Goal: Task Accomplishment & Management: Use online tool/utility

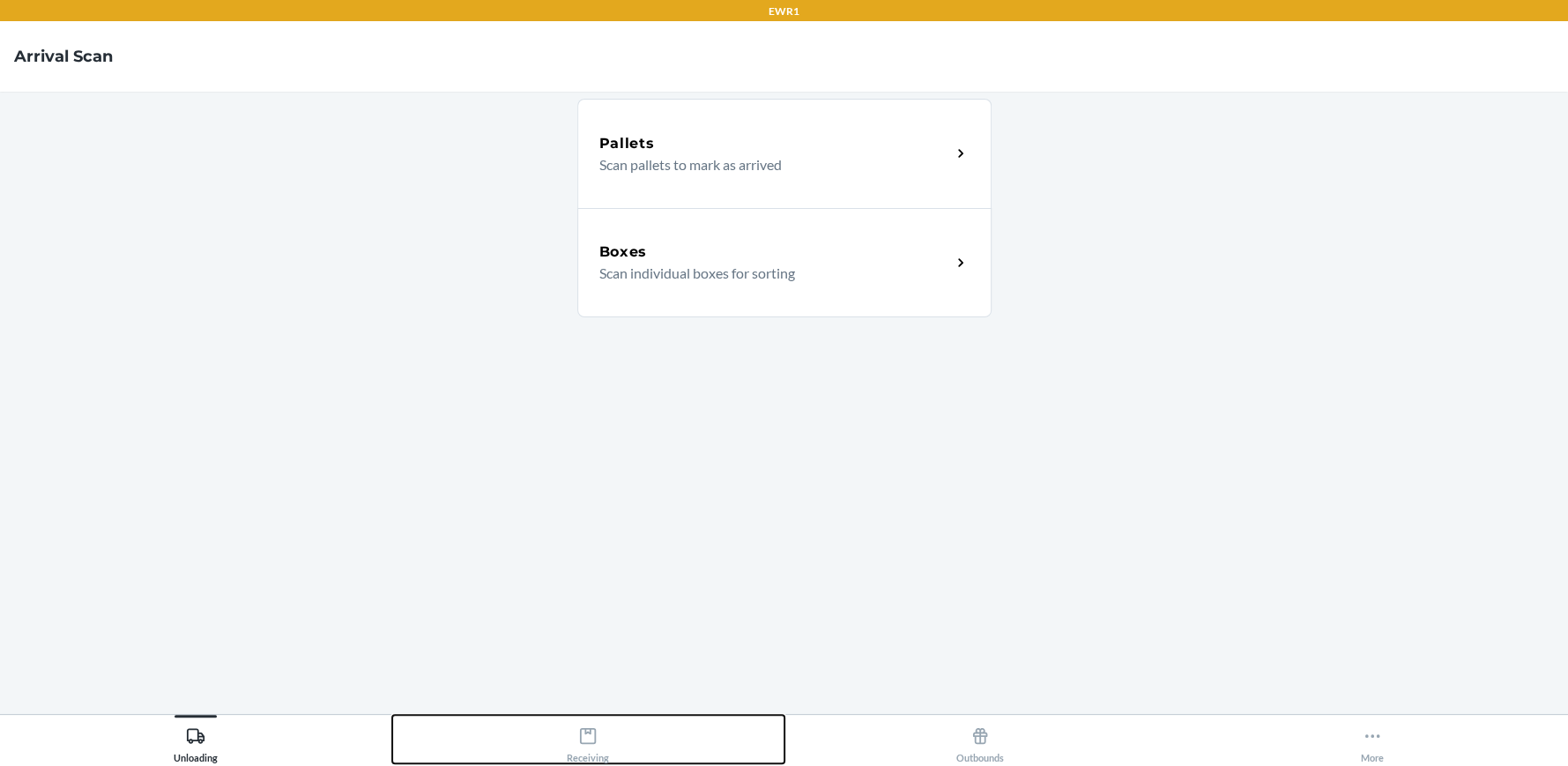
click at [597, 737] on icon at bounding box center [588, 737] width 20 height 20
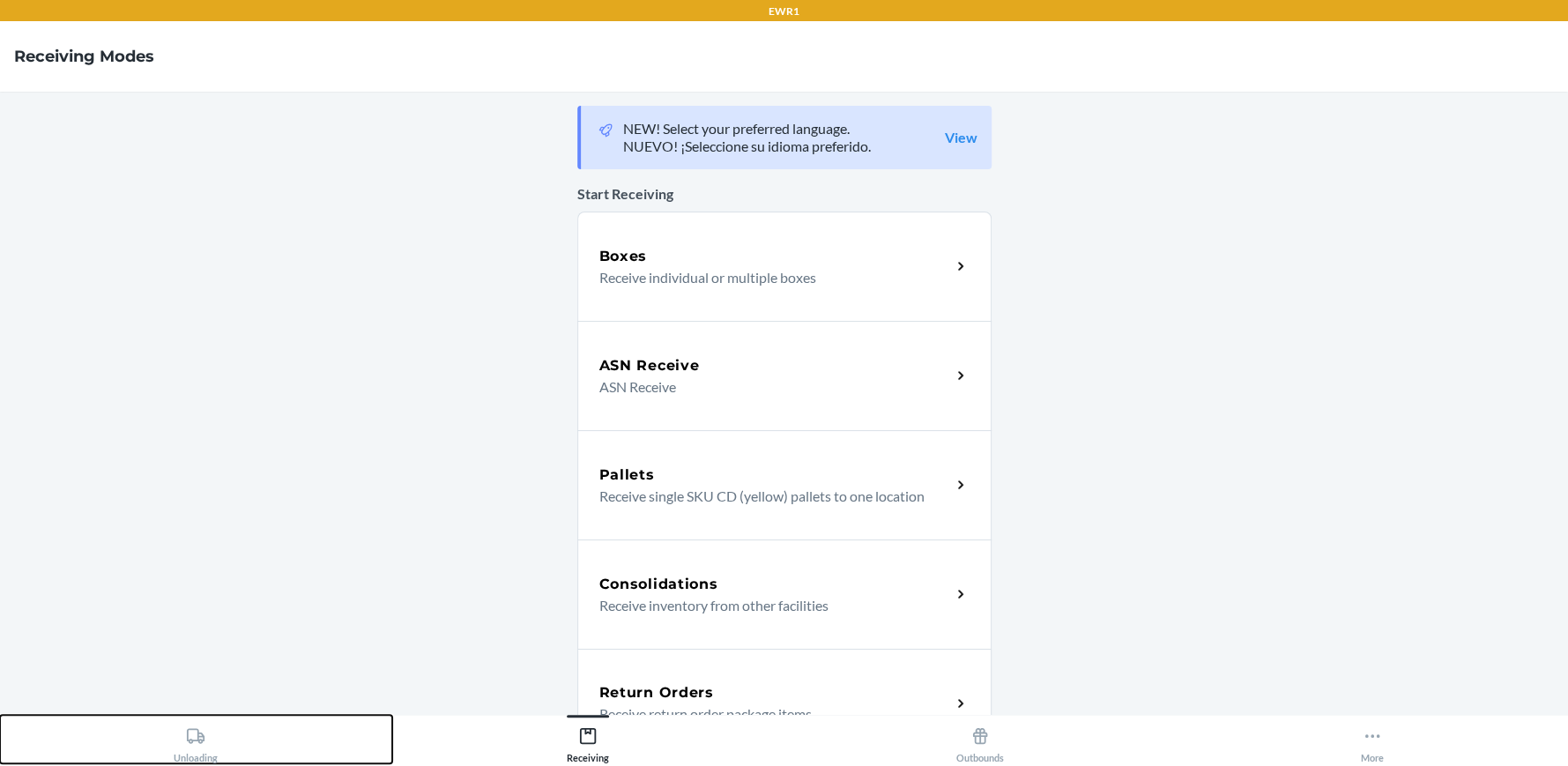
click at [199, 746] on icon at bounding box center [196, 737] width 20 height 20
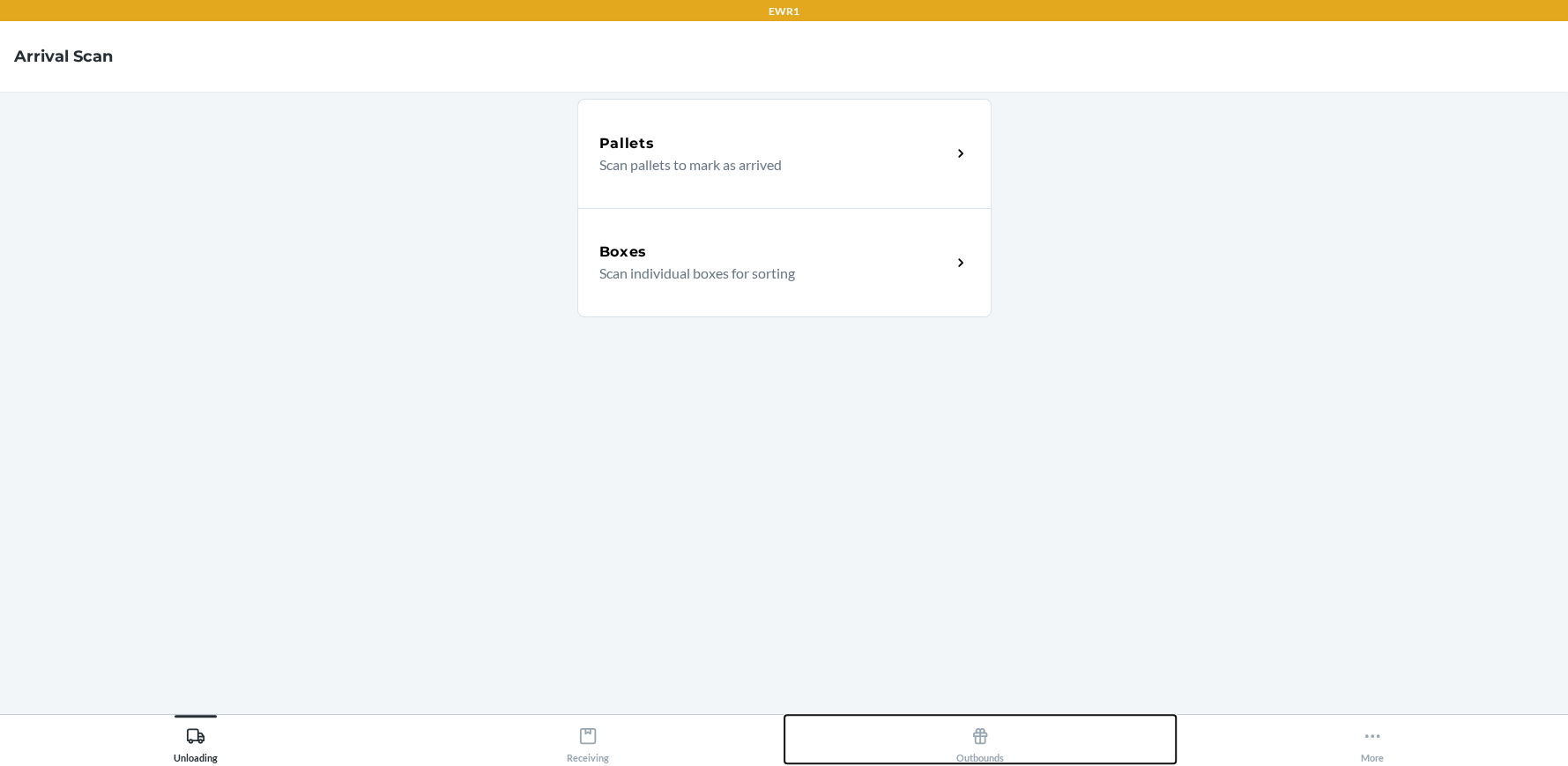
click at [992, 740] on div "Outbounds" at bounding box center [980, 741] width 48 height 44
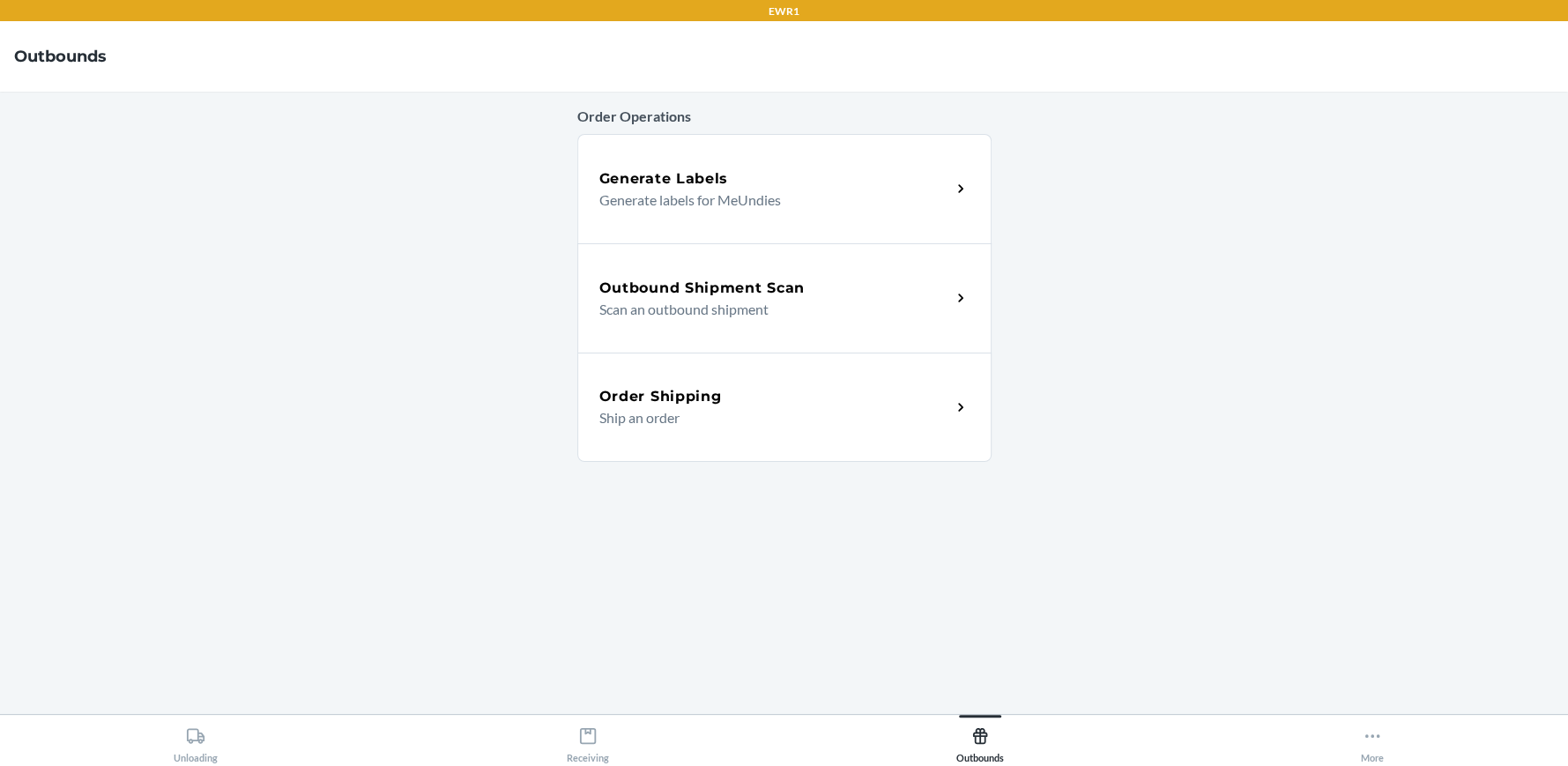
click at [764, 315] on p "Scan an outbound shipment" at bounding box center [768, 309] width 338 height 21
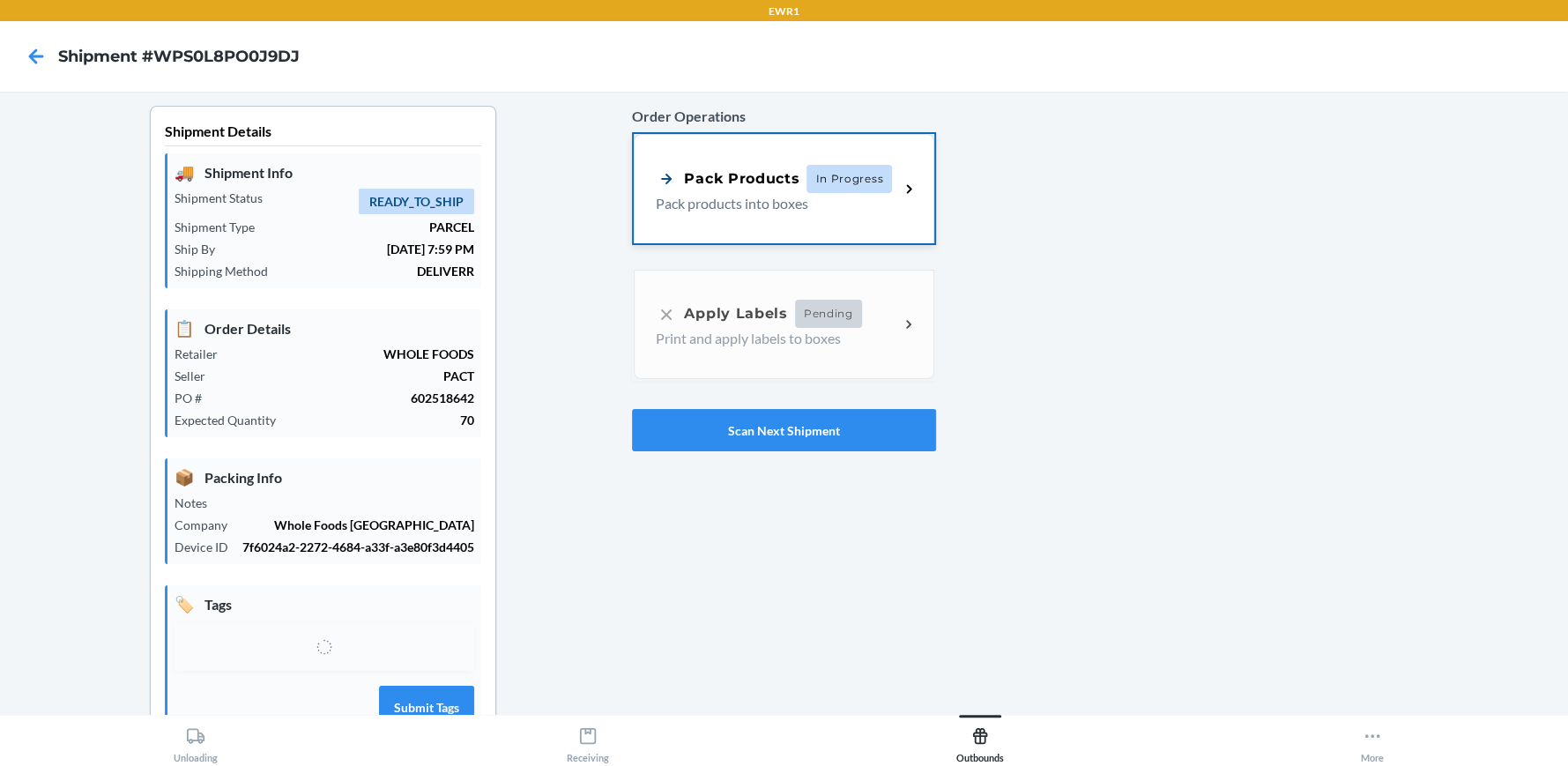
click at [809, 163] on div "Pack Products In Progress Pack products into boxes" at bounding box center [784, 188] width 300 height 109
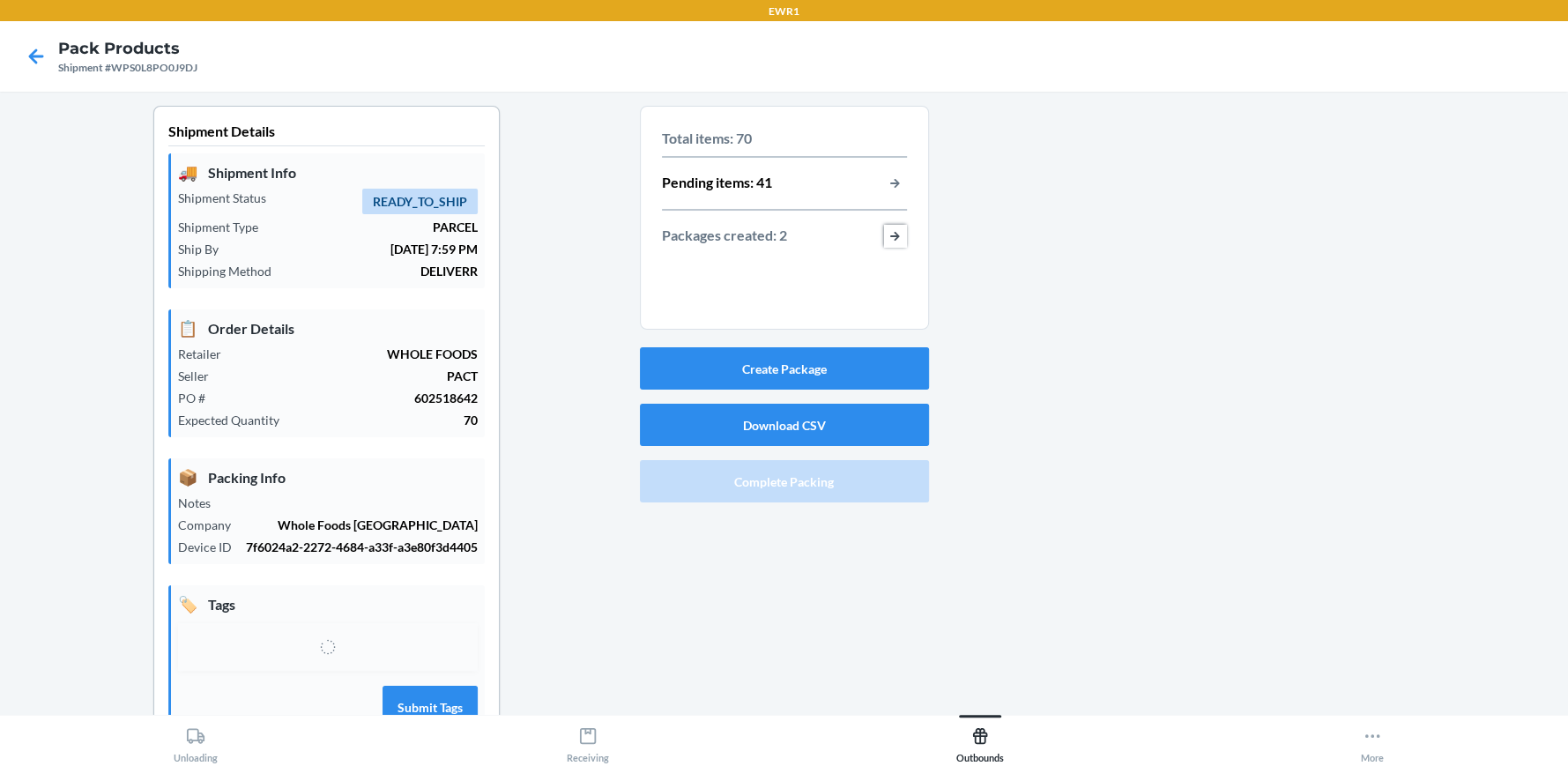
click at [884, 232] on button "button-view-packages-created" at bounding box center [895, 235] width 22 height 22
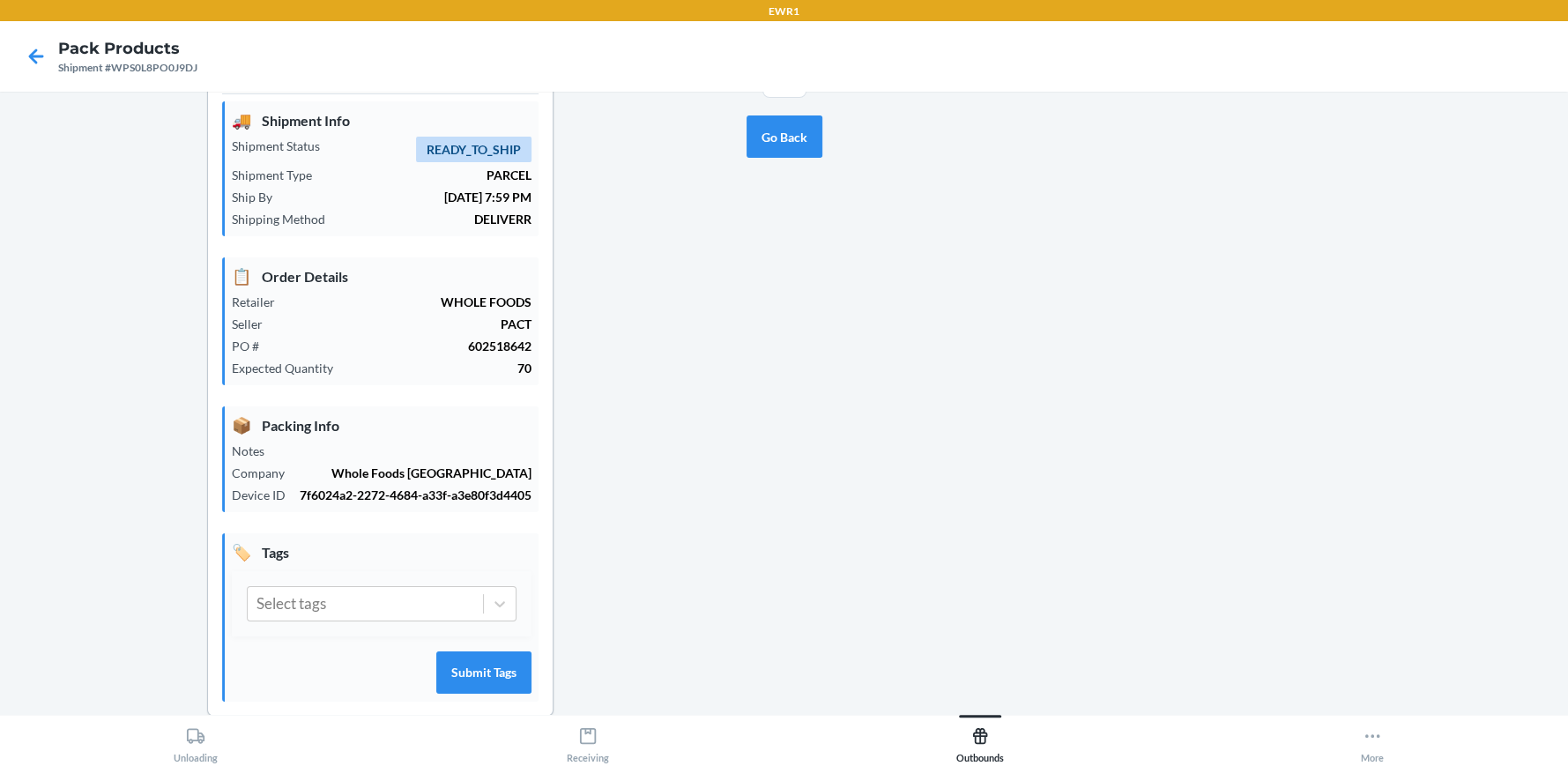
scroll to position [80, 0]
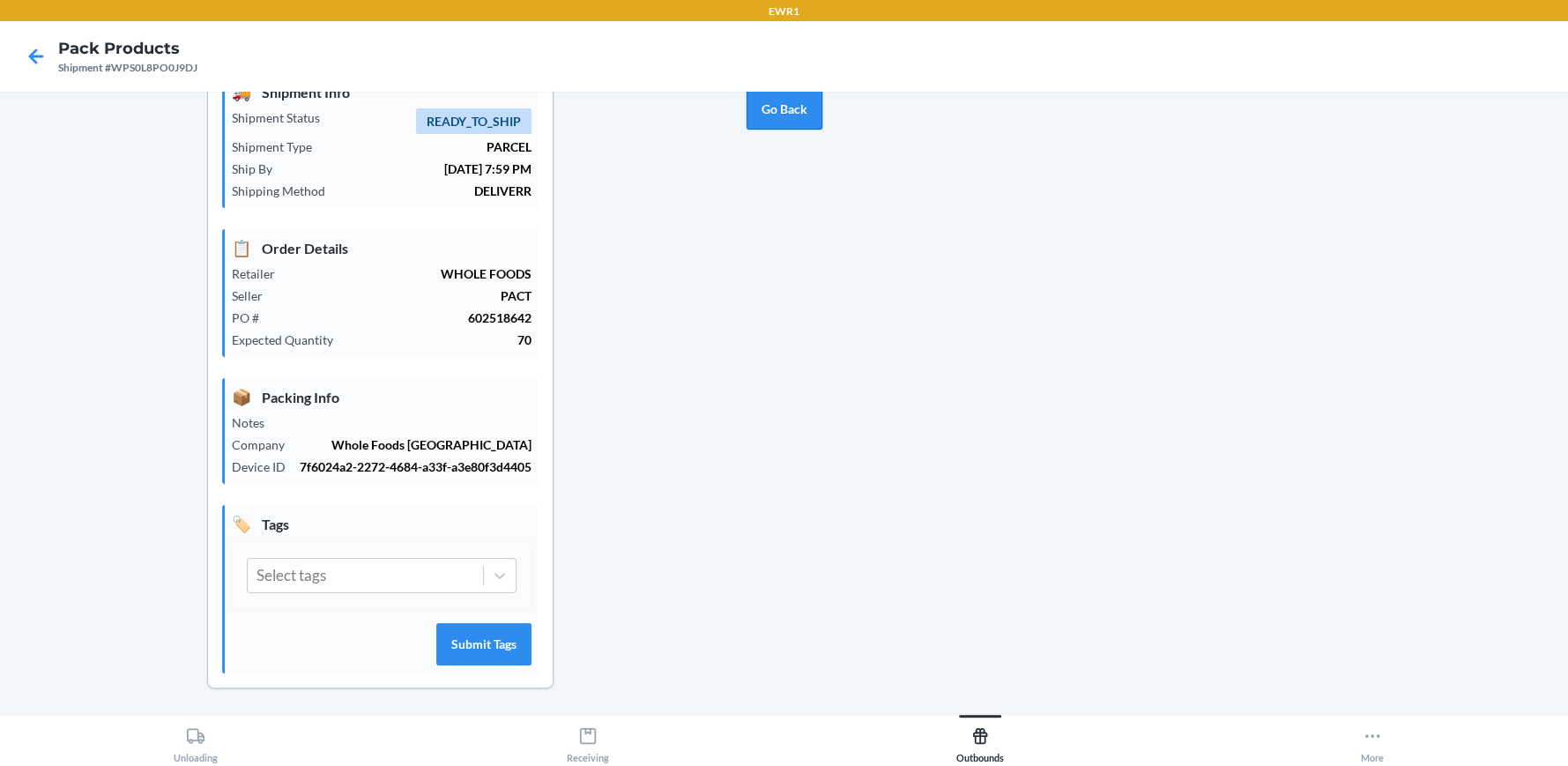
click at [784, 115] on button "Go Back" at bounding box center [784, 107] width 76 height 42
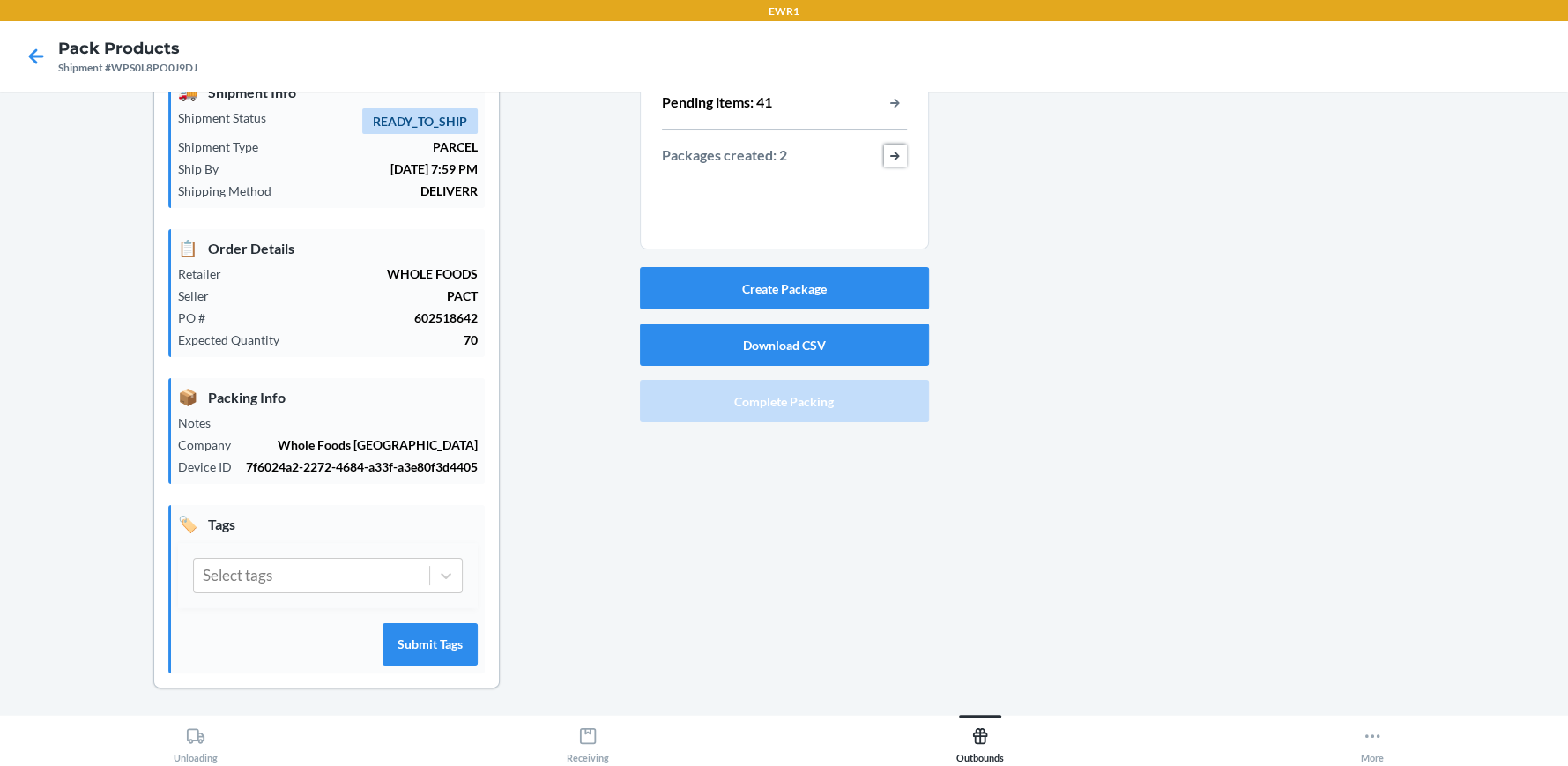
click at [892, 159] on button "button-view-packages-created" at bounding box center [895, 155] width 22 height 22
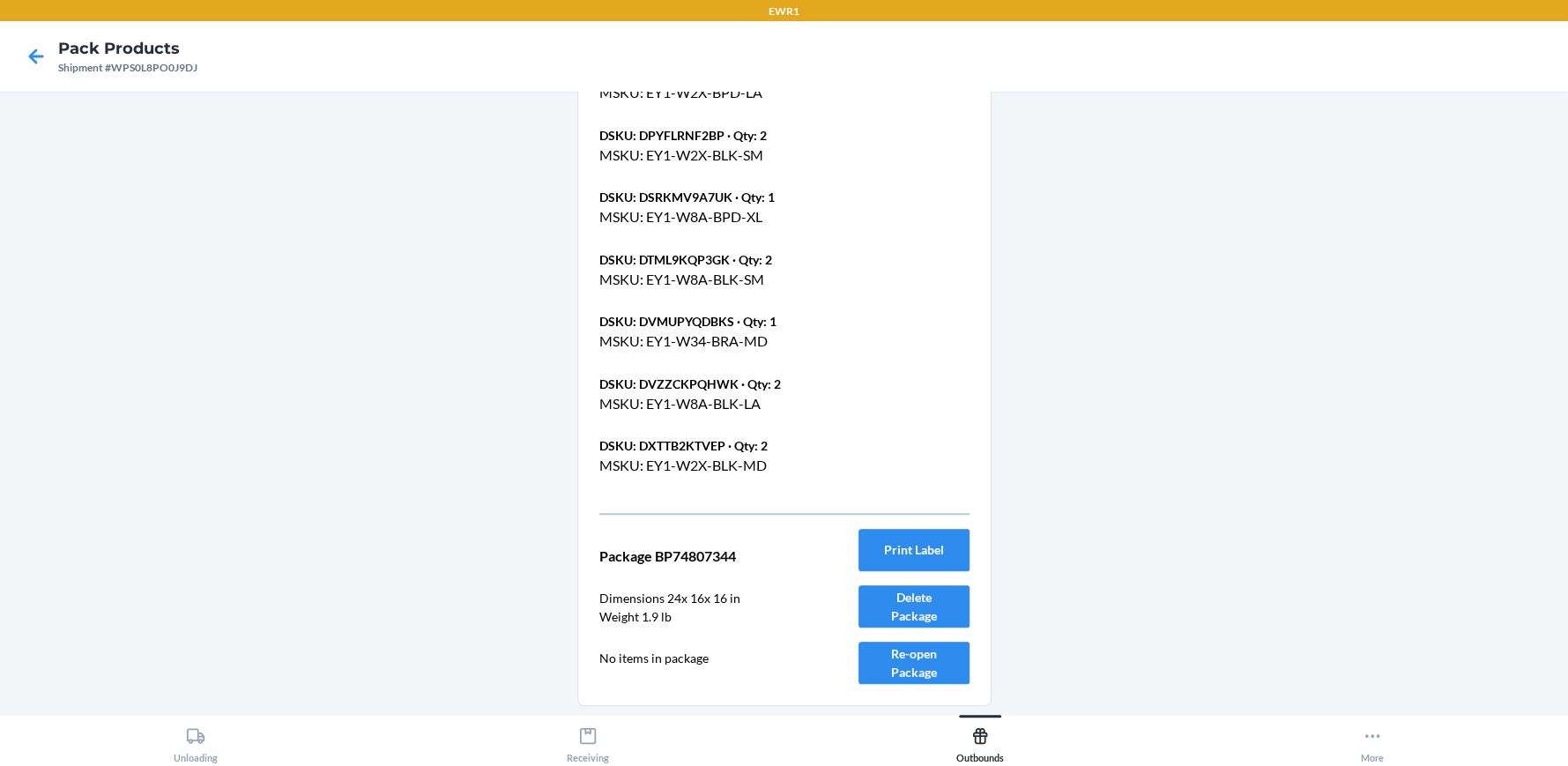
scroll to position [846, 0]
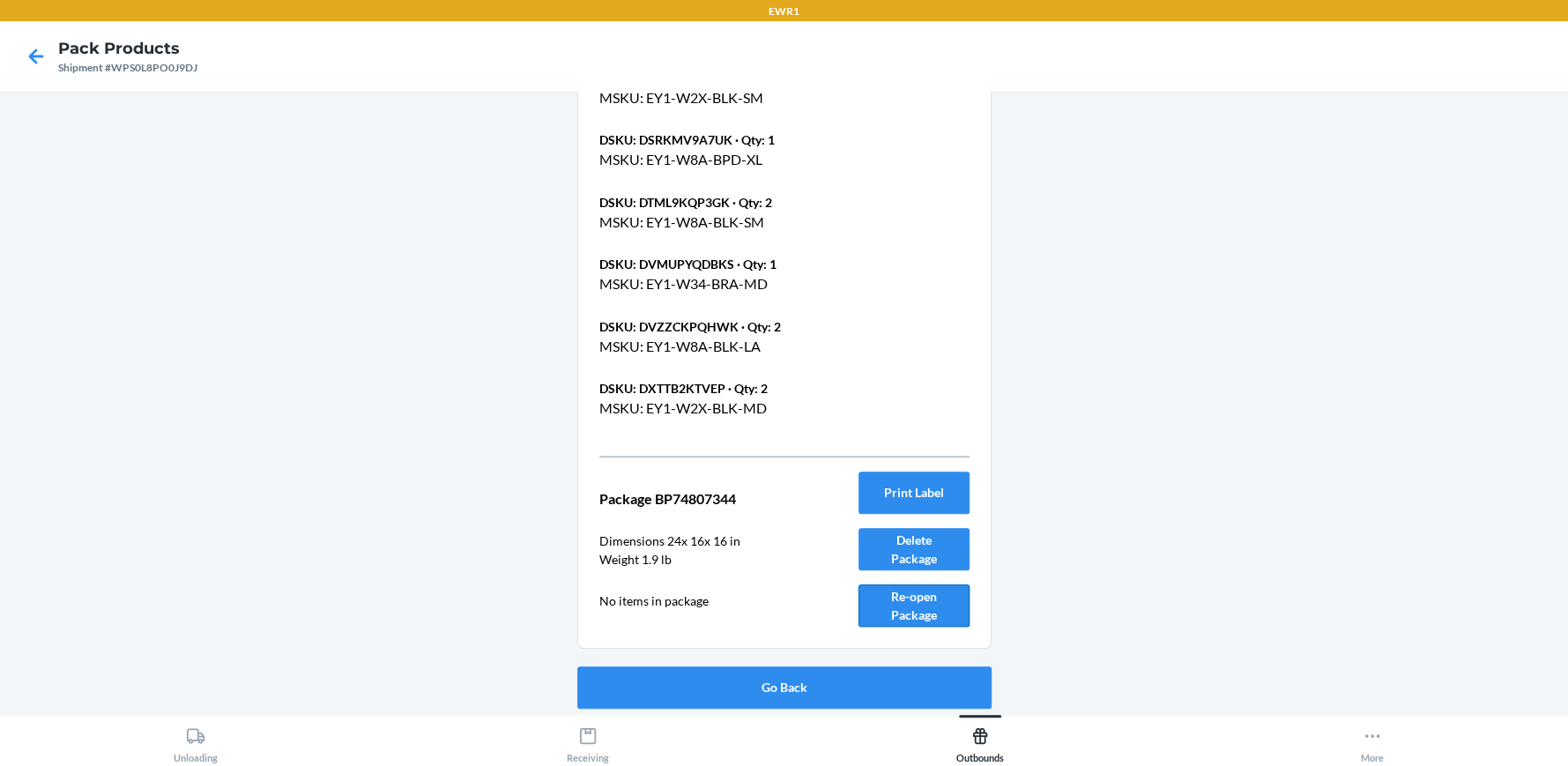
click at [890, 613] on button "Re-open Package" at bounding box center [914, 605] width 111 height 42
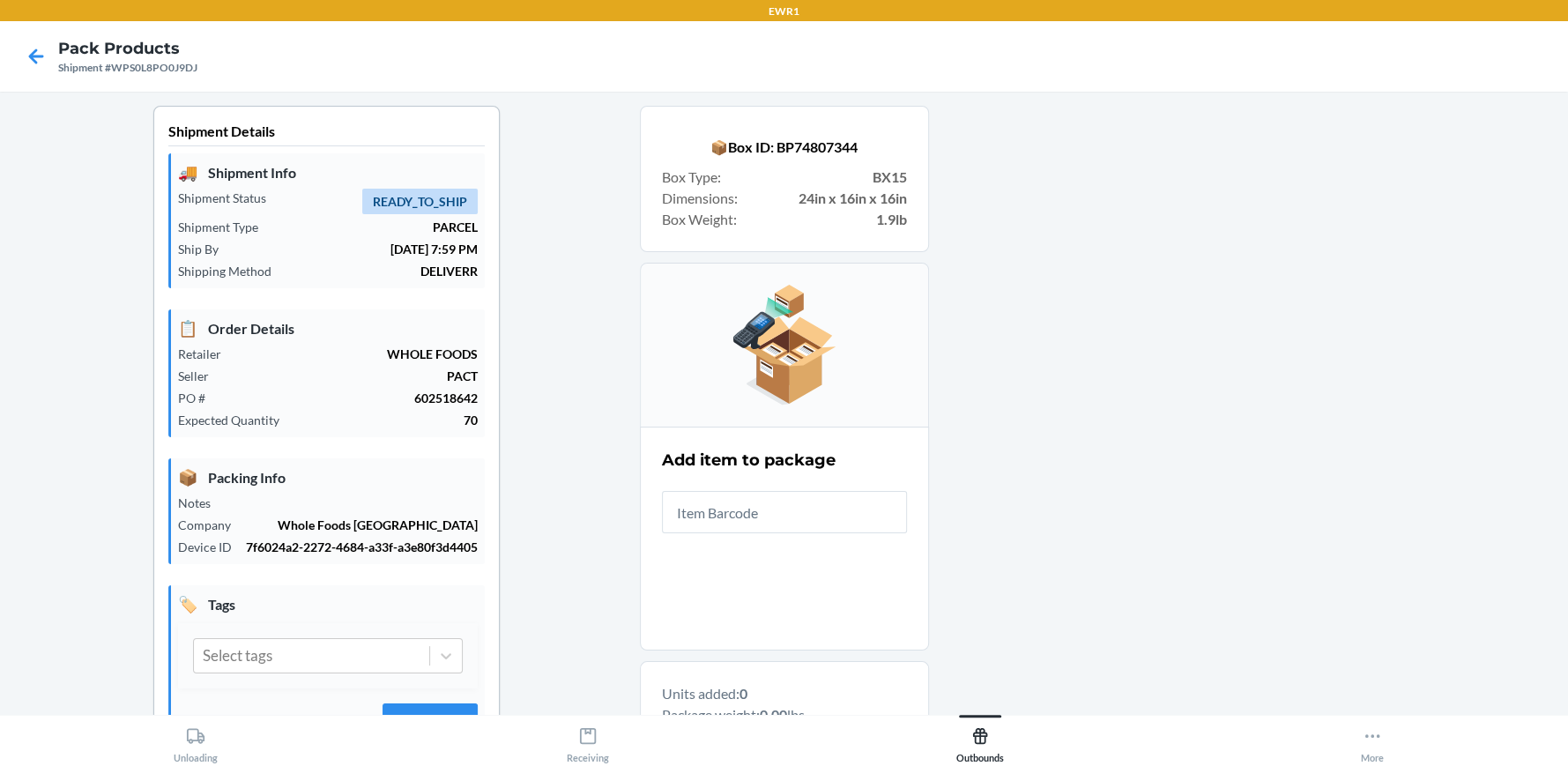
scroll to position [303, 0]
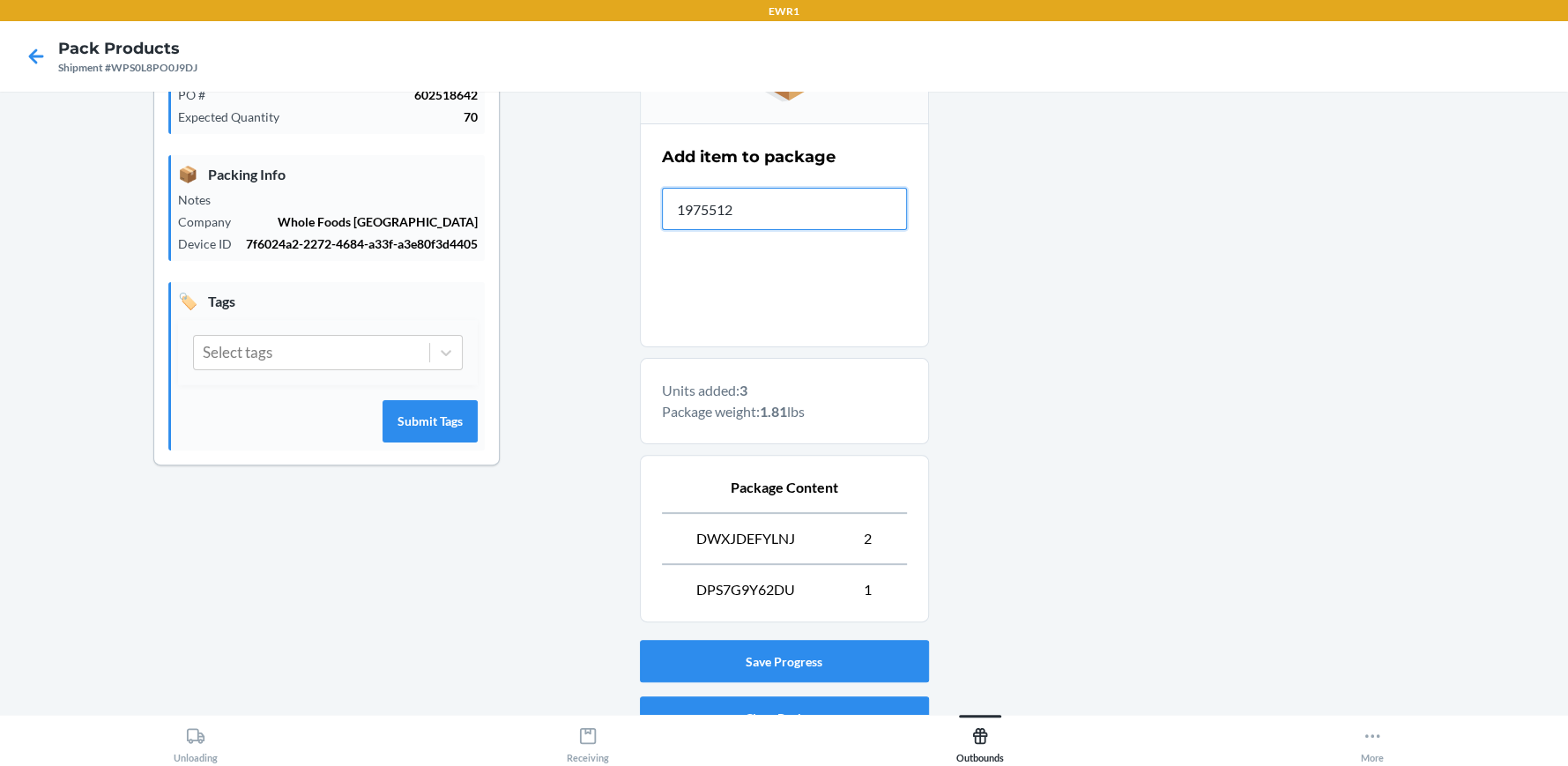
type input "19755126"
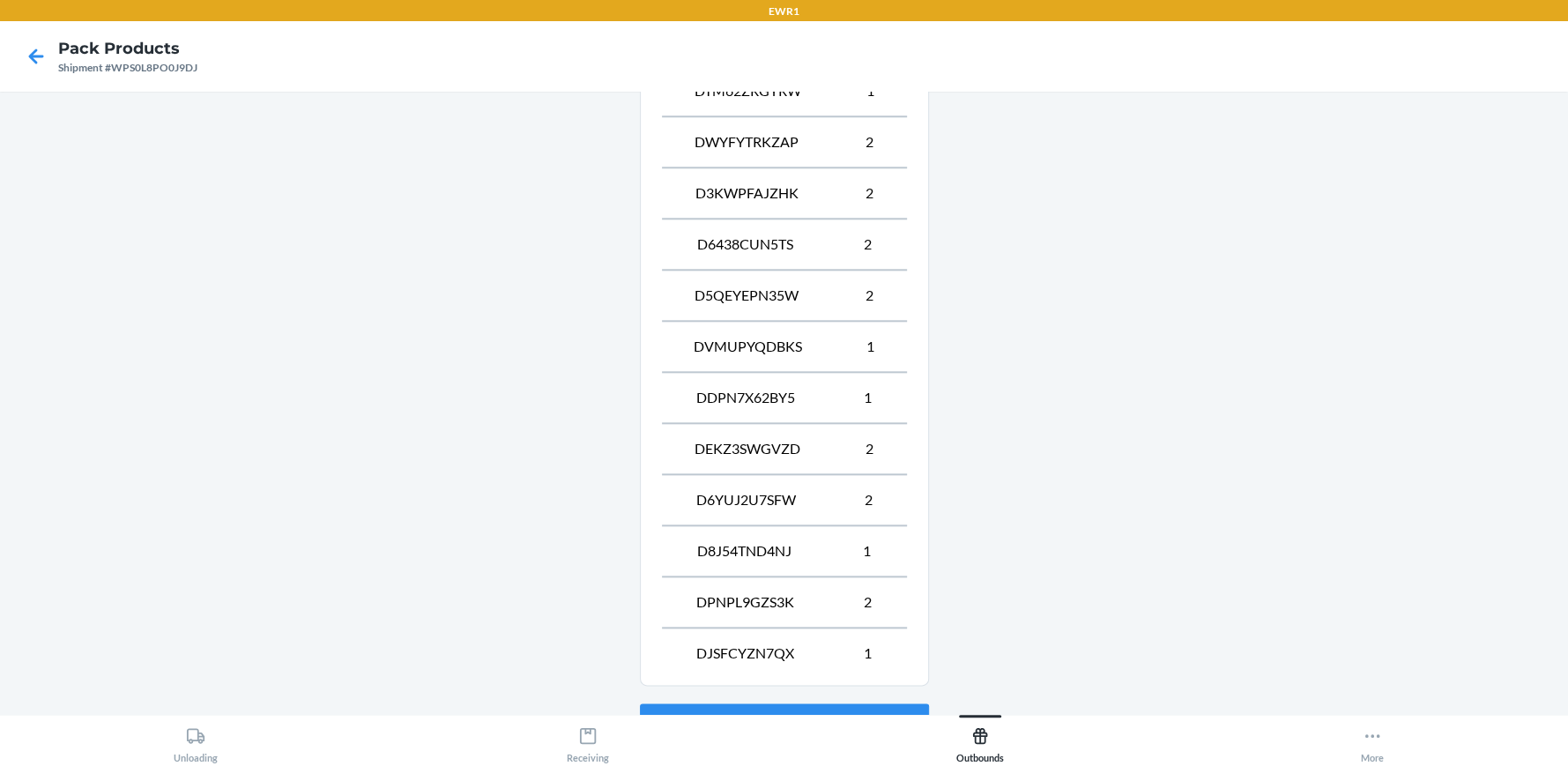
scroll to position [1561, 0]
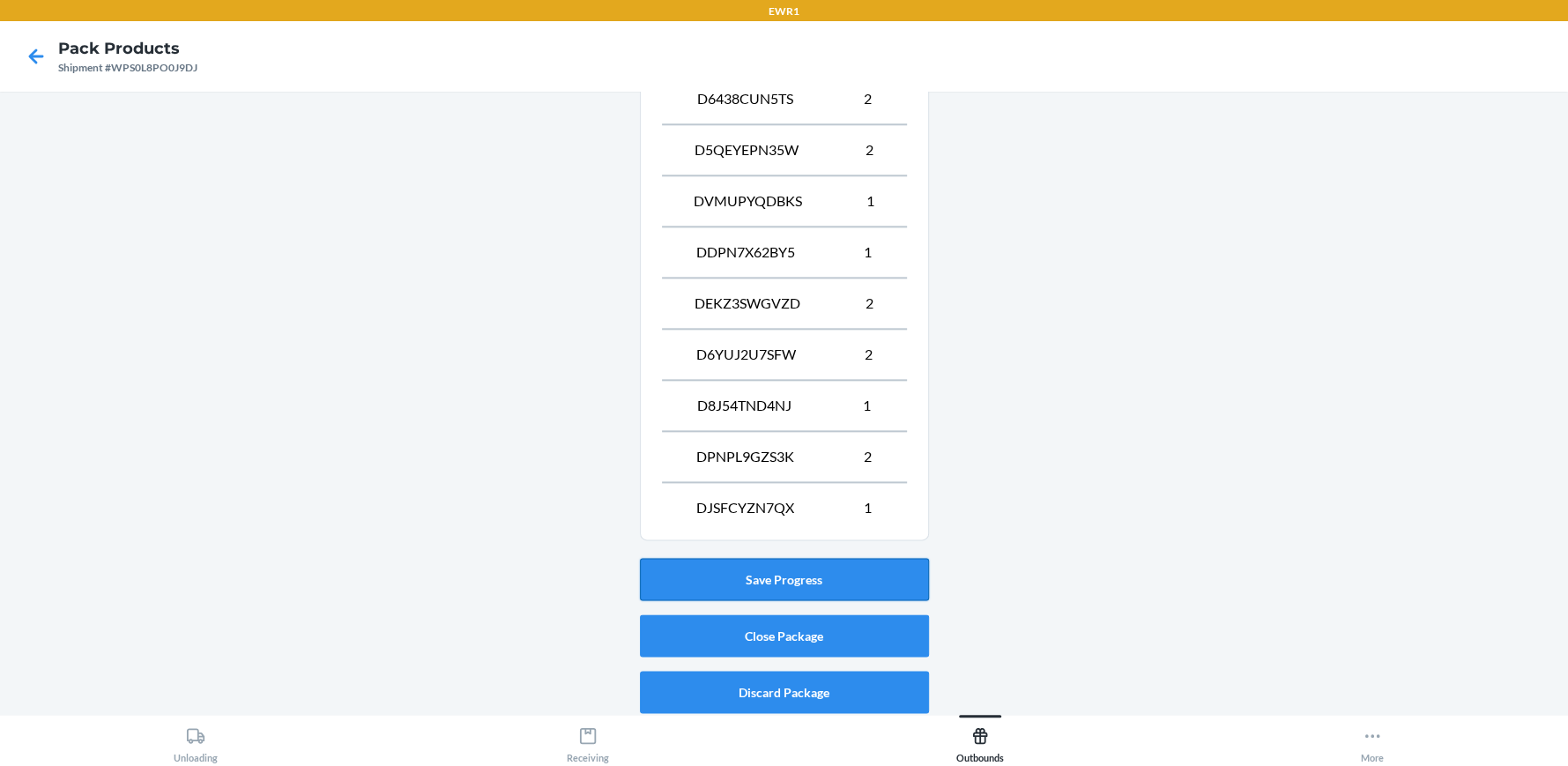
click at [819, 567] on button "Save Progress" at bounding box center [784, 579] width 289 height 42
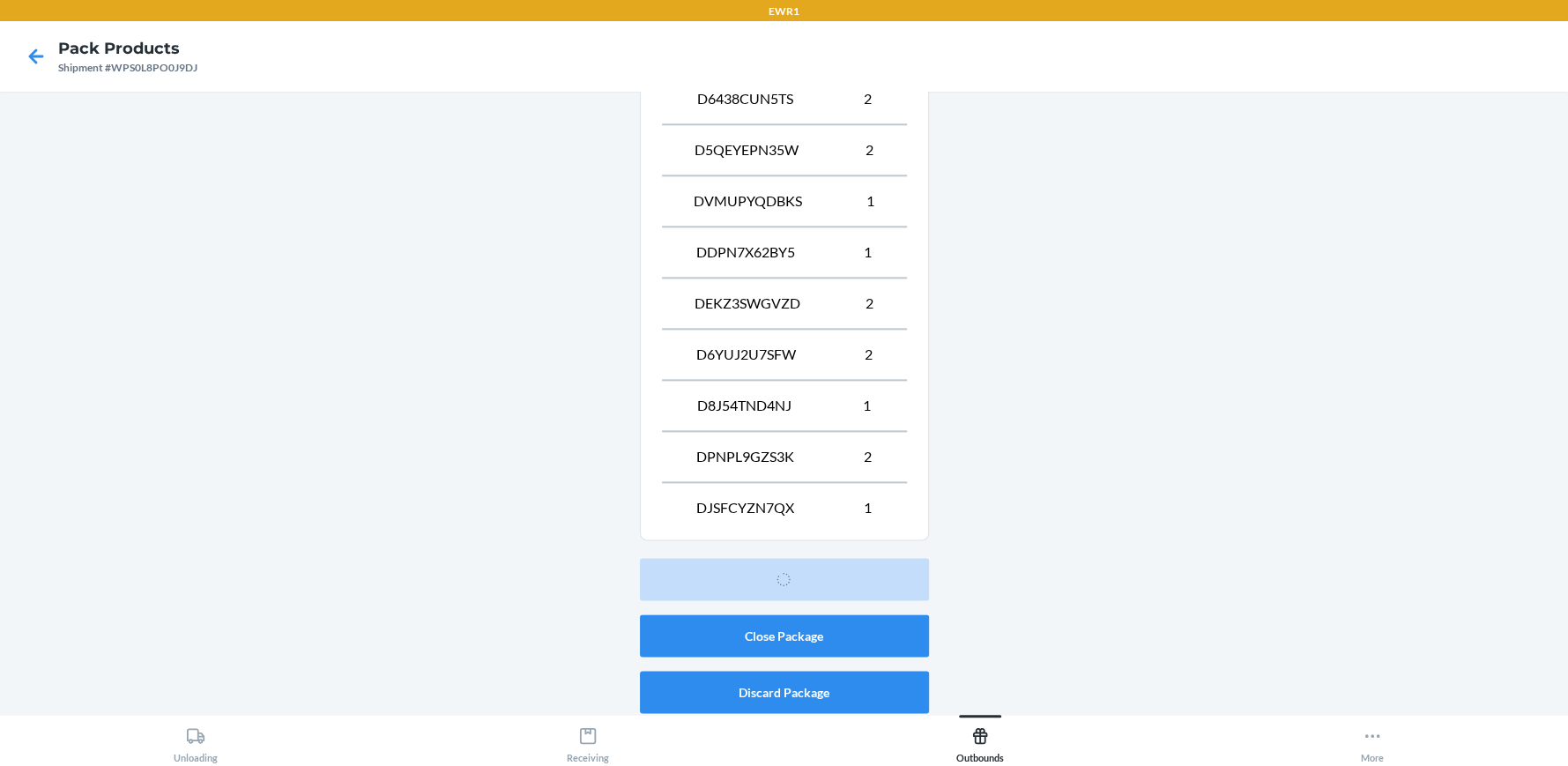
scroll to position [80, 0]
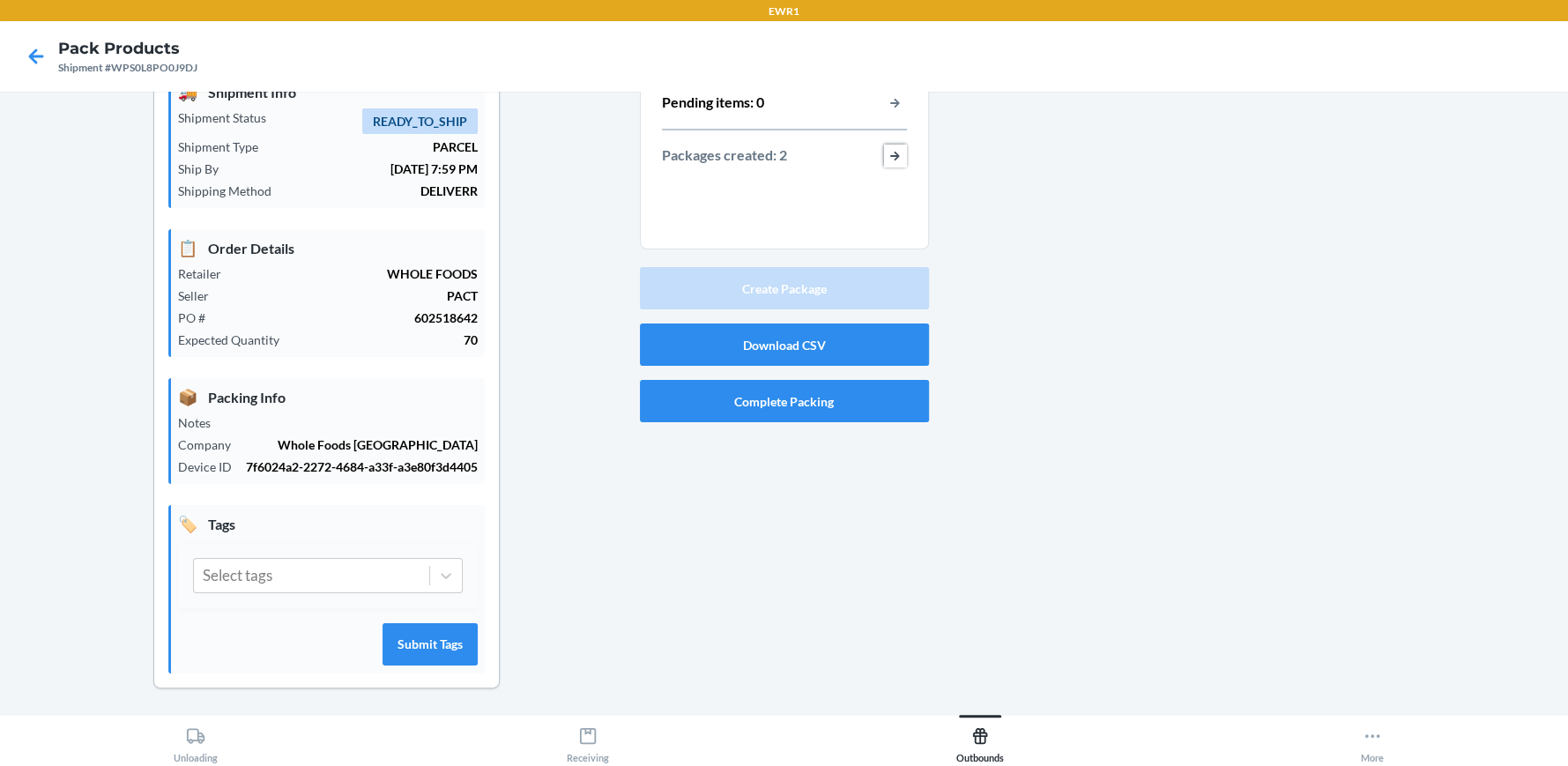
click at [890, 156] on button "button-view-packages-created" at bounding box center [895, 155] width 22 height 22
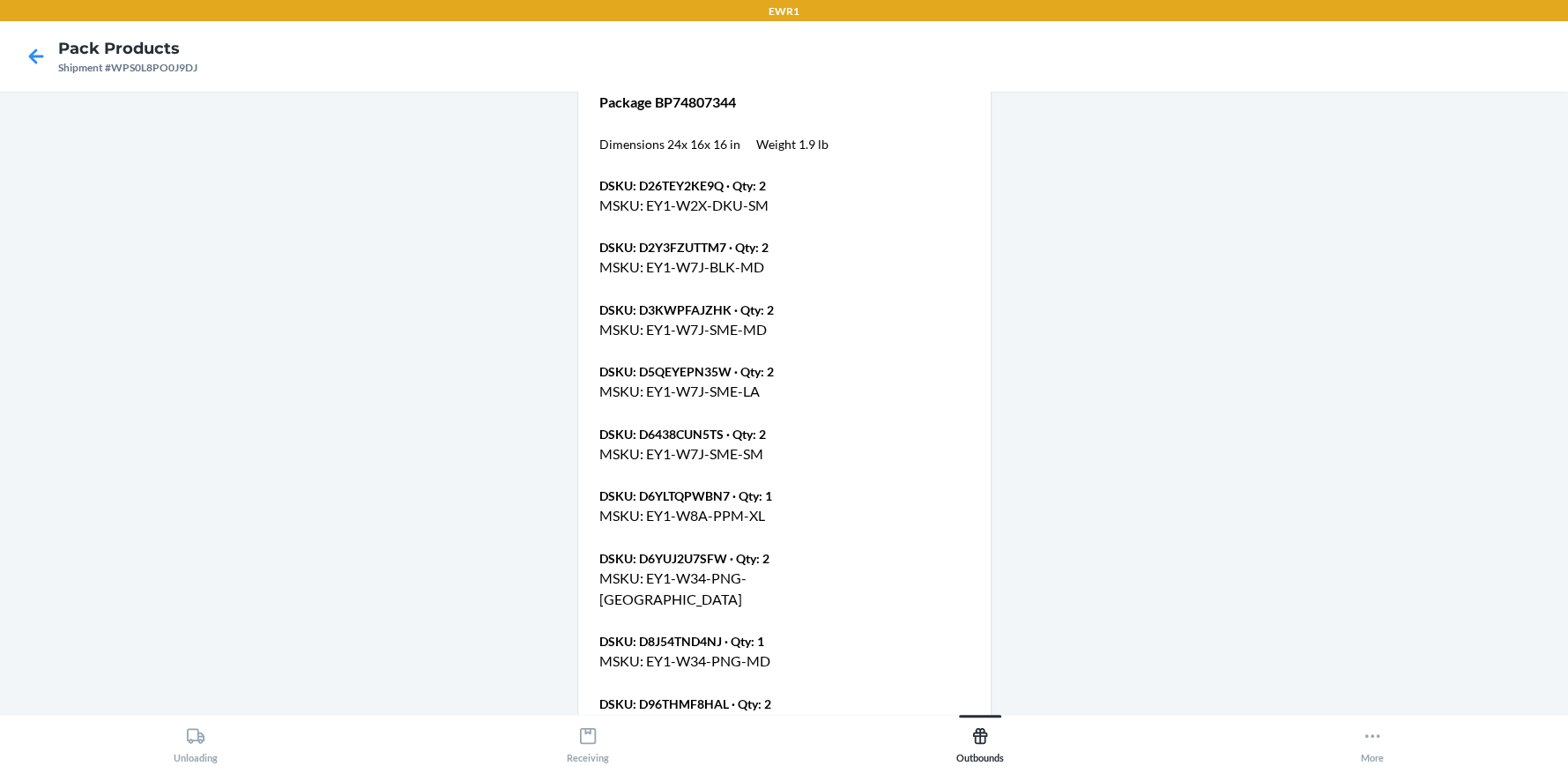
scroll to position [1843, 0]
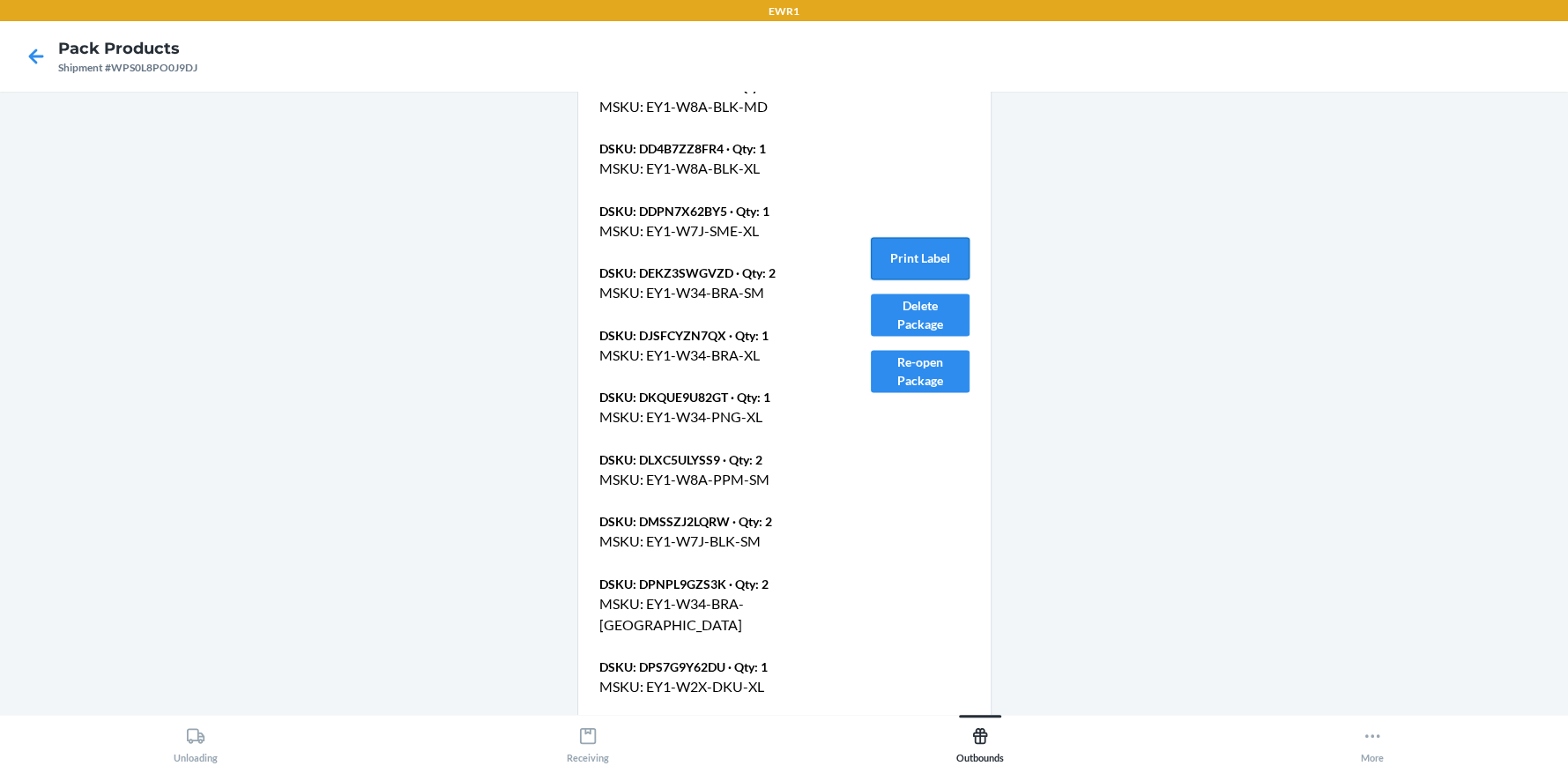
click at [928, 242] on button "Print Label" at bounding box center [920, 258] width 99 height 42
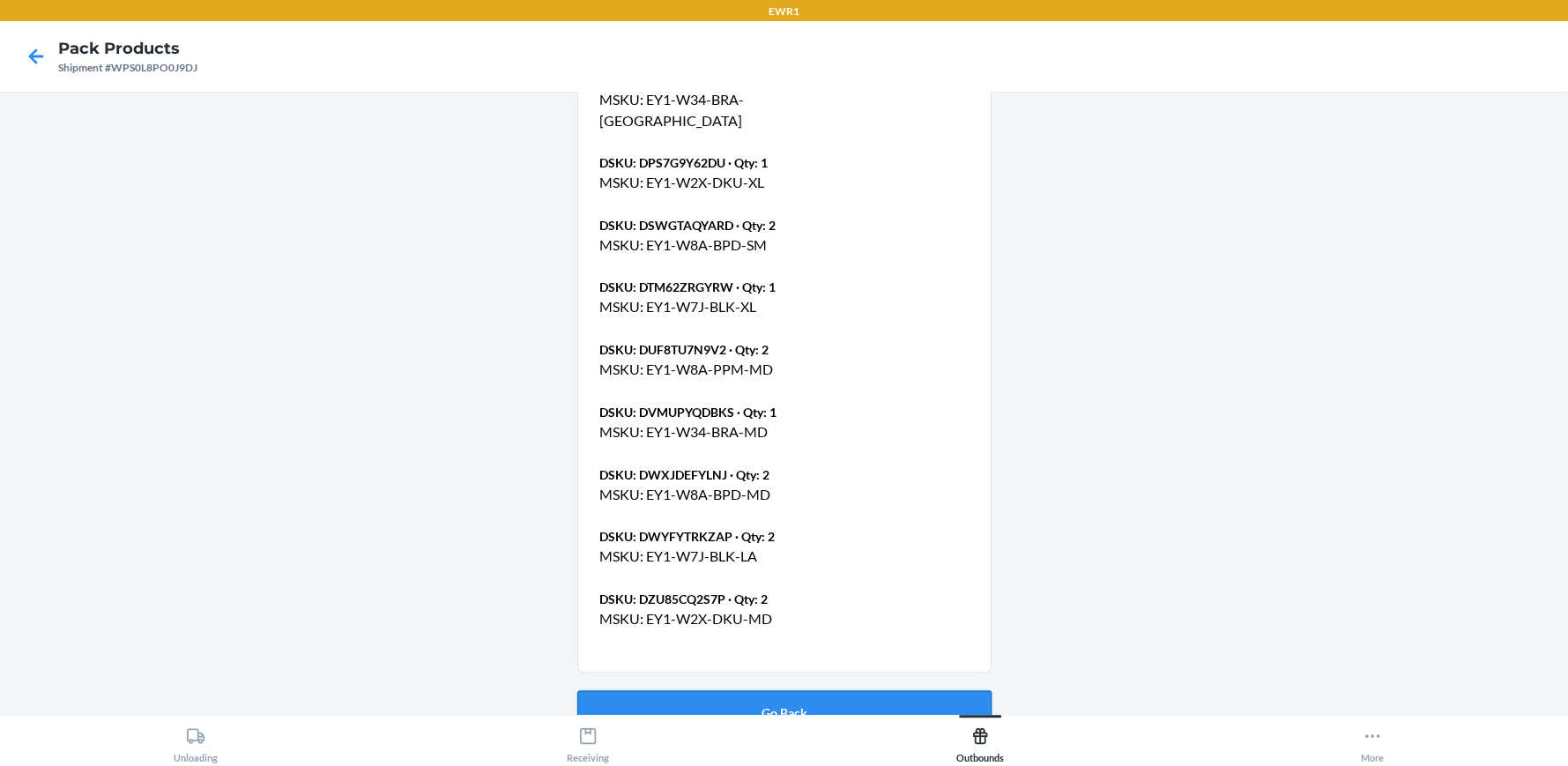
click at [873, 690] on button "Go Back" at bounding box center [784, 710] width 415 height 42
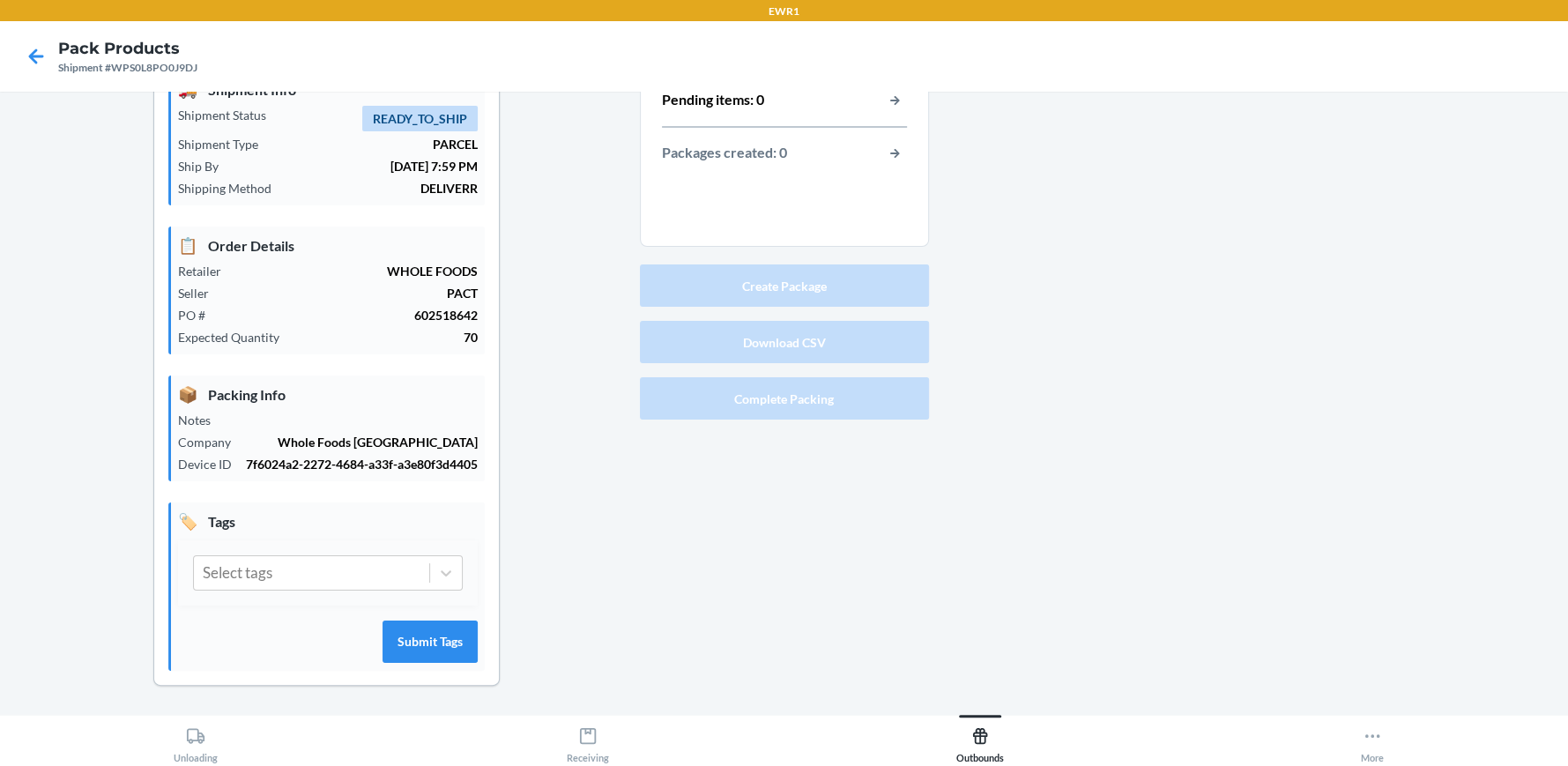
scroll to position [80, 0]
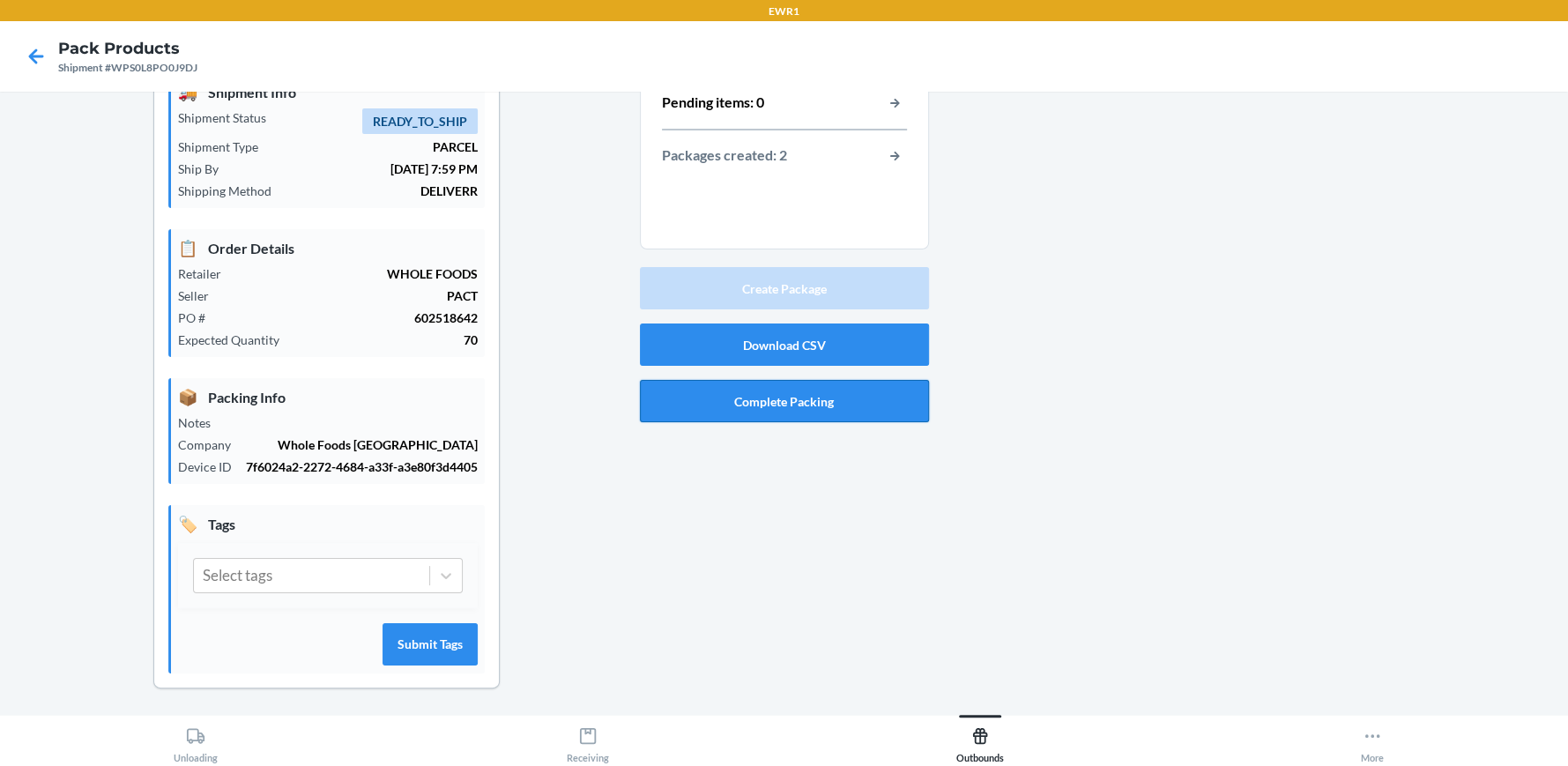
click at [824, 402] on button "Complete Packing" at bounding box center [784, 400] width 289 height 42
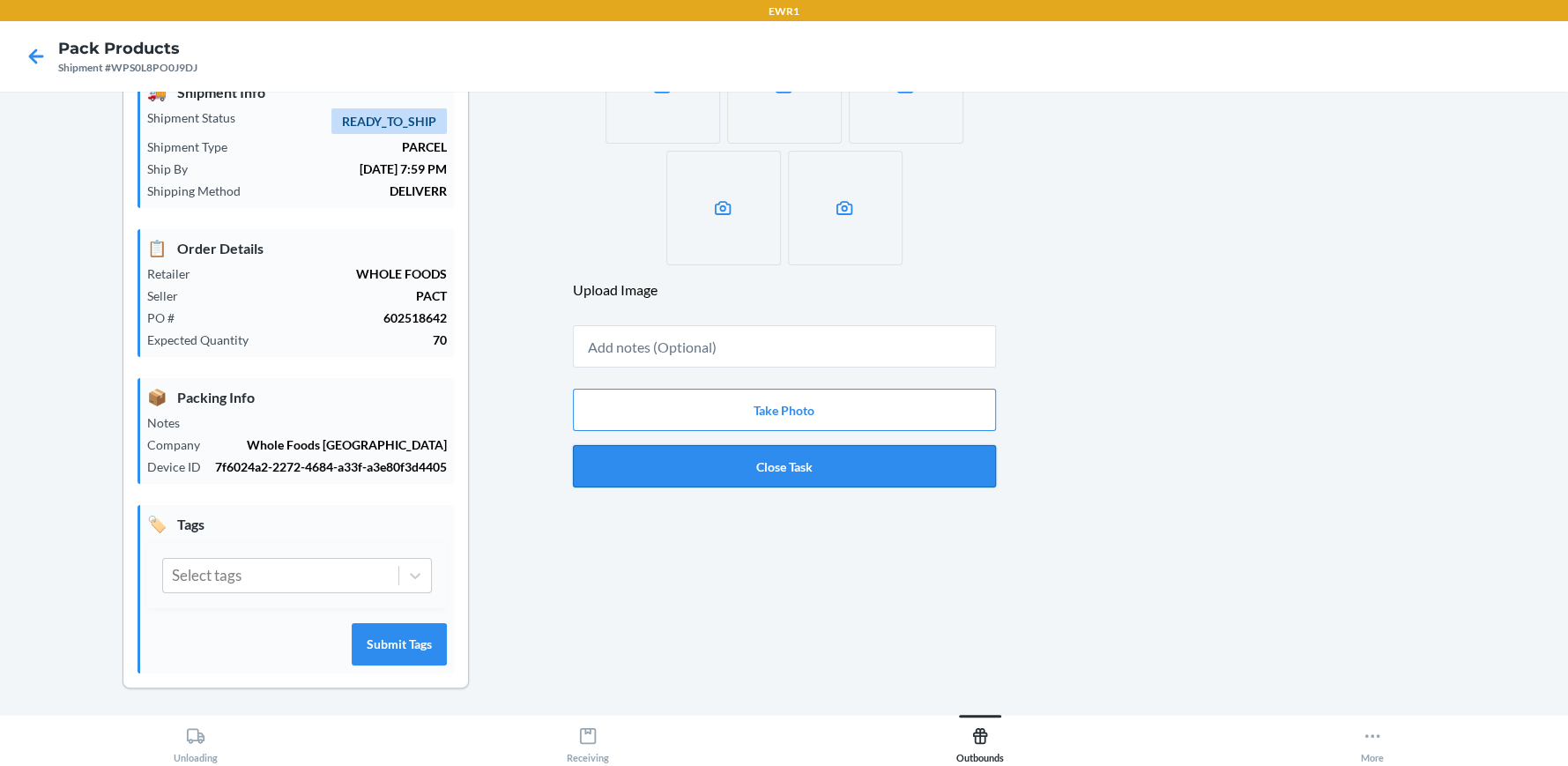
click at [804, 458] on button "Close Task" at bounding box center [784, 465] width 423 height 42
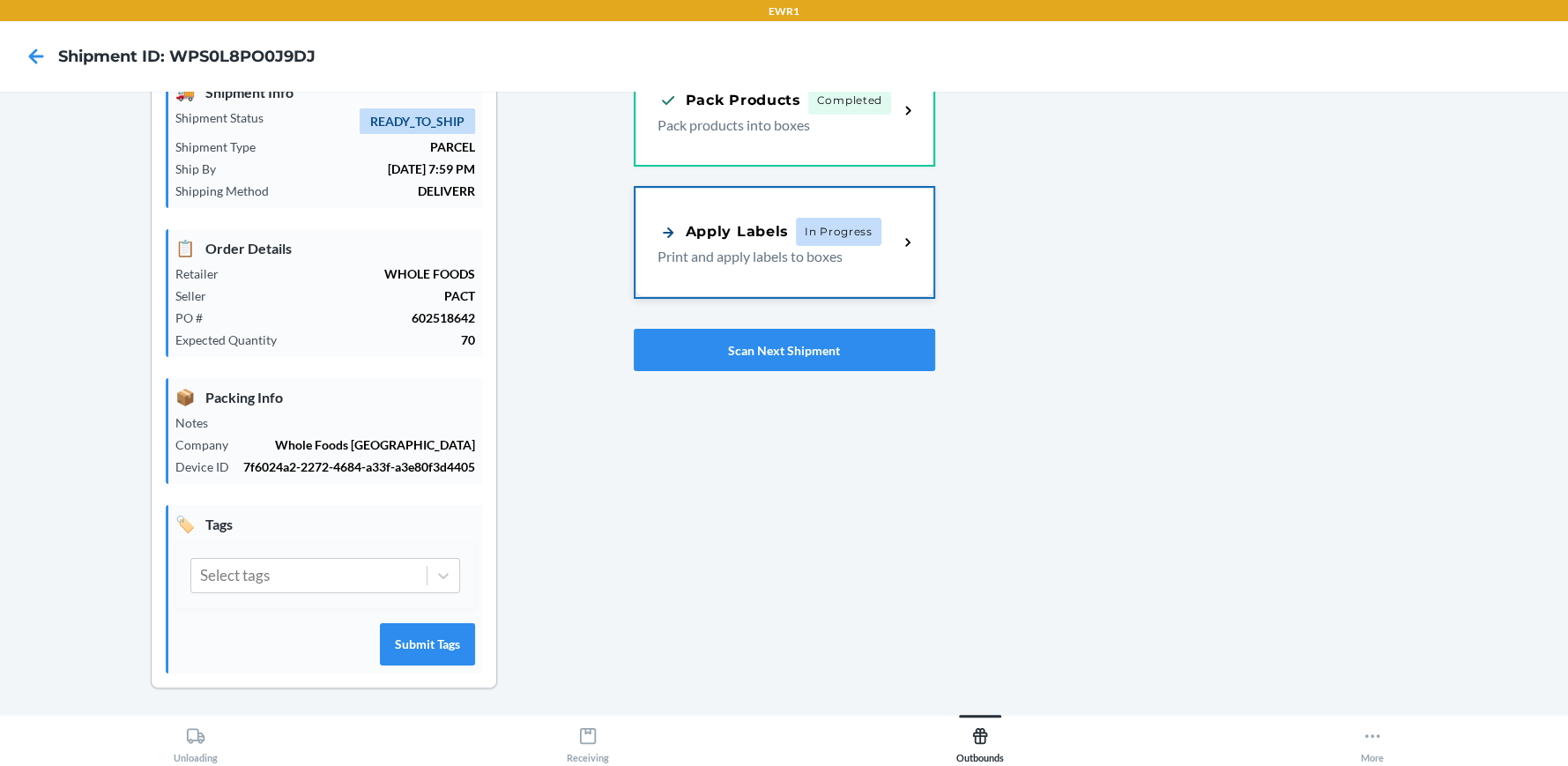
click at [796, 221] on span "In Progress" at bounding box center [839, 231] width 86 height 28
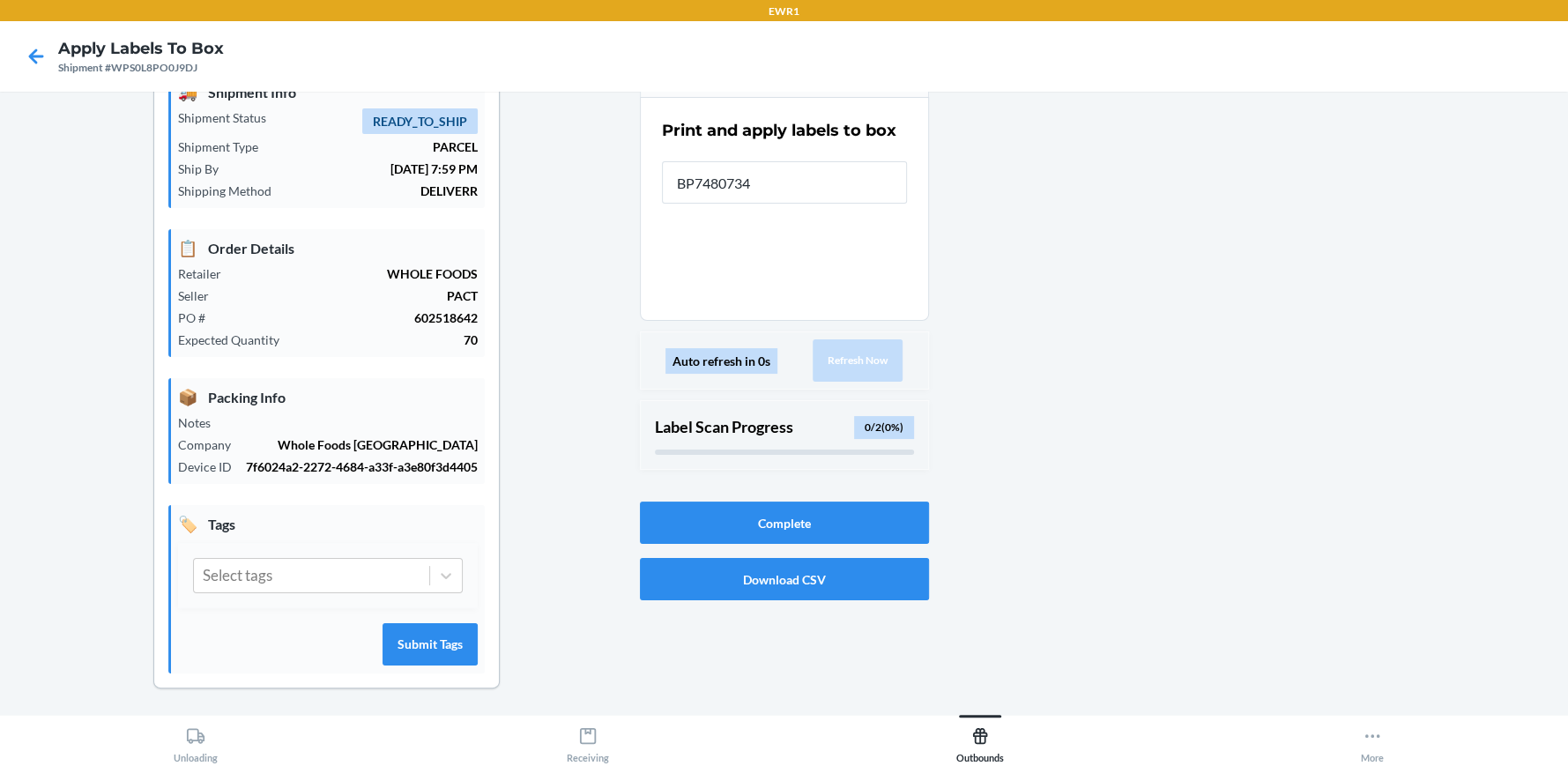
type input "BP74807344"
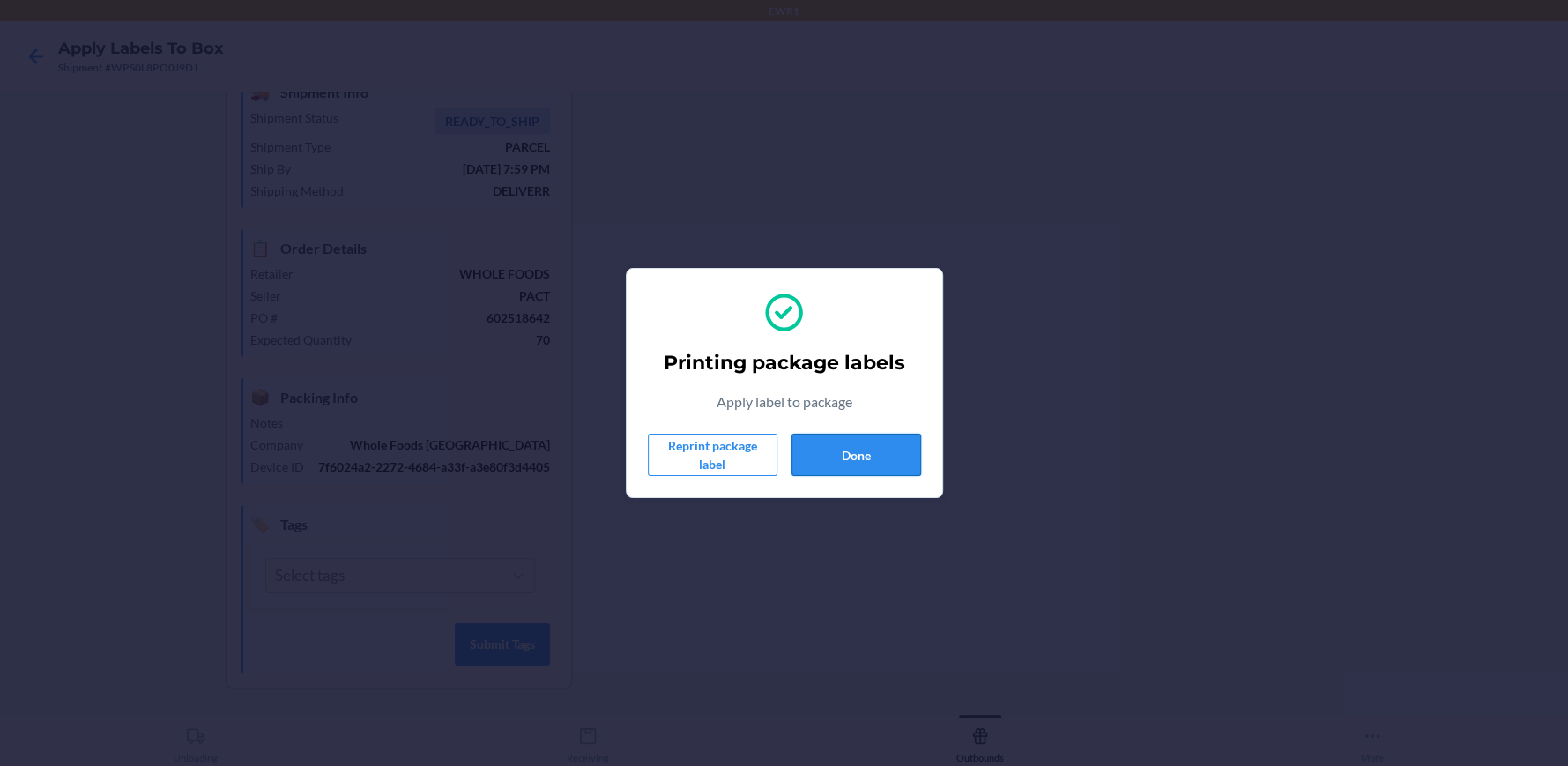
click at [882, 458] on button "Done" at bounding box center [856, 455] width 130 height 42
click at [837, 437] on button "Done" at bounding box center [856, 455] width 130 height 42
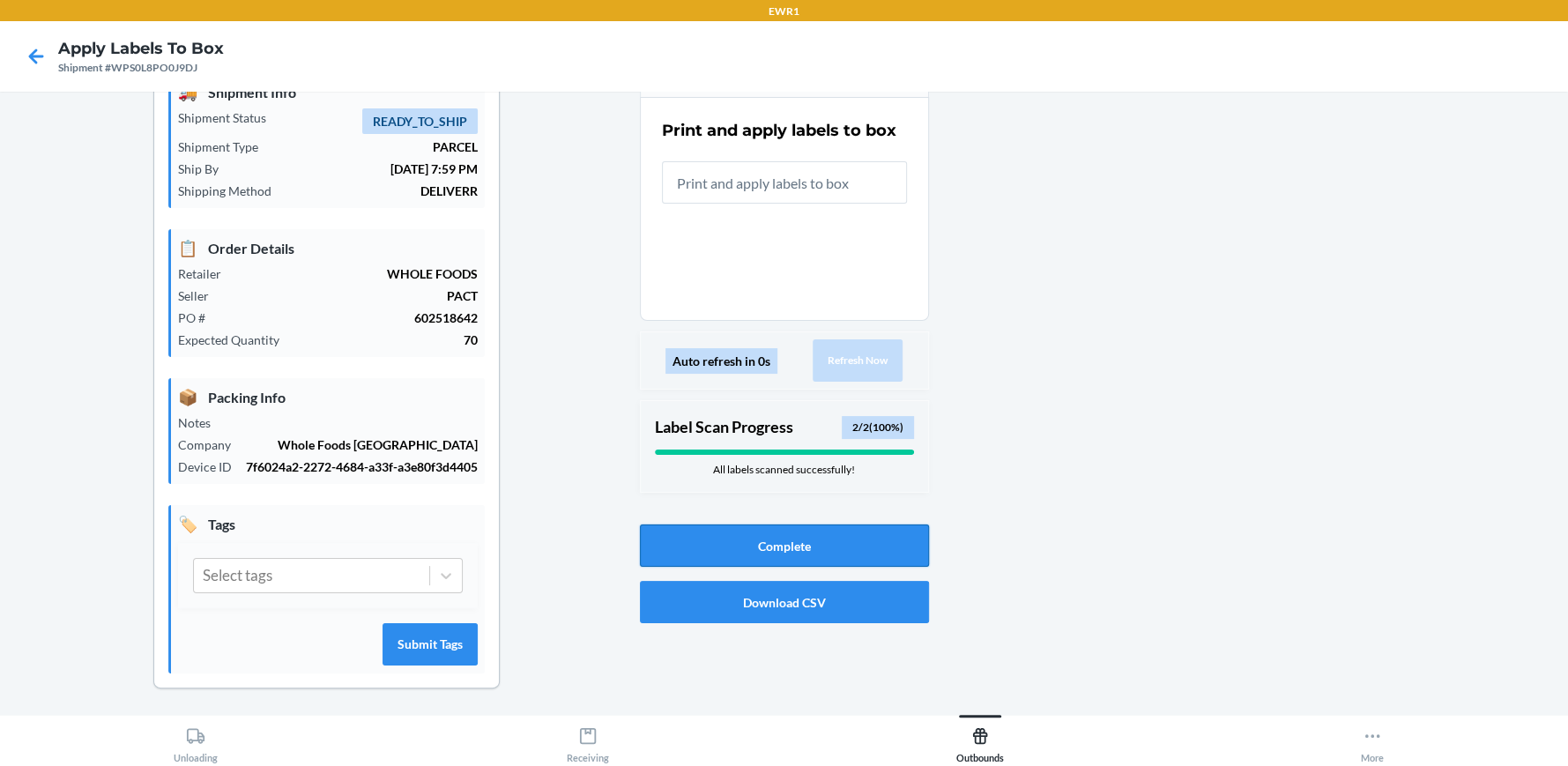
click at [780, 540] on button "Complete" at bounding box center [784, 545] width 289 height 42
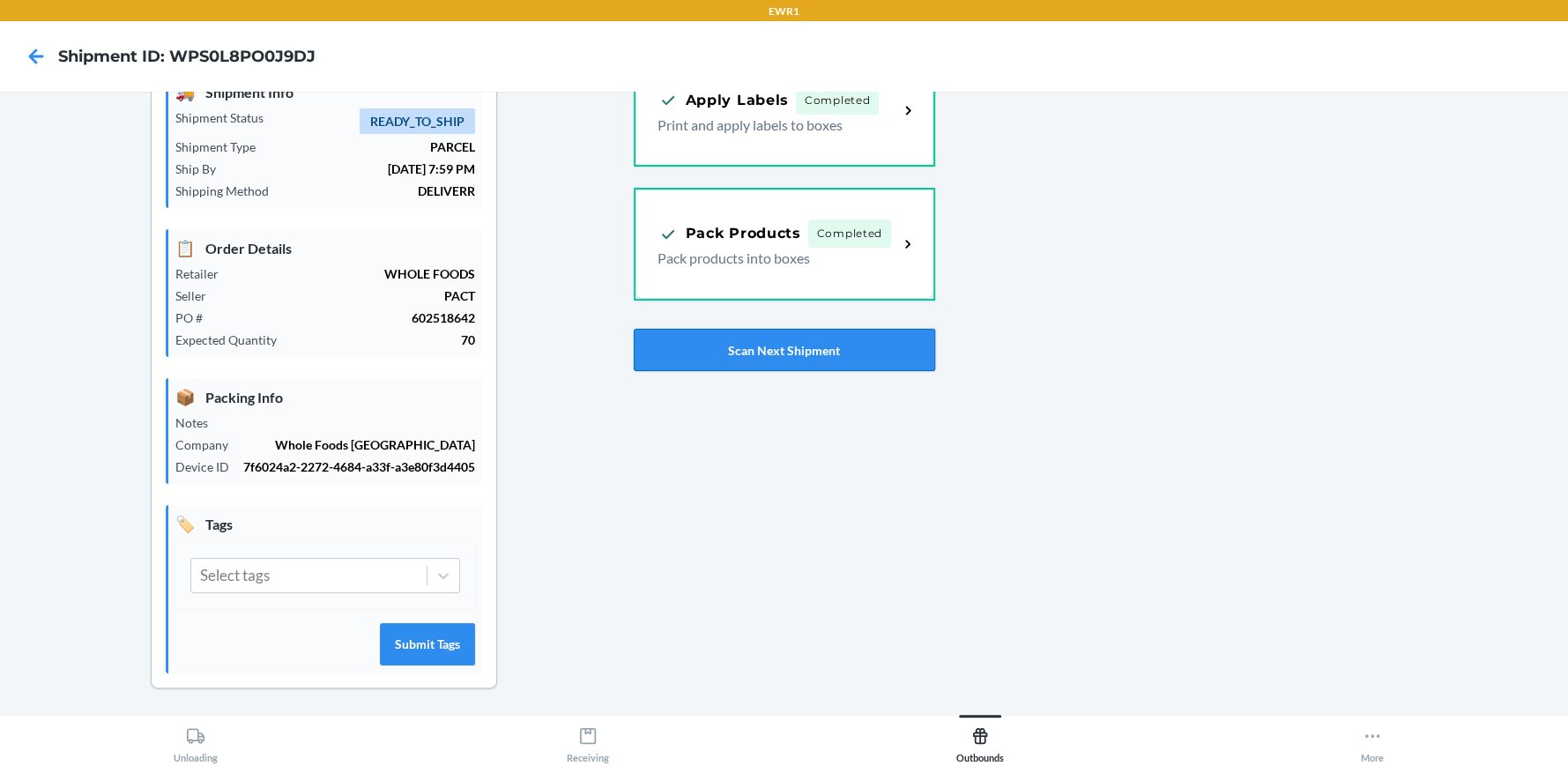
click at [860, 343] on button "Scan Next Shipment" at bounding box center [784, 349] width 302 height 42
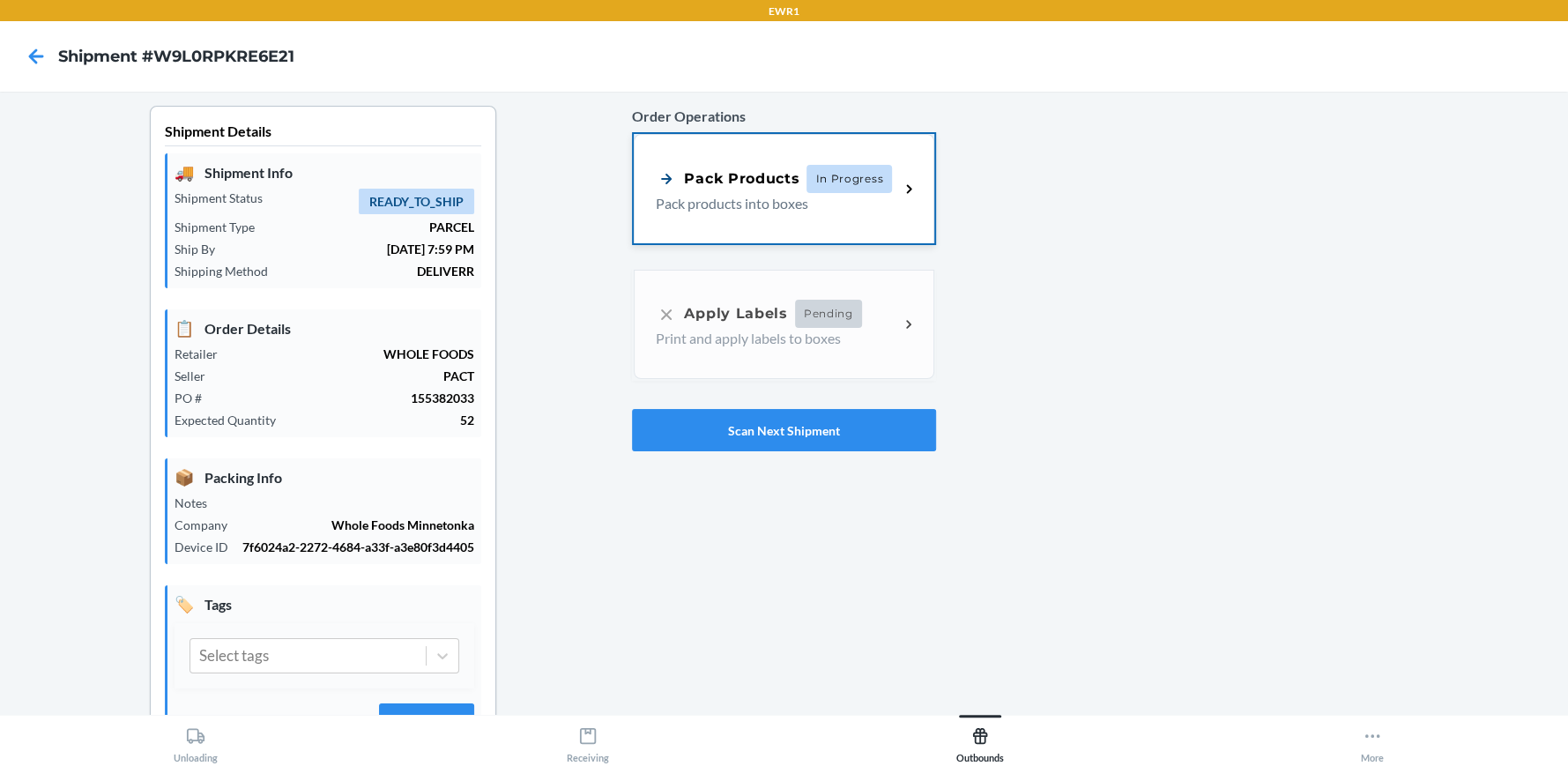
click at [760, 205] on p "Pack products into boxes" at bounding box center [770, 204] width 229 height 21
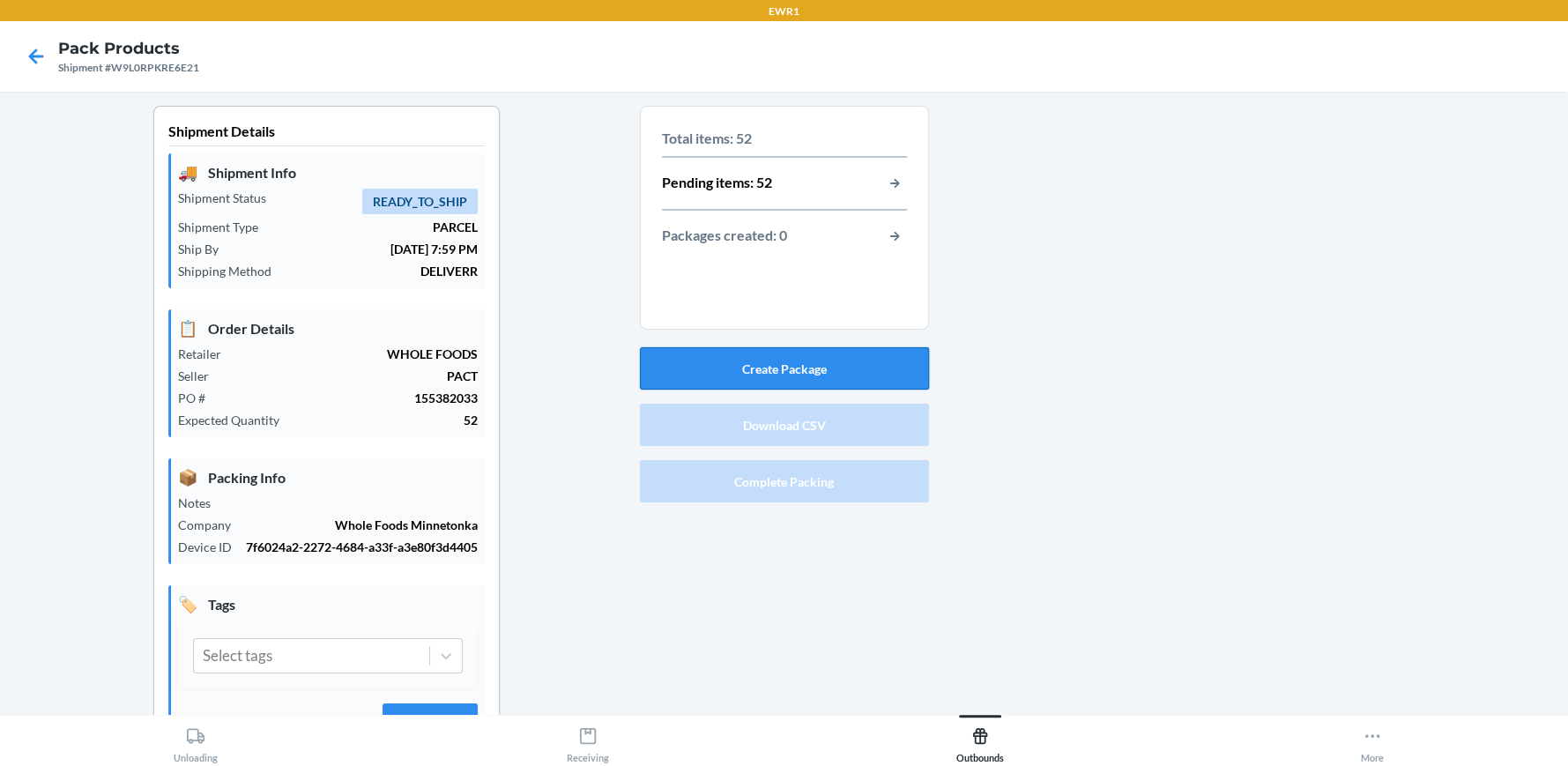
click at [780, 360] on button "Create Package" at bounding box center [784, 368] width 289 height 42
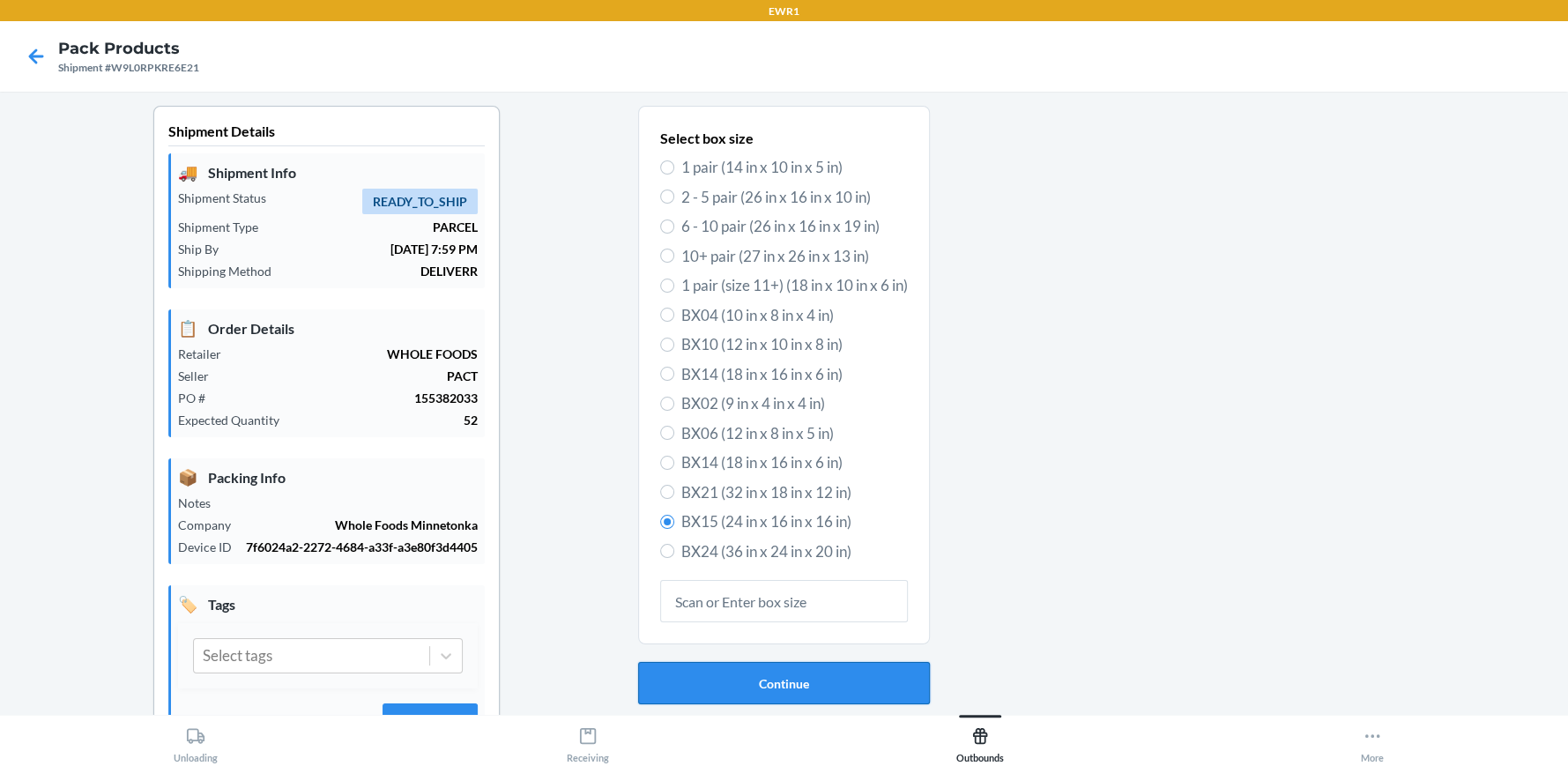
click at [745, 671] on button "Continue" at bounding box center [784, 683] width 292 height 42
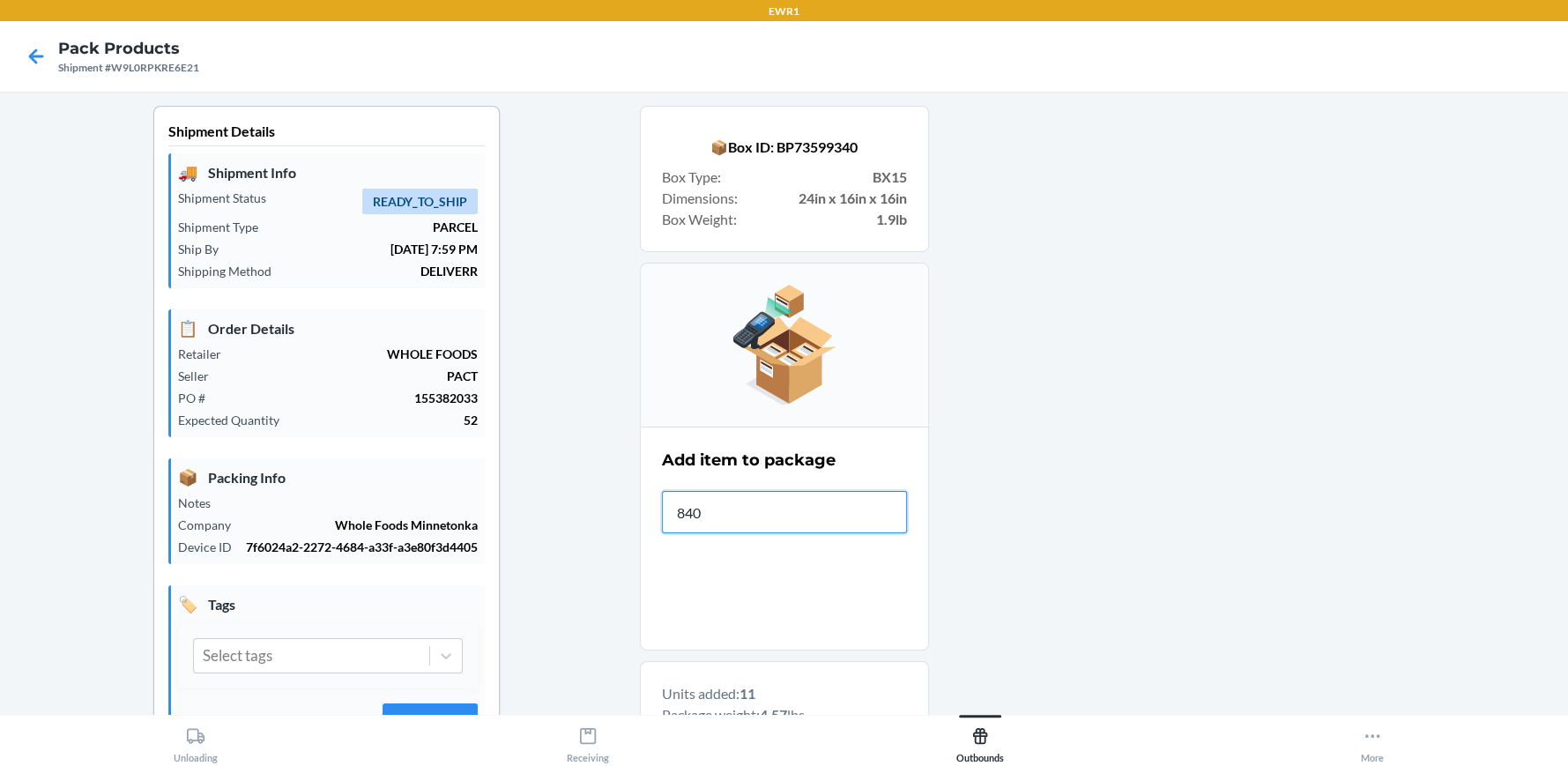
type input "8402"
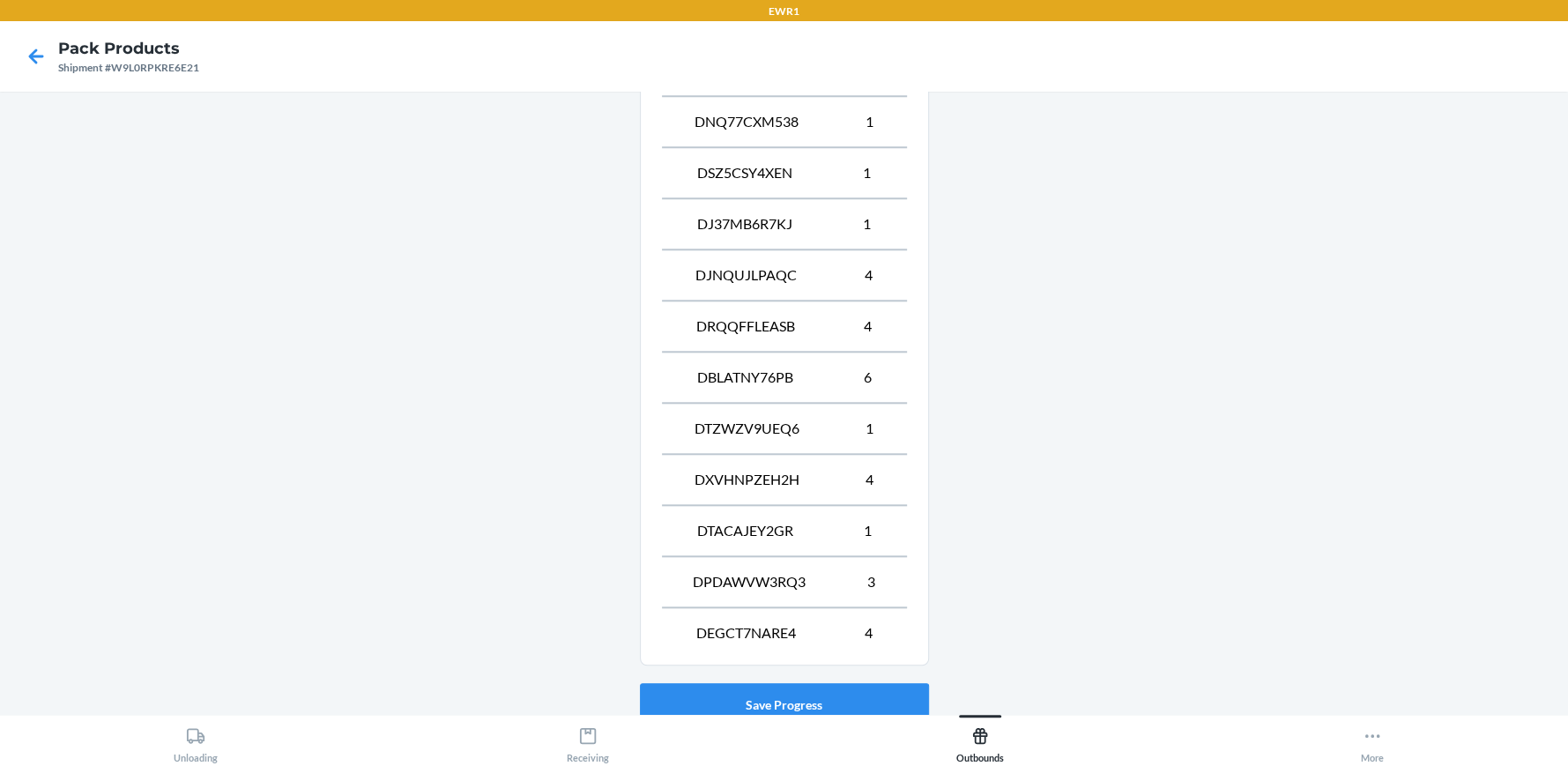
scroll to position [1409, 0]
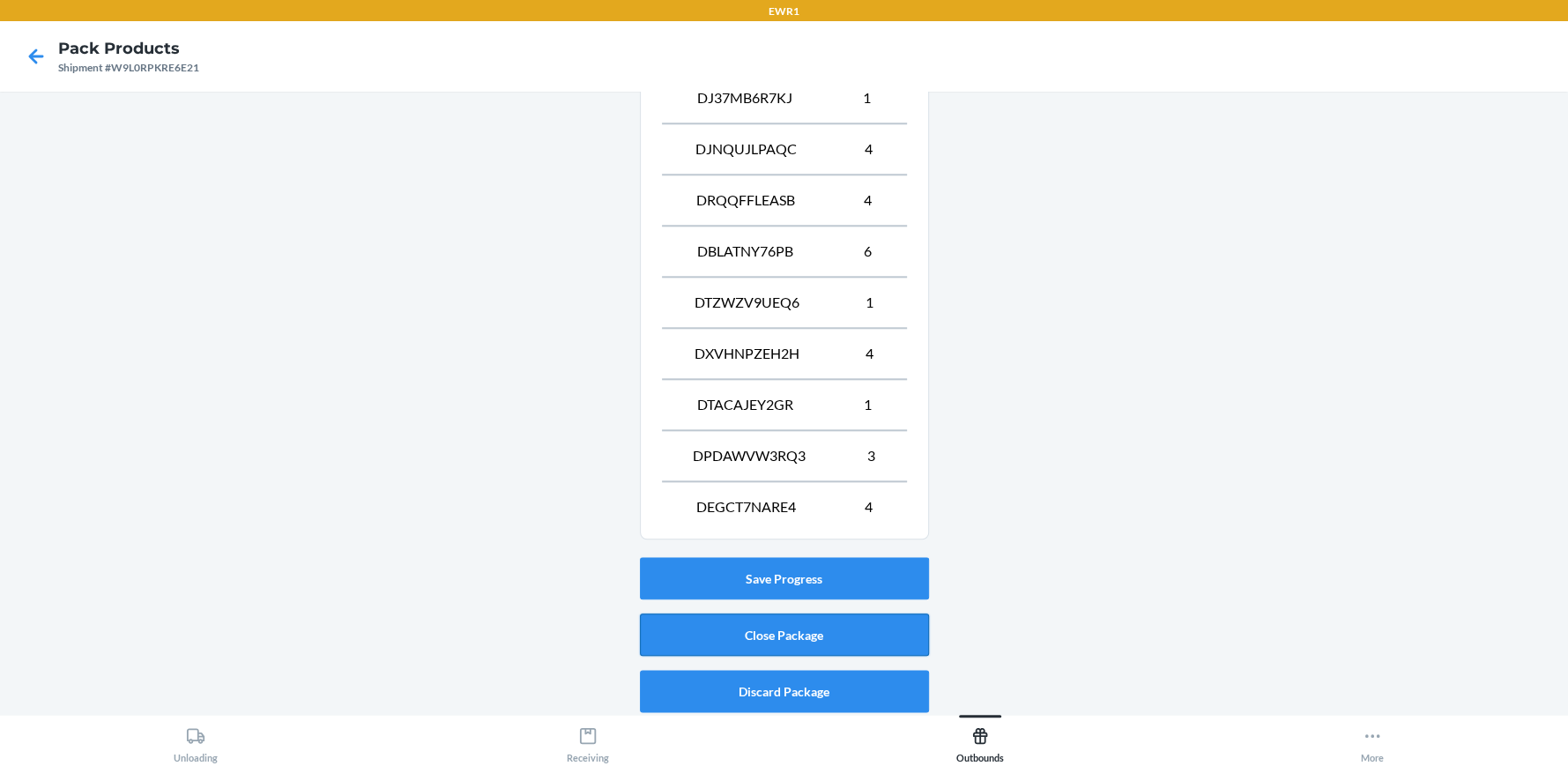
click at [848, 624] on button "Close Package" at bounding box center [784, 634] width 289 height 42
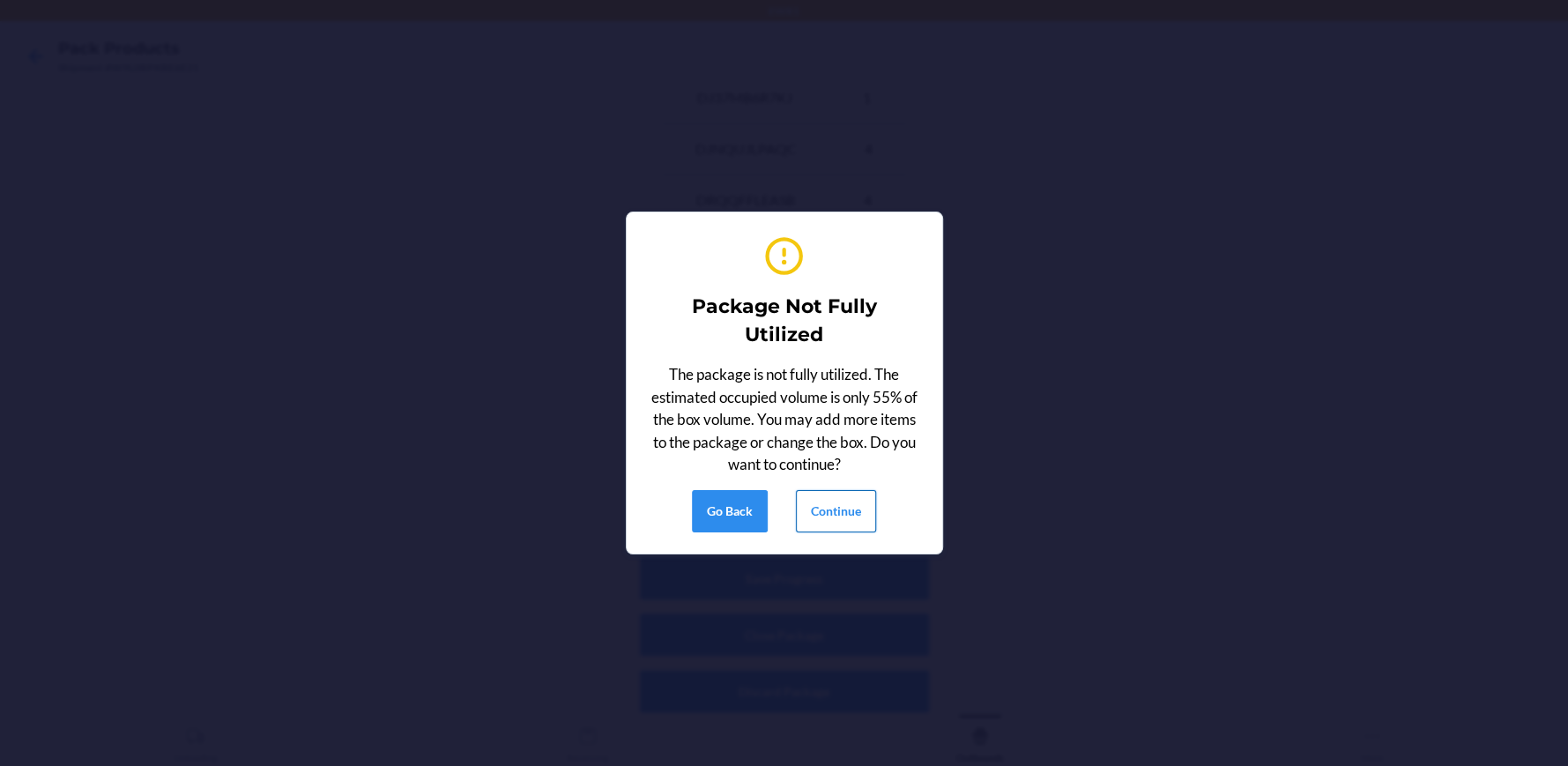
click at [868, 494] on button "Continue" at bounding box center [836, 510] width 80 height 42
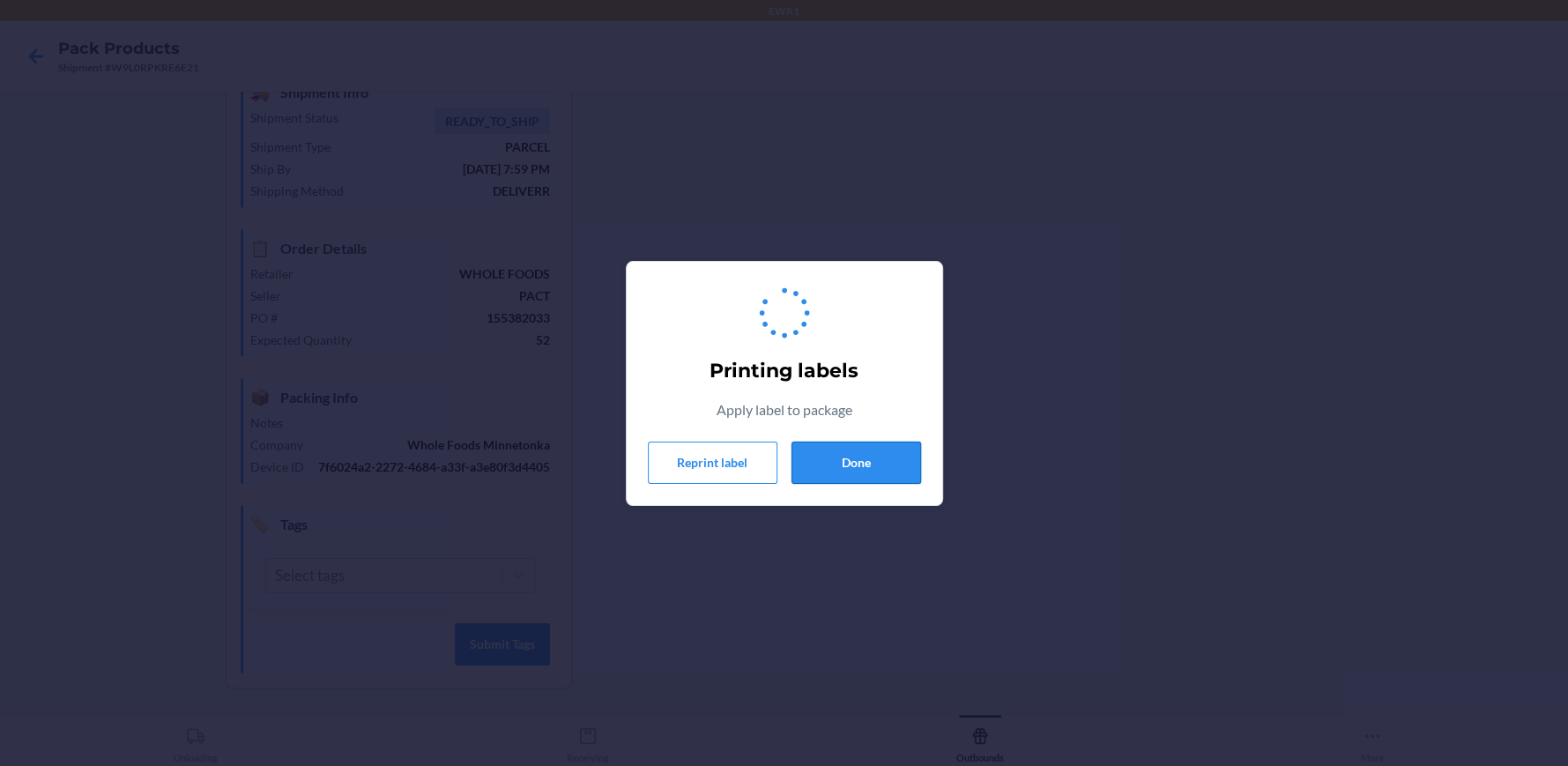
click at [850, 478] on button "Done" at bounding box center [856, 463] width 130 height 42
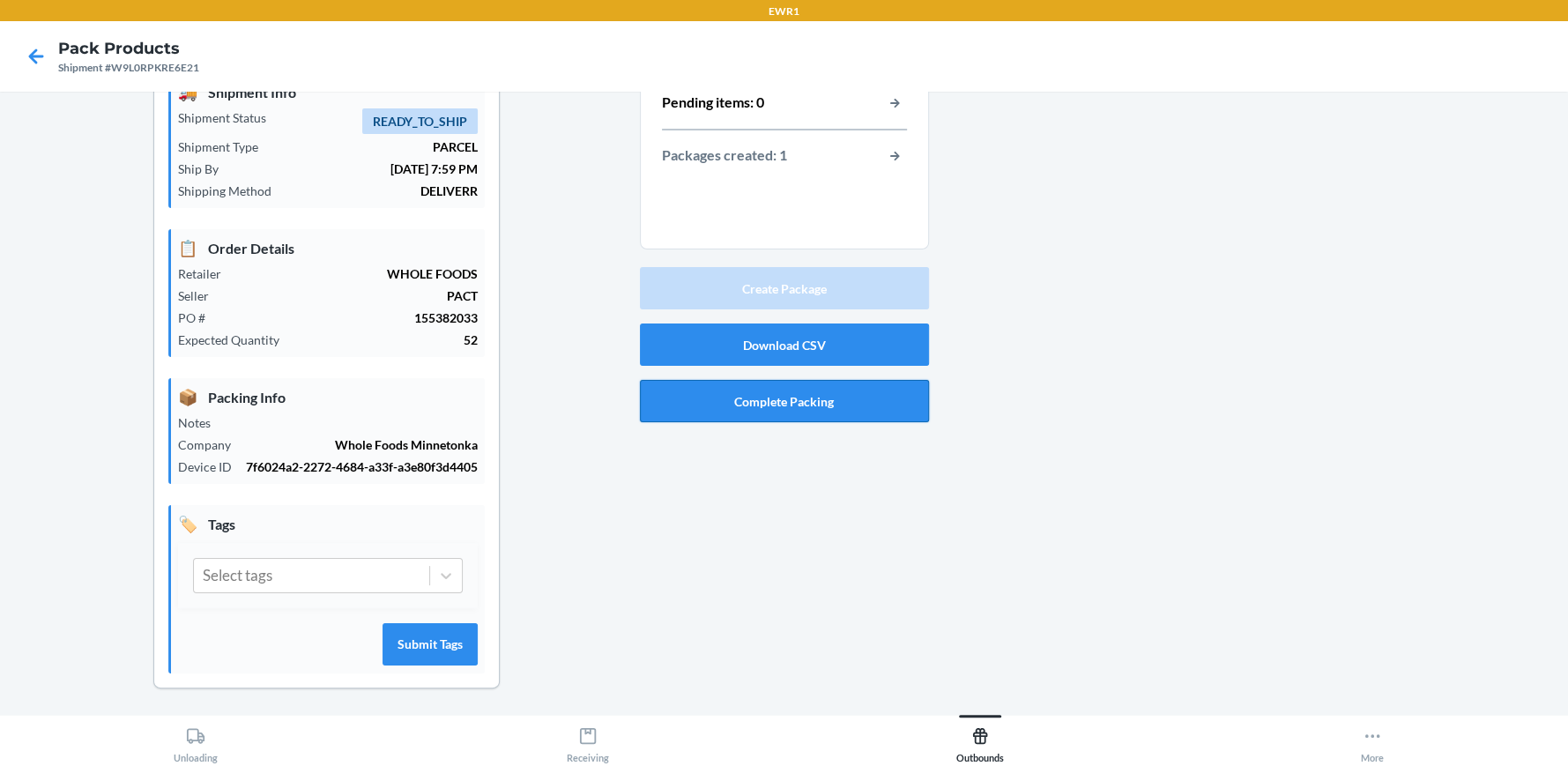
click at [815, 402] on button "Complete Packing" at bounding box center [784, 400] width 289 height 42
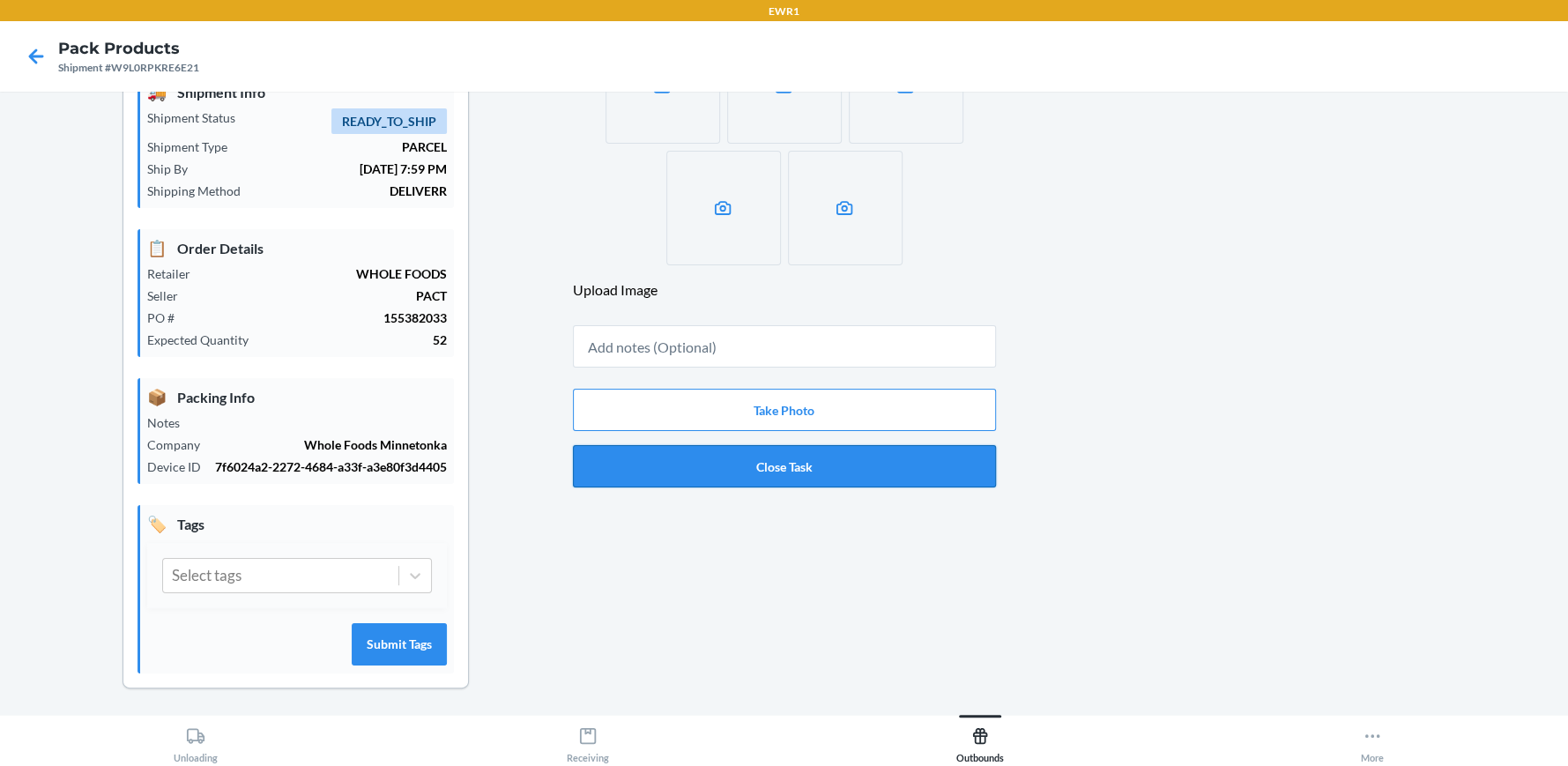
click at [827, 464] on button "Close Task" at bounding box center [784, 465] width 423 height 42
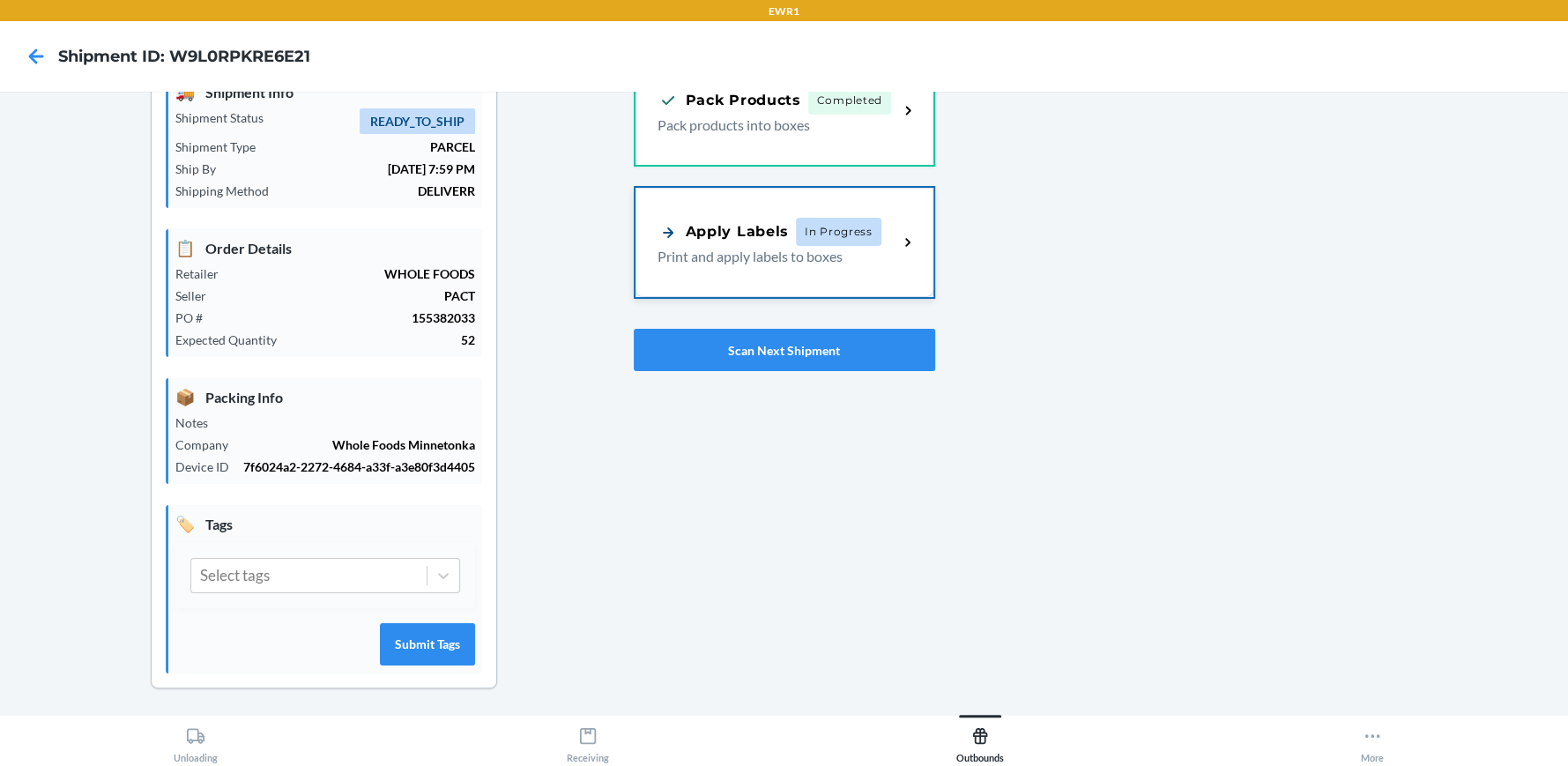
click at [825, 261] on p "Print and apply labels to boxes" at bounding box center [771, 257] width 227 height 21
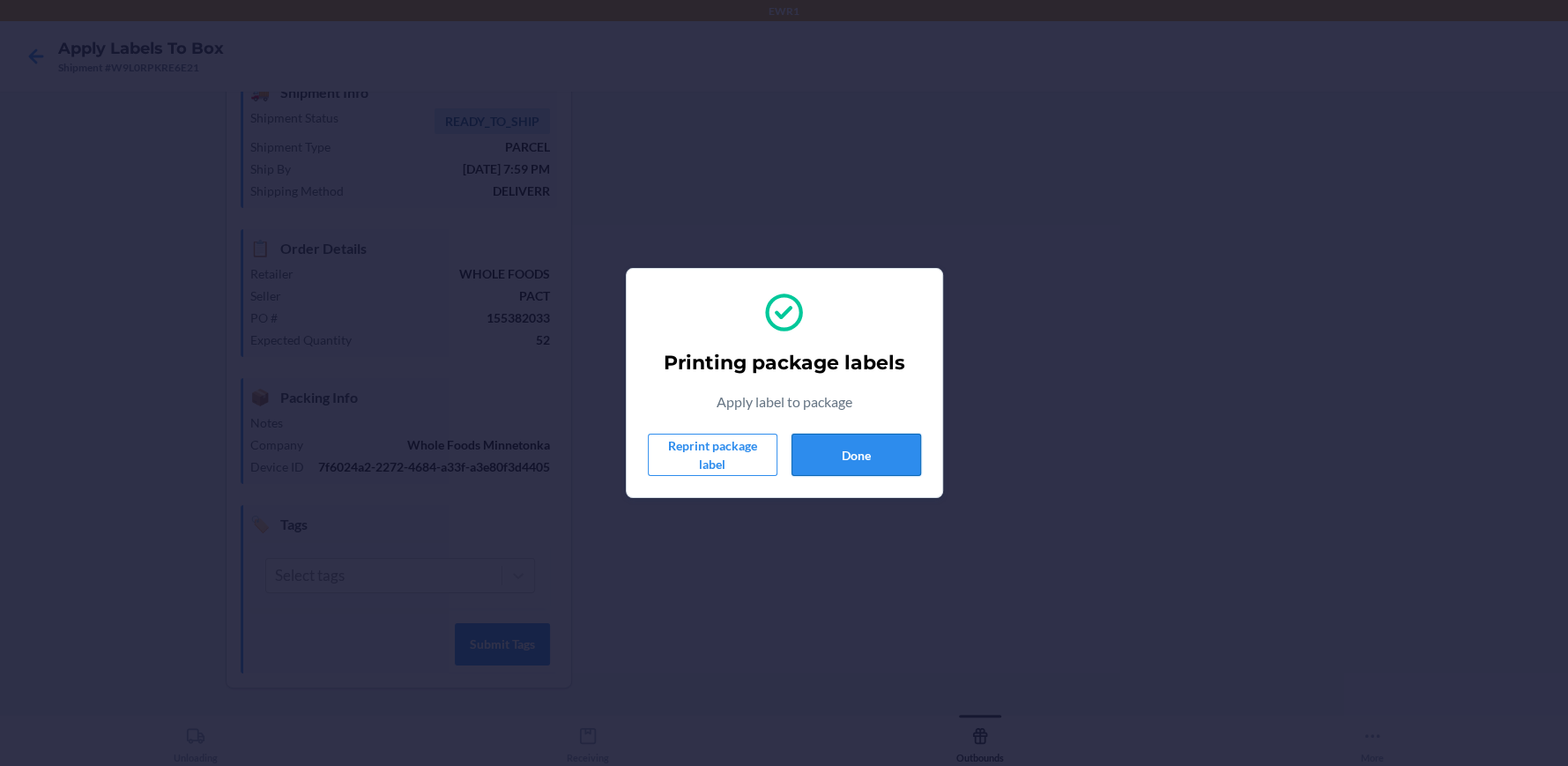
click at [826, 434] on button "Done" at bounding box center [856, 455] width 130 height 42
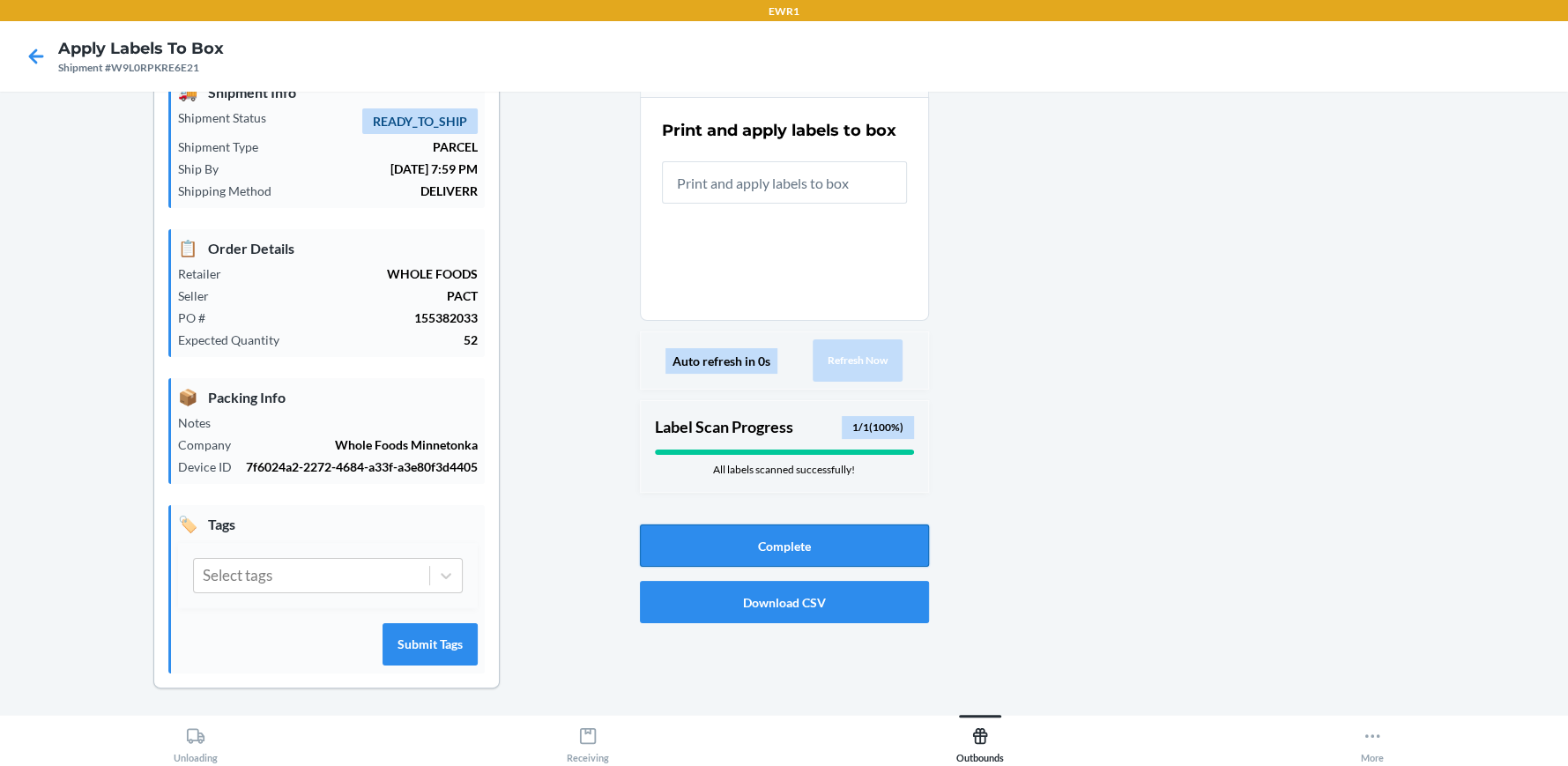
click at [772, 542] on button "Complete" at bounding box center [784, 545] width 289 height 42
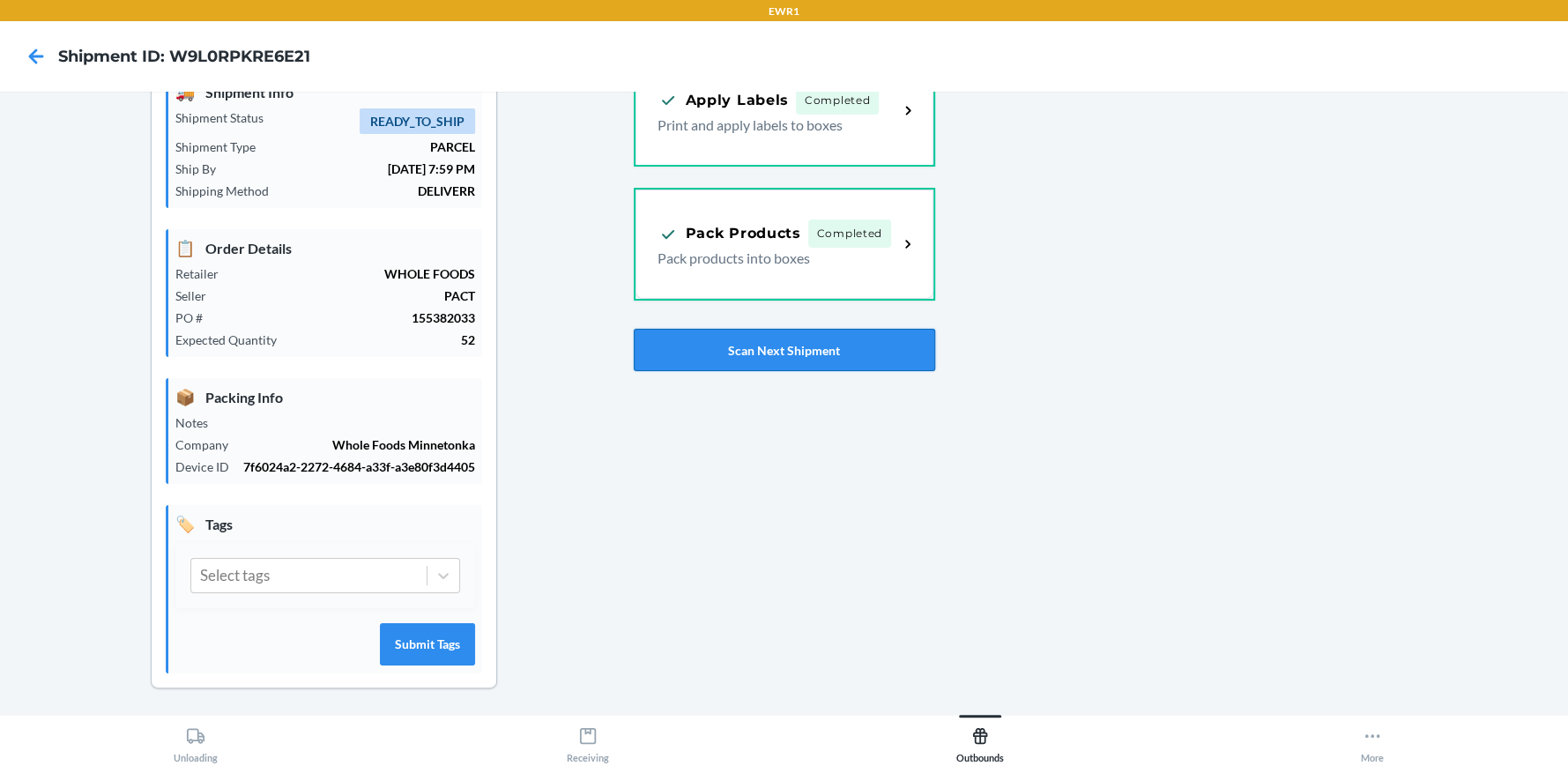
drag, startPoint x: 725, startPoint y: 356, endPoint x: 517, endPoint y: 111, distance: 321.4
click at [725, 354] on button "Scan Next Shipment" at bounding box center [784, 349] width 302 height 42
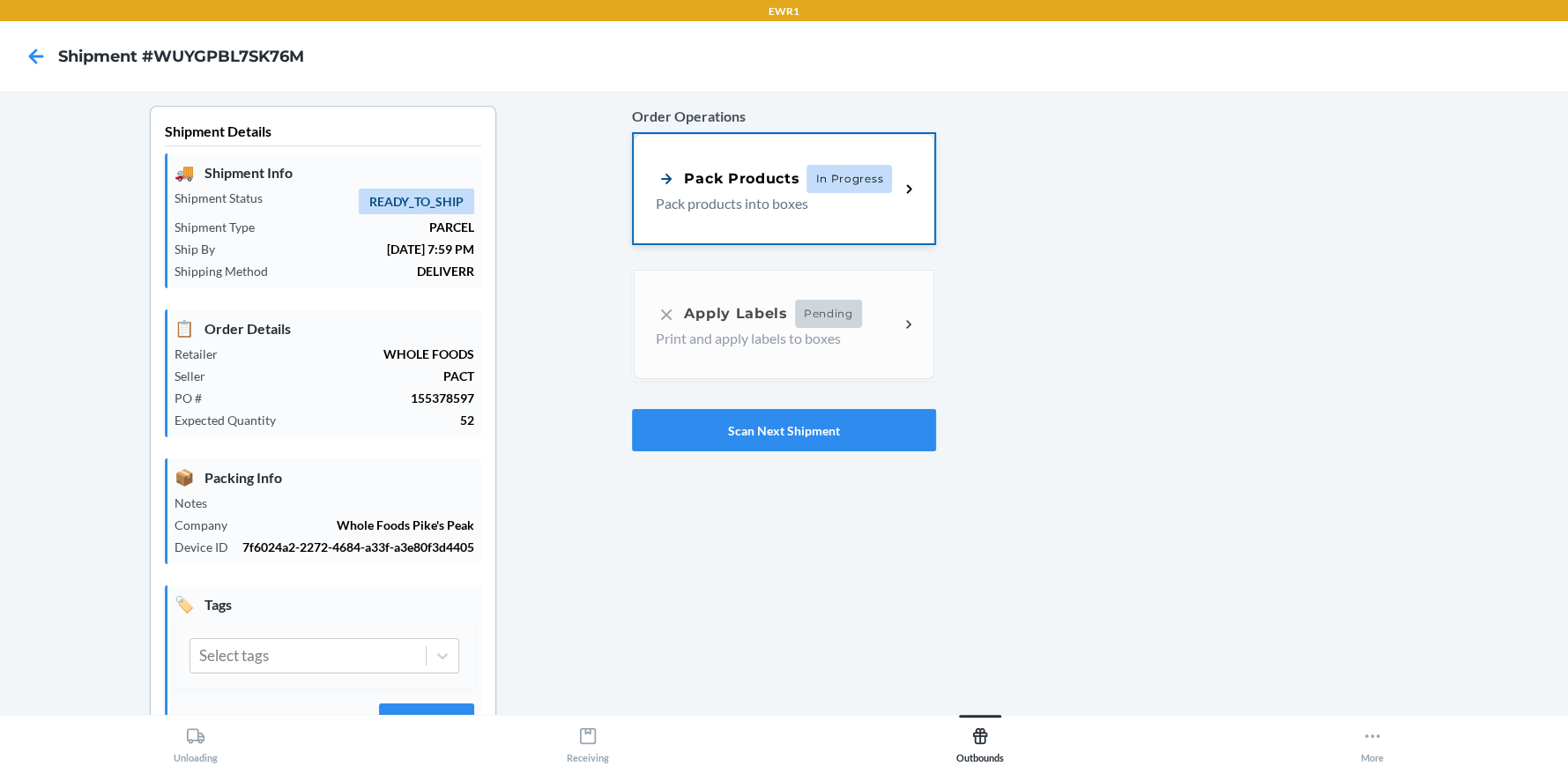
click at [791, 190] on div "Pack Products In Progress" at bounding box center [774, 179] width 236 height 28
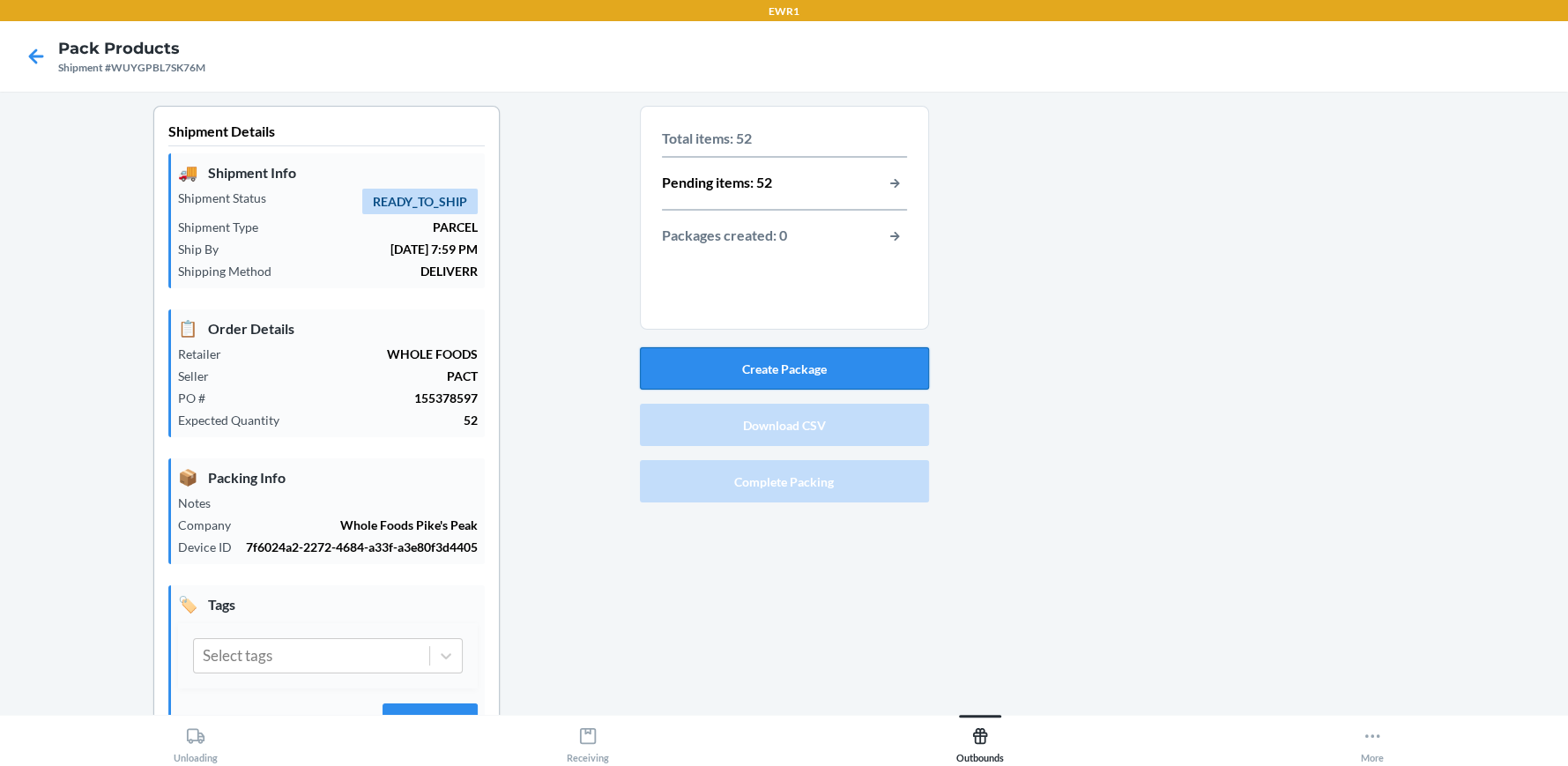
click at [827, 364] on button "Create Package" at bounding box center [784, 368] width 289 height 42
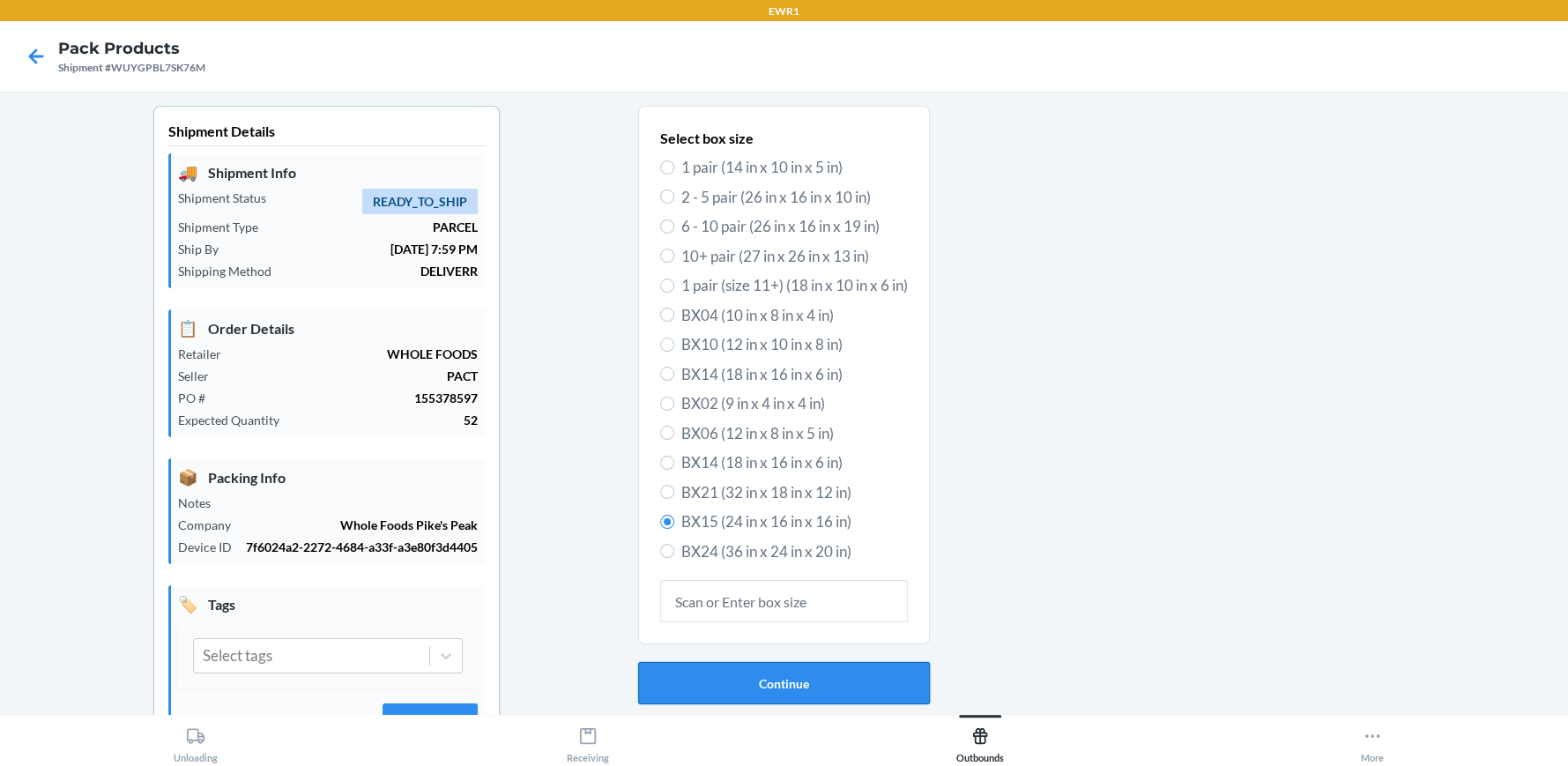
click at [821, 678] on button "Continue" at bounding box center [784, 683] width 292 height 42
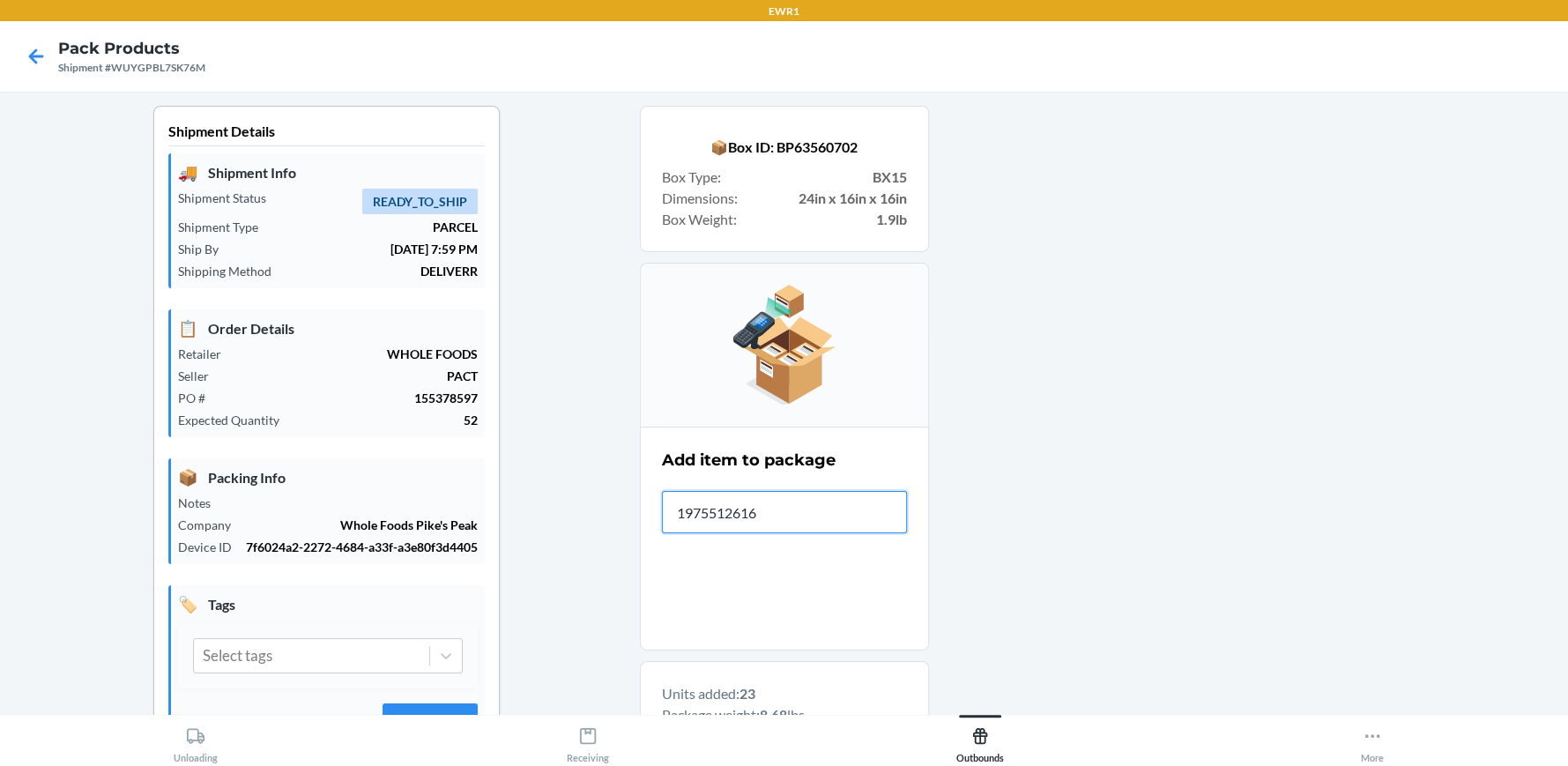
type input "19755126161"
click at [816, 519] on input "197551262053" at bounding box center [784, 511] width 245 height 42
type input "1"
click at [834, 499] on input "197551261568" at bounding box center [784, 511] width 245 height 42
type input "1"
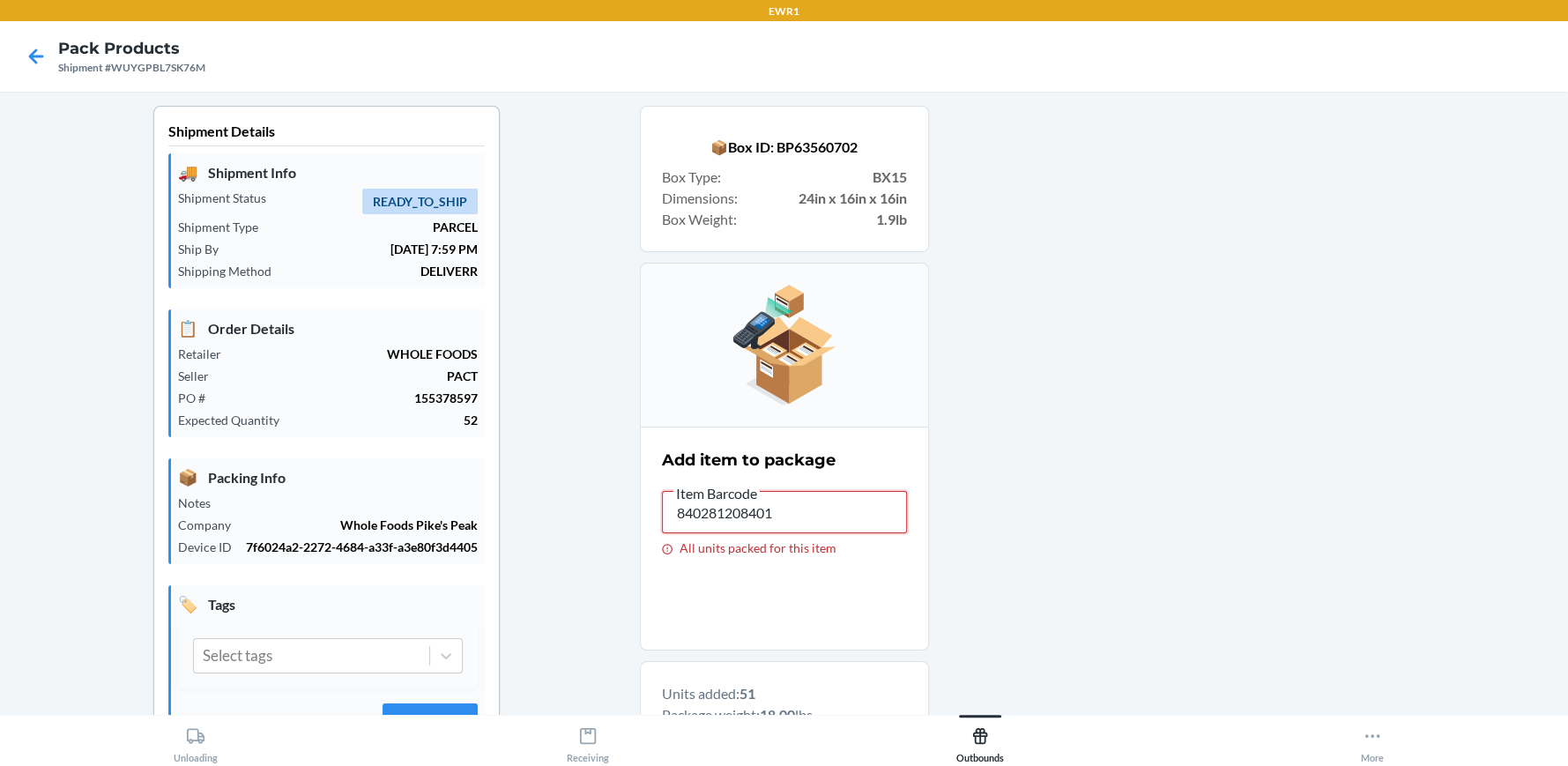
drag, startPoint x: 844, startPoint y: 511, endPoint x: 522, endPoint y: 494, distance: 322.4
drag, startPoint x: 790, startPoint y: 515, endPoint x: 606, endPoint y: 517, distance: 184.0
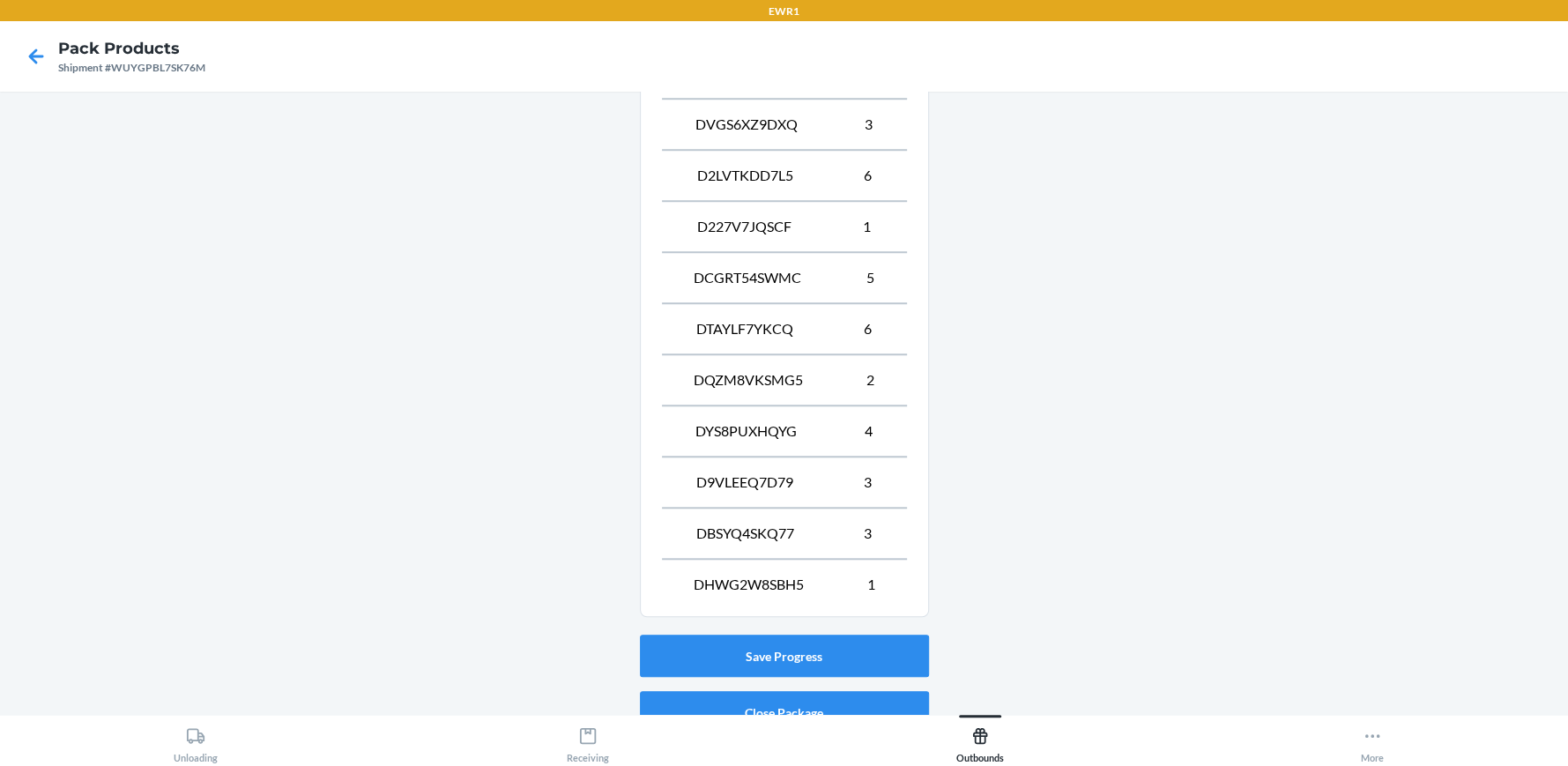
scroll to position [1154, 0]
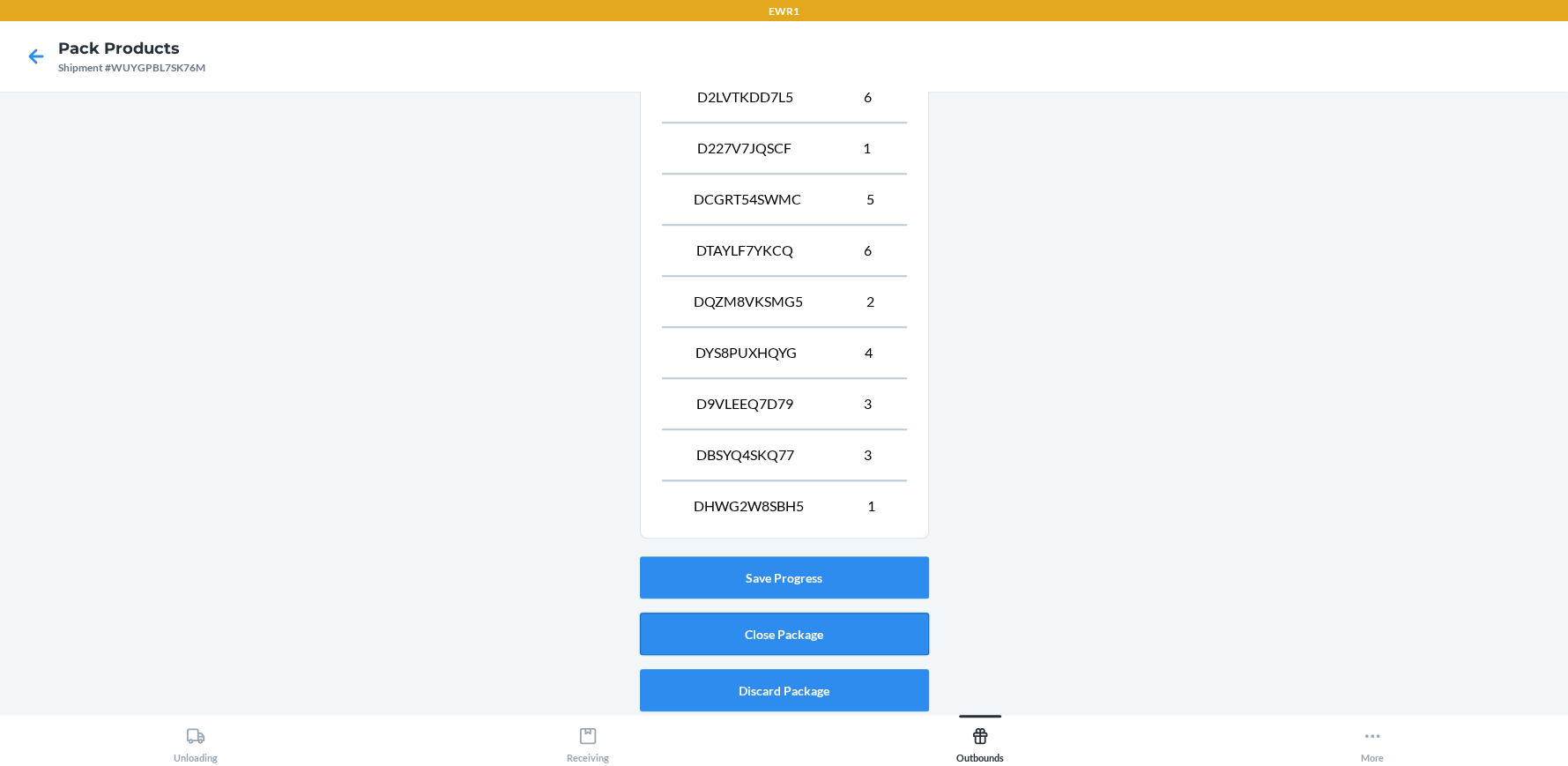
click at [843, 620] on button "Close Package" at bounding box center [784, 633] width 289 height 42
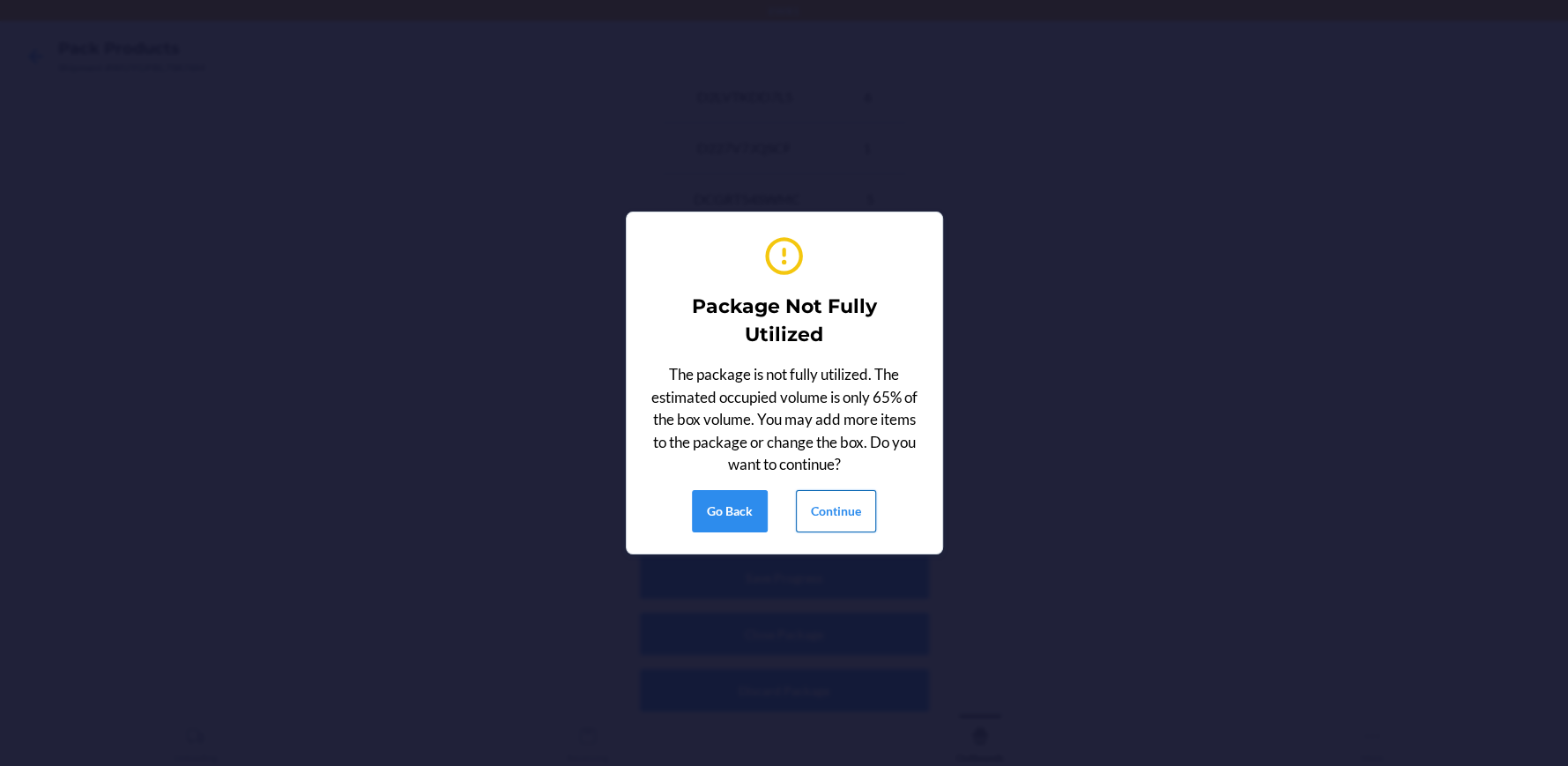
click at [835, 518] on button "Continue" at bounding box center [836, 510] width 80 height 42
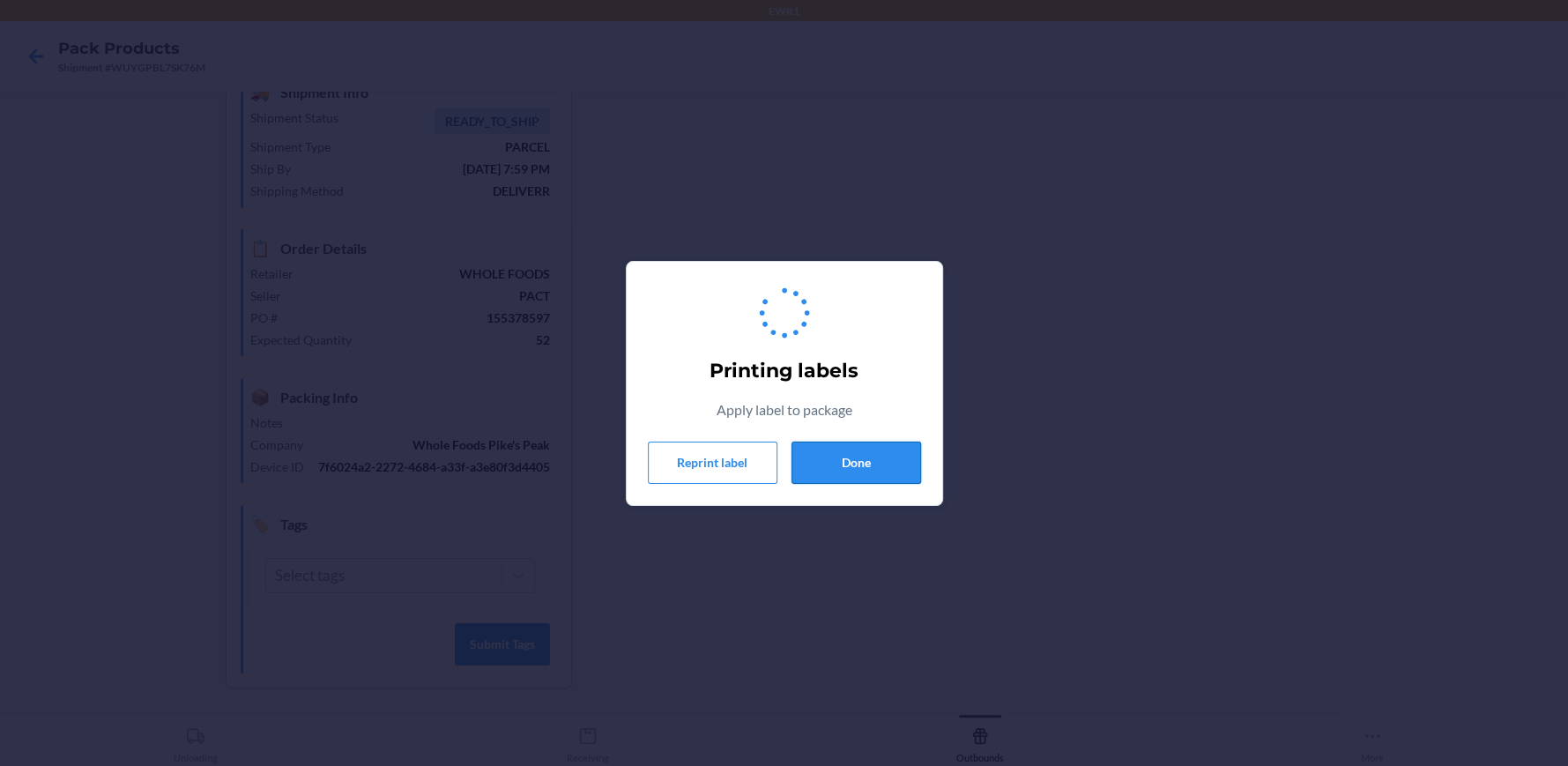
click at [863, 462] on button "Done" at bounding box center [856, 463] width 130 height 42
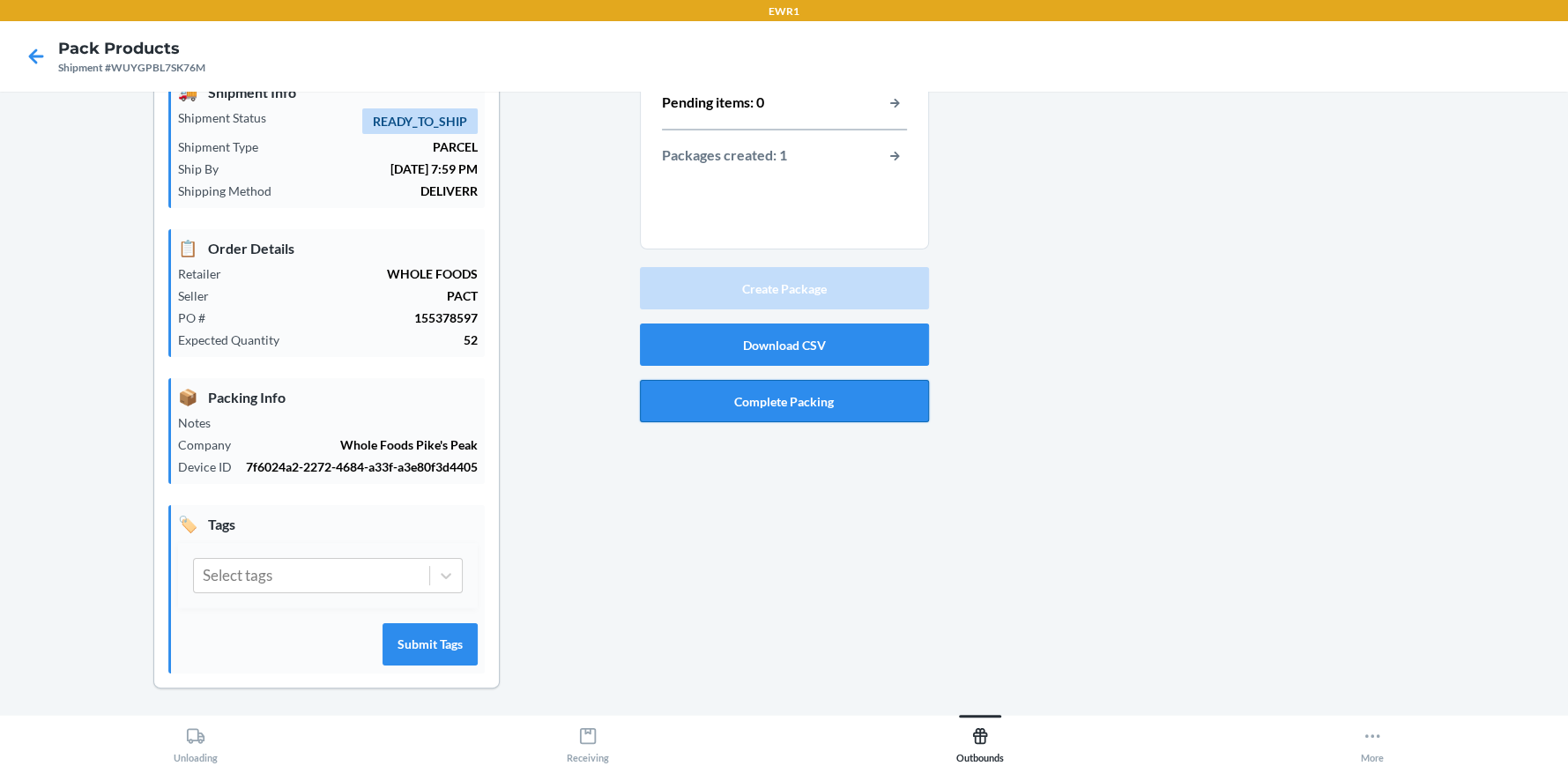
click at [824, 403] on button "Complete Packing" at bounding box center [784, 400] width 289 height 42
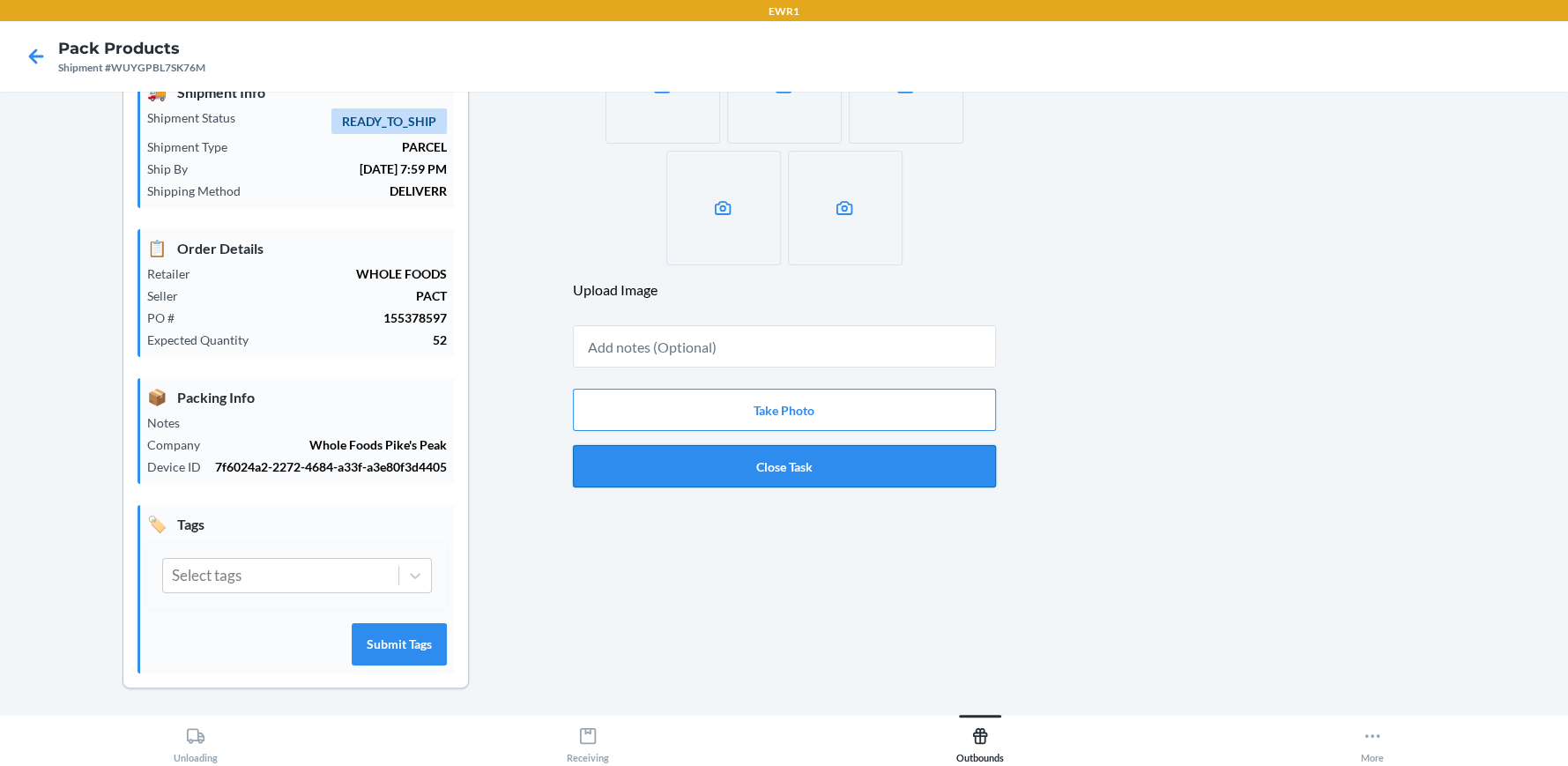
click at [815, 460] on button "Close Task" at bounding box center [784, 465] width 423 height 42
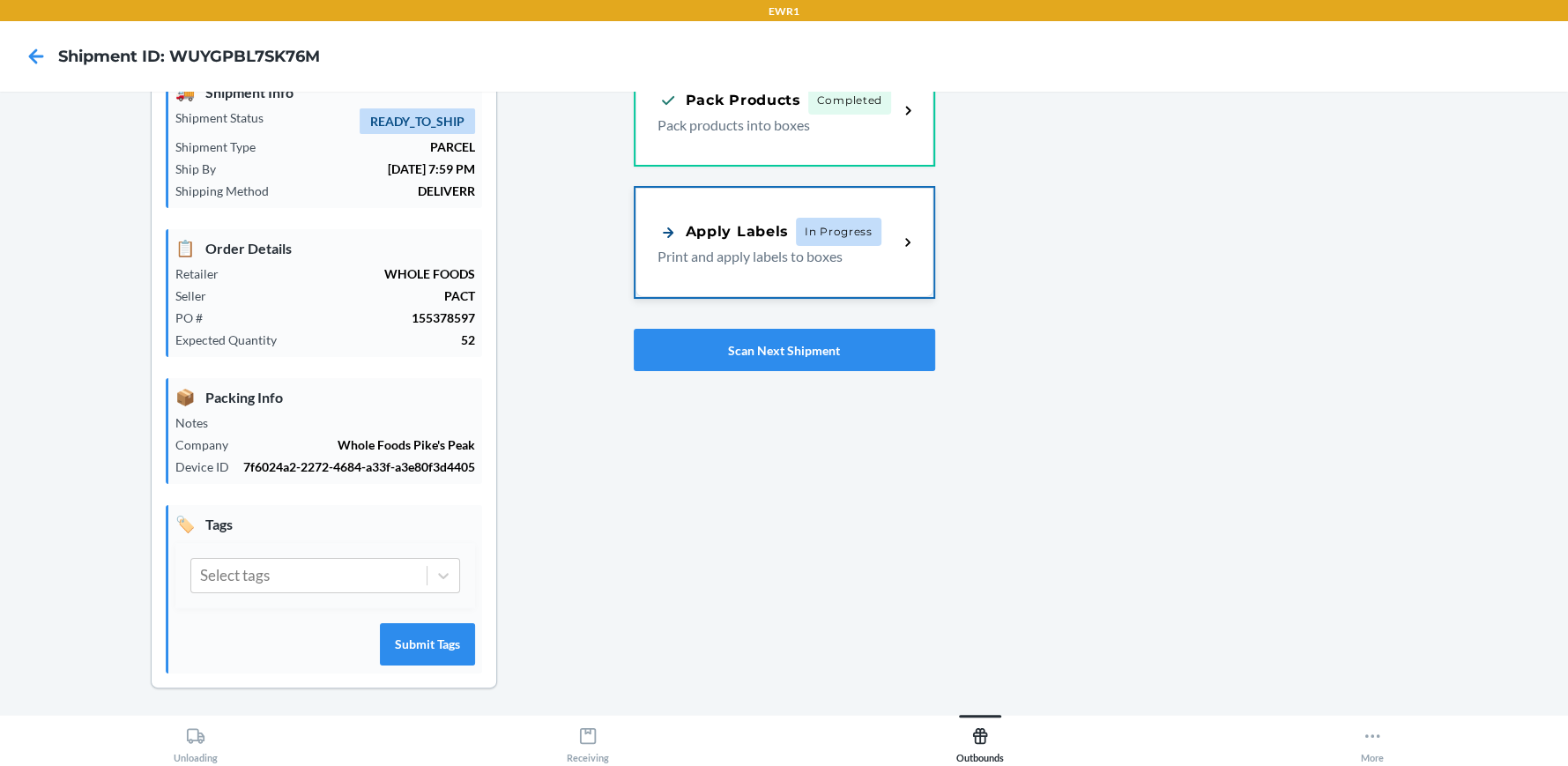
click at [809, 226] on span "In Progress" at bounding box center [839, 231] width 86 height 28
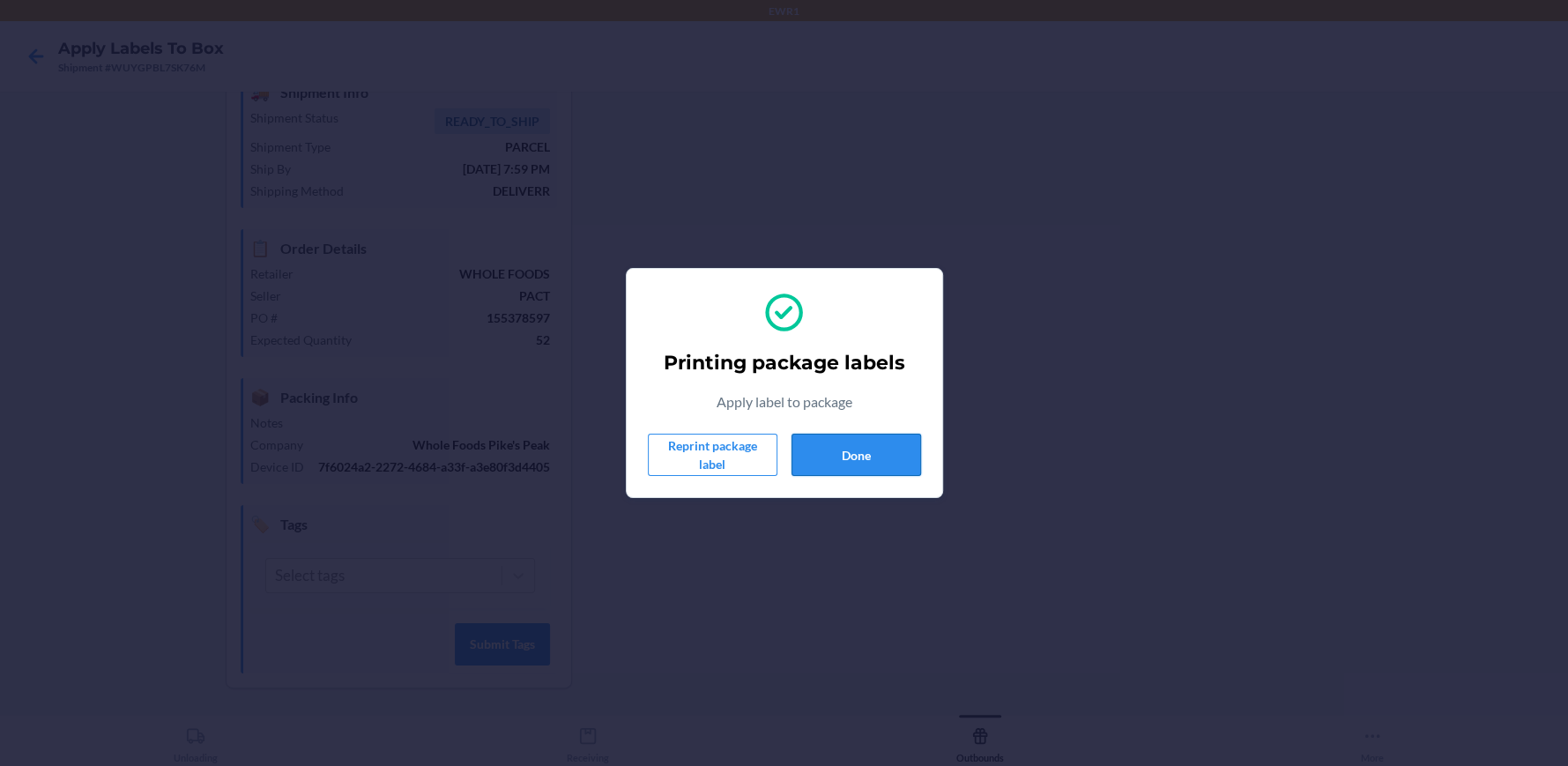
click at [873, 461] on button "Done" at bounding box center [856, 455] width 130 height 42
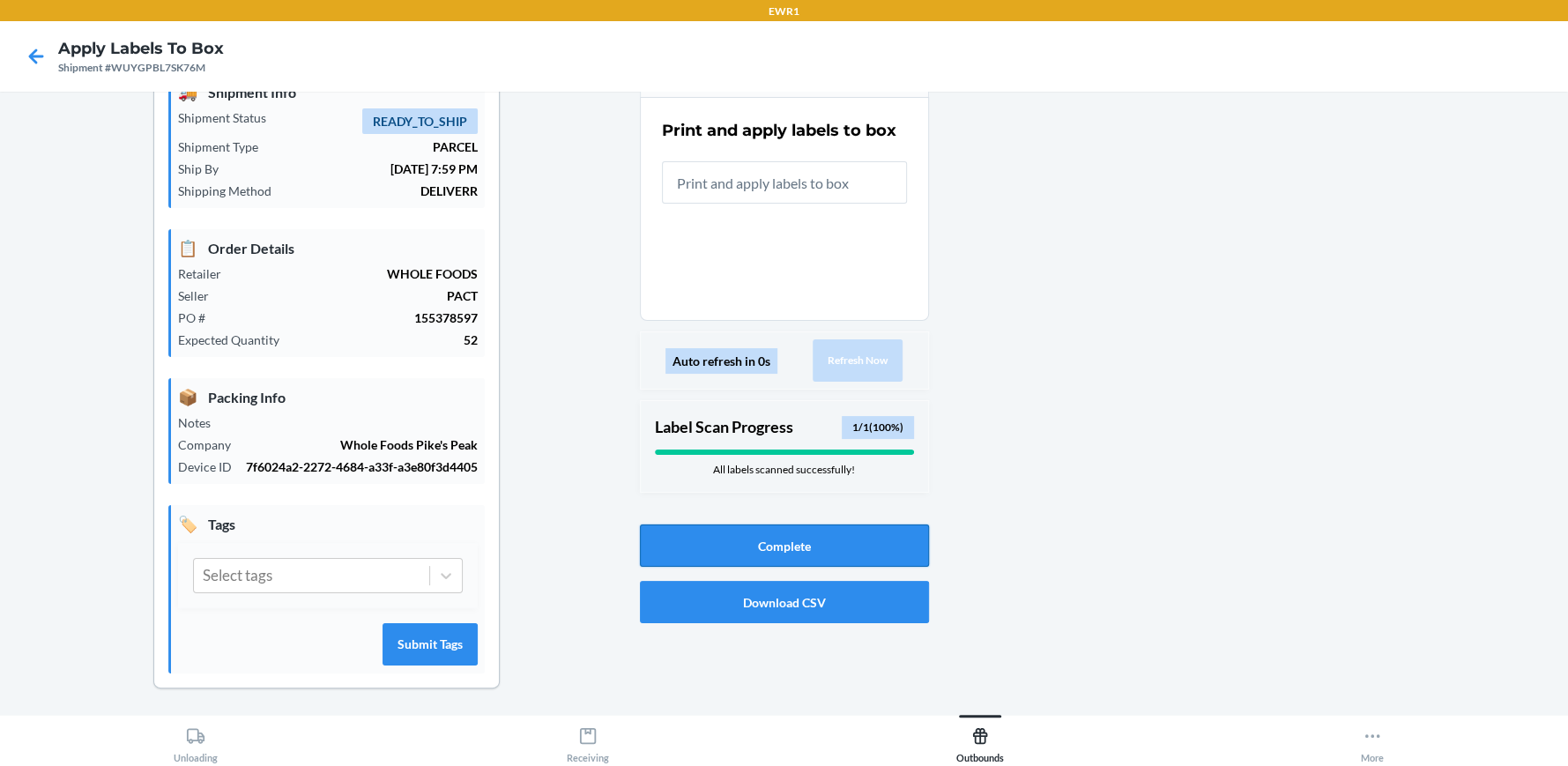
click at [859, 544] on button "Complete" at bounding box center [784, 545] width 289 height 42
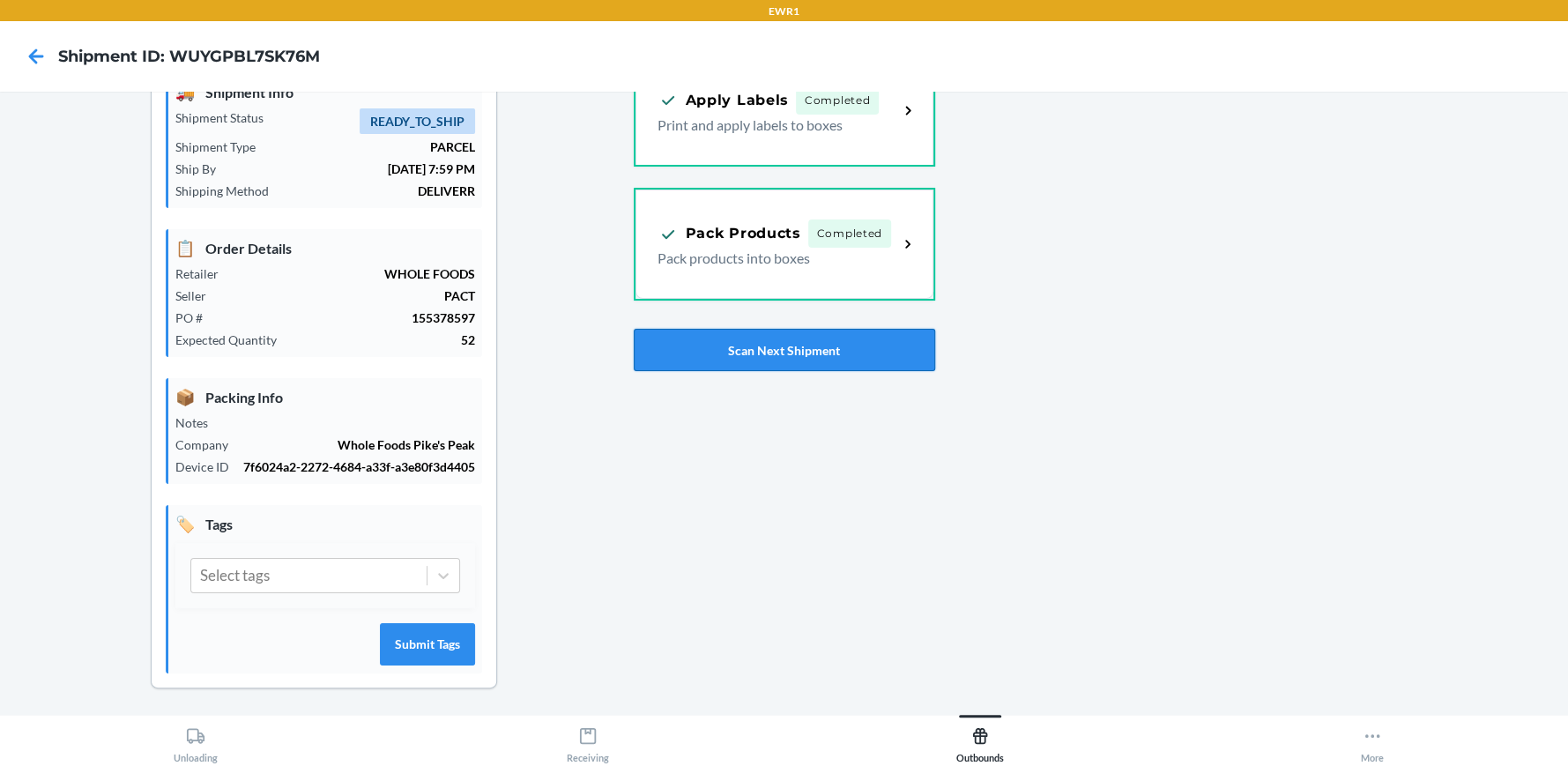
click at [823, 354] on button "Scan Next Shipment" at bounding box center [784, 349] width 302 height 42
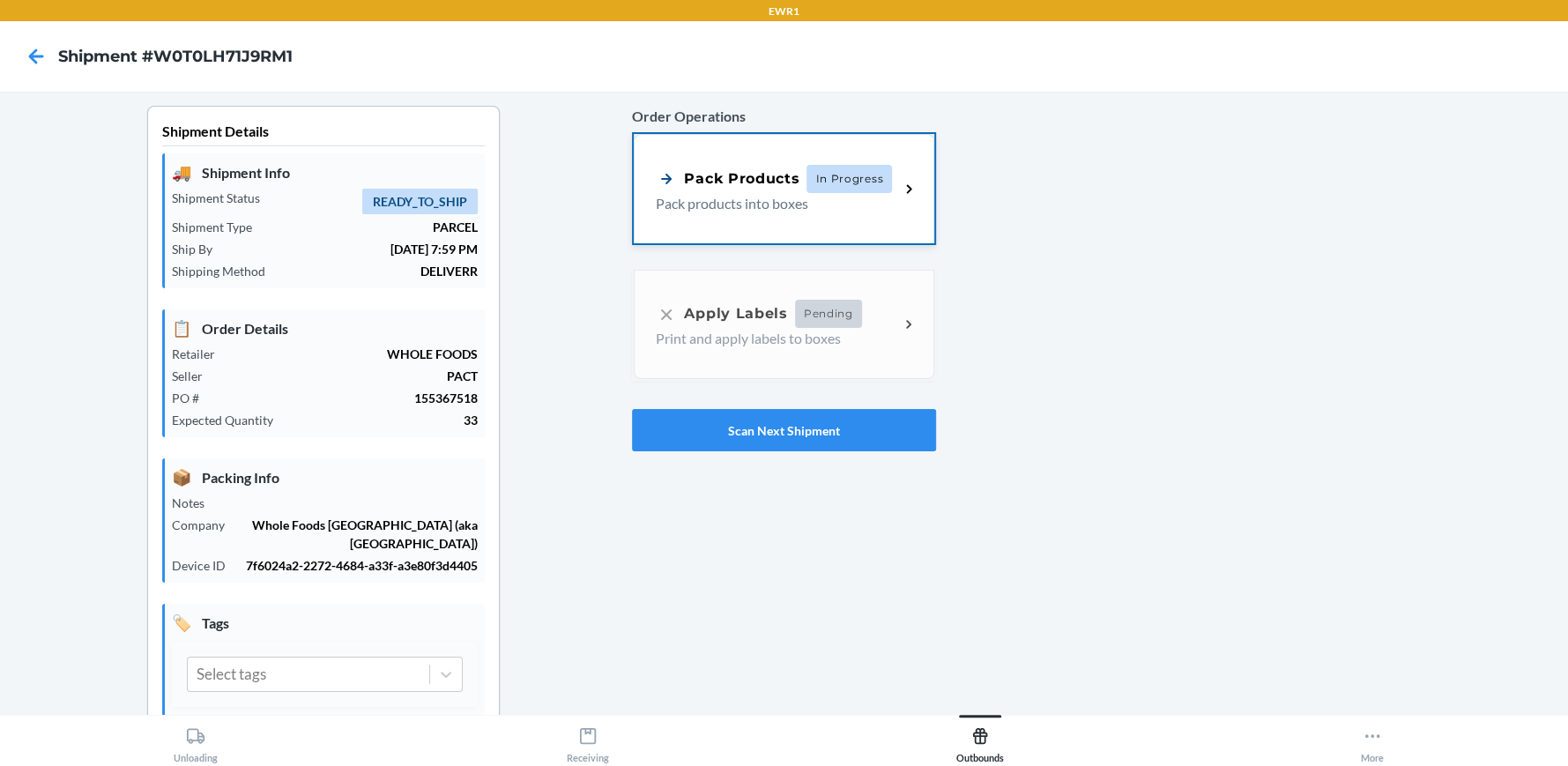
click at [774, 193] on p "Pack products into boxes" at bounding box center [770, 204] width 229 height 21
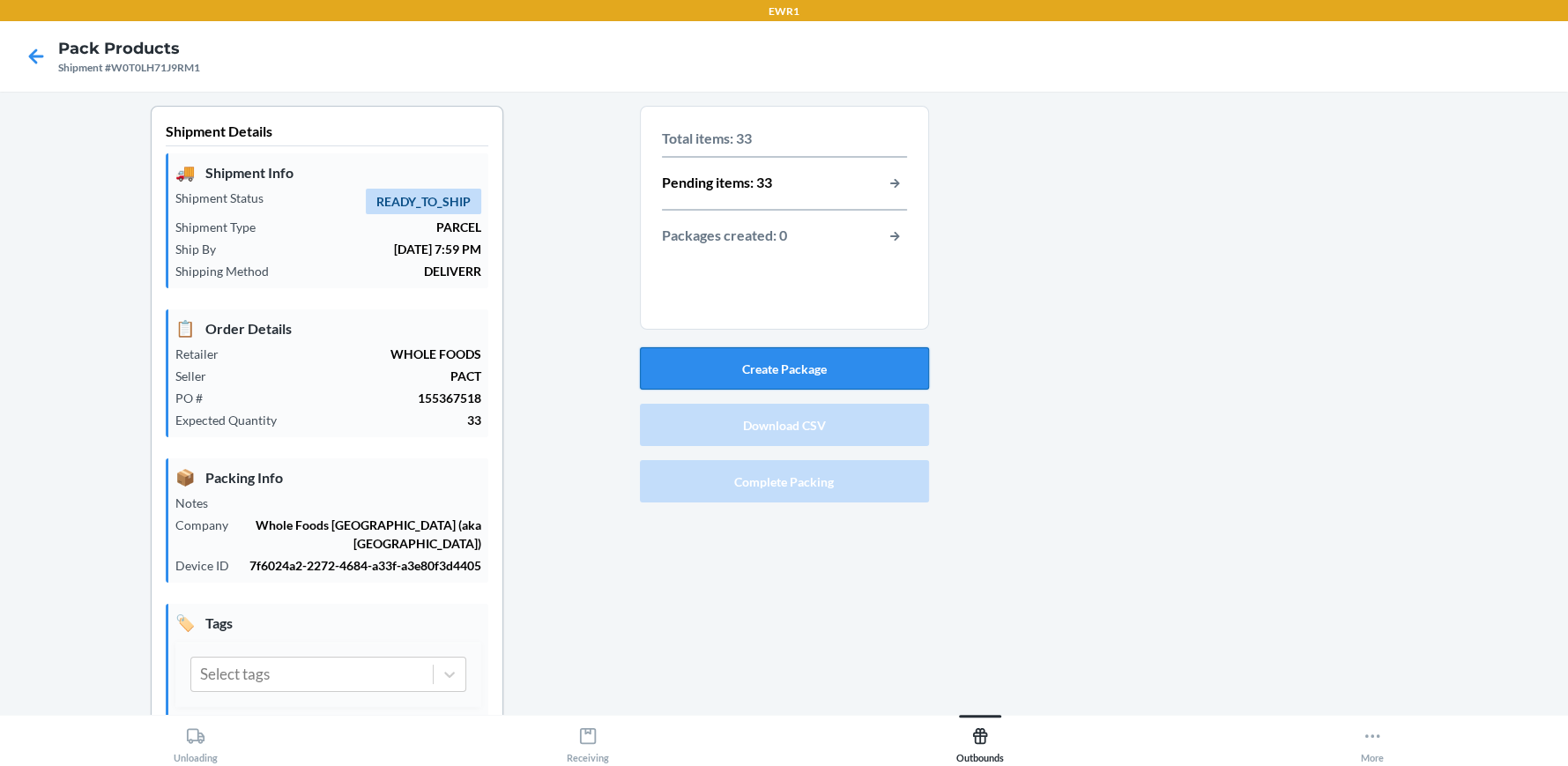
click at [788, 375] on button "Create Package" at bounding box center [784, 368] width 289 height 42
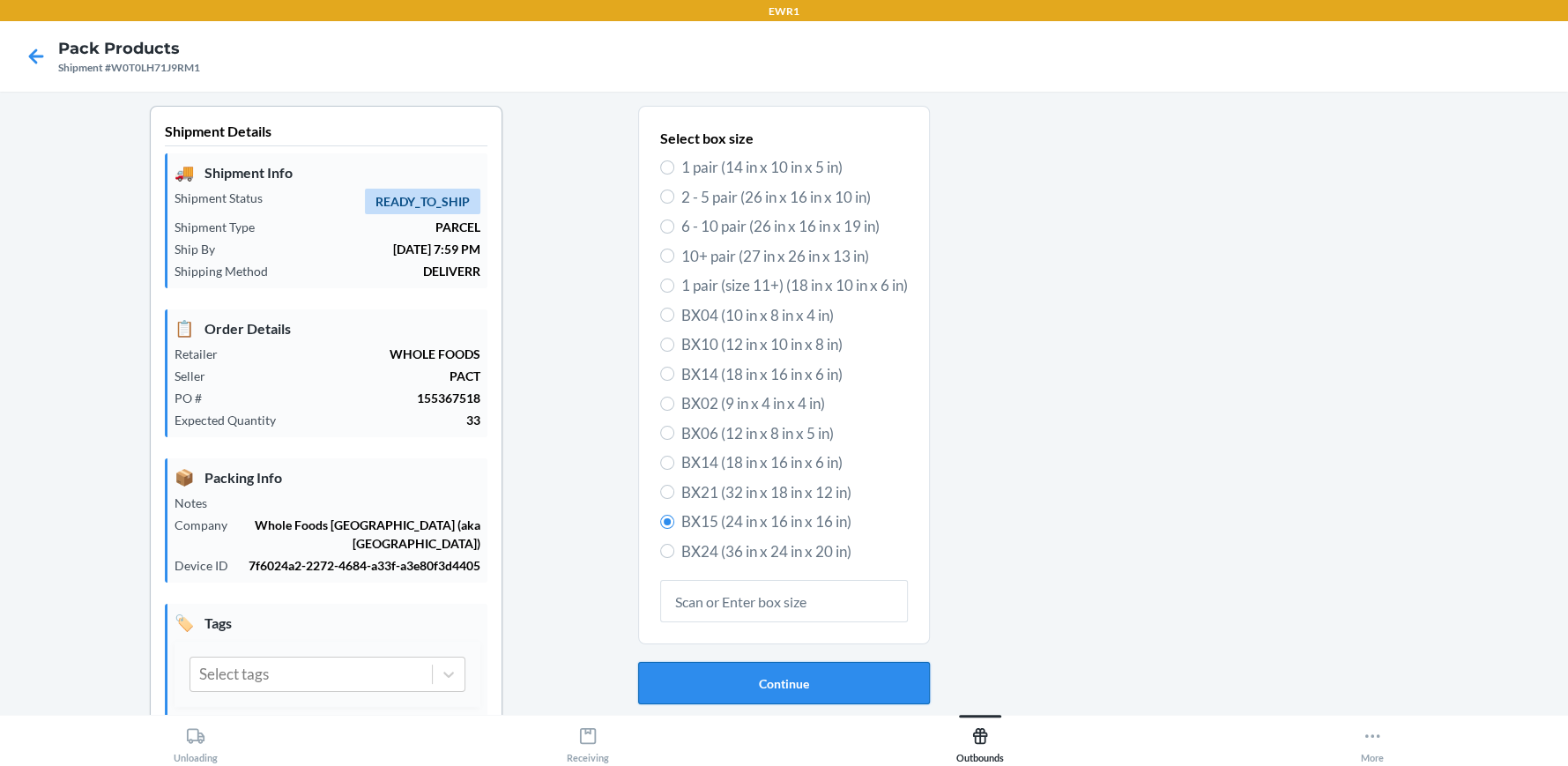
click at [824, 702] on button "Continue" at bounding box center [784, 683] width 292 height 42
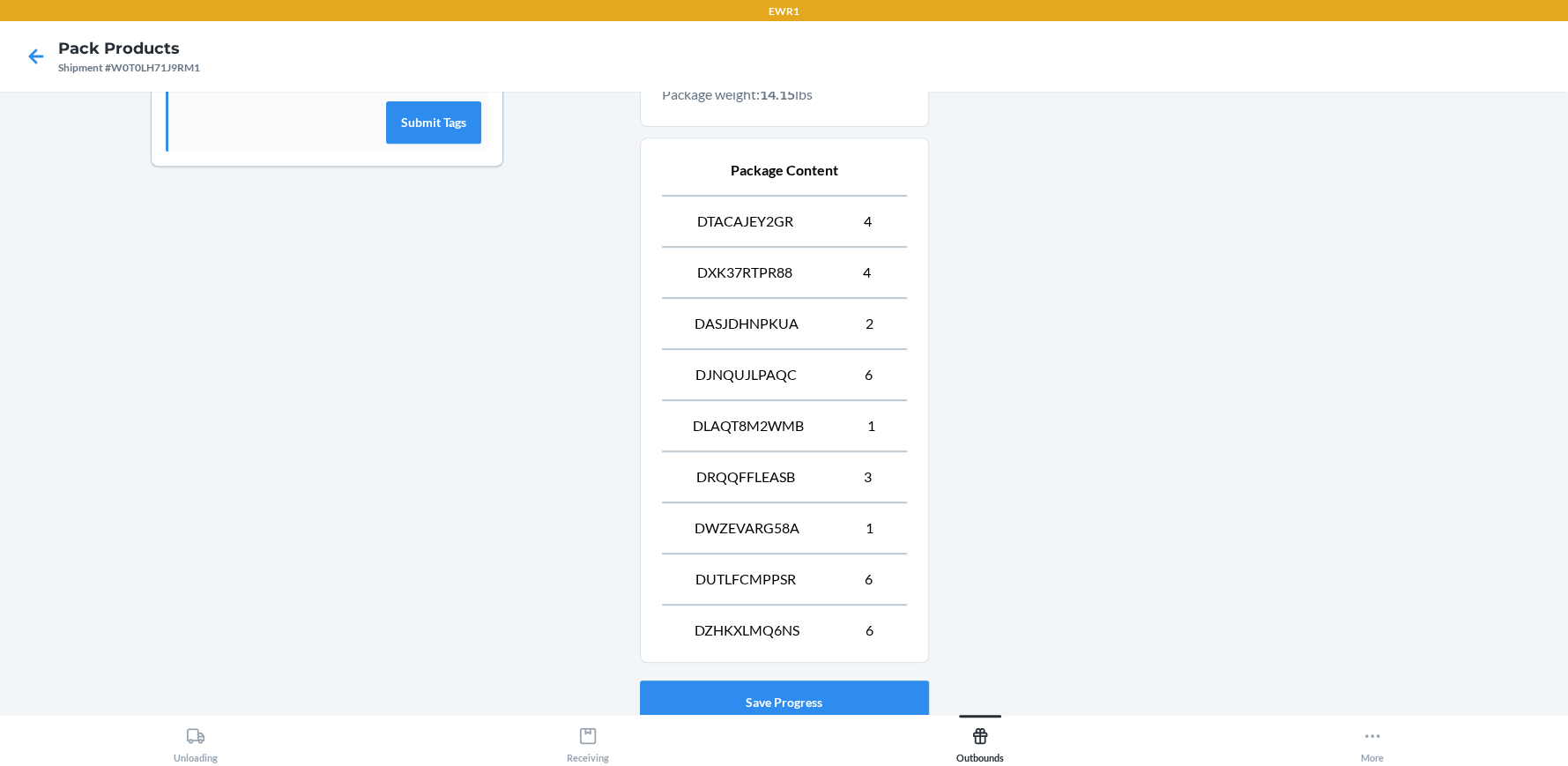
scroll to position [746, 0]
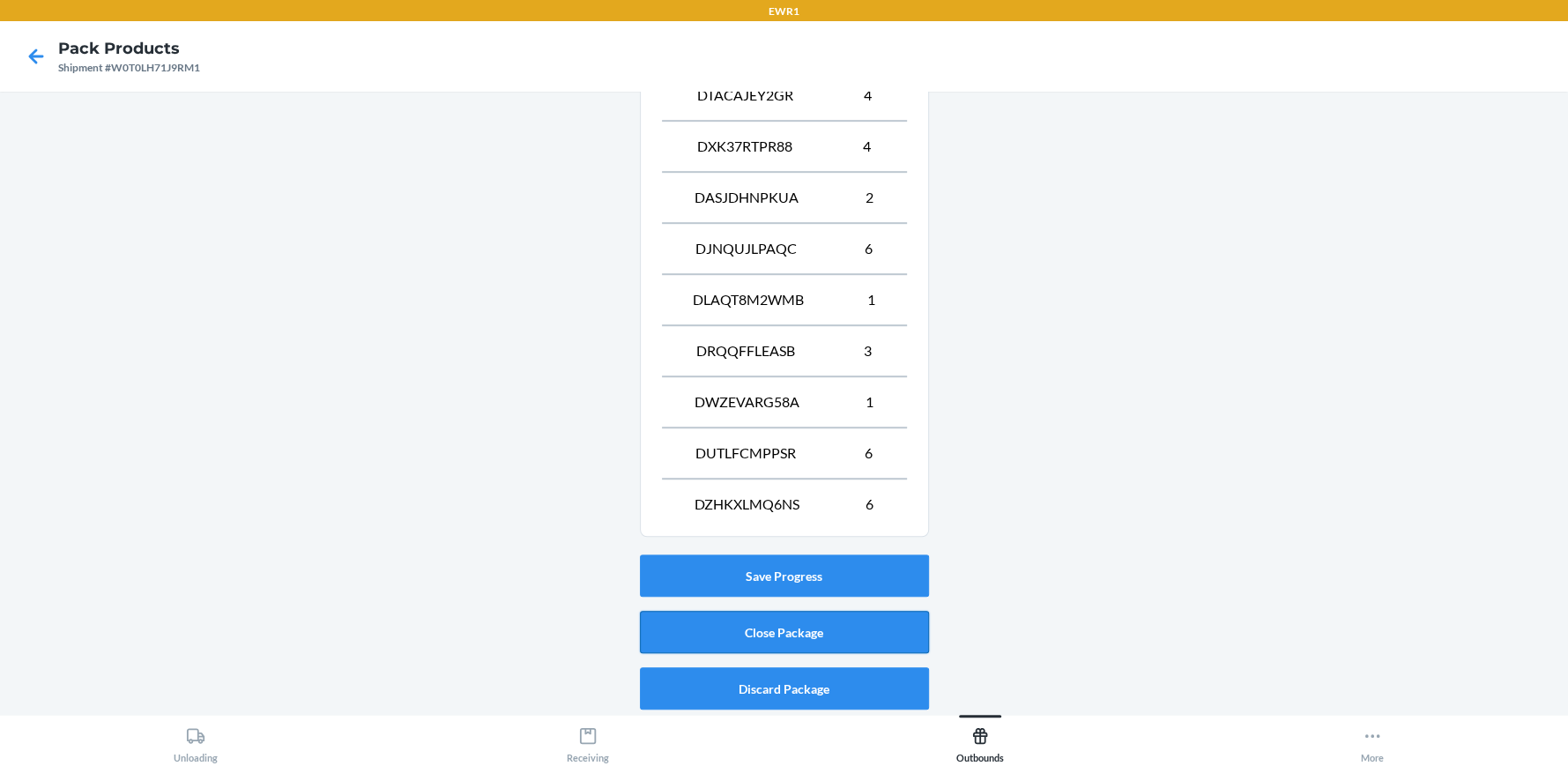
click at [748, 631] on button "Close Package" at bounding box center [784, 631] width 289 height 42
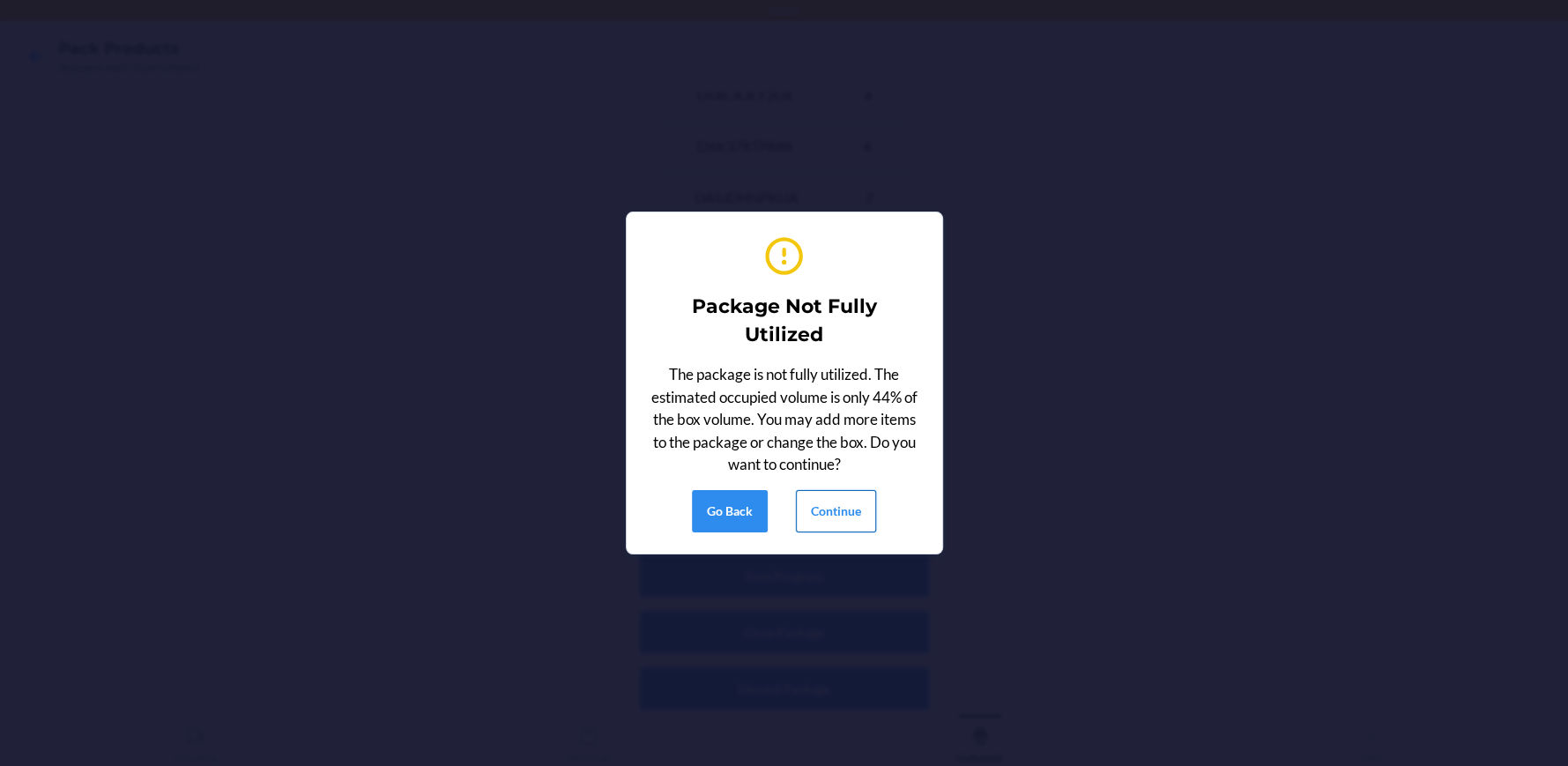
click at [811, 507] on button "Continue" at bounding box center [836, 510] width 80 height 42
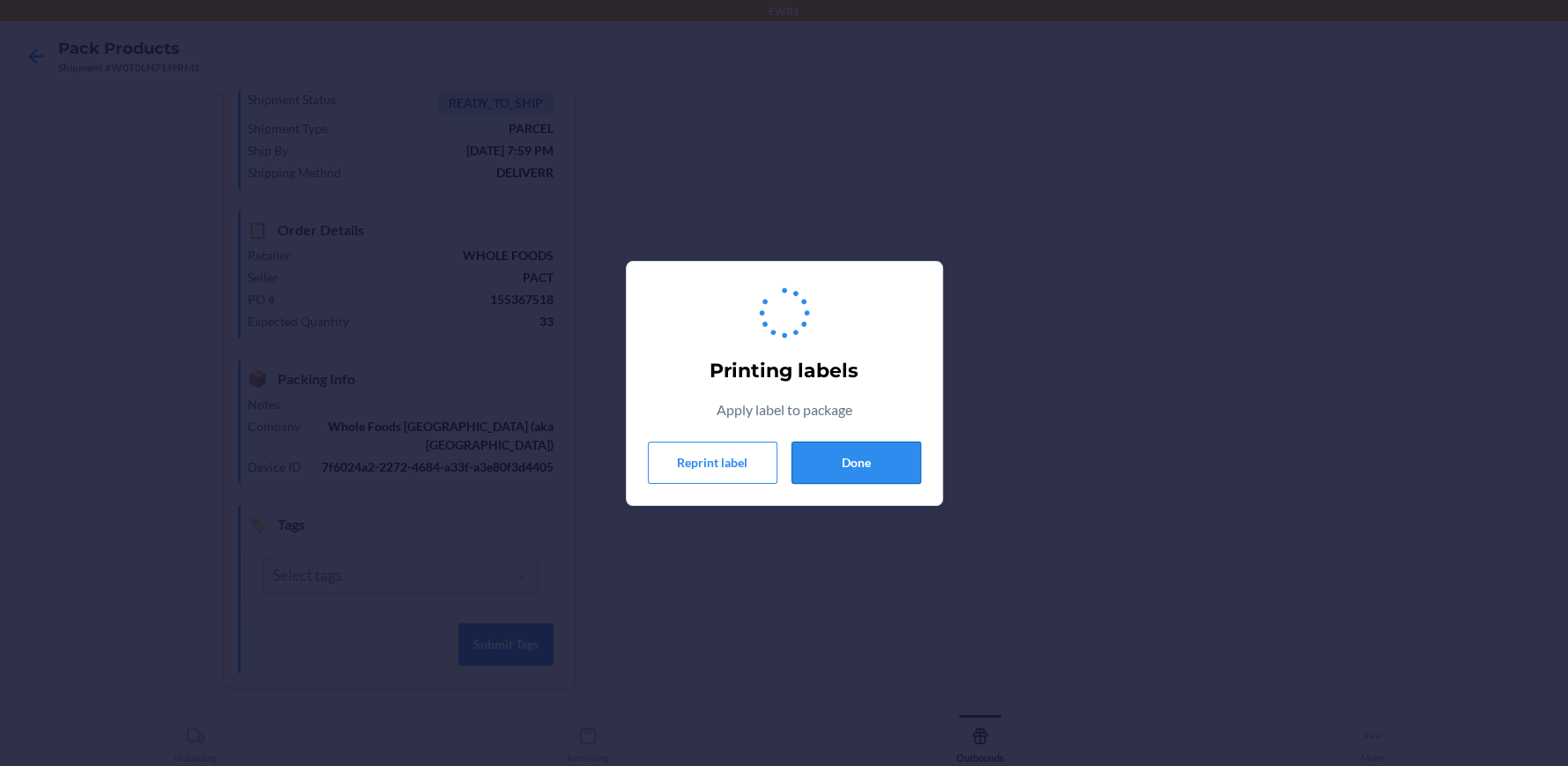
click at [844, 446] on button "Done" at bounding box center [856, 463] width 130 height 42
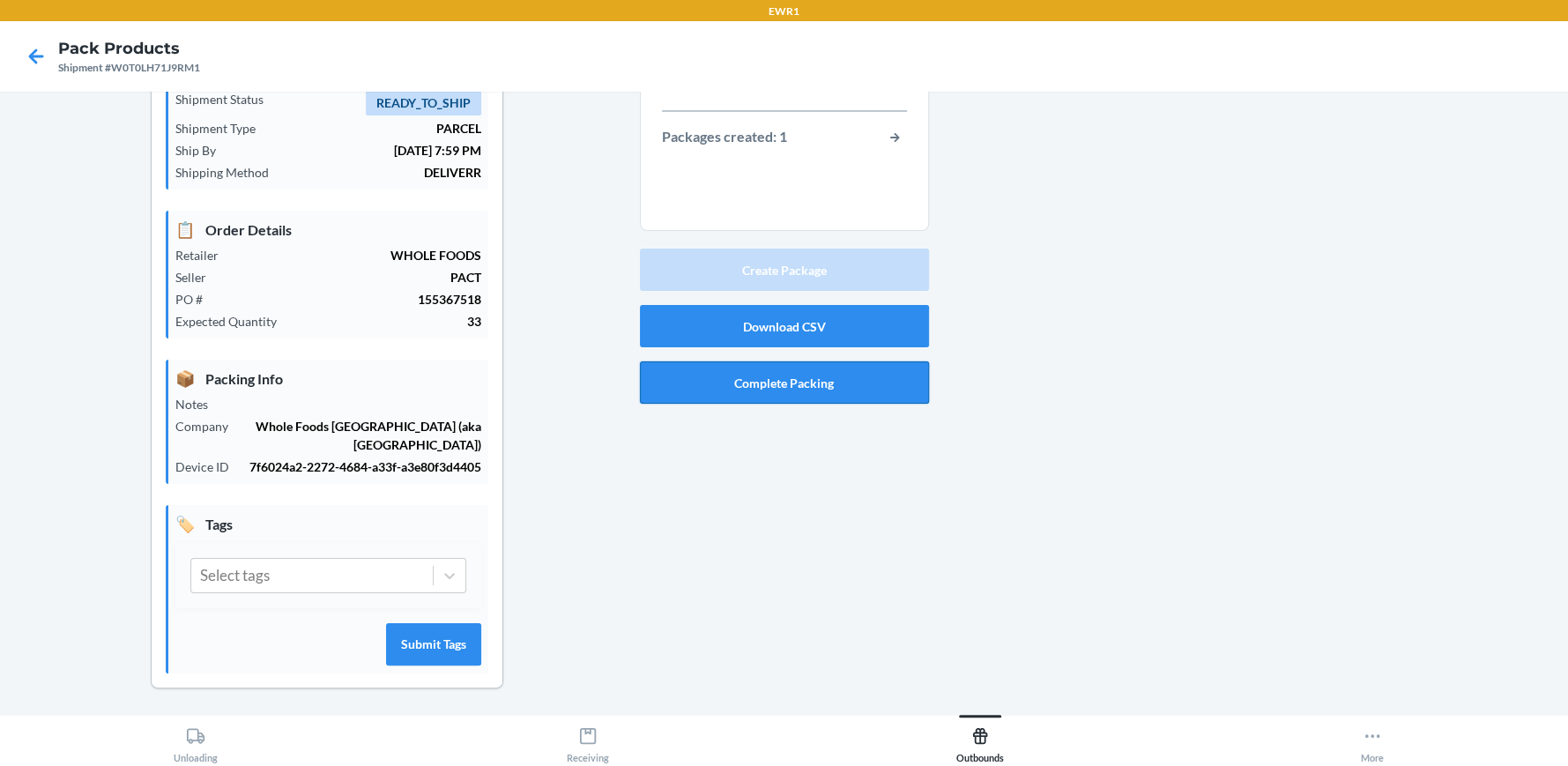
click at [818, 368] on button "Complete Packing" at bounding box center [784, 382] width 289 height 42
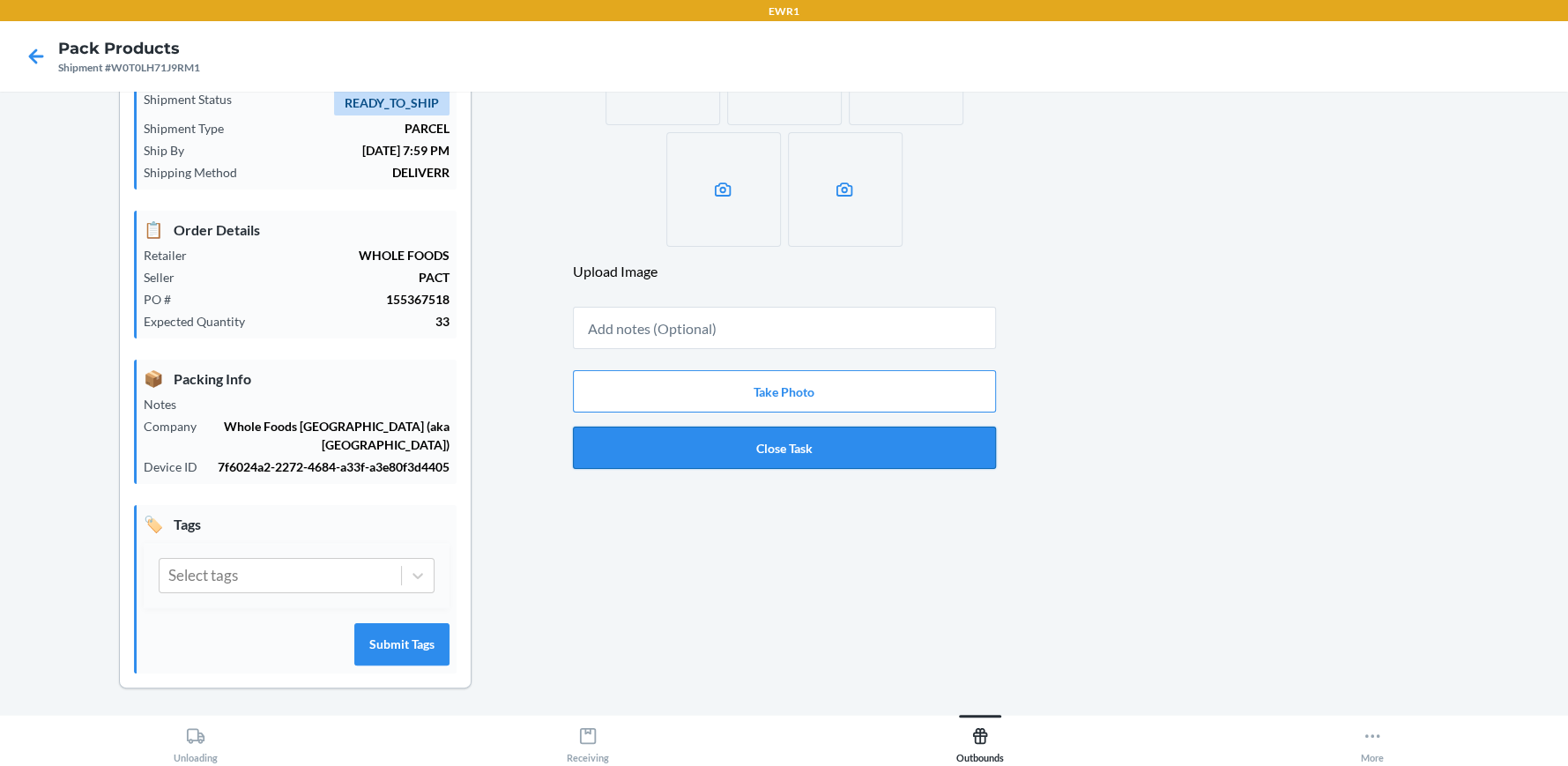
click at [826, 448] on button "Close Task" at bounding box center [784, 447] width 423 height 42
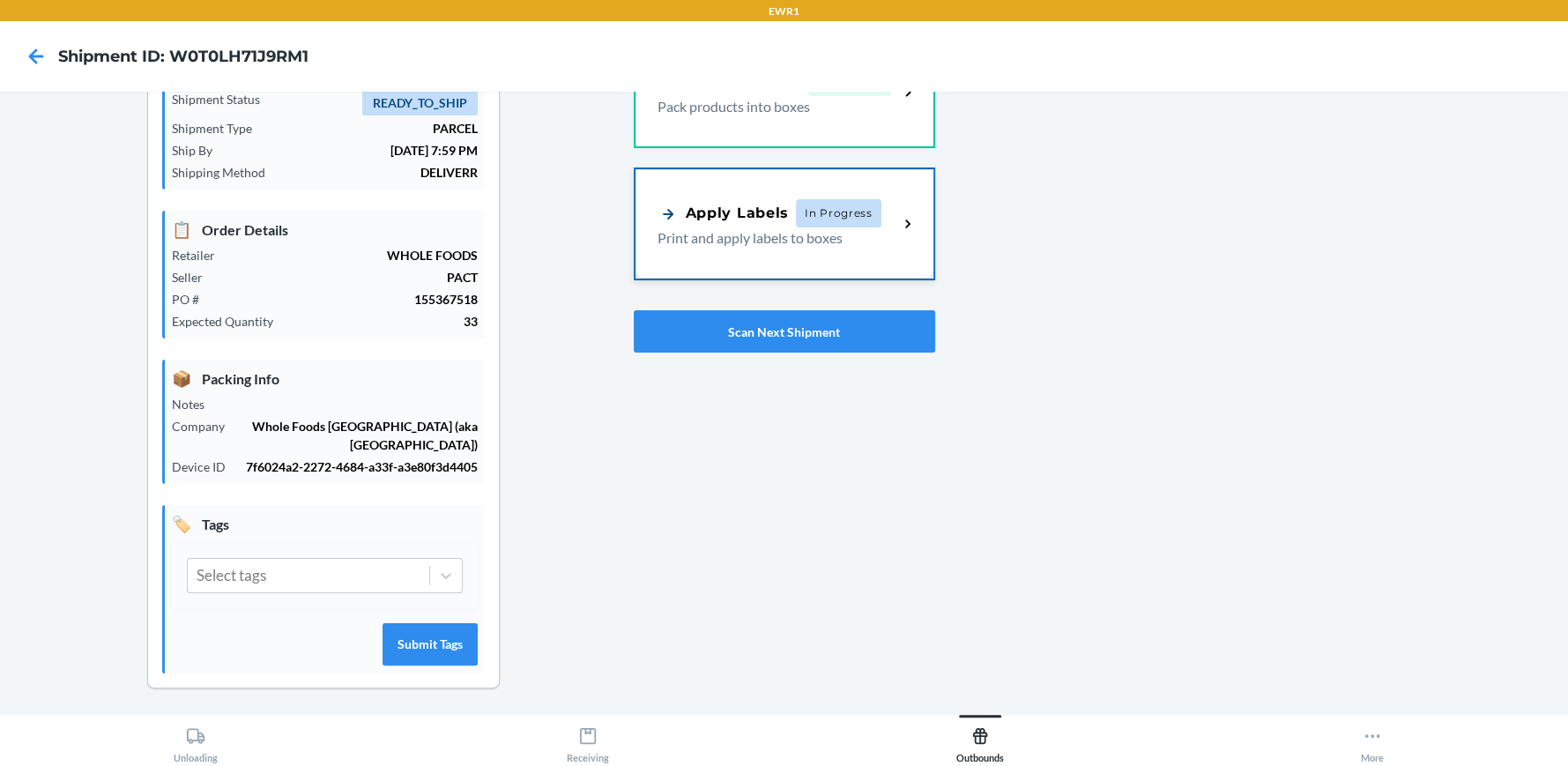
click at [789, 257] on div "Apply Labels In Progress Print and apply labels to boxes" at bounding box center [784, 223] width 298 height 109
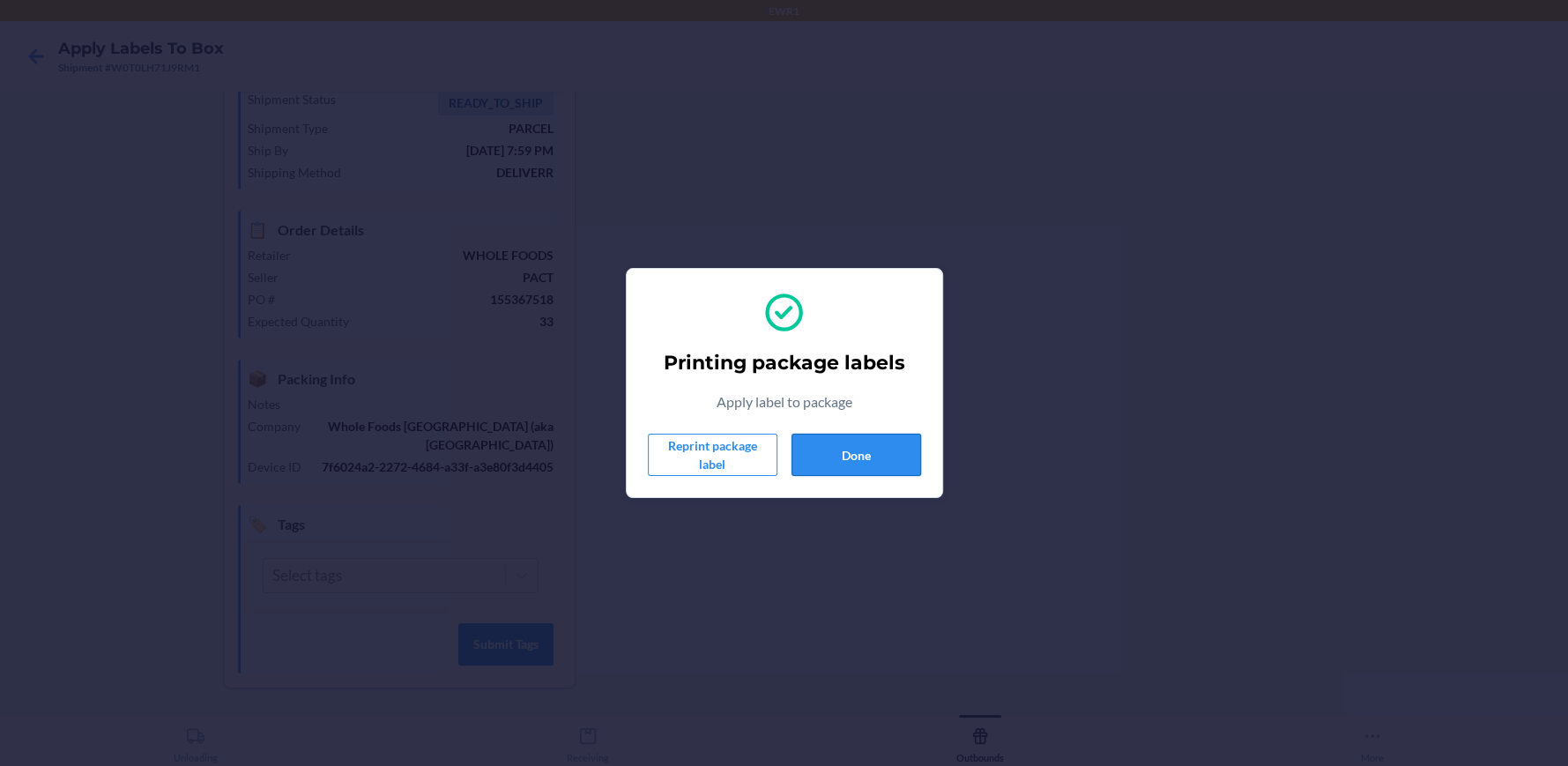
click at [868, 436] on button "Done" at bounding box center [856, 455] width 130 height 42
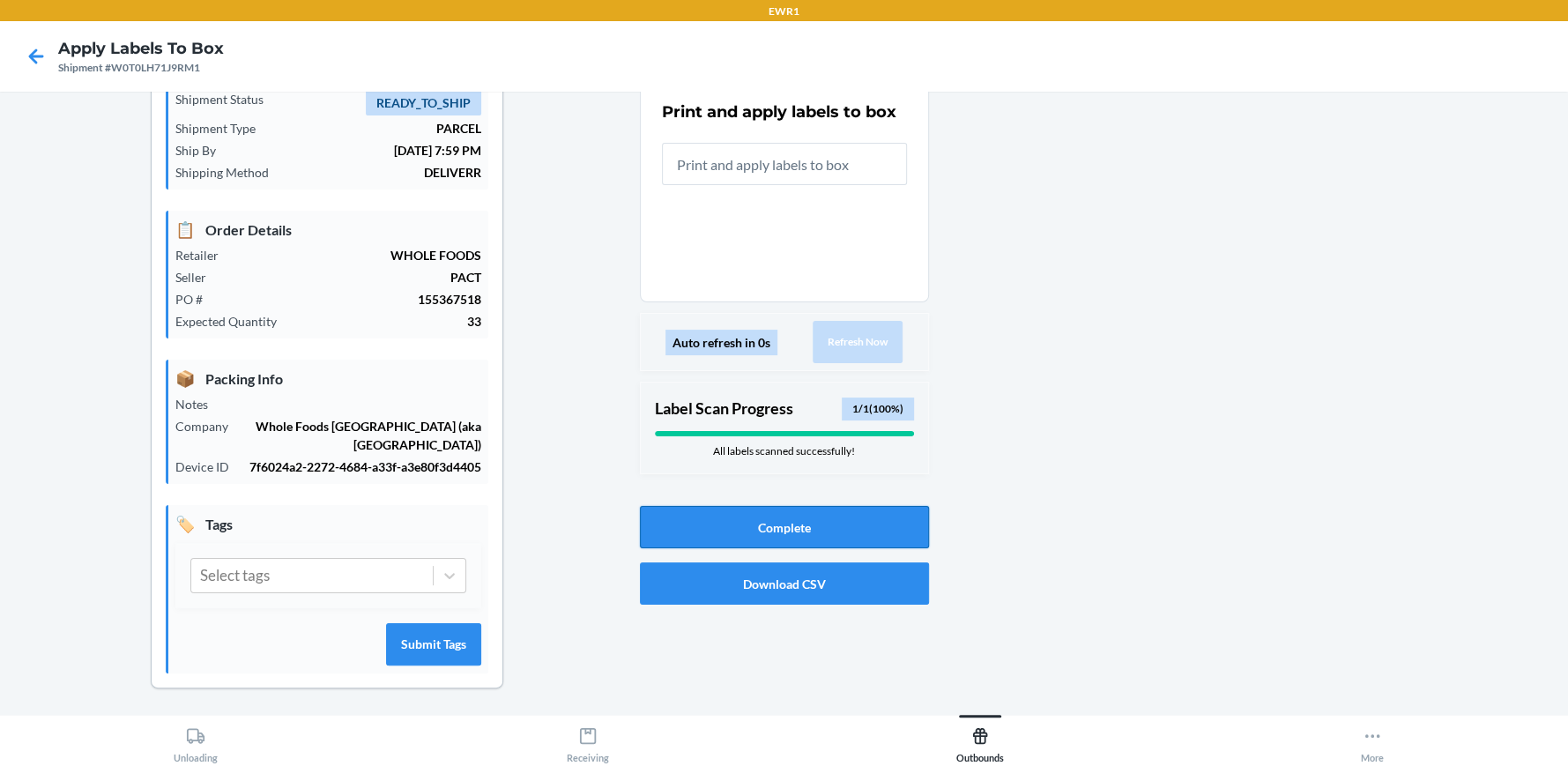
click at [756, 515] on button "Complete" at bounding box center [784, 527] width 289 height 42
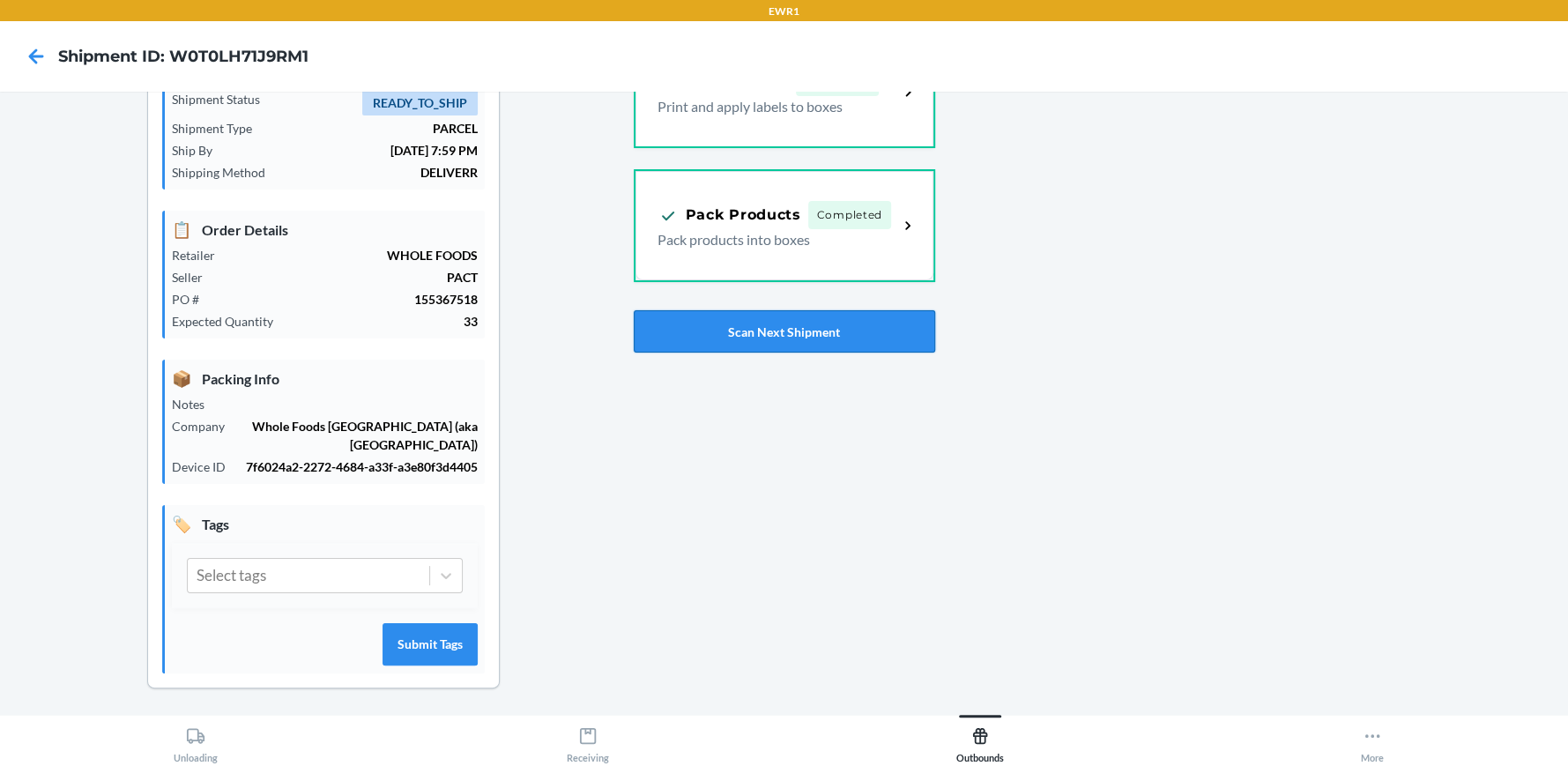
click at [795, 331] on button "Scan Next Shipment" at bounding box center [784, 331] width 302 height 42
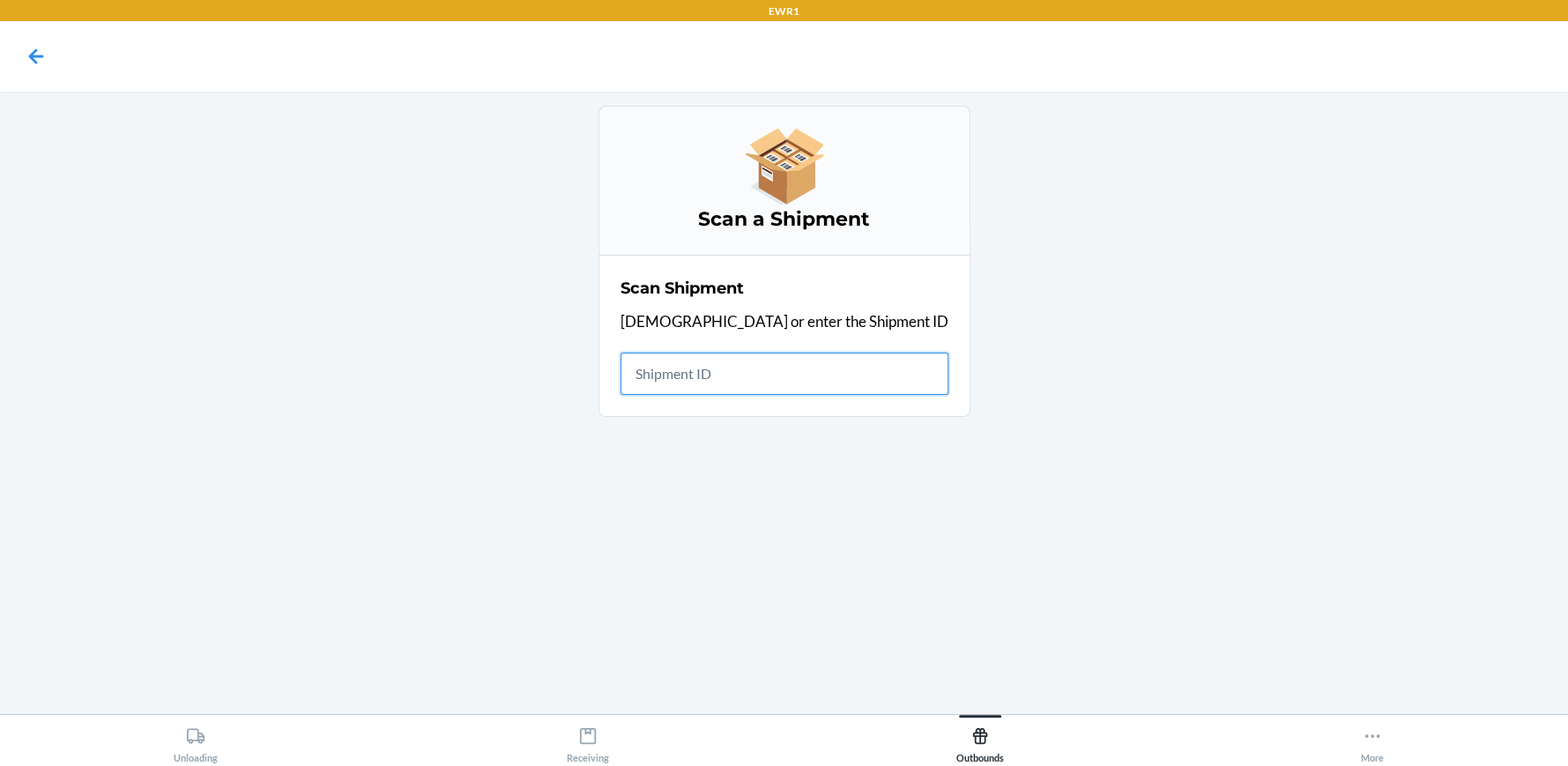
drag, startPoint x: 714, startPoint y: 338, endPoint x: 704, endPoint y: 372, distance: 35.4
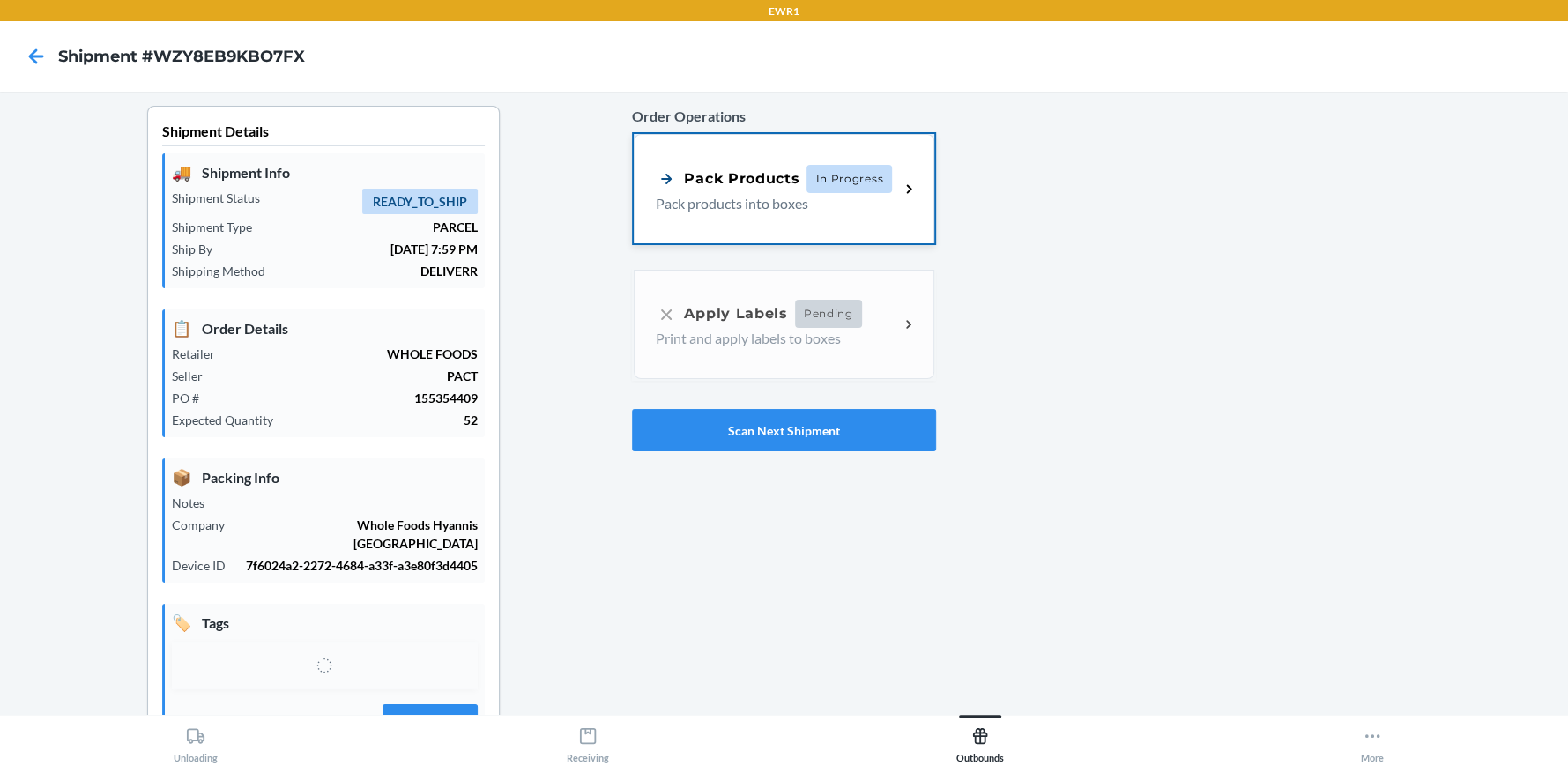
click at [737, 210] on p "Pack products into boxes" at bounding box center [770, 204] width 229 height 21
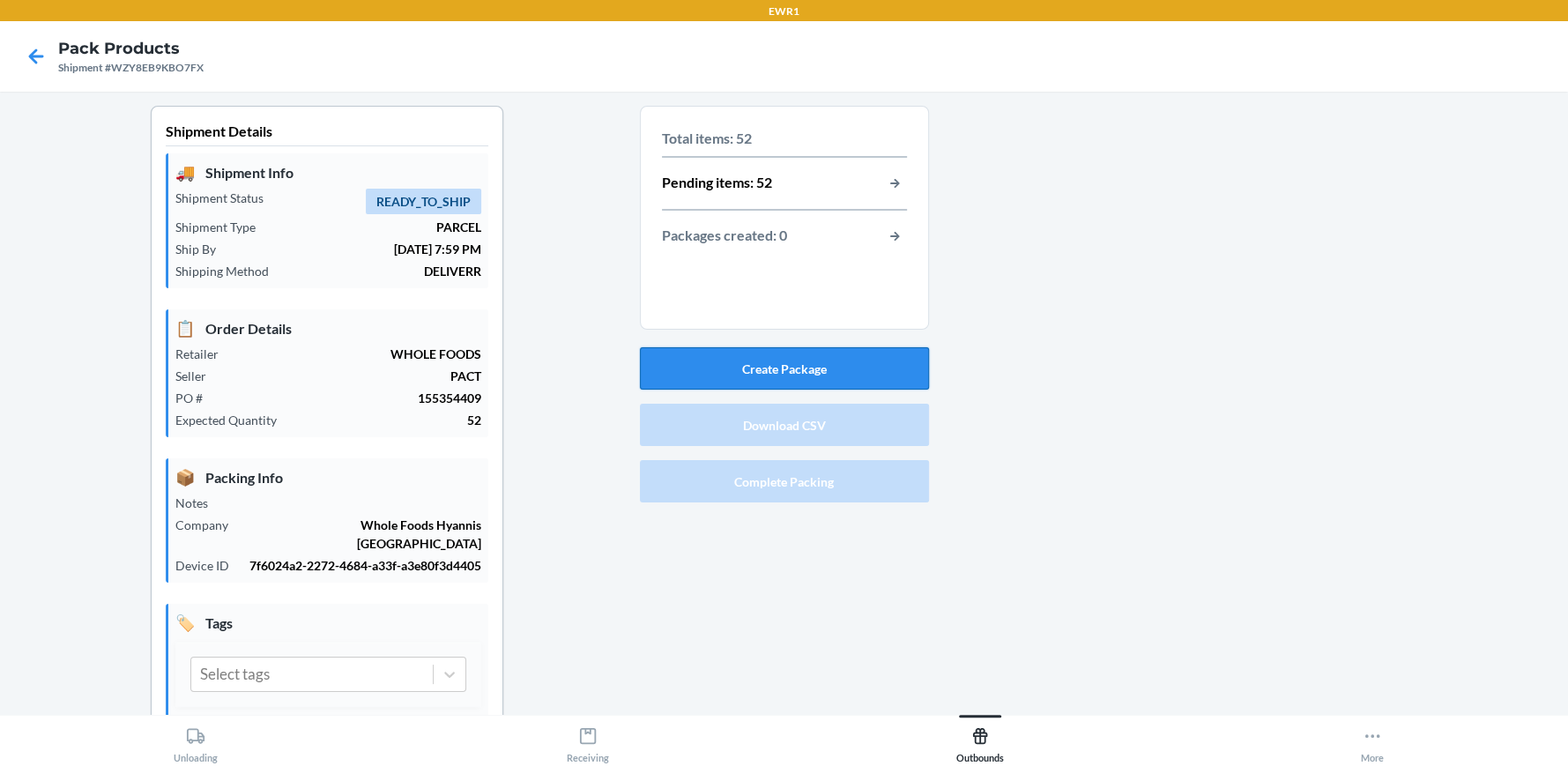
click at [772, 368] on button "Create Package" at bounding box center [784, 368] width 289 height 42
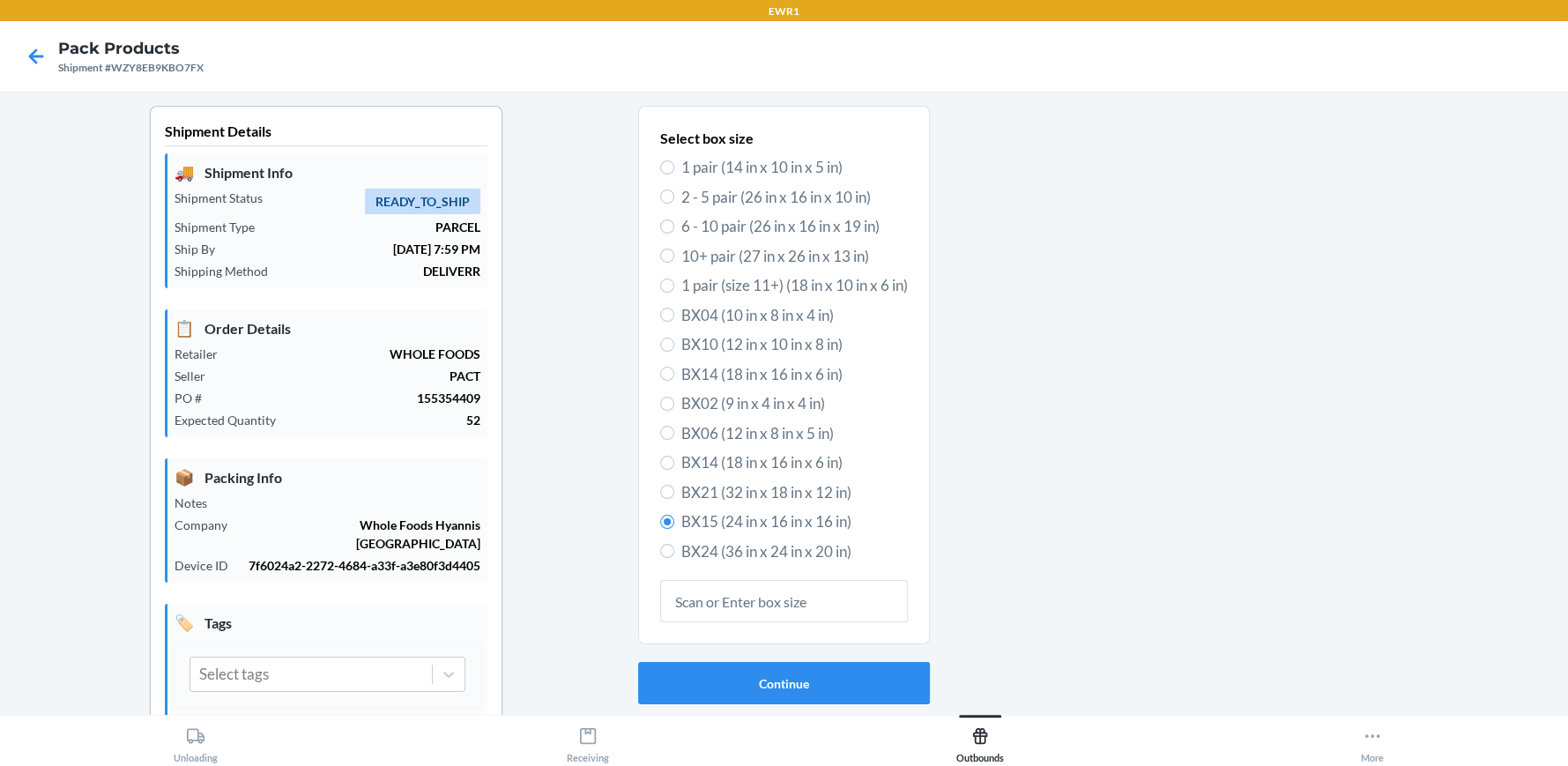
click at [750, 661] on div "Continue Back" at bounding box center [784, 711] width 292 height 113
click at [753, 663] on button "Continue" at bounding box center [784, 683] width 292 height 42
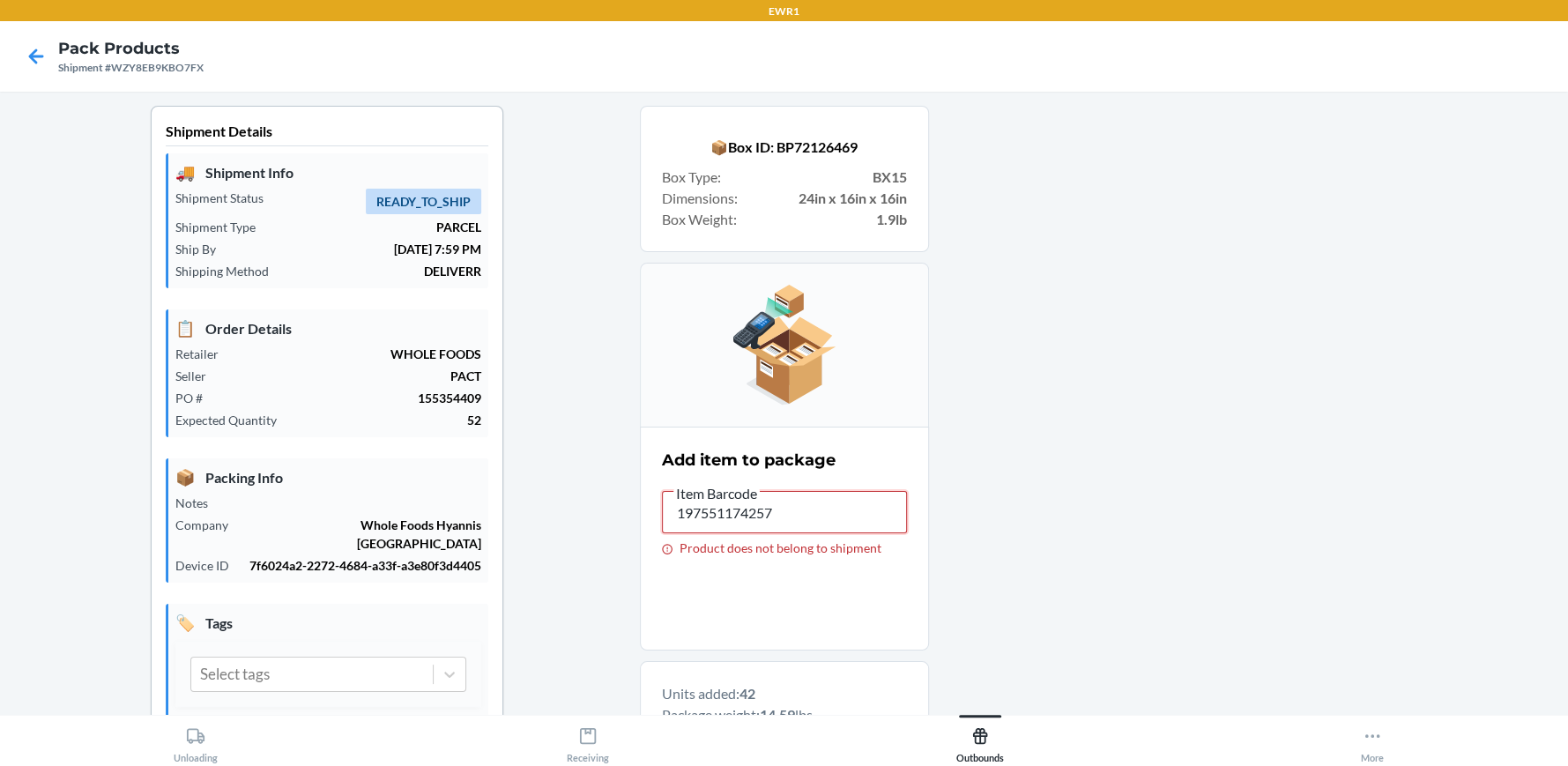
drag, startPoint x: 820, startPoint y: 530, endPoint x: 580, endPoint y: 506, distance: 241.2
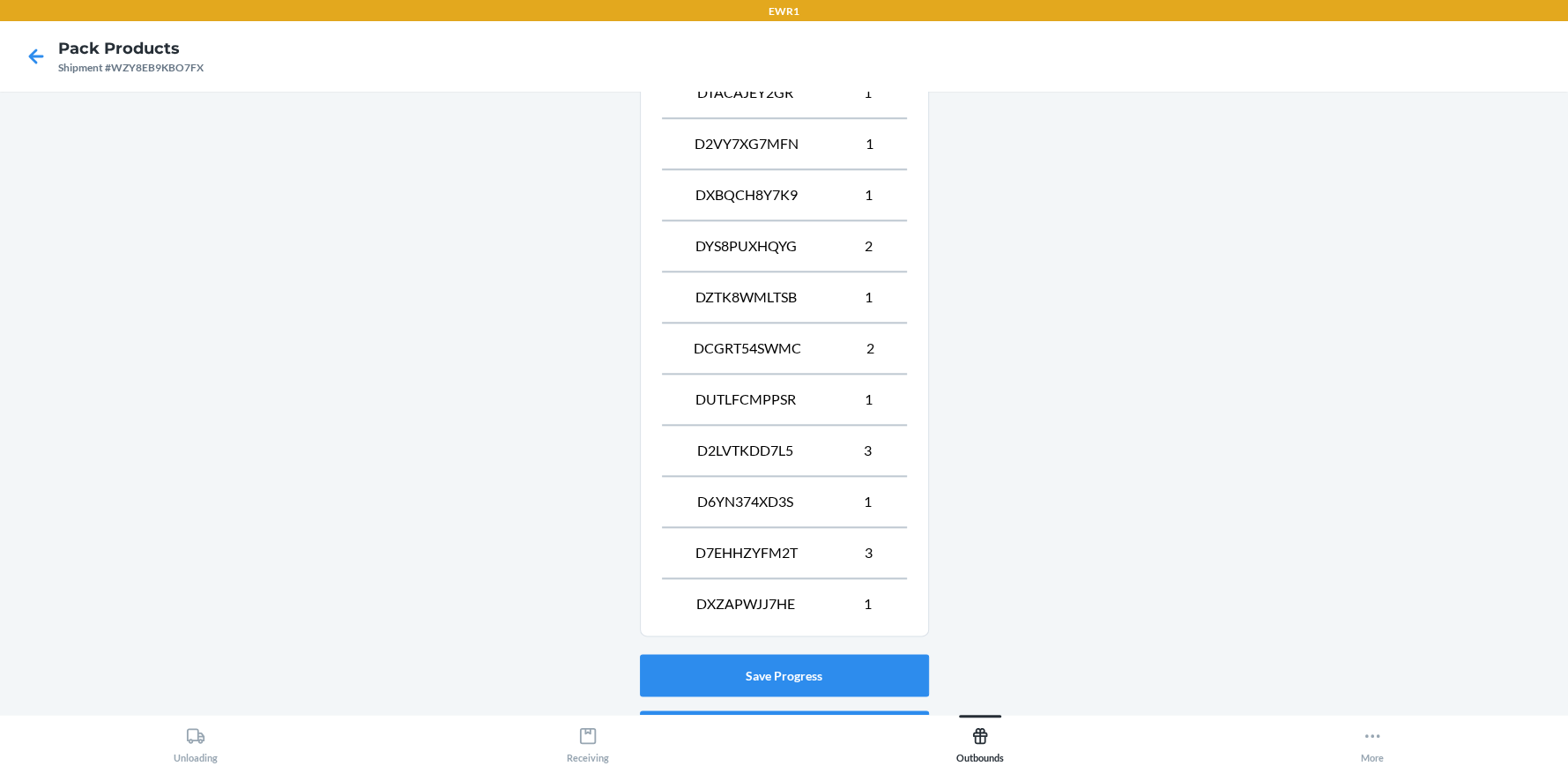
scroll to position [1561, 0]
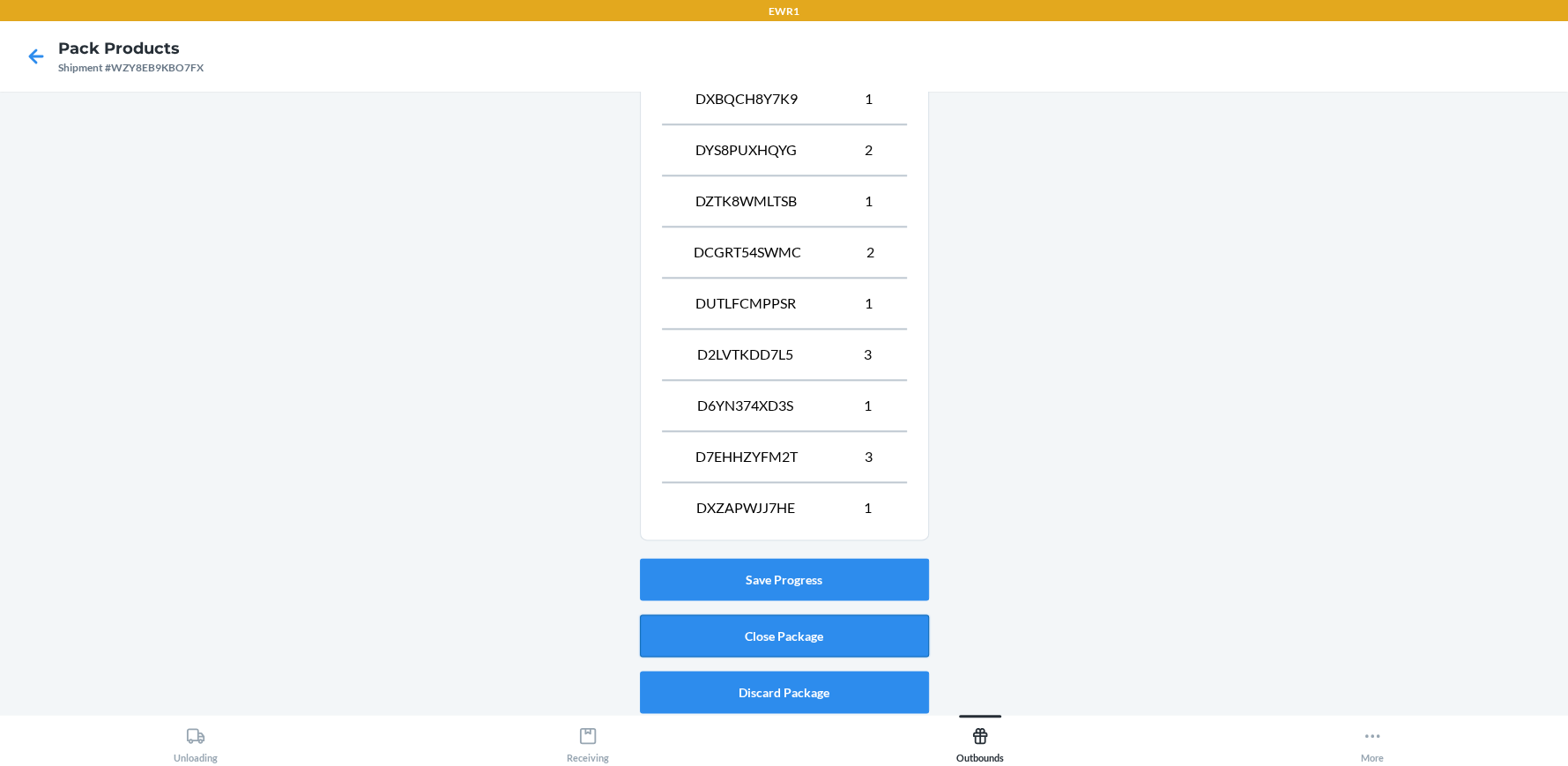
click at [832, 624] on button "Close Package" at bounding box center [784, 635] width 289 height 42
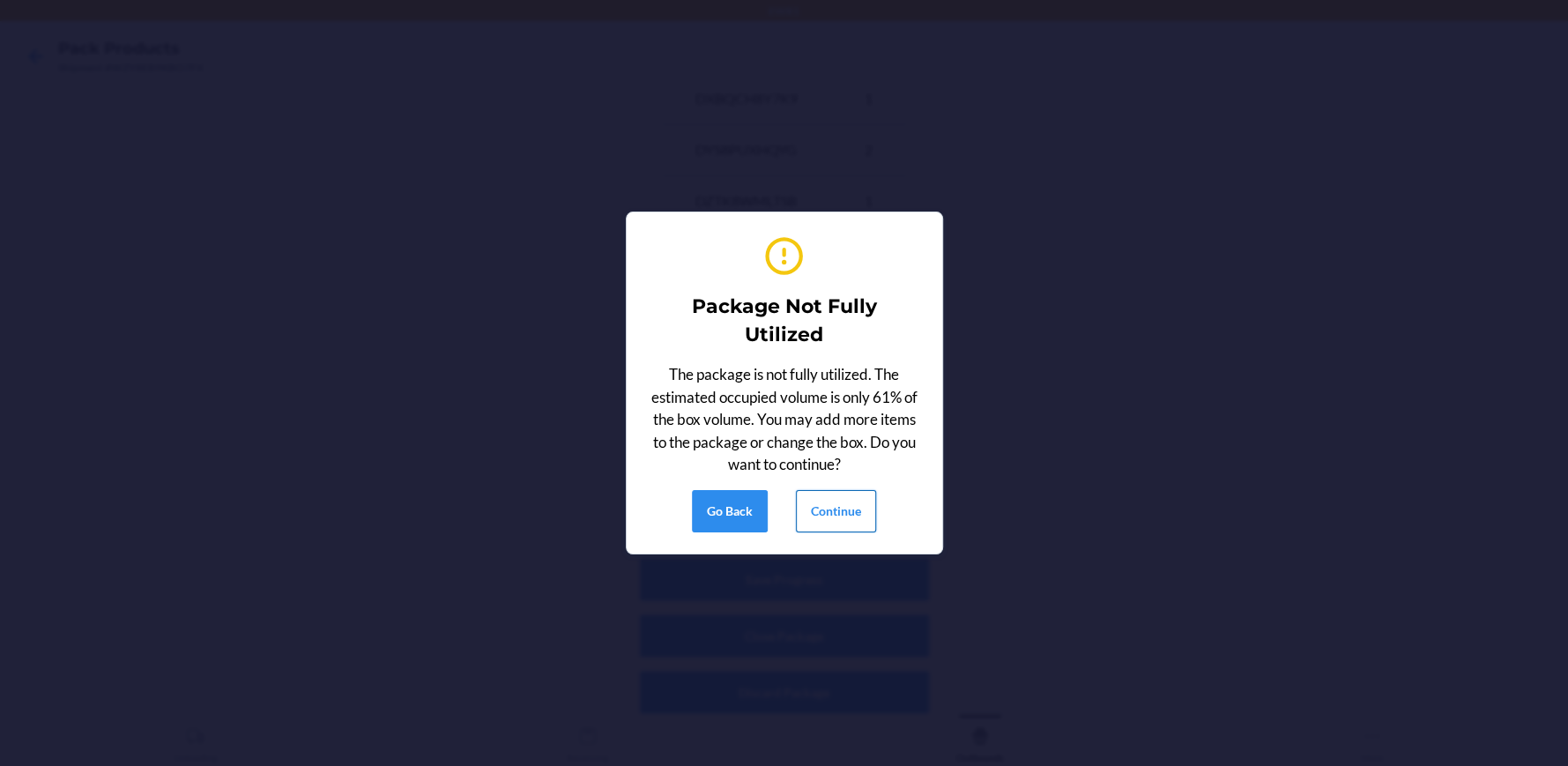
click at [837, 506] on button "Continue" at bounding box center [836, 510] width 80 height 42
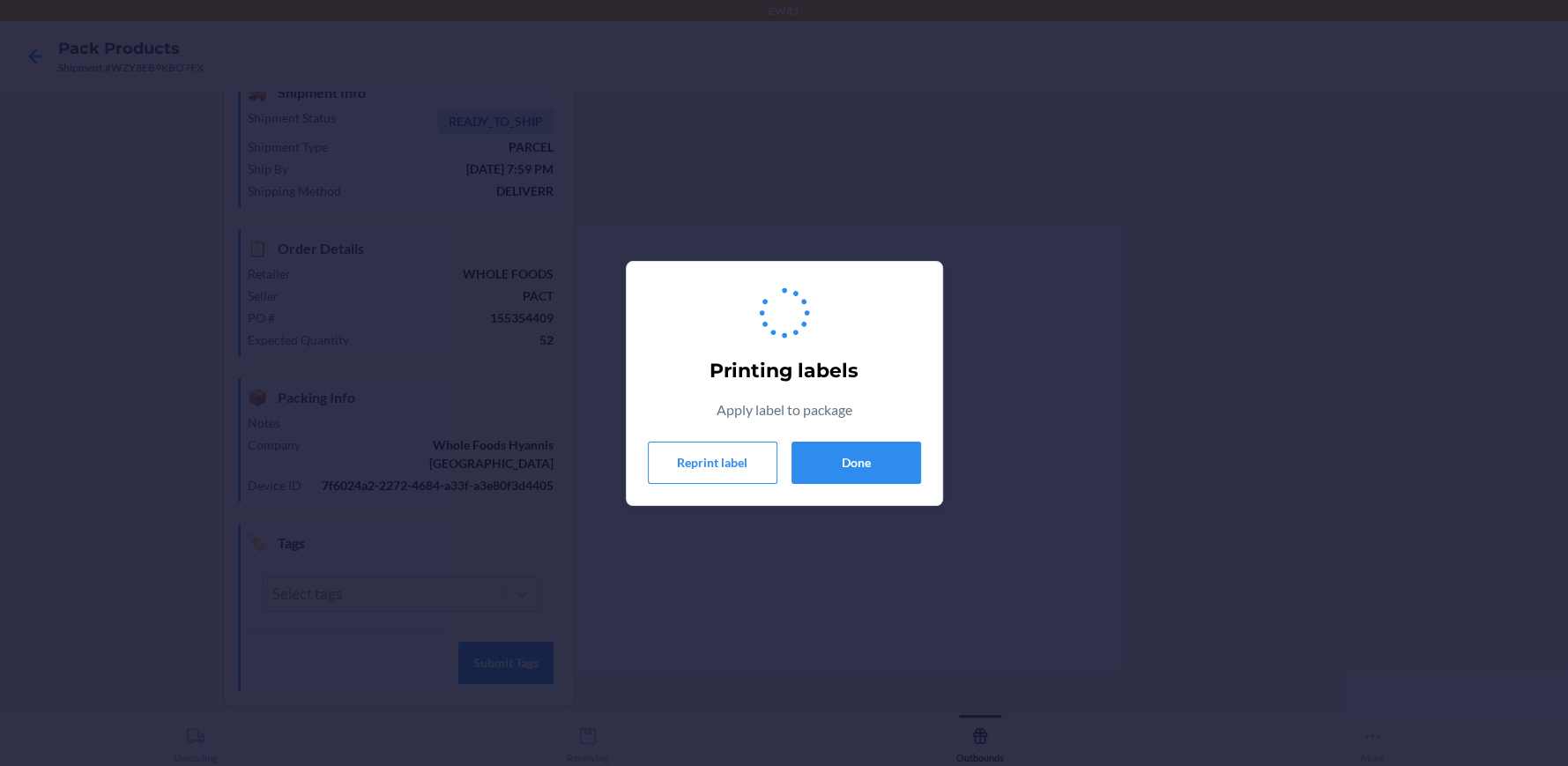
click at [868, 440] on div "Printing labels Apply label to package Reprint label Done" at bounding box center [784, 383] width 273 height 215
click at [864, 463] on button "Done" at bounding box center [856, 463] width 130 height 42
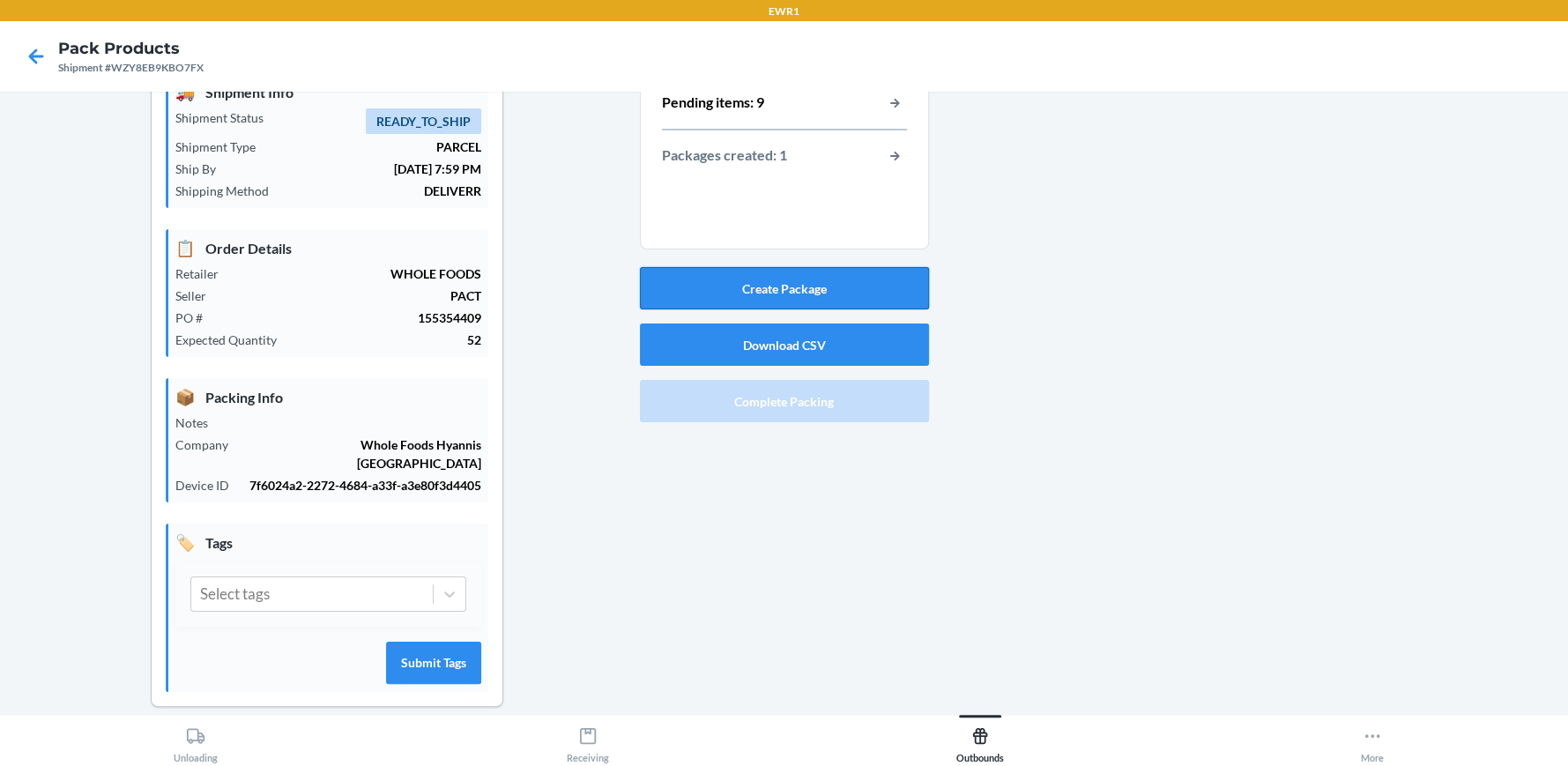
click at [835, 284] on button "Create Package" at bounding box center [784, 288] width 289 height 42
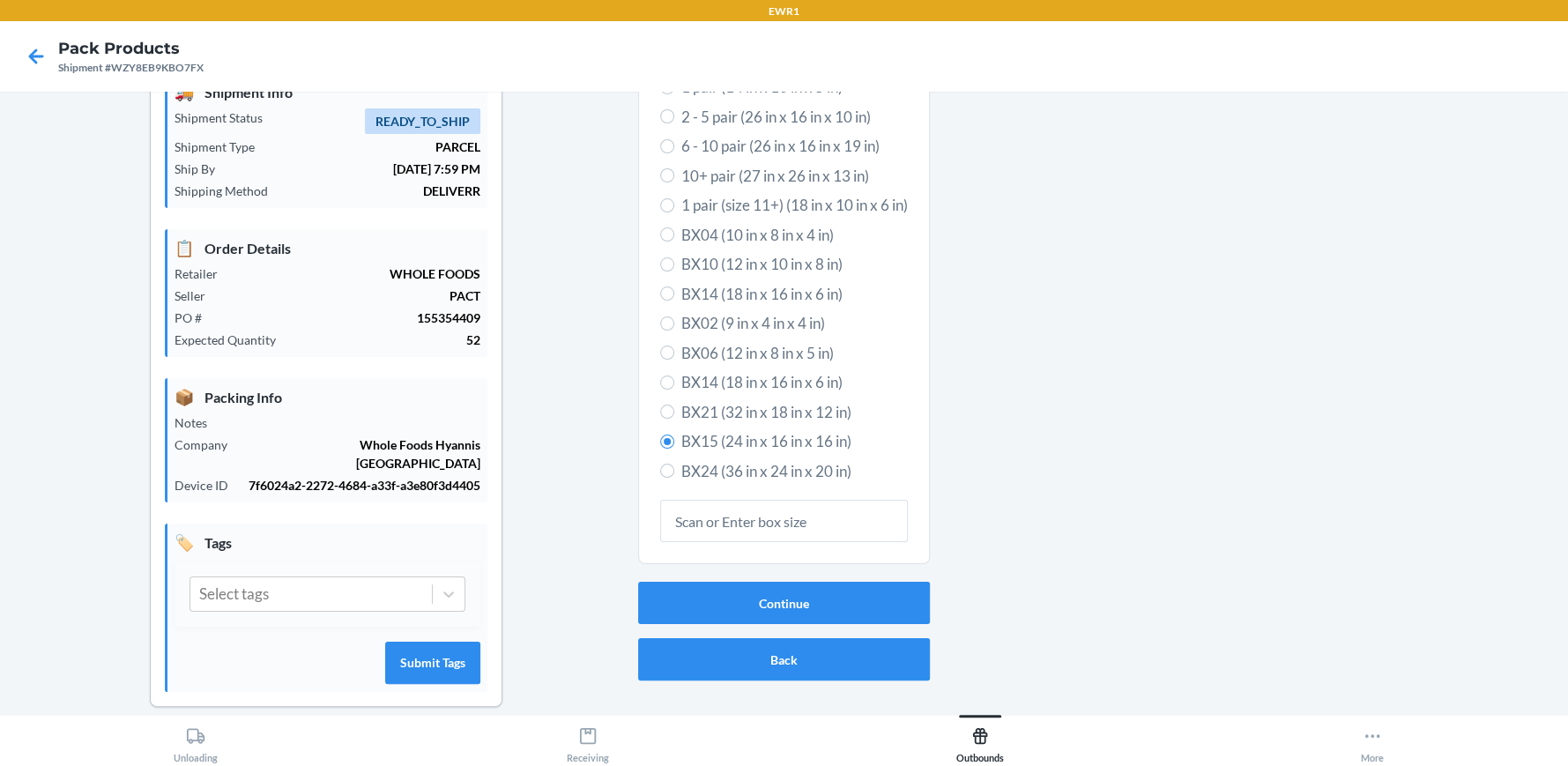
click at [727, 344] on span "BX06 (12 in x 8 in x 5 in)" at bounding box center [794, 353] width 226 height 22
click at [674, 345] on input "BX06 (12 in x 8 in x 5 in)" at bounding box center [667, 352] width 14 height 14
radio input "true"
radio input "false"
click at [743, 594] on button "Continue" at bounding box center [784, 602] width 292 height 42
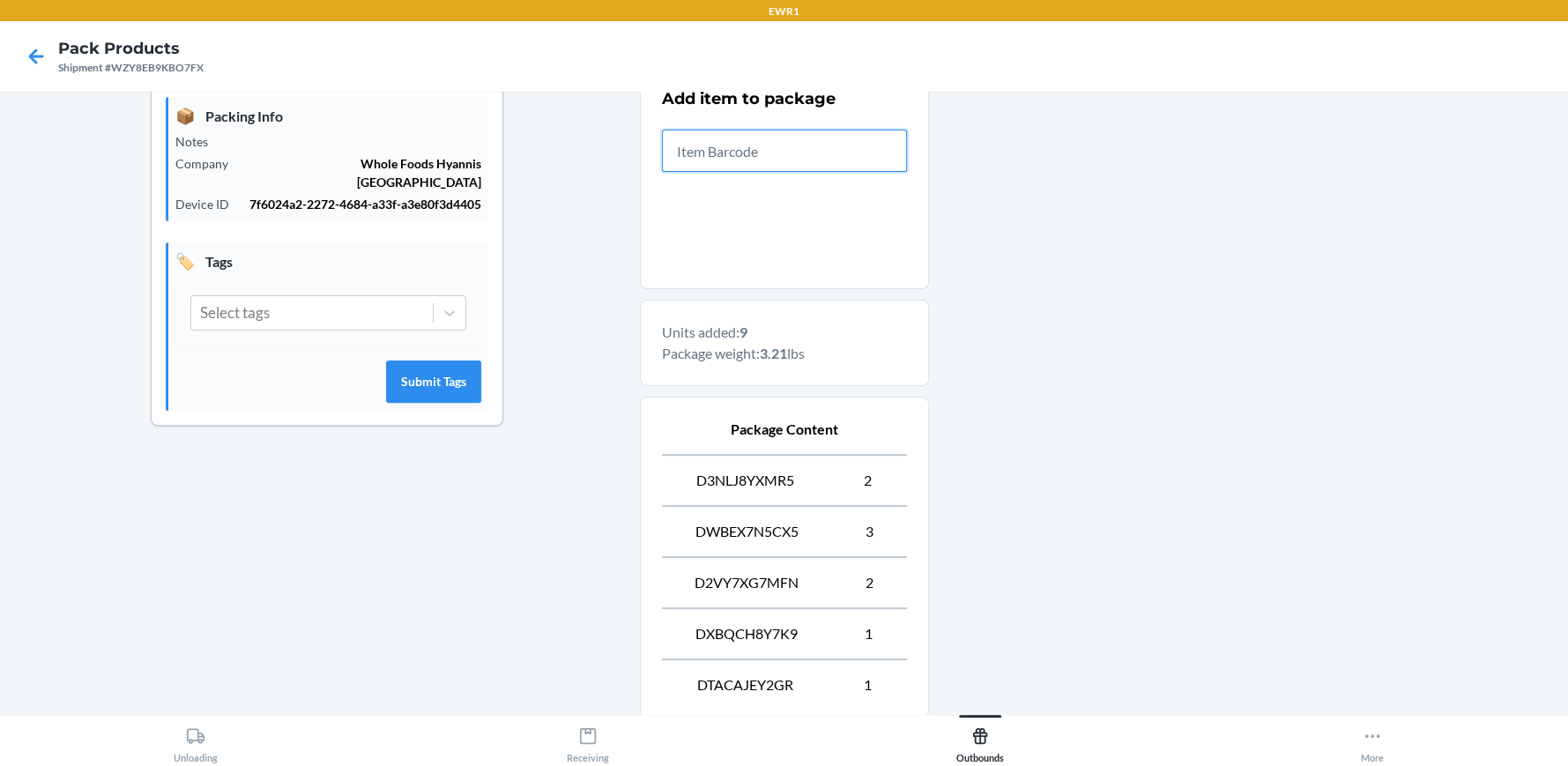
scroll to position [543, 0]
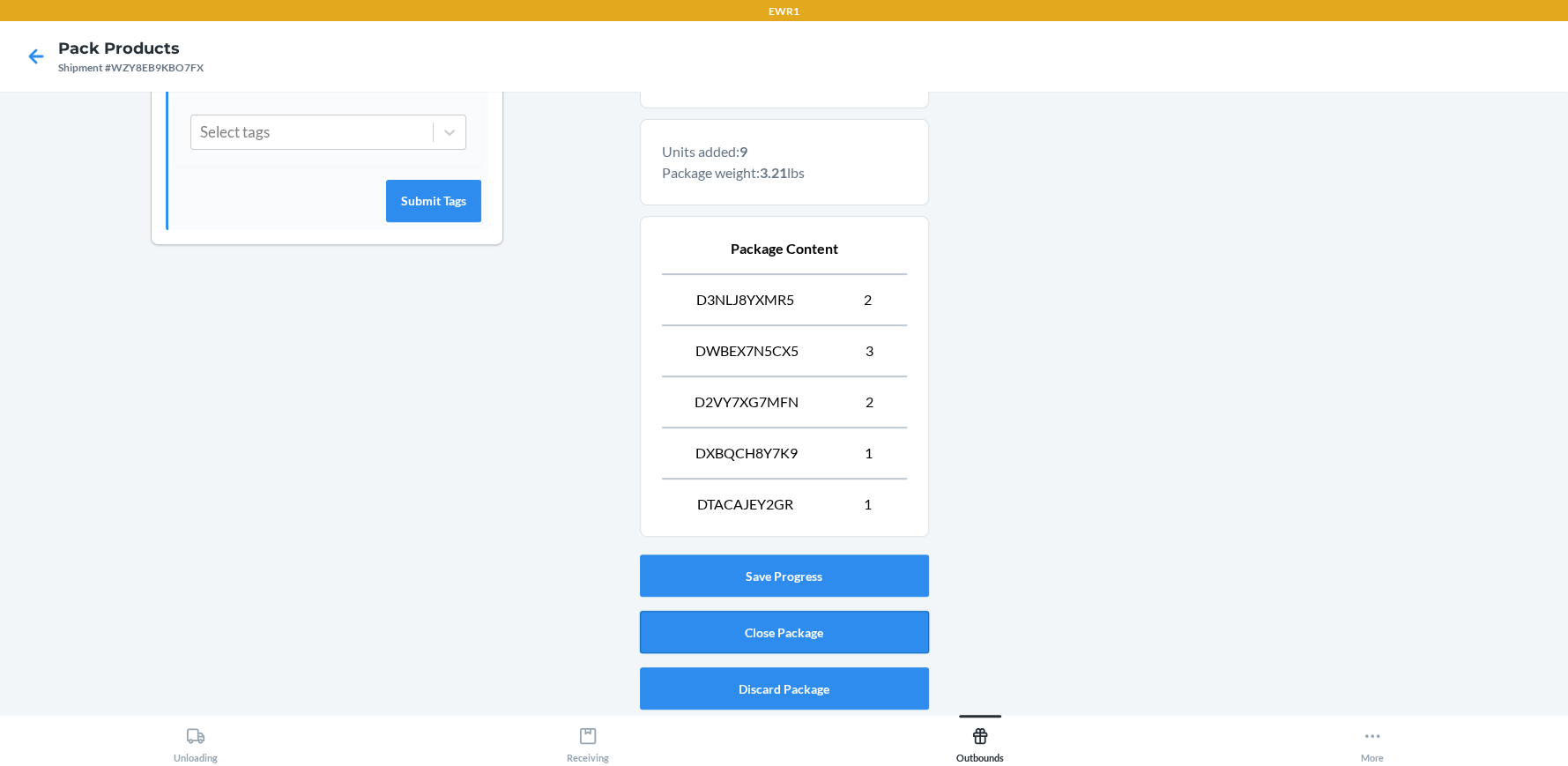
click at [846, 635] on button "Close Package" at bounding box center [784, 631] width 289 height 42
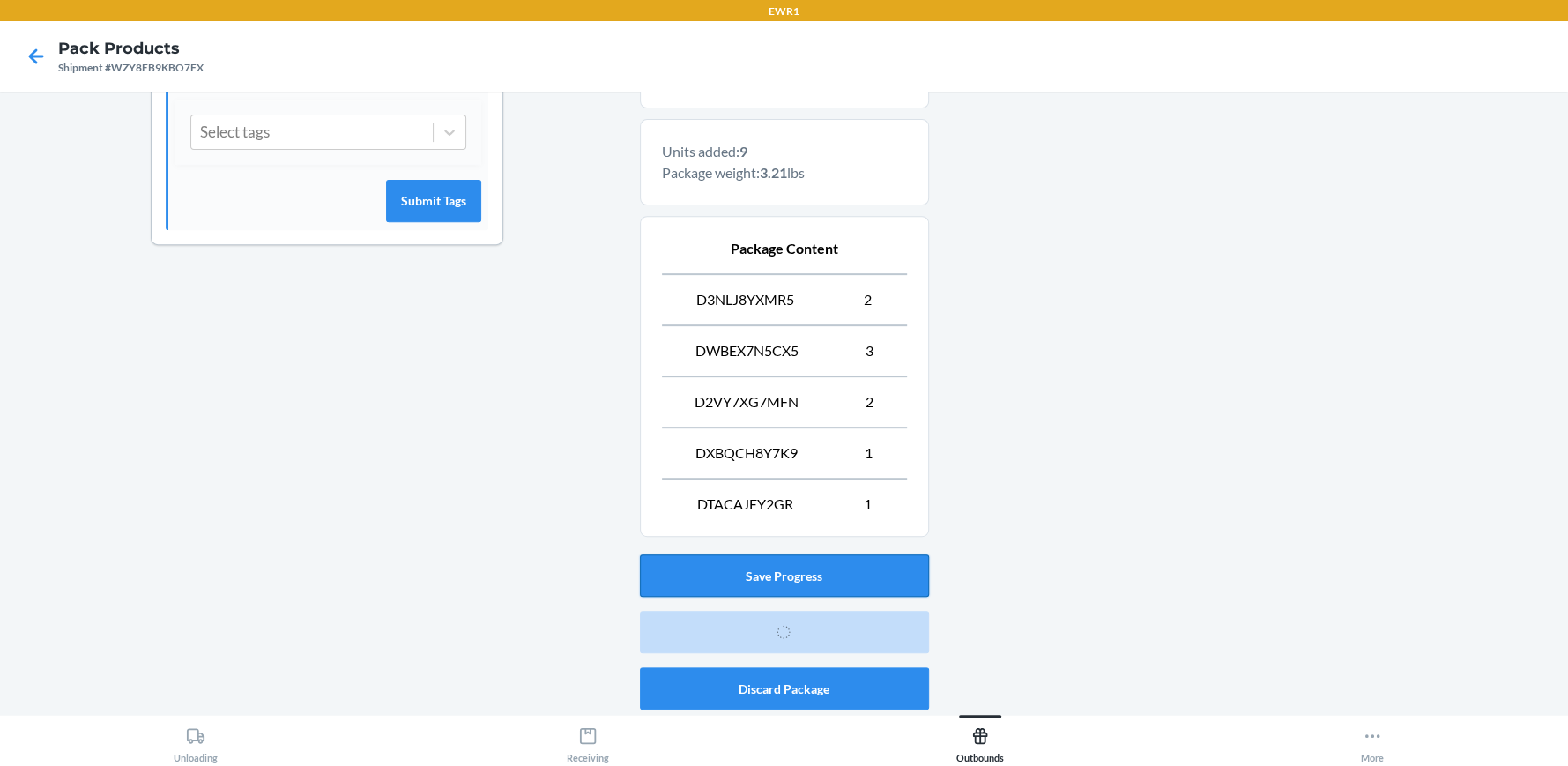
scroll to position [80, 0]
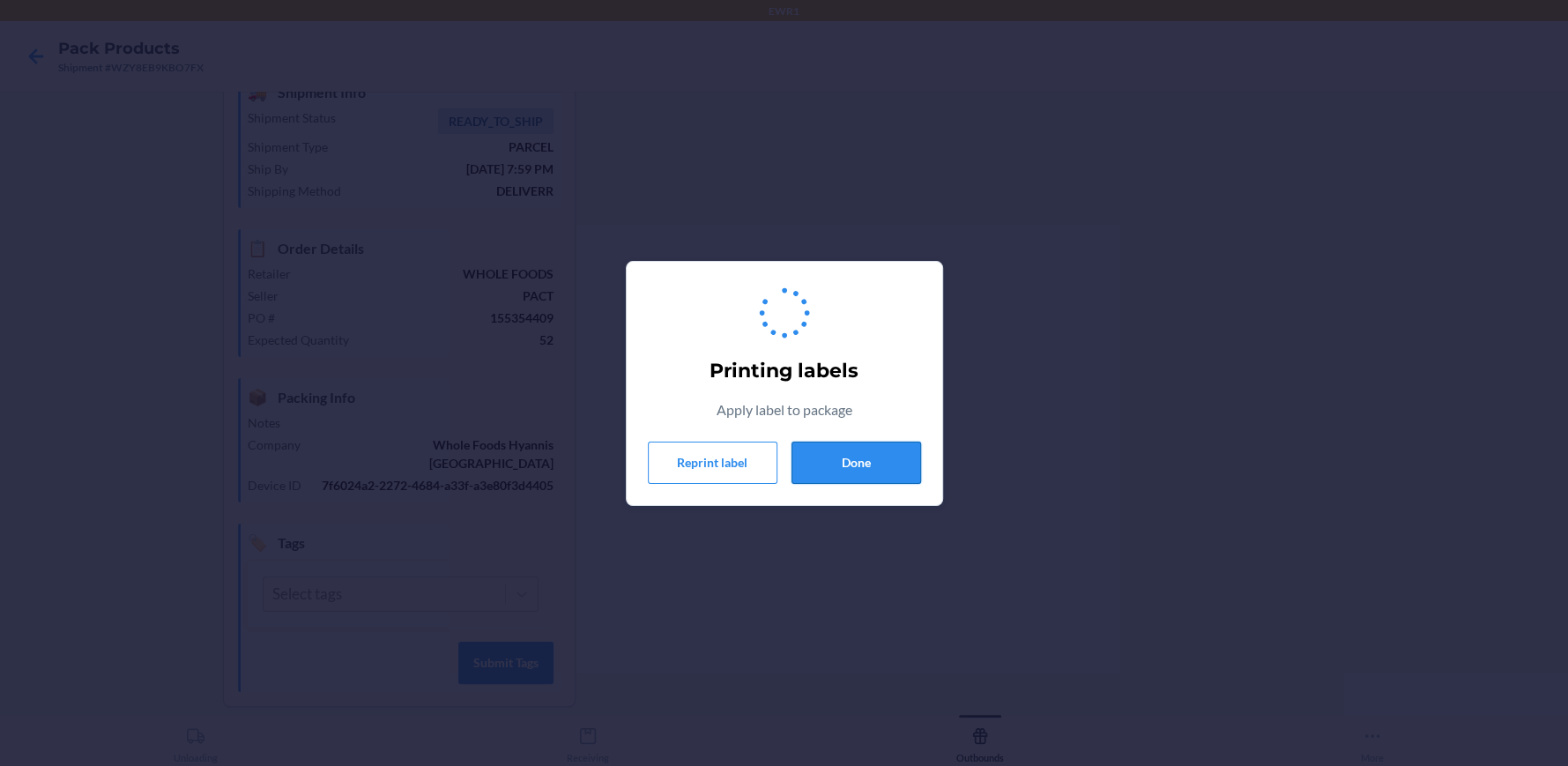
click at [882, 469] on button "Done" at bounding box center [856, 463] width 130 height 42
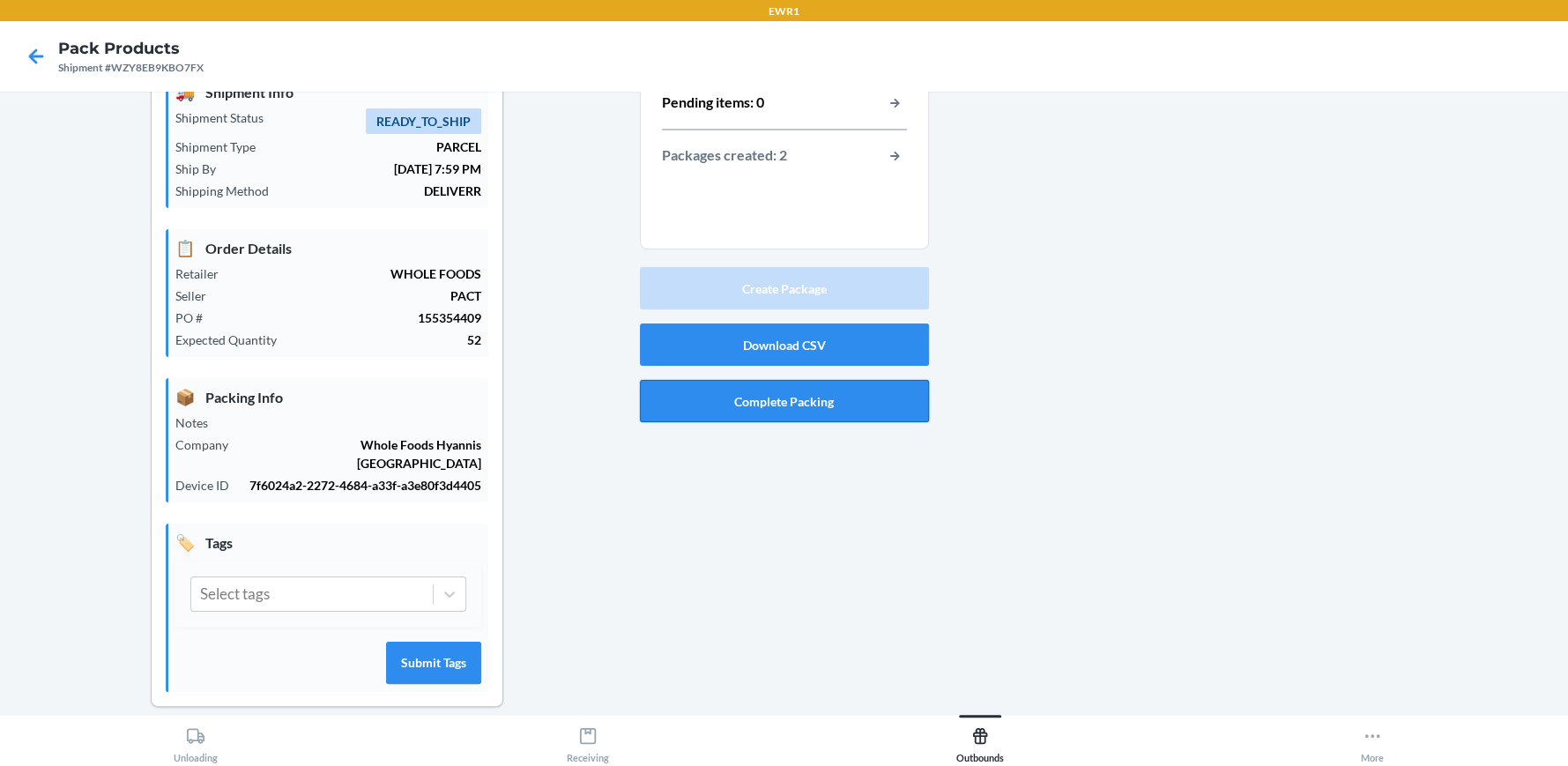
click at [809, 391] on button "Complete Packing" at bounding box center [784, 400] width 289 height 42
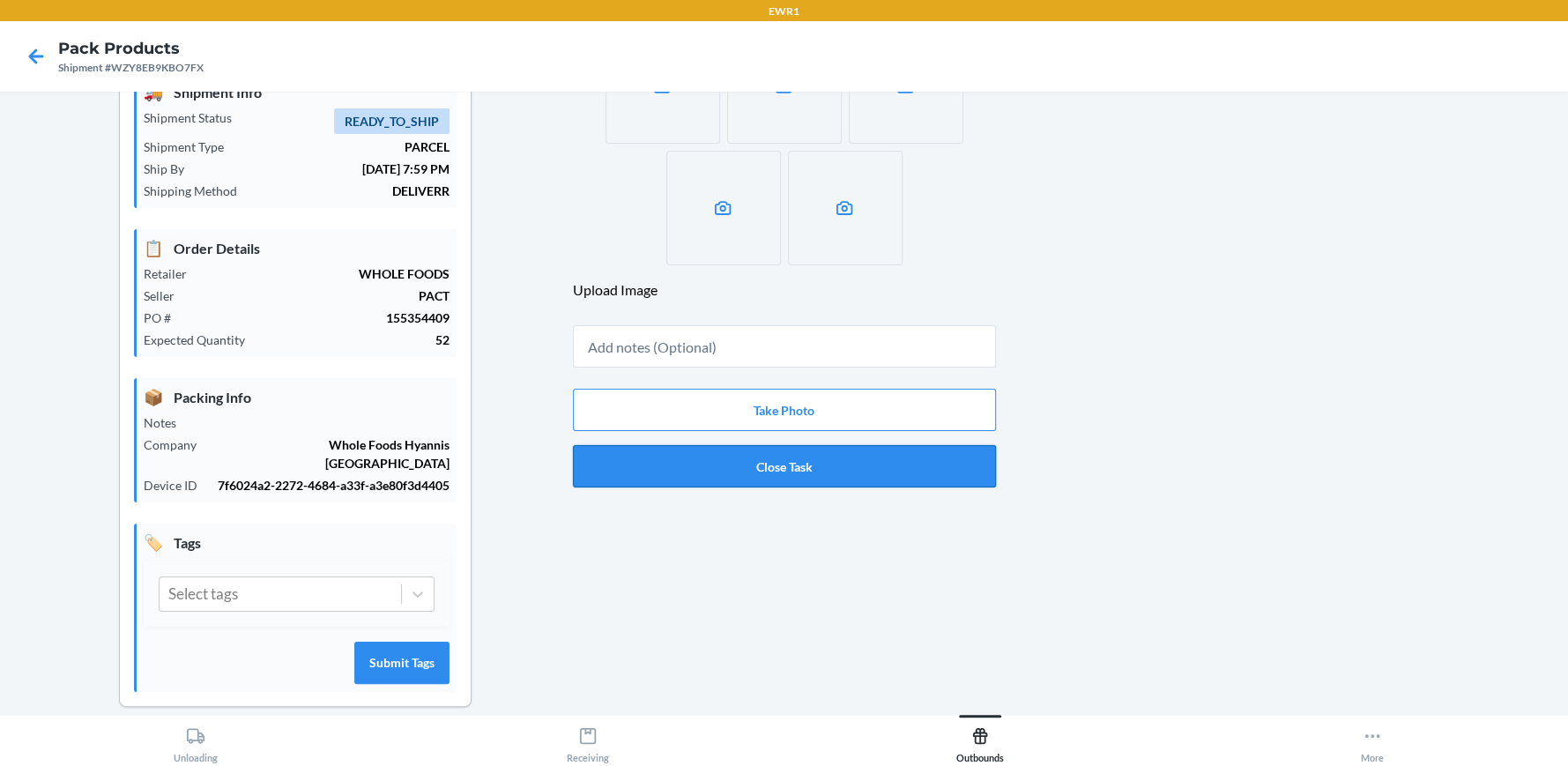
click at [882, 474] on button "Close Task" at bounding box center [784, 465] width 423 height 42
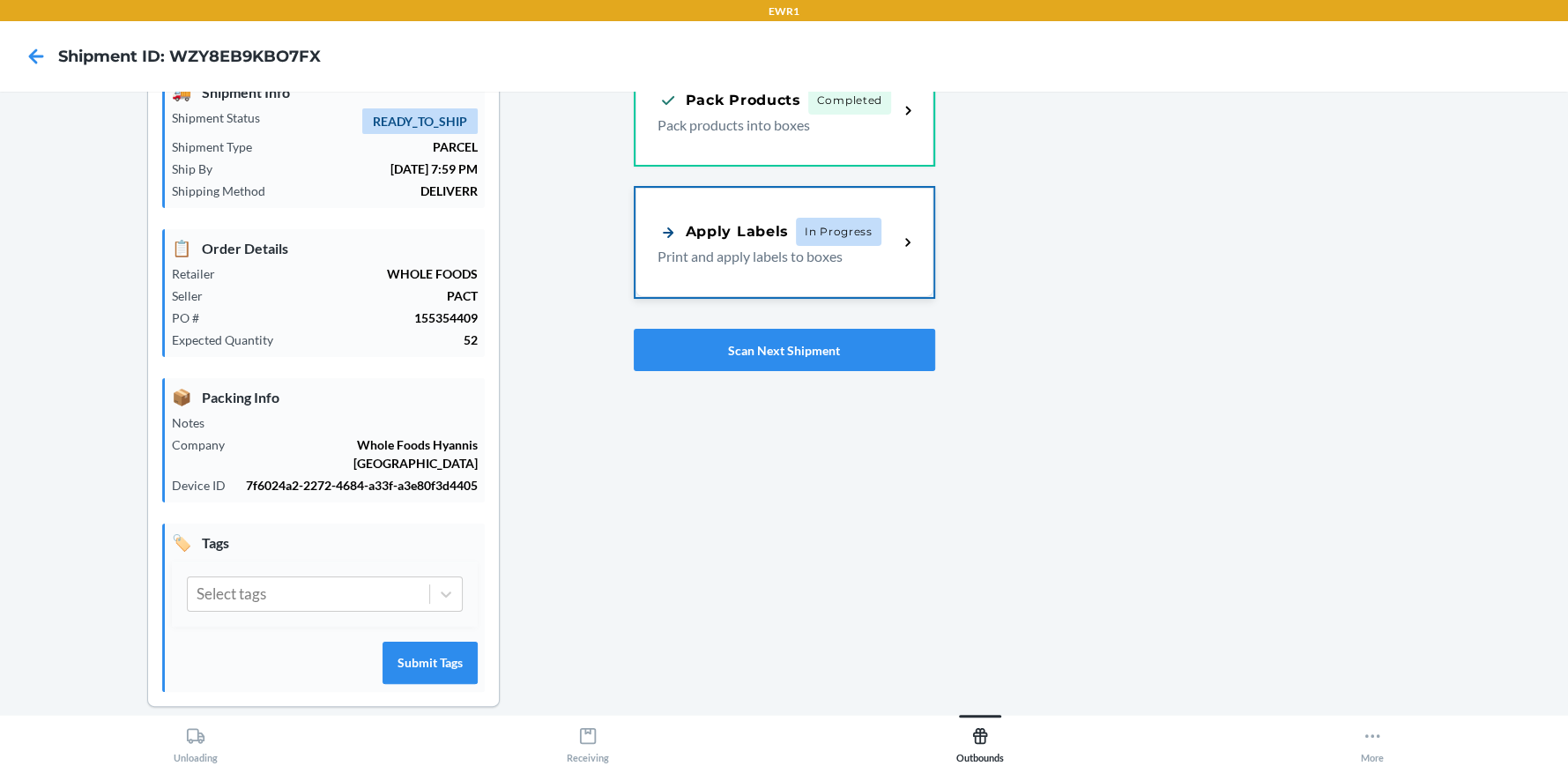
click at [764, 267] on div "Apply Labels In Progress Print and apply labels to boxes" at bounding box center [784, 242] width 298 height 109
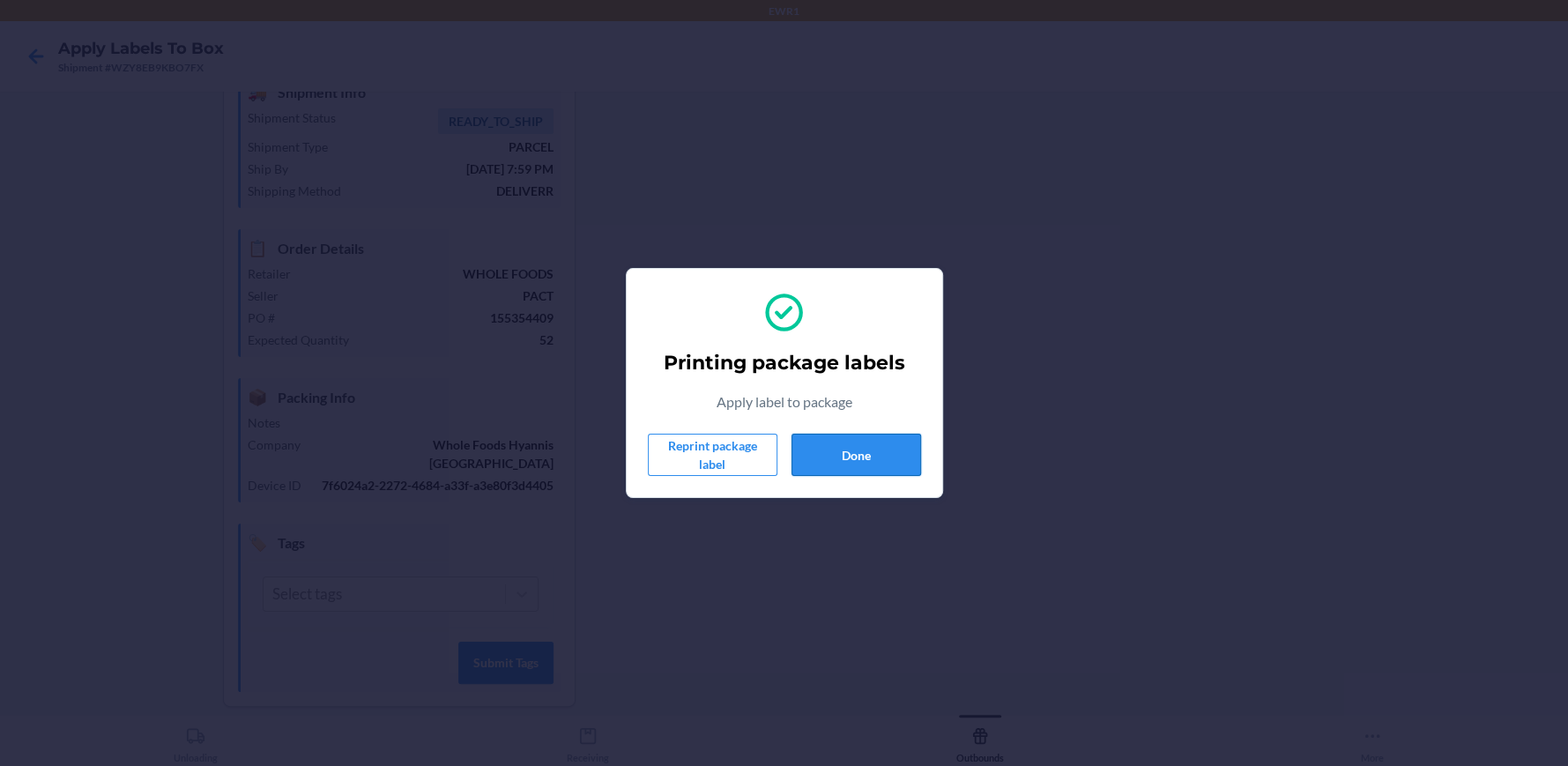
click at [833, 453] on button "Done" at bounding box center [856, 455] width 130 height 42
click at [824, 462] on button "Done" at bounding box center [856, 455] width 130 height 42
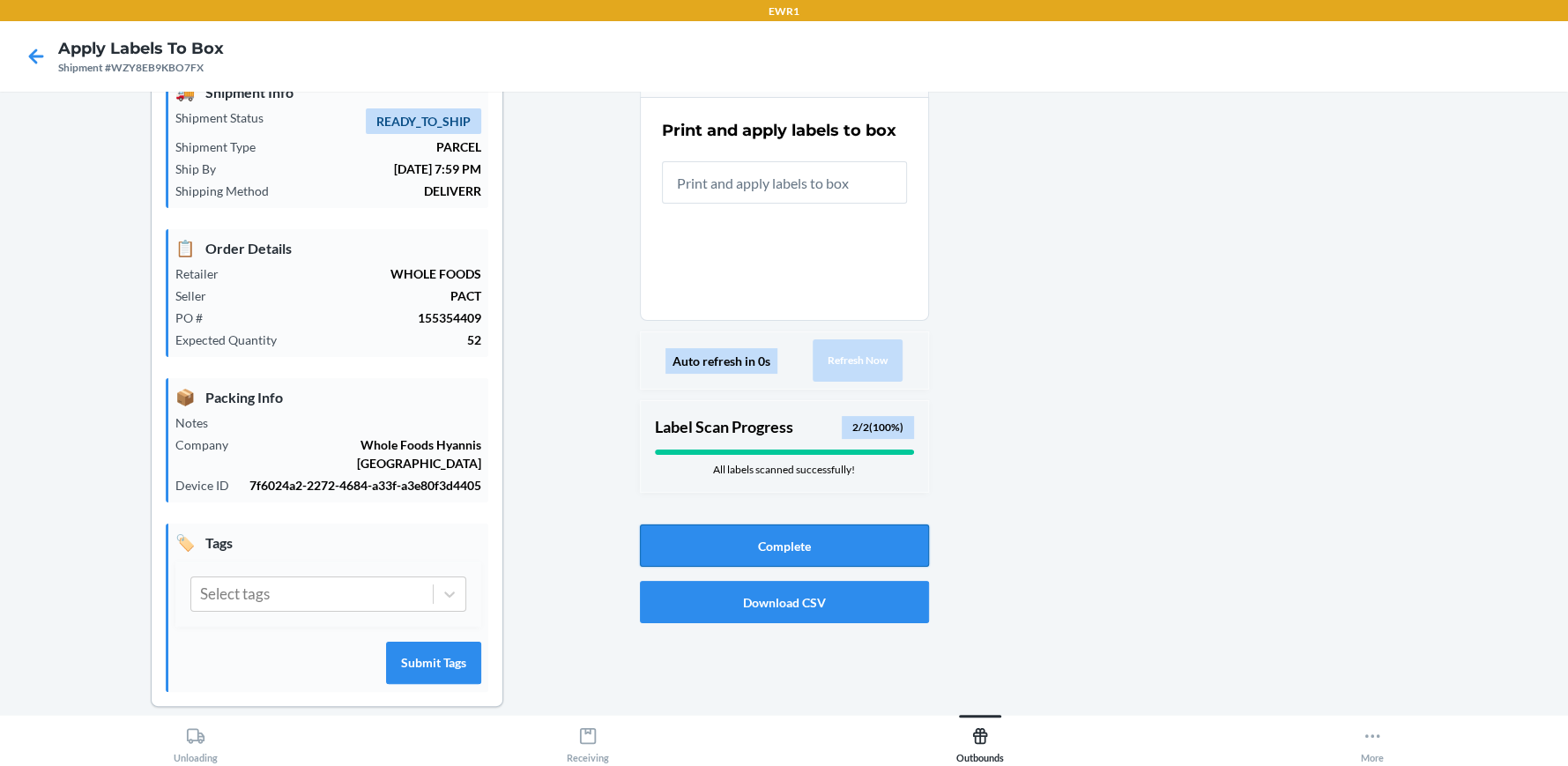
click at [847, 539] on button "Complete" at bounding box center [784, 545] width 289 height 42
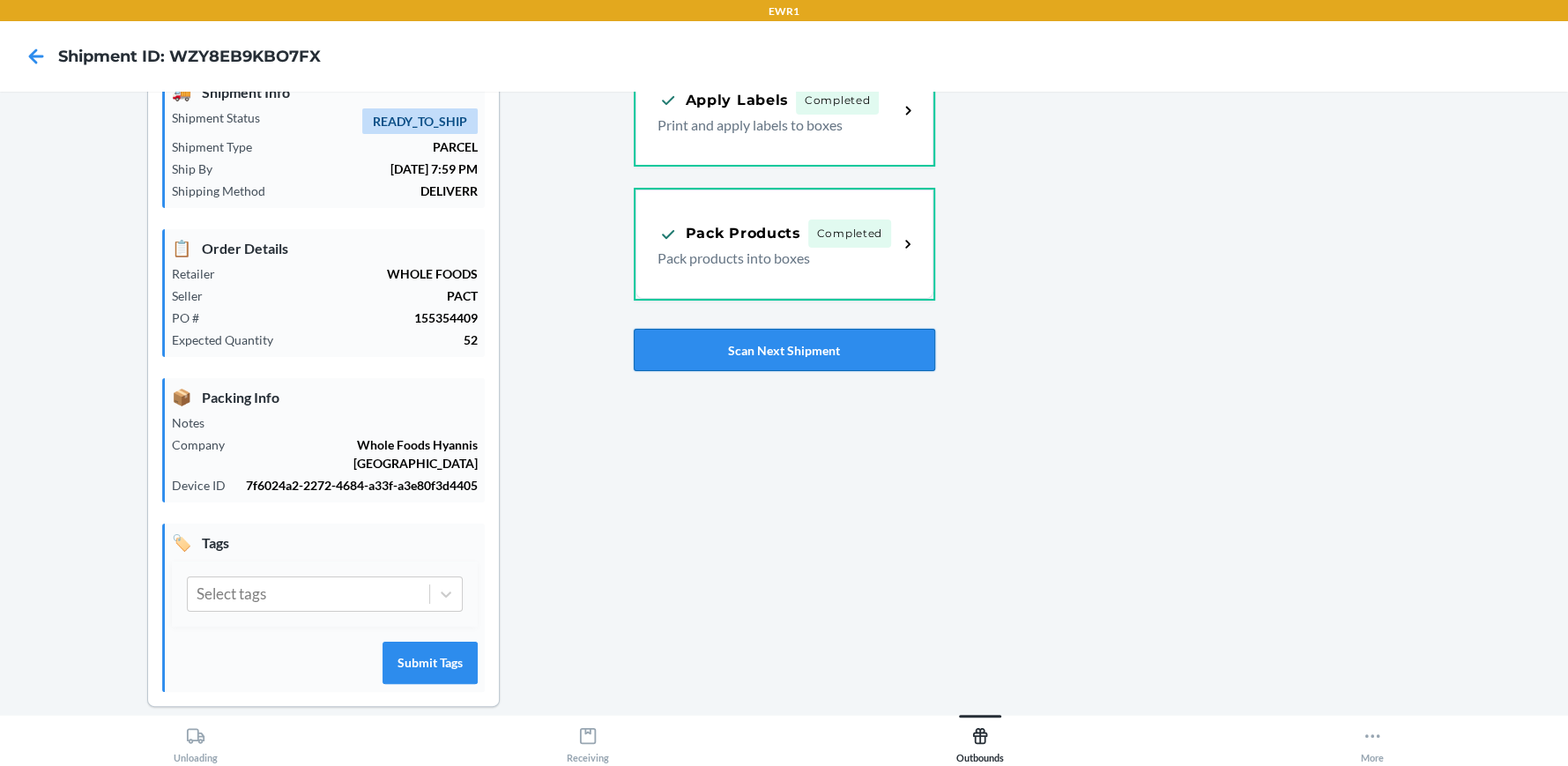
click at [791, 347] on button "Scan Next Shipment" at bounding box center [784, 349] width 302 height 42
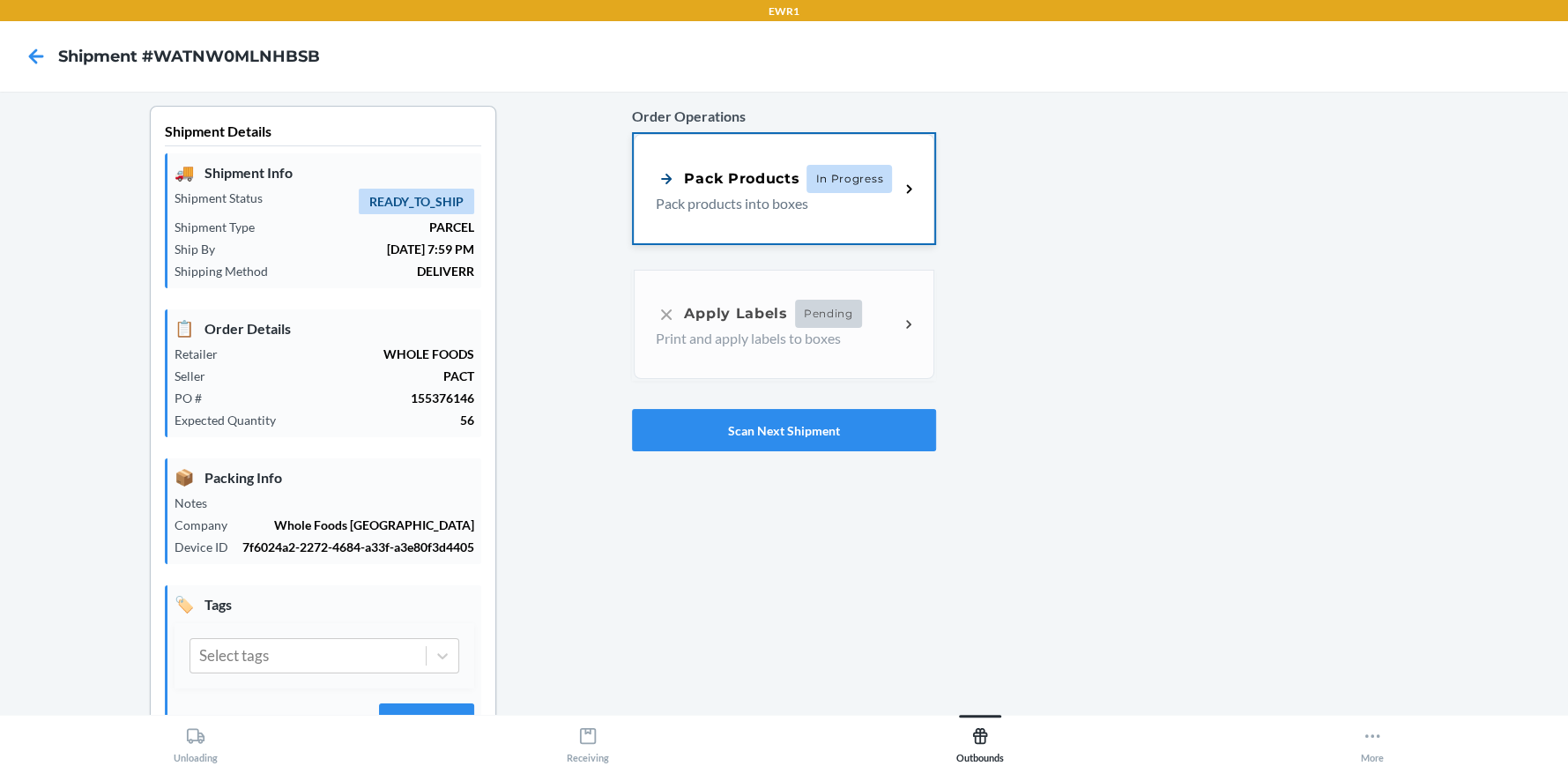
click at [808, 205] on p "Pack products into boxes" at bounding box center [770, 204] width 229 height 21
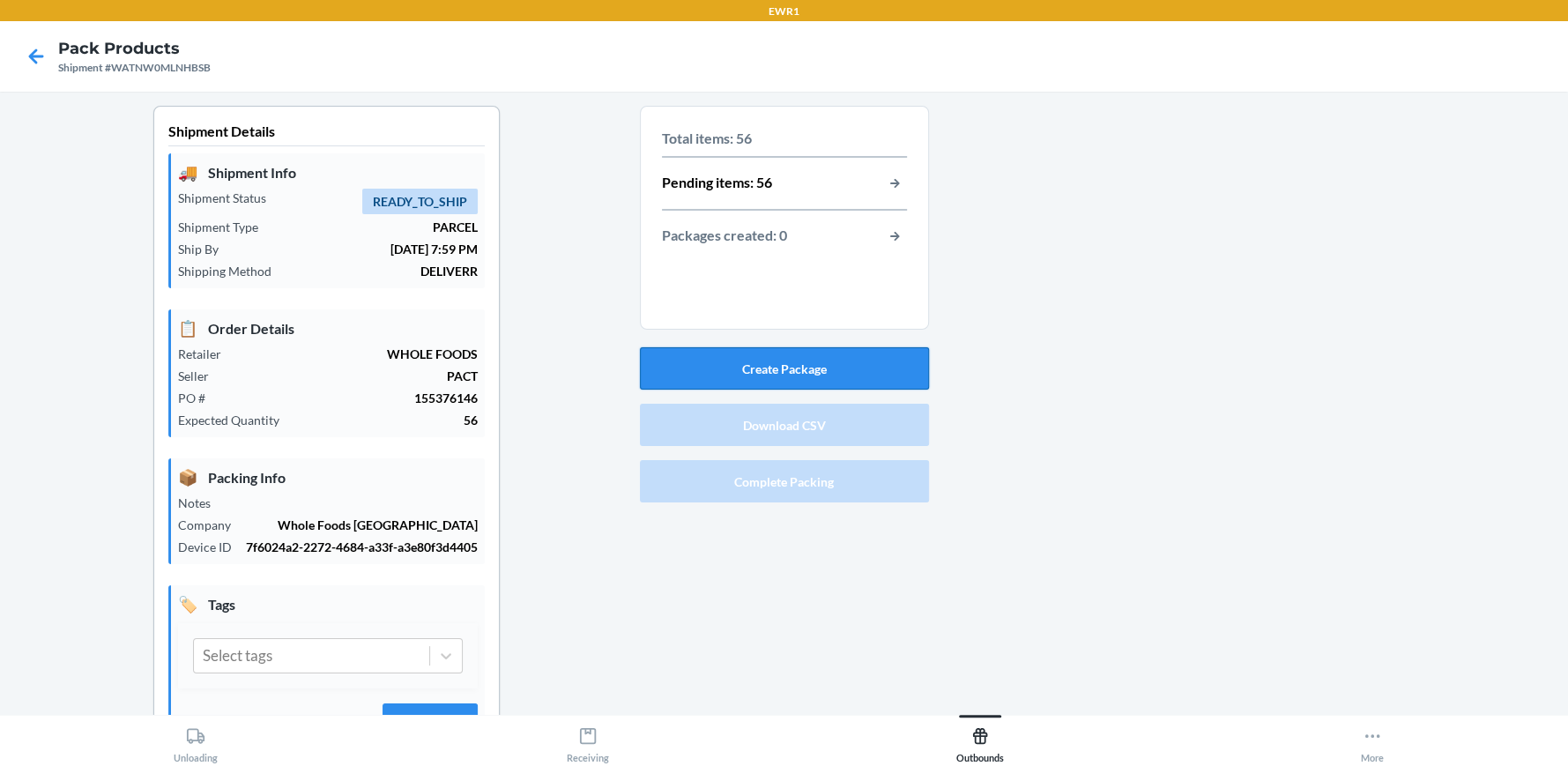
click at [831, 368] on button "Create Package" at bounding box center [784, 368] width 289 height 42
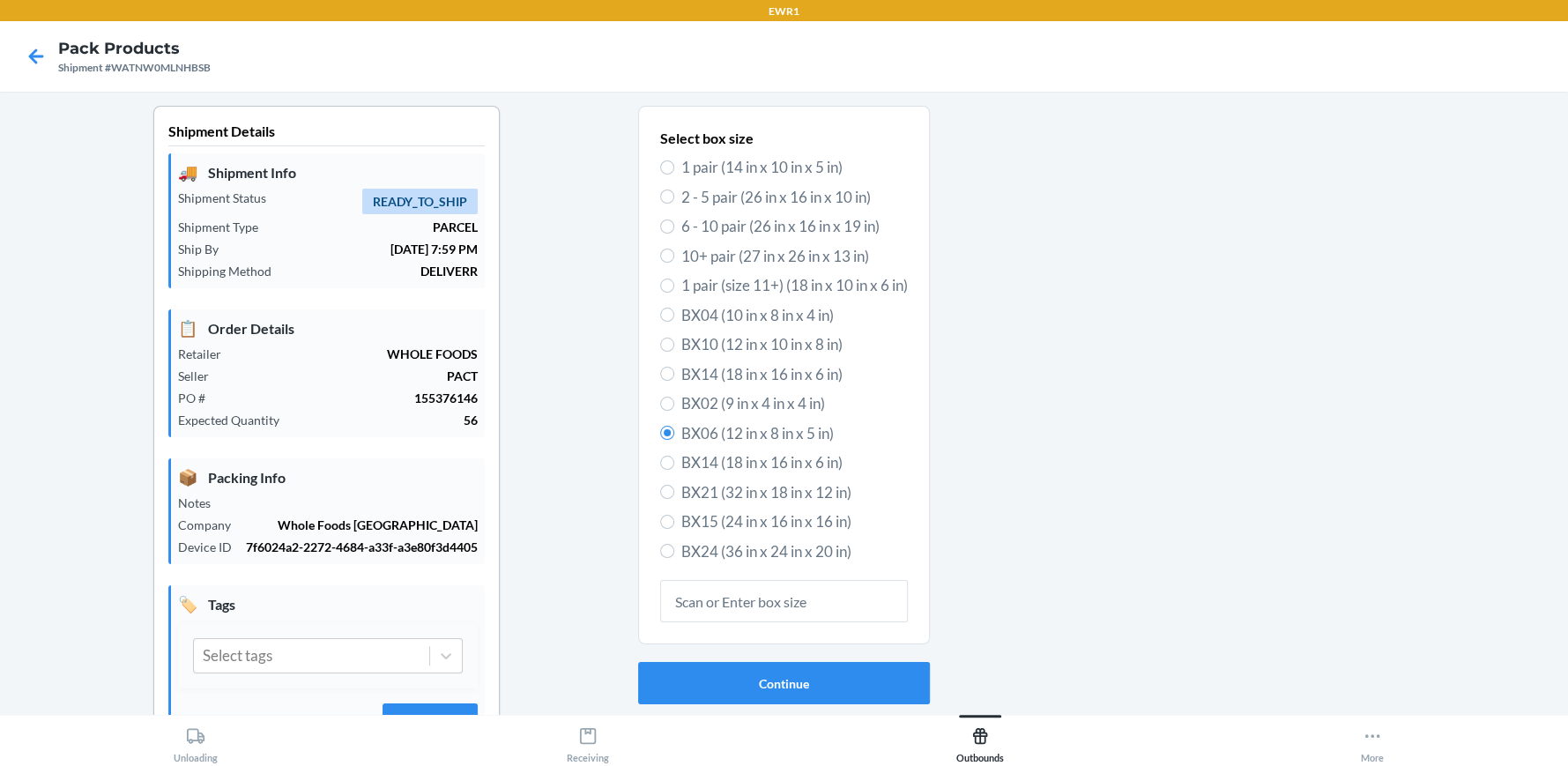
click at [773, 519] on span "BX15 (24 in x 16 in x 16 in)" at bounding box center [794, 521] width 226 height 22
click at [674, 519] on input "BX15 (24 in x 16 in x 16 in)" at bounding box center [667, 522] width 14 height 14
radio input "true"
radio input "false"
click at [806, 681] on button "Continue" at bounding box center [784, 683] width 292 height 42
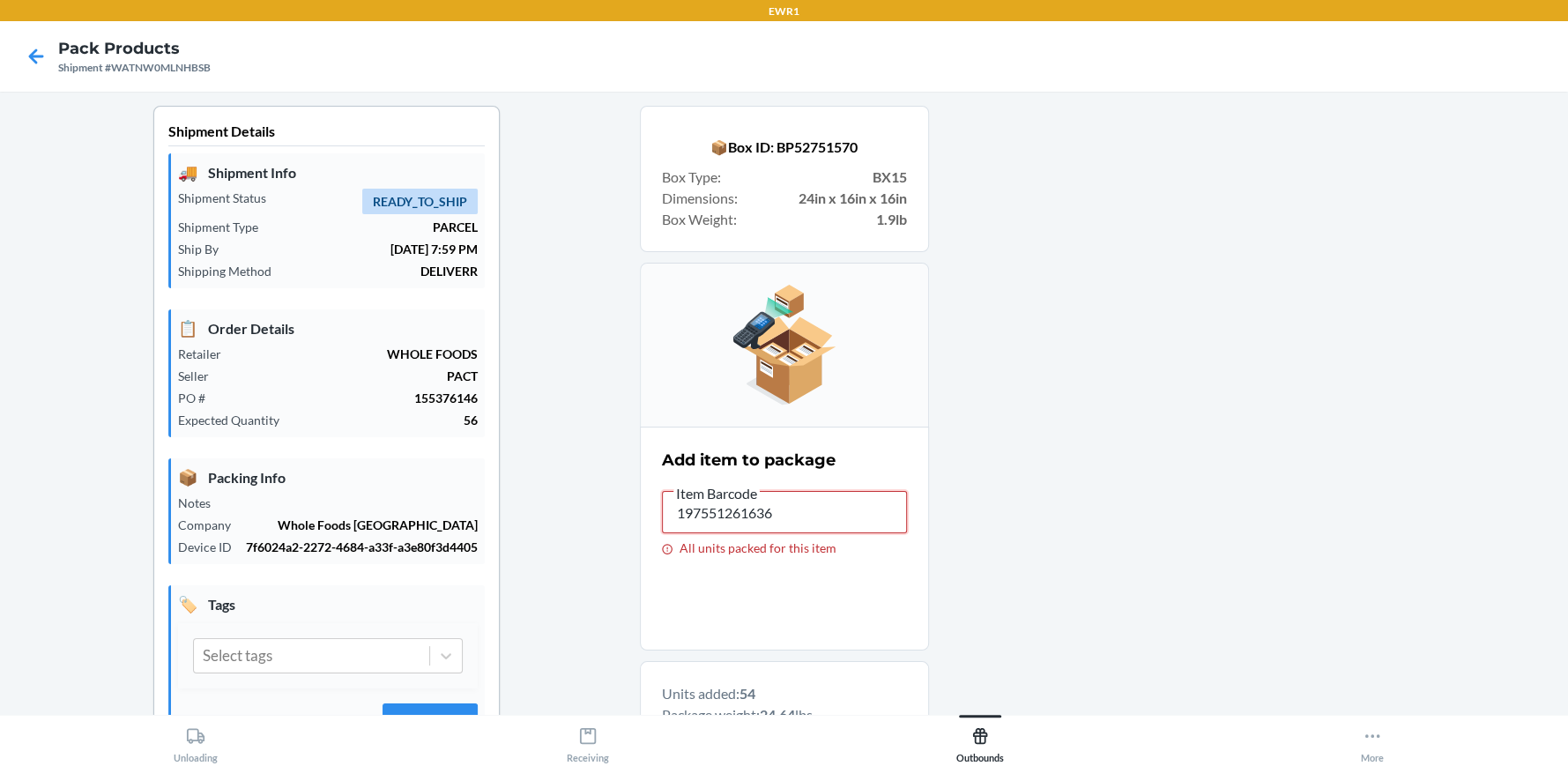
drag, startPoint x: 749, startPoint y: 512, endPoint x: 800, endPoint y: 504, distance: 51.6
click at [800, 504] on input "197551261636" at bounding box center [784, 511] width 245 height 42
click at [831, 525] on input "197551261636" at bounding box center [784, 511] width 245 height 42
drag, startPoint x: 826, startPoint y: 519, endPoint x: 608, endPoint y: 531, distance: 218.3
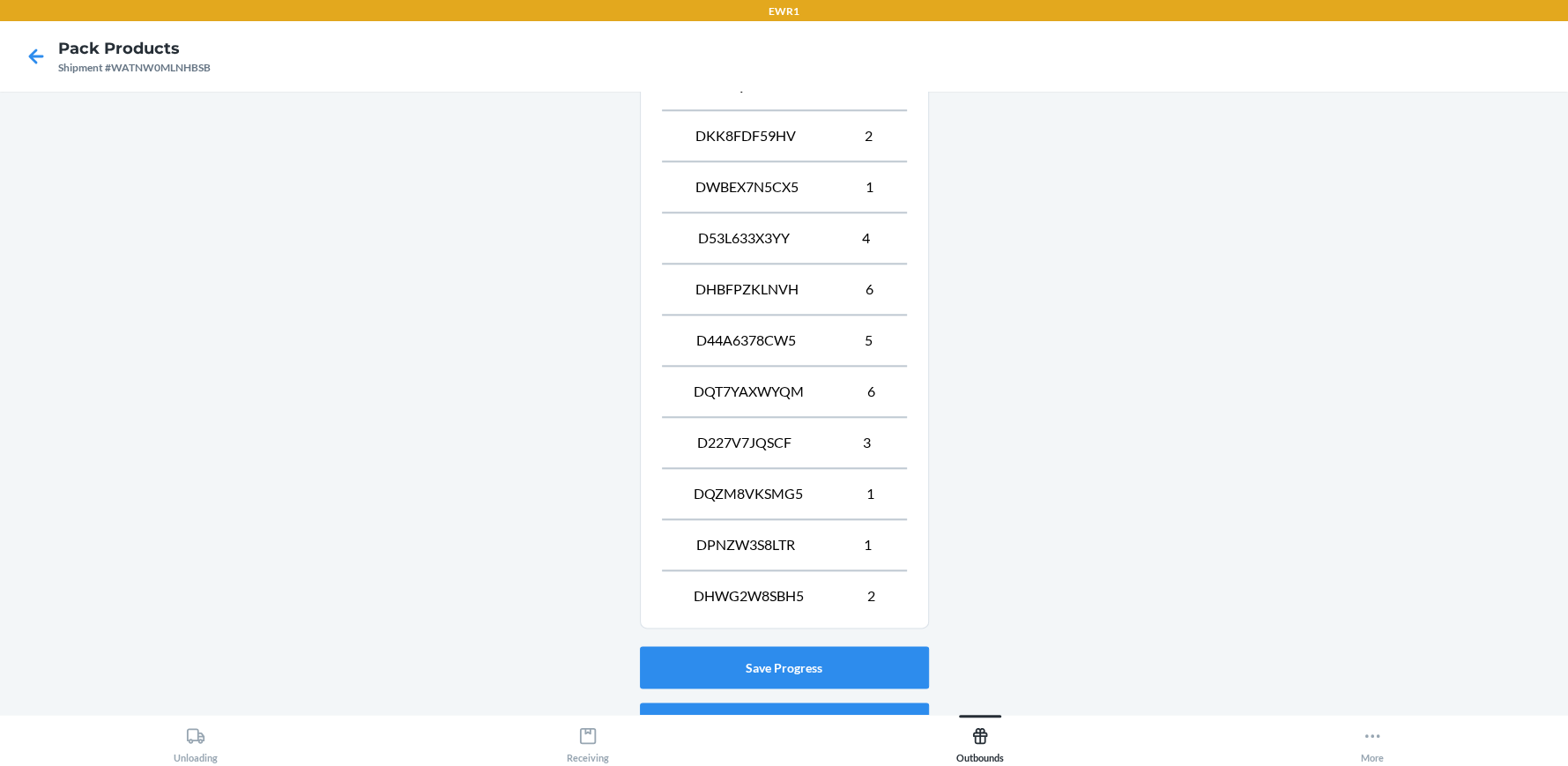
scroll to position [1587, 0]
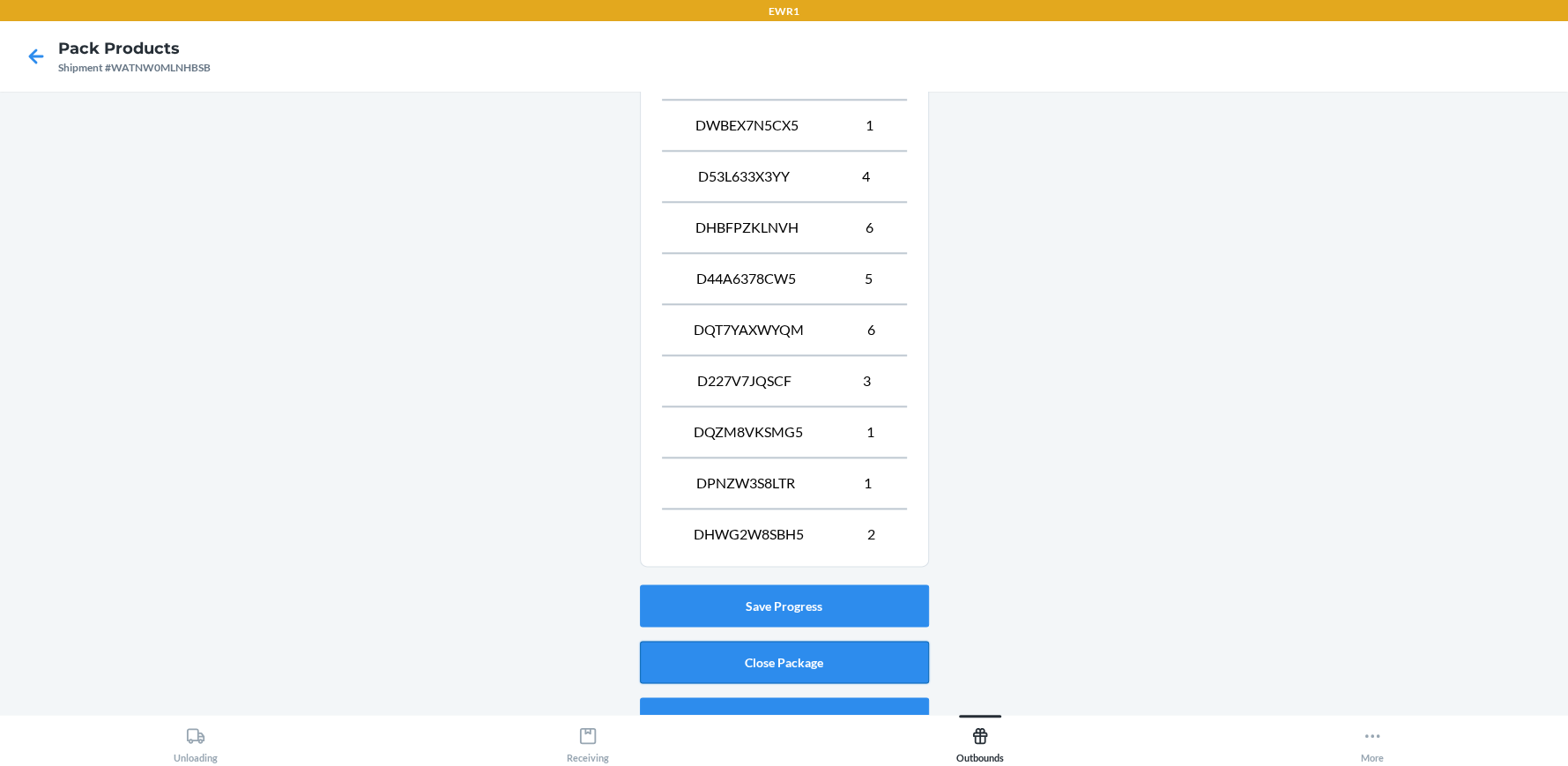
click at [848, 647] on button "Close Package" at bounding box center [784, 662] width 289 height 42
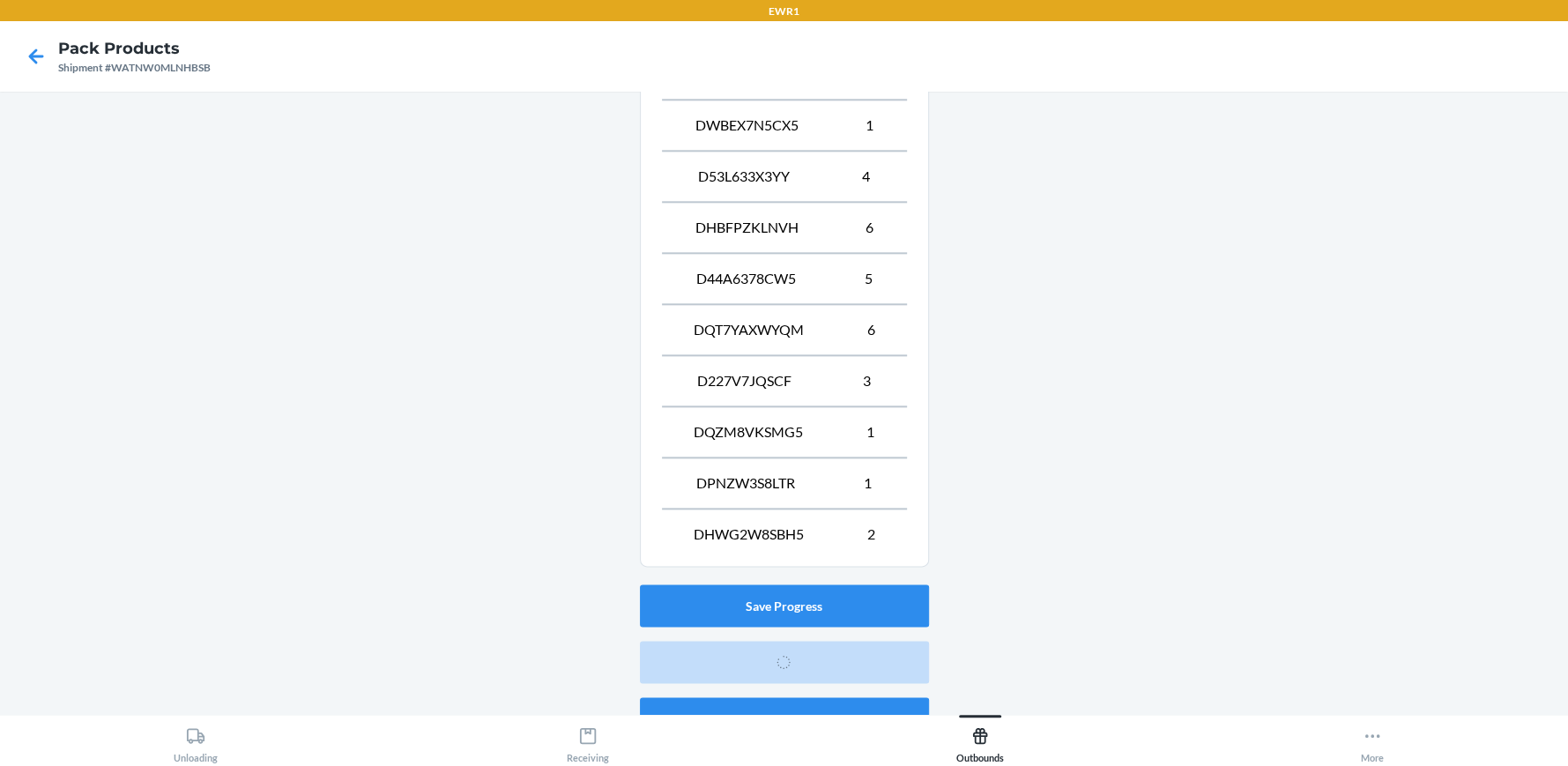
scroll to position [80, 0]
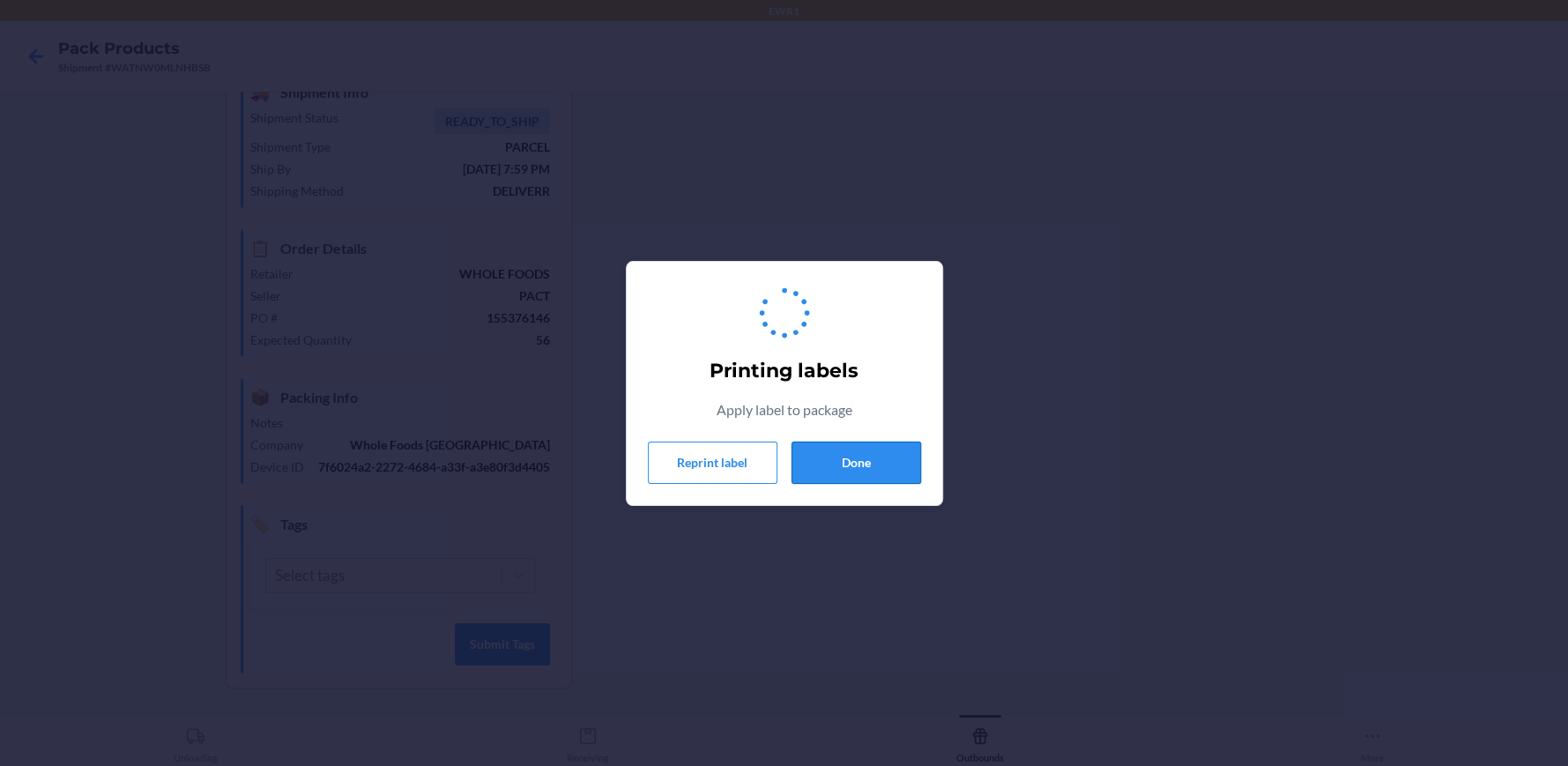
click at [866, 465] on button "Done" at bounding box center [856, 463] width 130 height 42
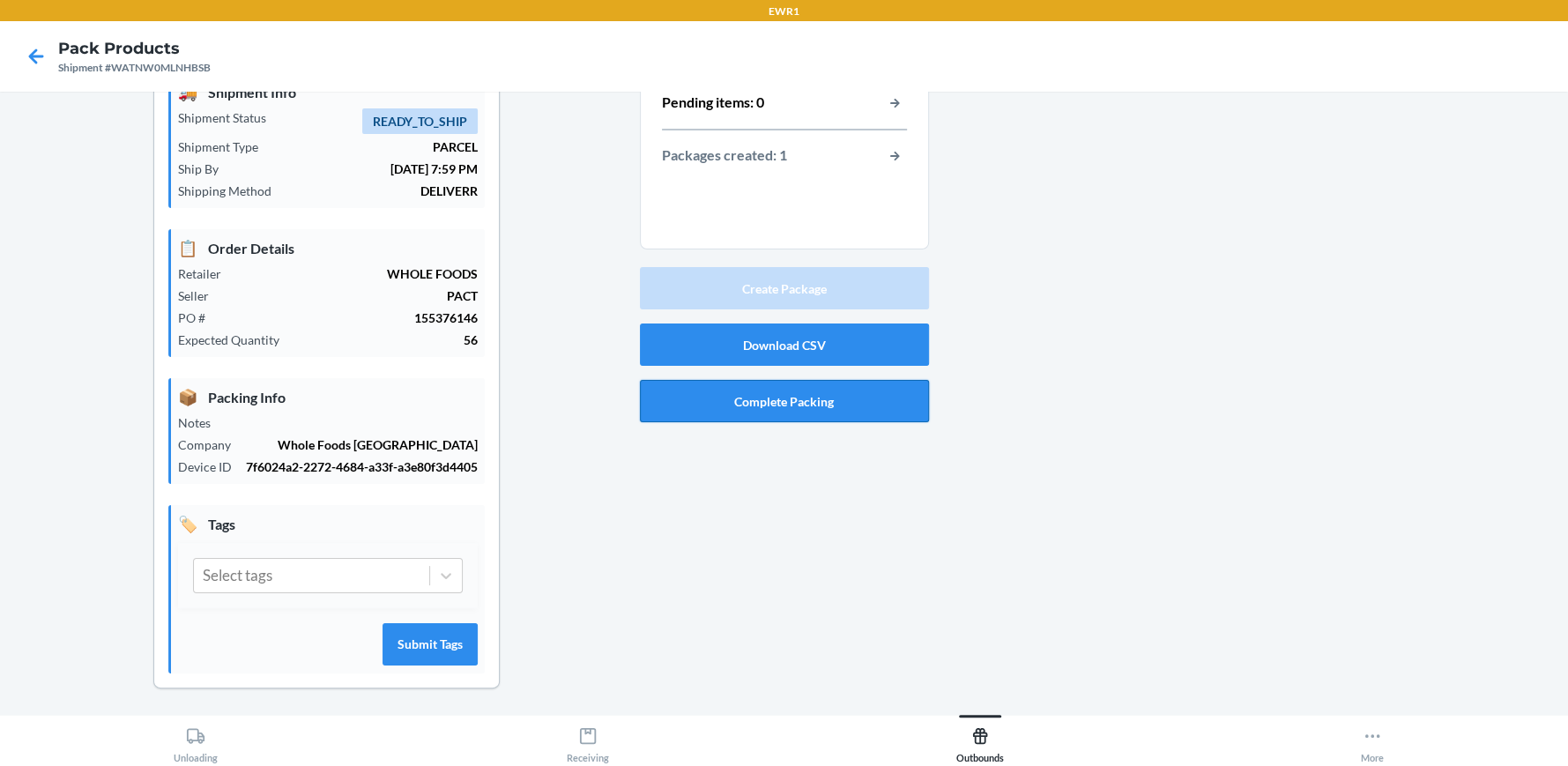
click at [837, 406] on button "Complete Packing" at bounding box center [784, 400] width 289 height 42
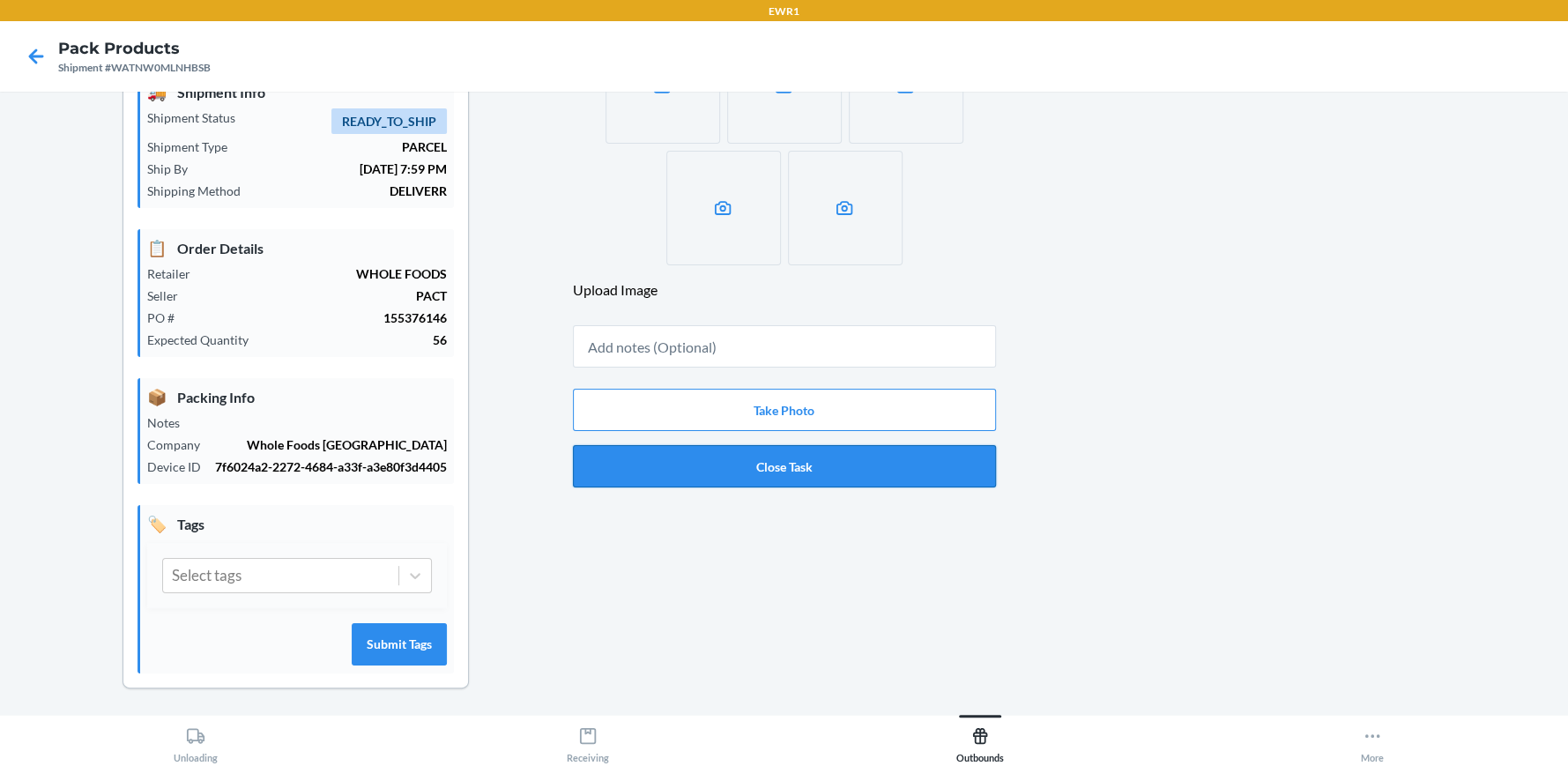
click at [830, 468] on button "Close Task" at bounding box center [784, 465] width 423 height 42
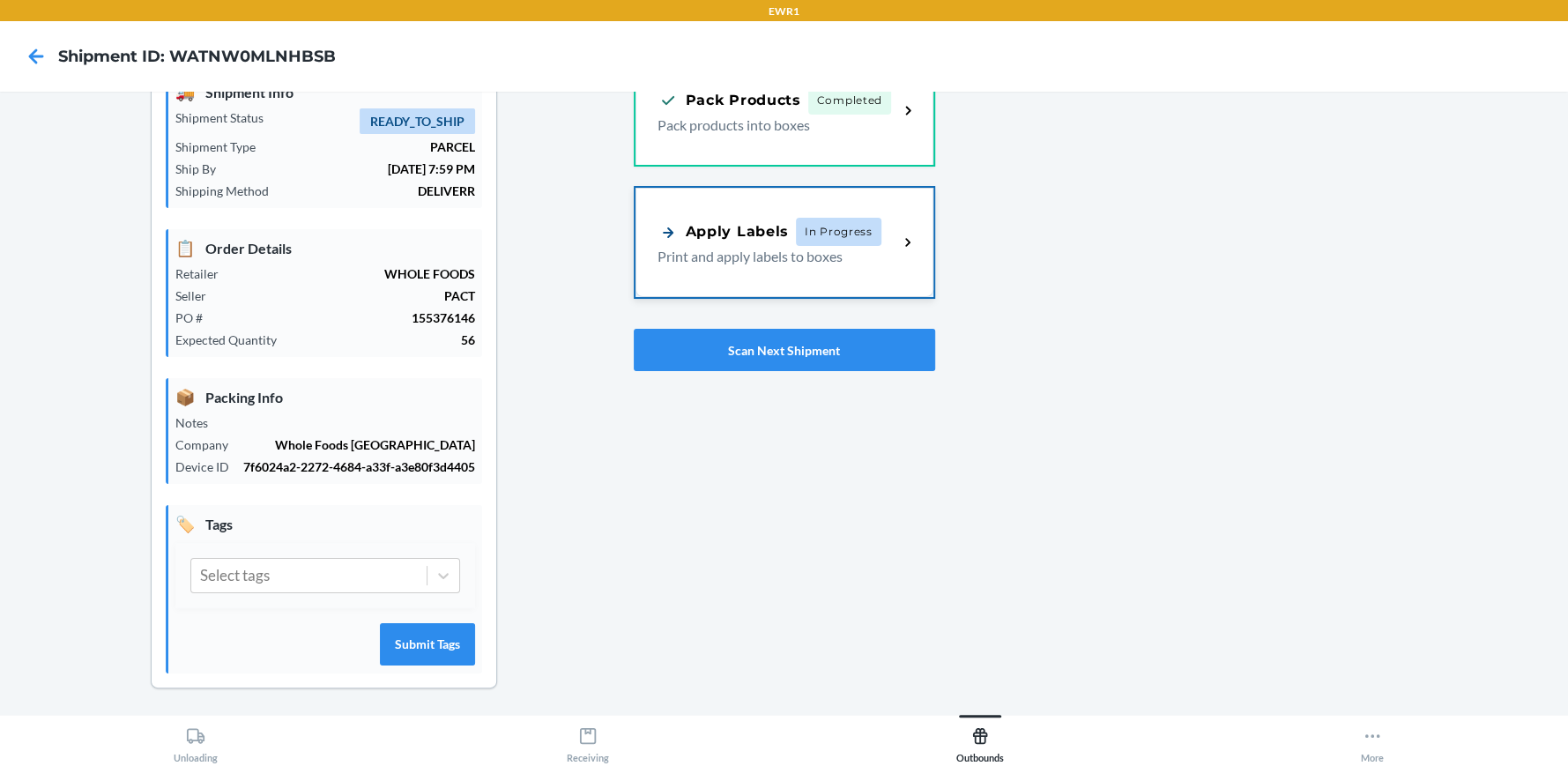
click at [821, 246] on p "Print and apply labels to boxes" at bounding box center [771, 257] width 227 height 21
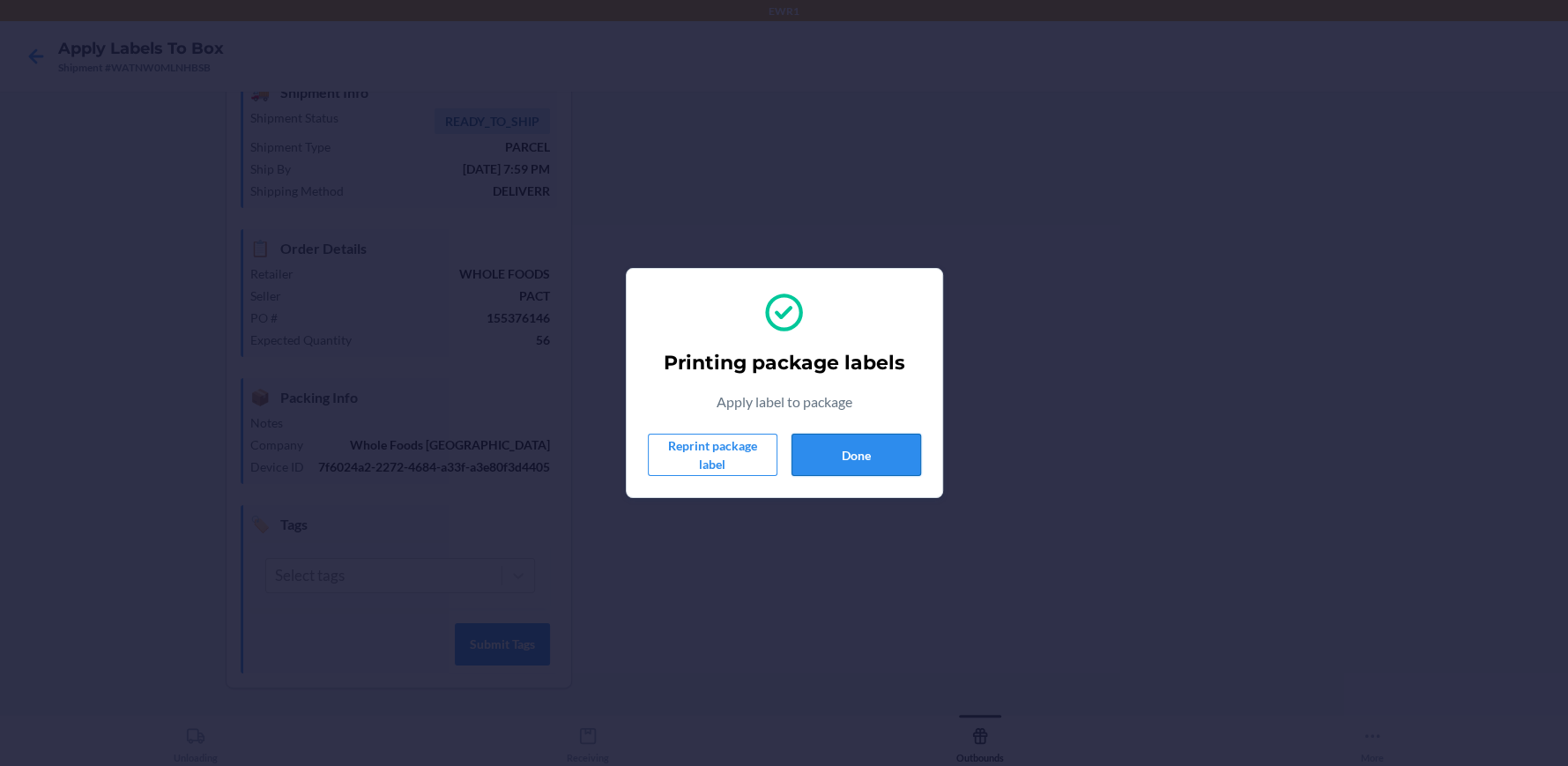
click at [835, 445] on button "Done" at bounding box center [856, 455] width 130 height 42
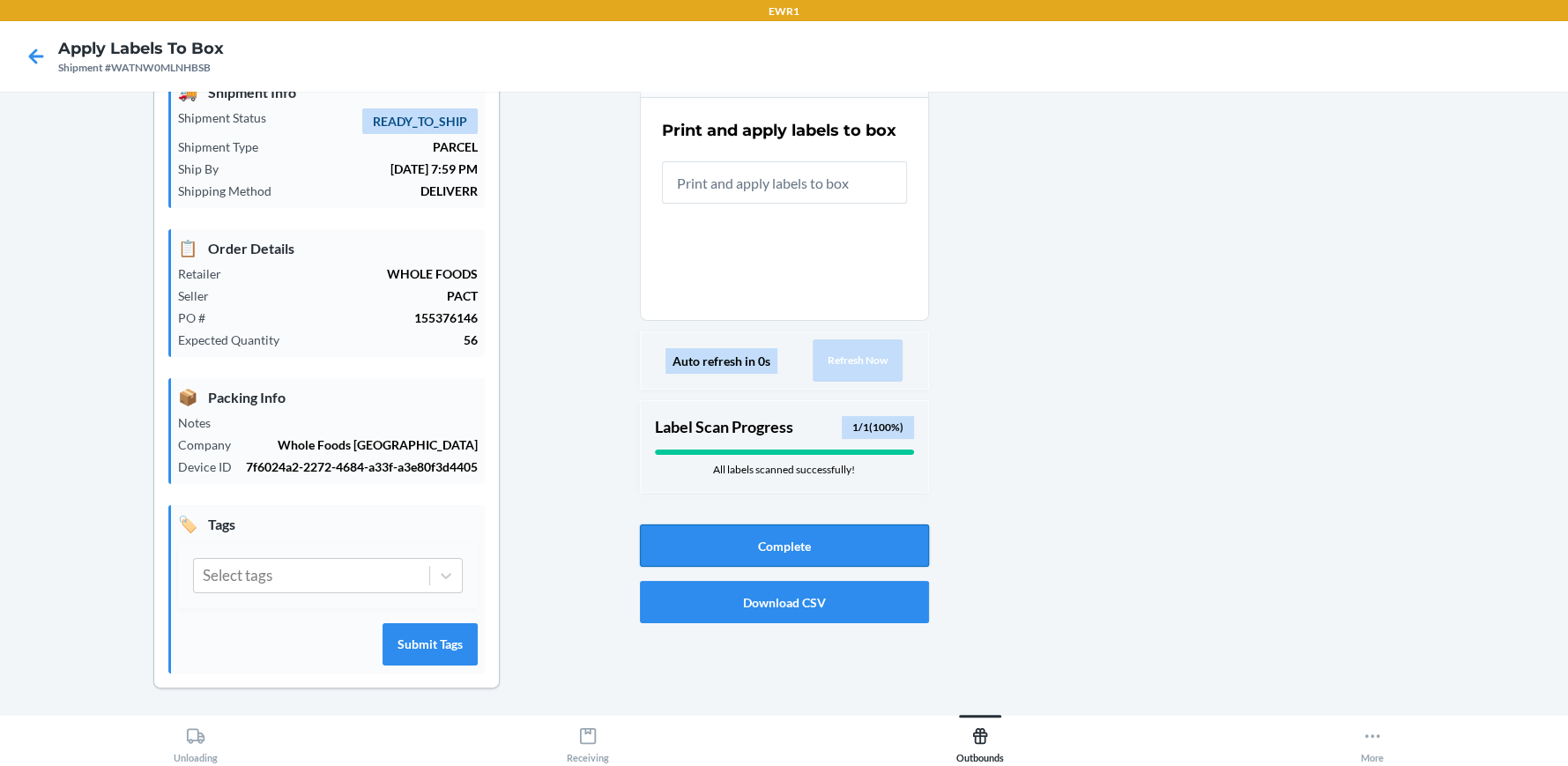
click at [831, 544] on button "Complete" at bounding box center [784, 545] width 289 height 42
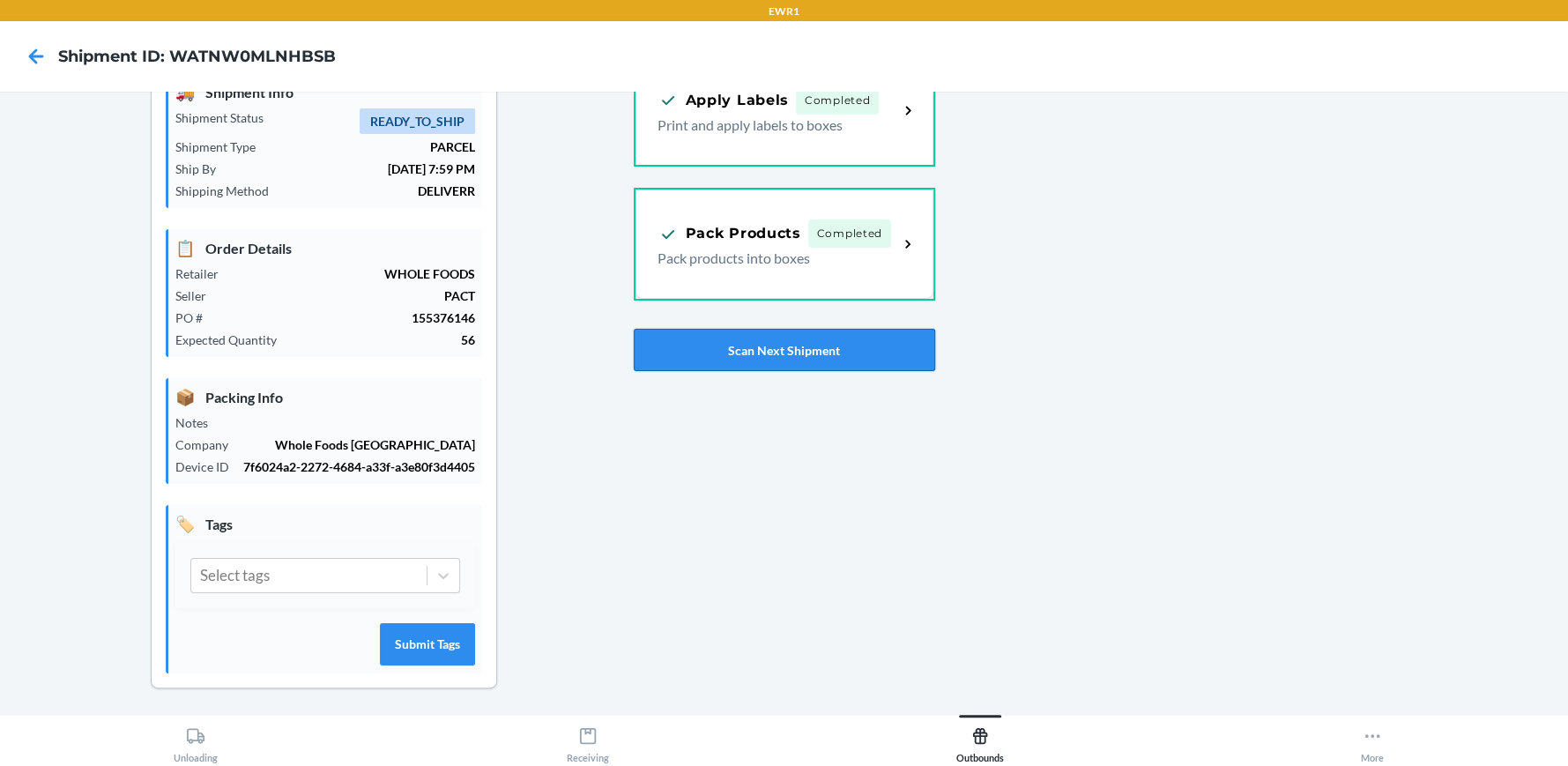
click at [816, 352] on button "Scan Next Shipment" at bounding box center [784, 349] width 302 height 42
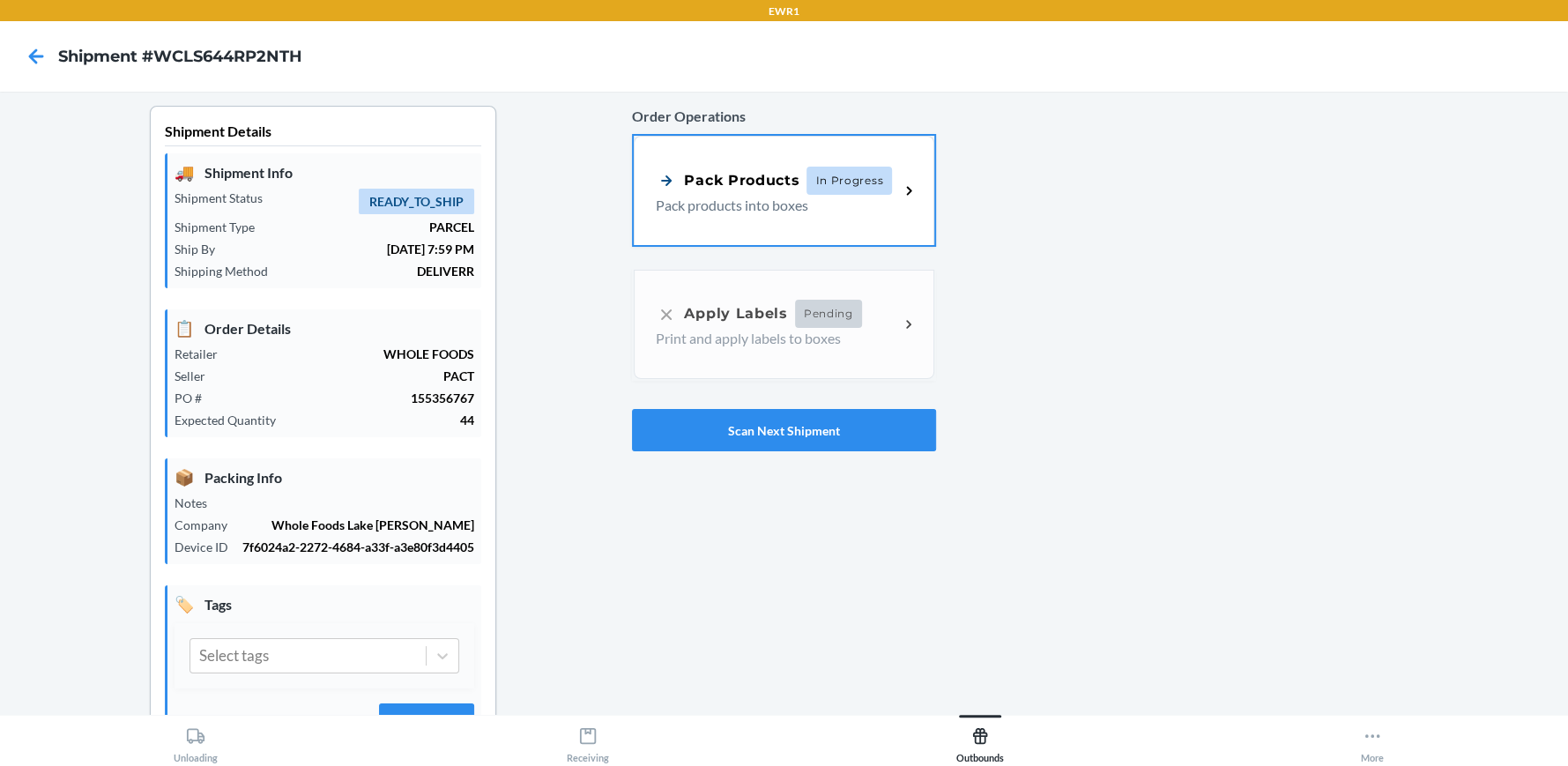
click at [761, 188] on div "Pack Products" at bounding box center [727, 180] width 143 height 22
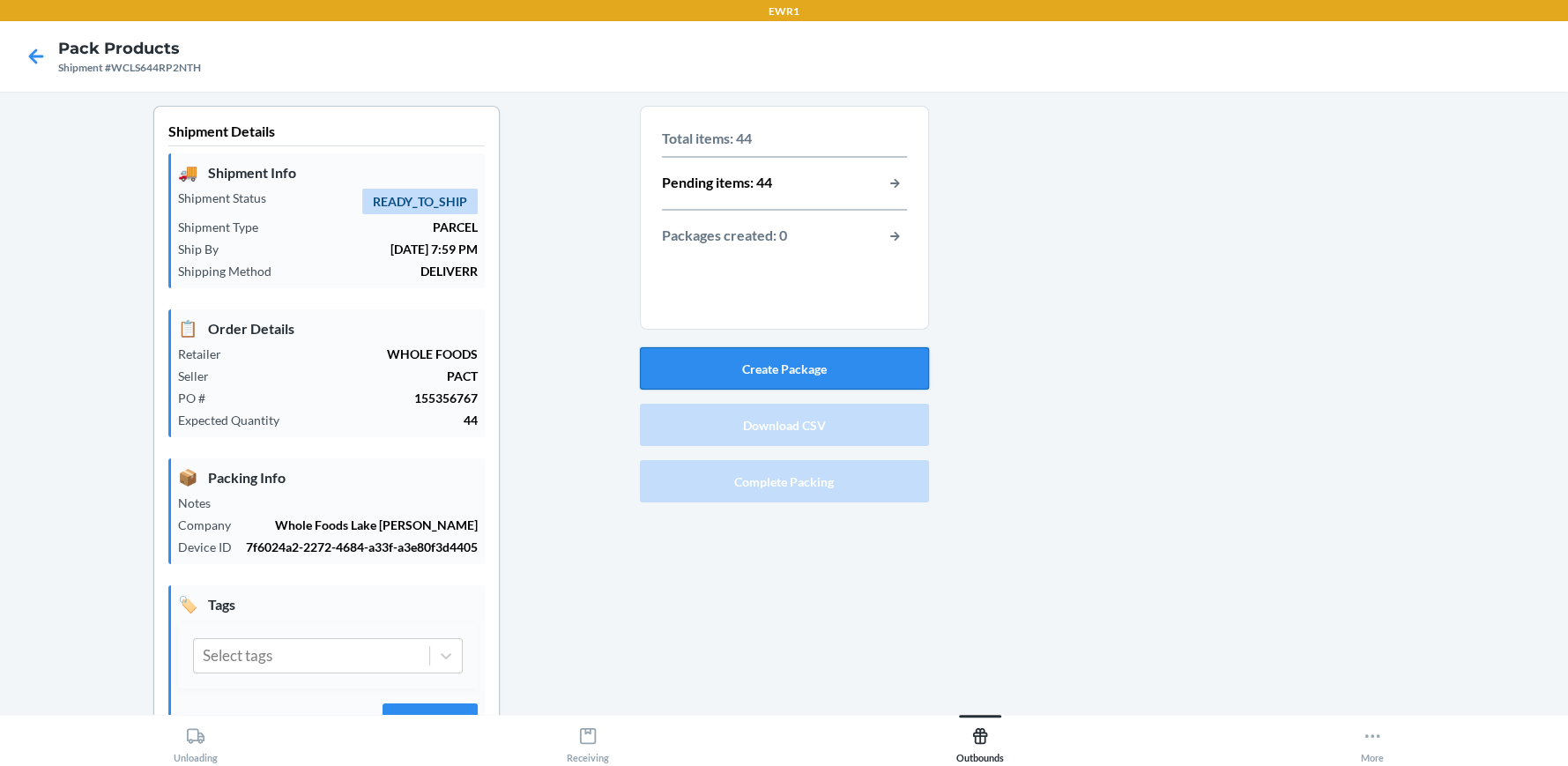
click at [794, 375] on button "Create Package" at bounding box center [784, 368] width 289 height 42
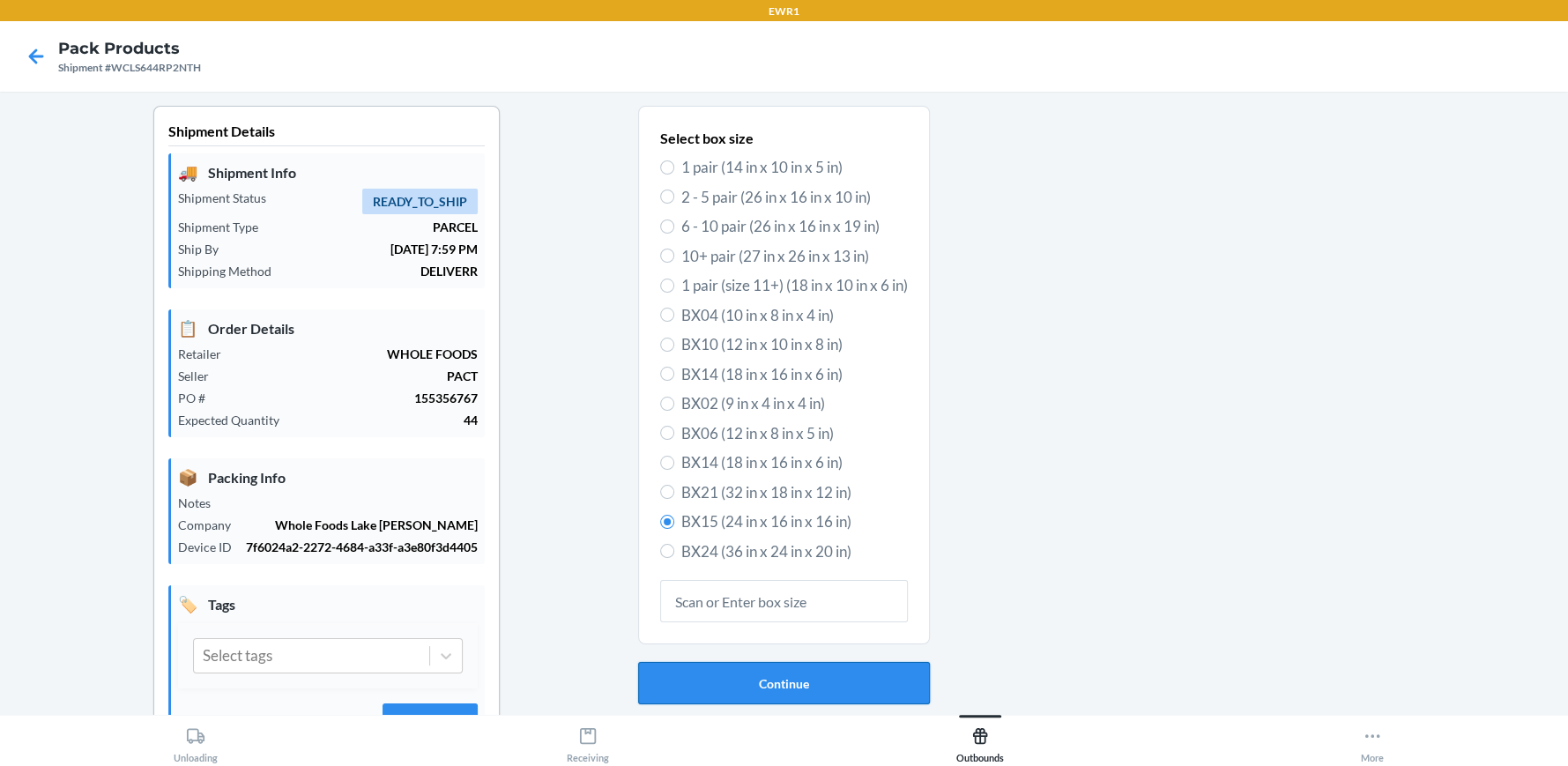
click at [776, 669] on button "Continue" at bounding box center [784, 683] width 292 height 42
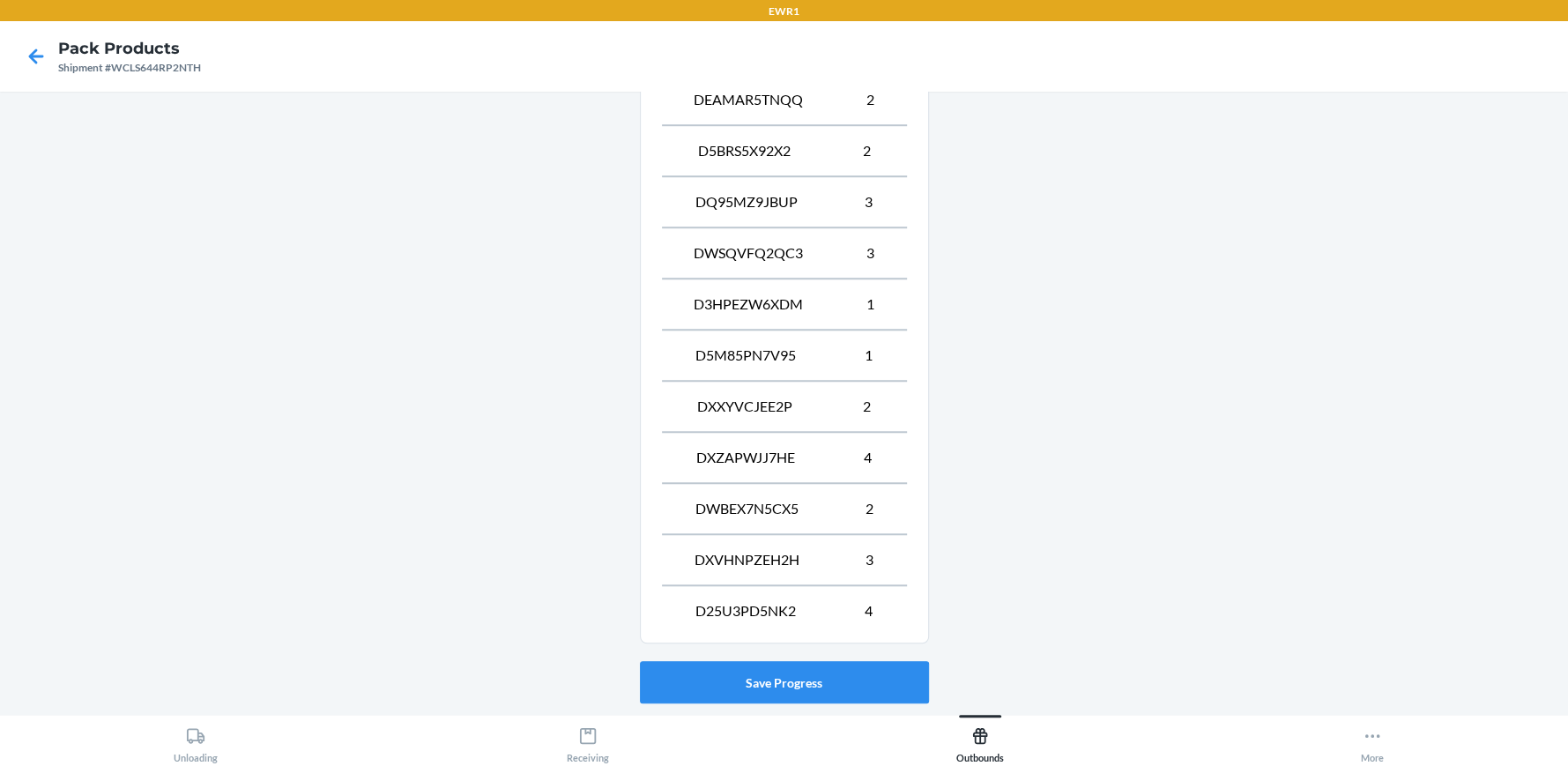
scroll to position [1154, 0]
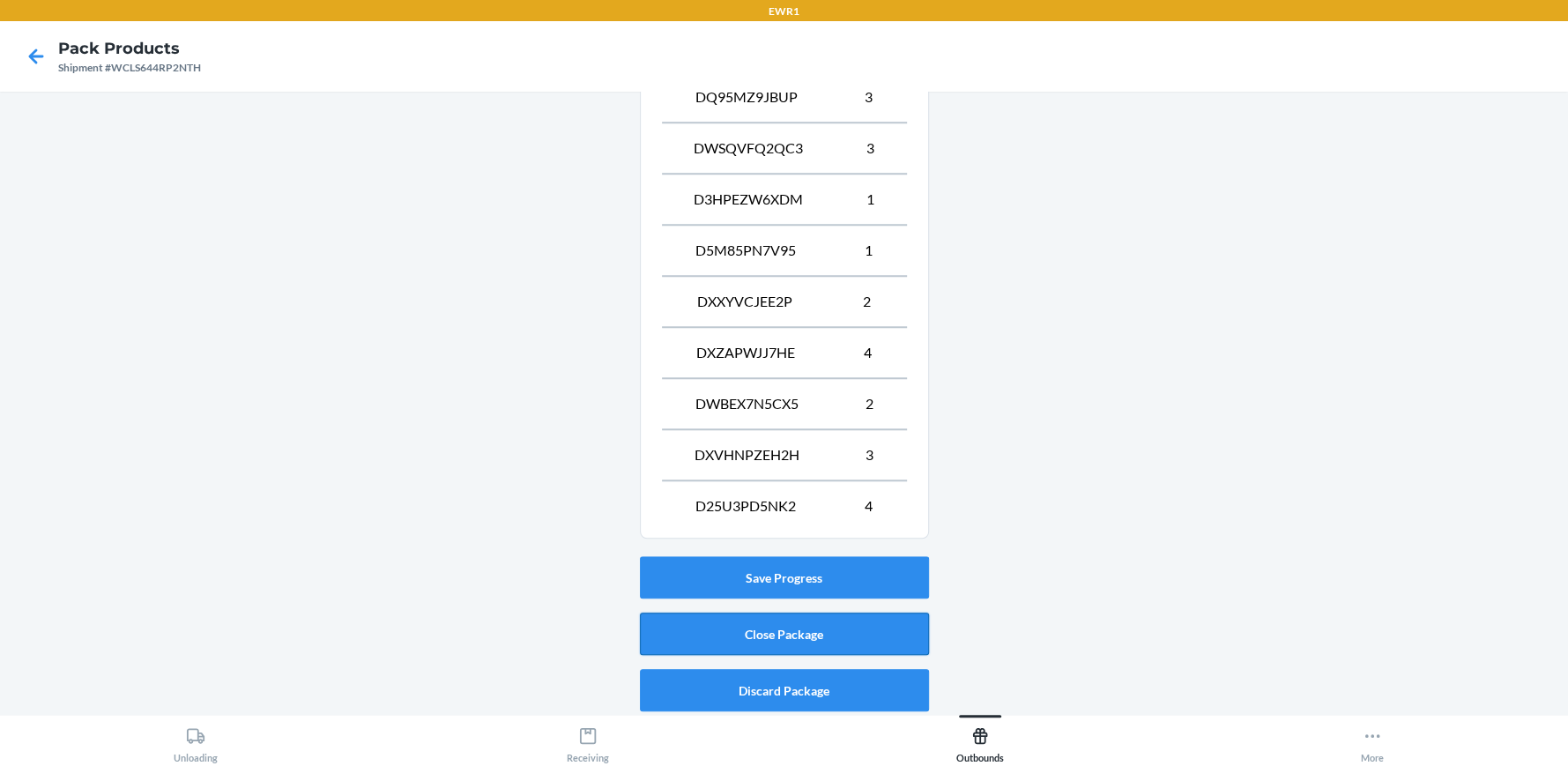
click at [826, 621] on button "Close Package" at bounding box center [784, 633] width 289 height 42
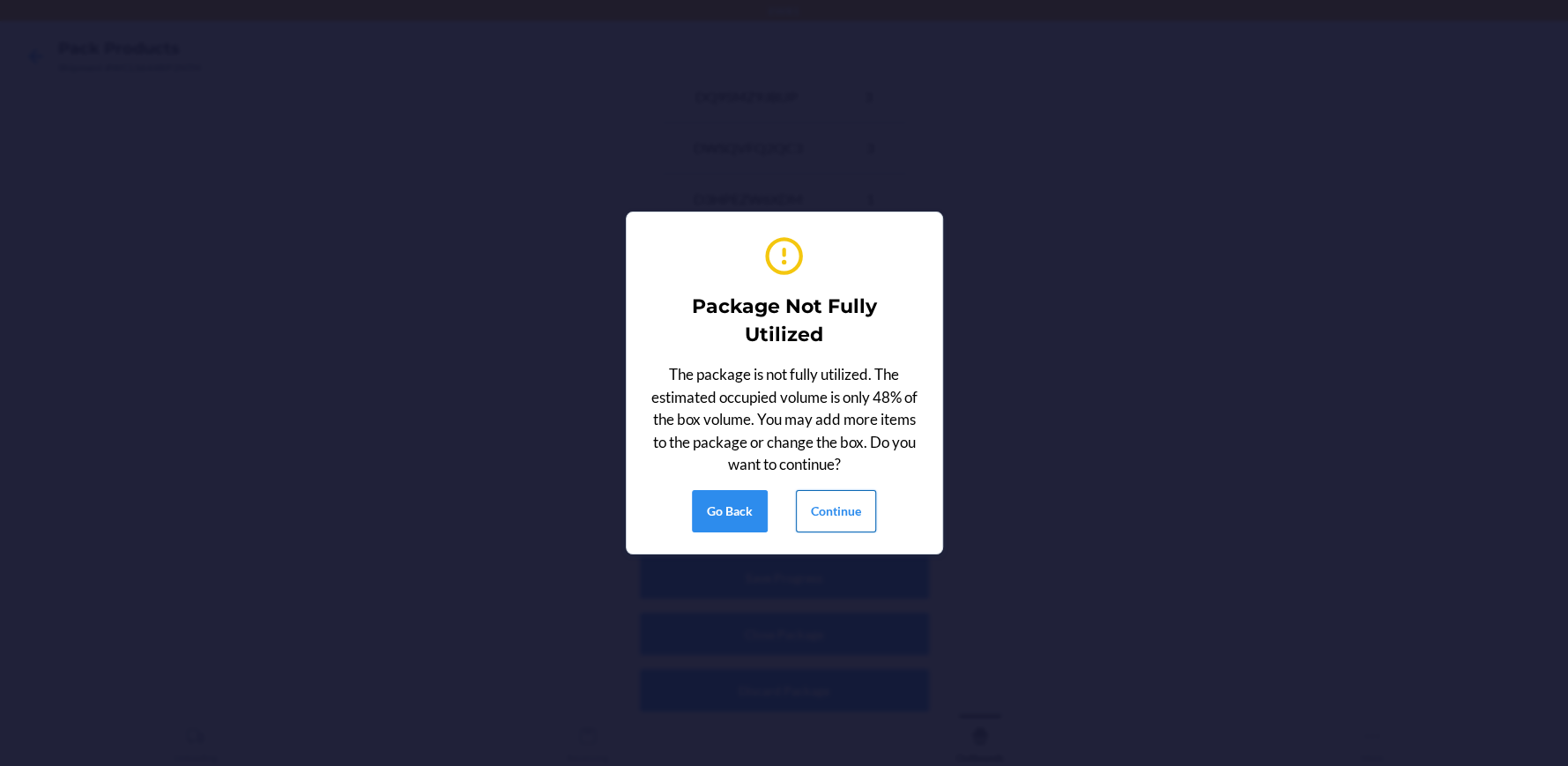
click at [837, 496] on button "Continue" at bounding box center [836, 510] width 80 height 42
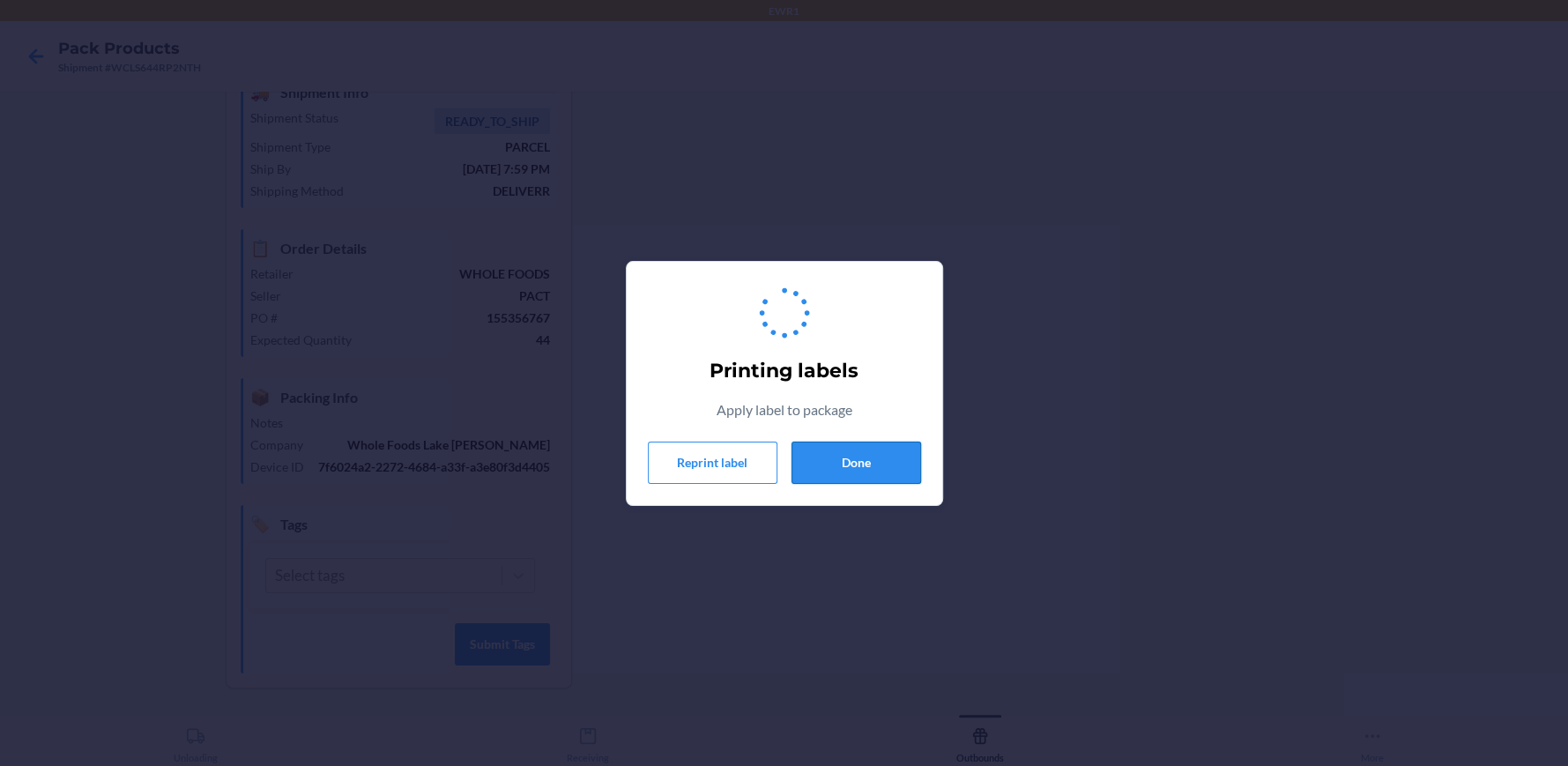
click at [854, 466] on button "Done" at bounding box center [856, 463] width 130 height 42
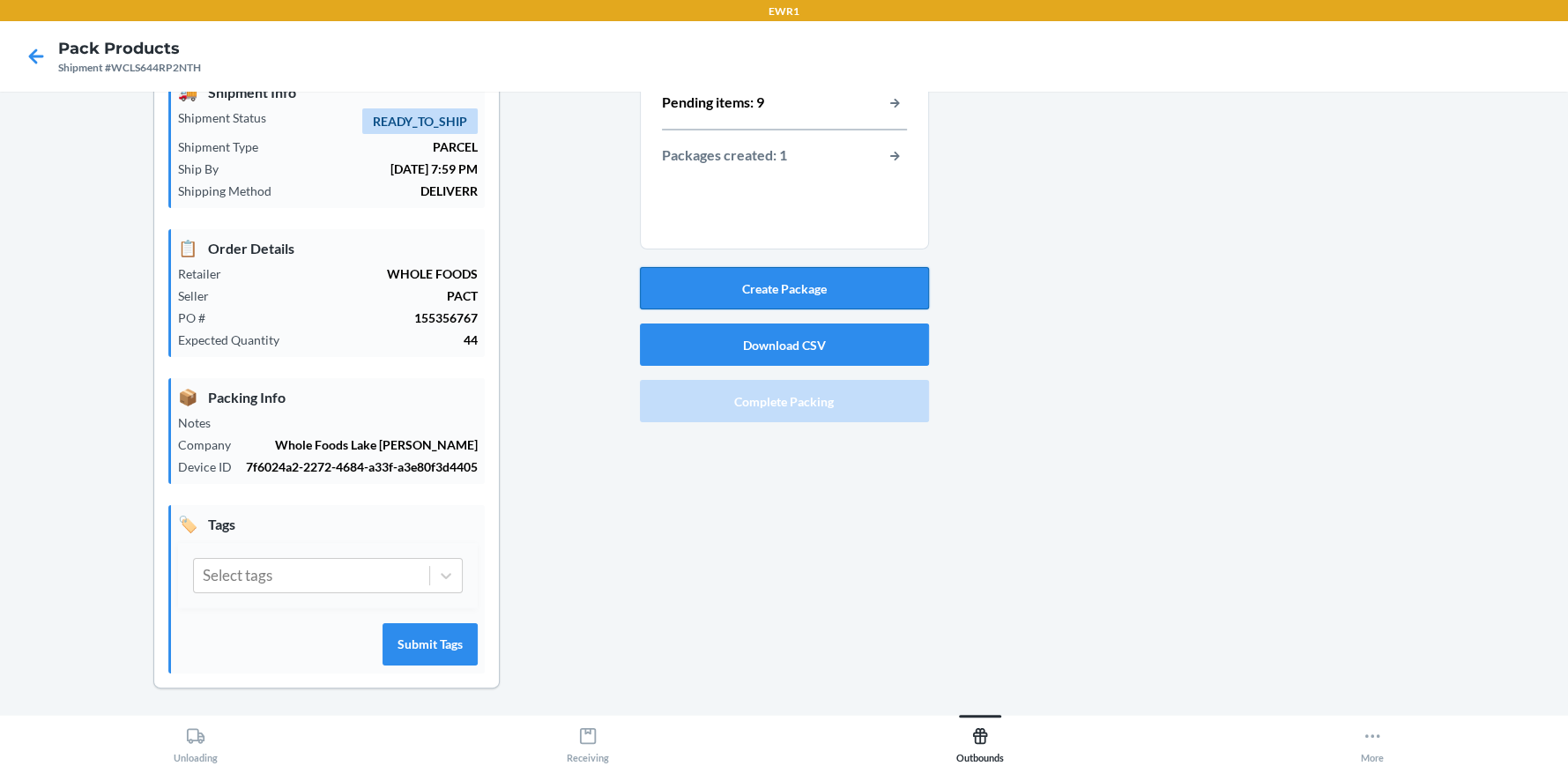
click at [833, 298] on button "Create Package" at bounding box center [784, 288] width 289 height 42
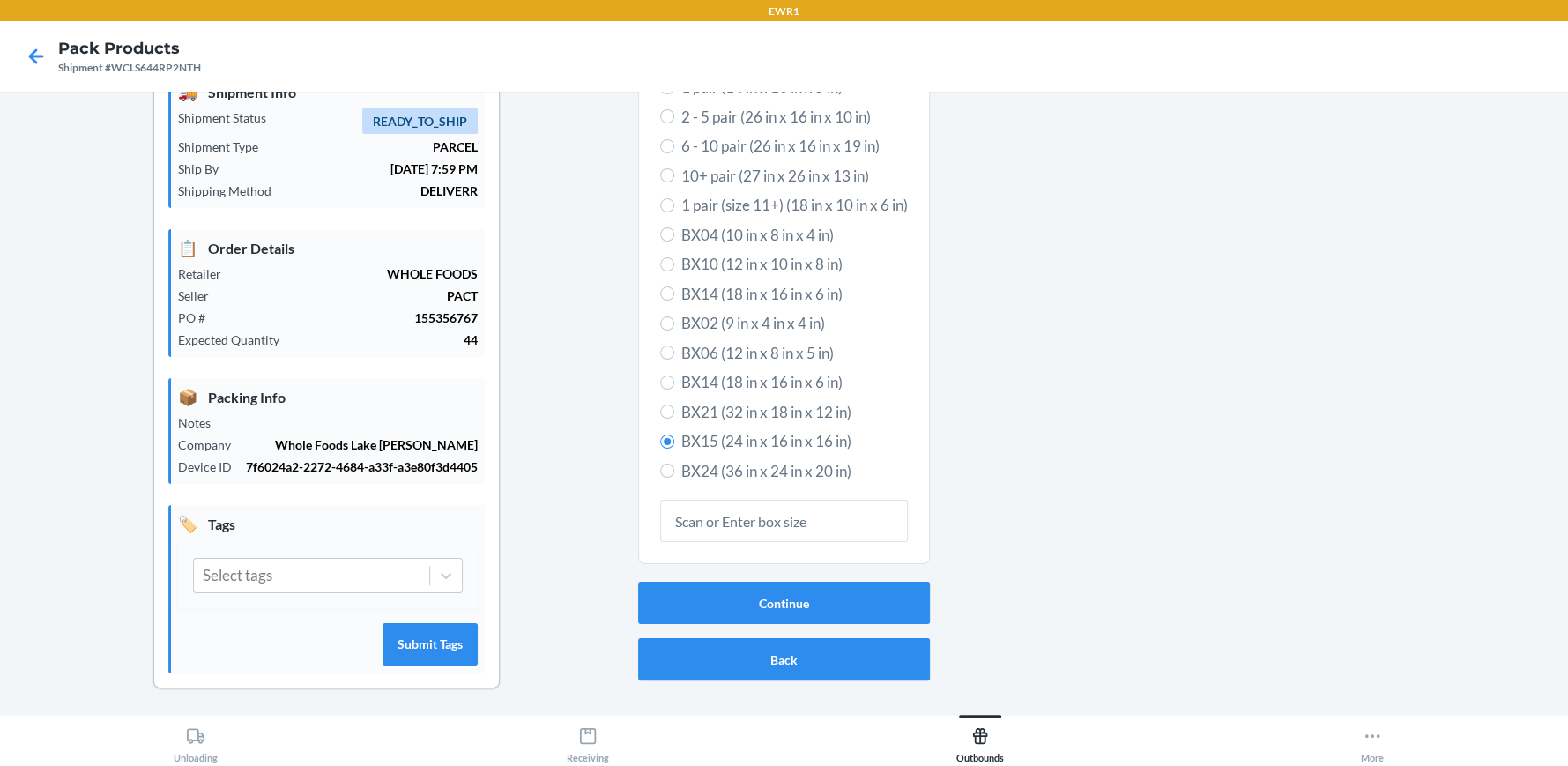
click at [758, 361] on span "BX06 (12 in x 8 in x 5 in)" at bounding box center [794, 353] width 226 height 22
click at [674, 360] on input "BX06 (12 in x 8 in x 5 in)" at bounding box center [667, 352] width 14 height 14
radio input "true"
radio input "false"
click at [781, 606] on button "Continue" at bounding box center [784, 602] width 292 height 42
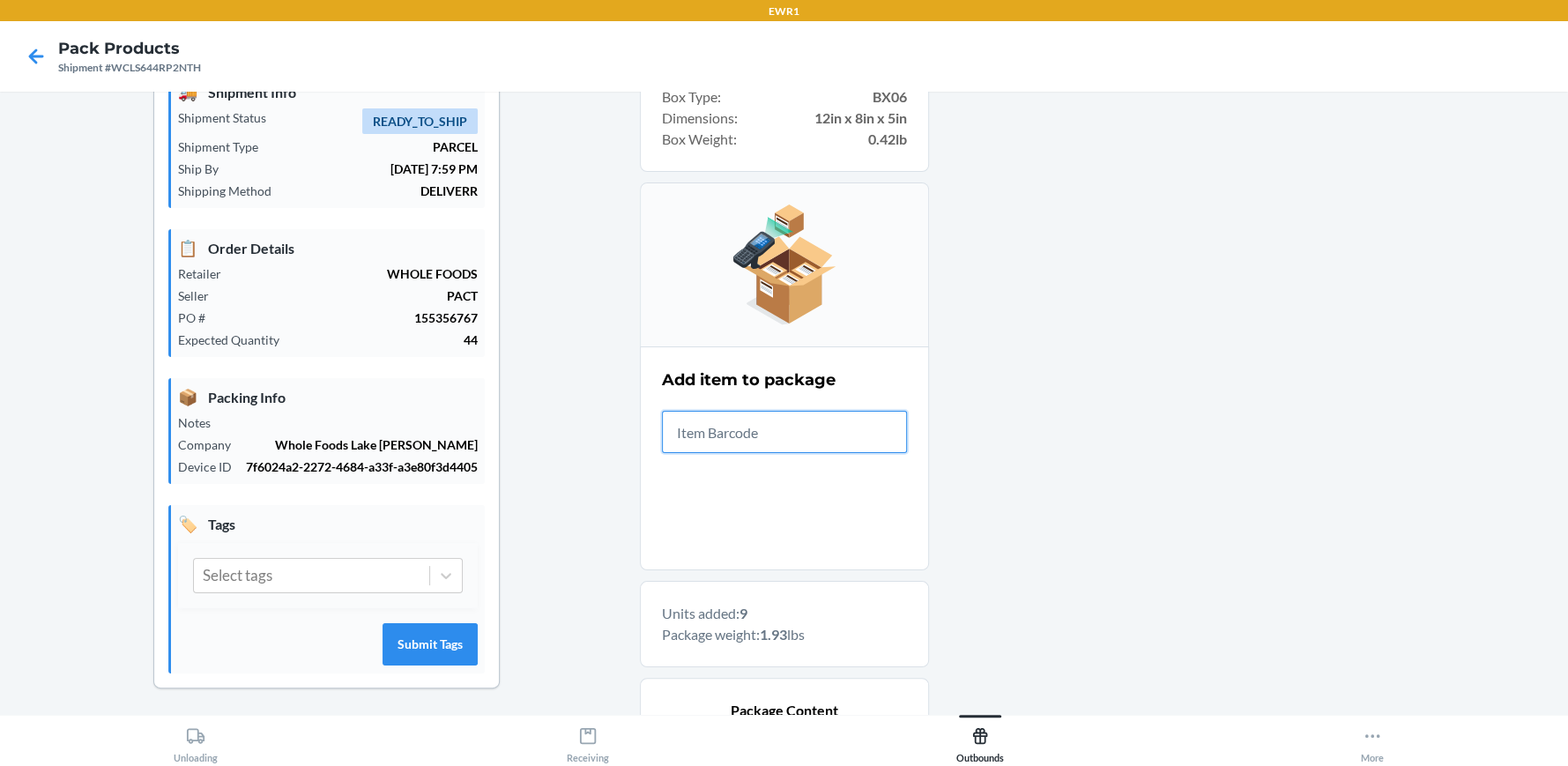
scroll to position [593, 0]
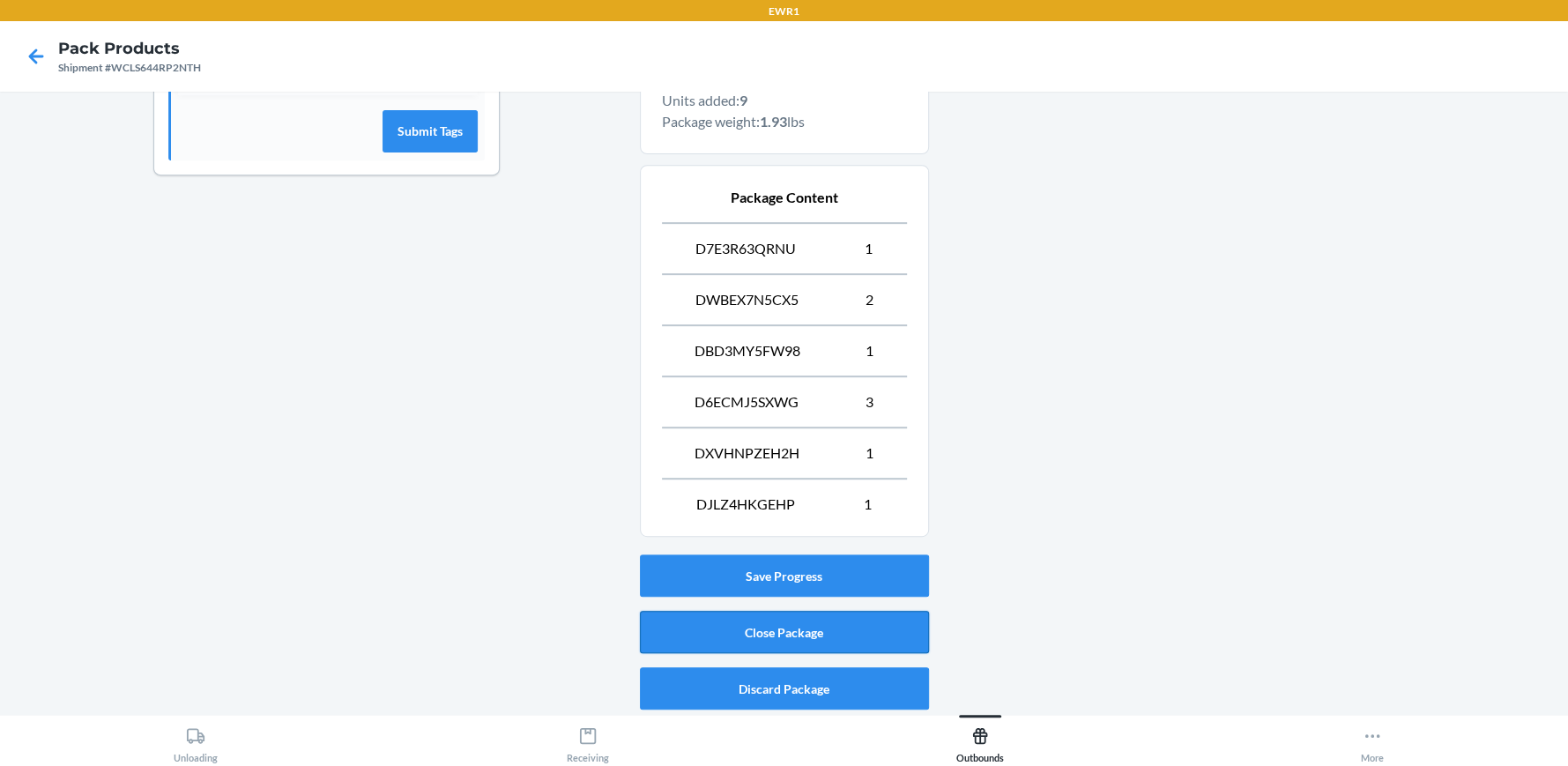
click at [809, 628] on button "Close Package" at bounding box center [784, 631] width 289 height 42
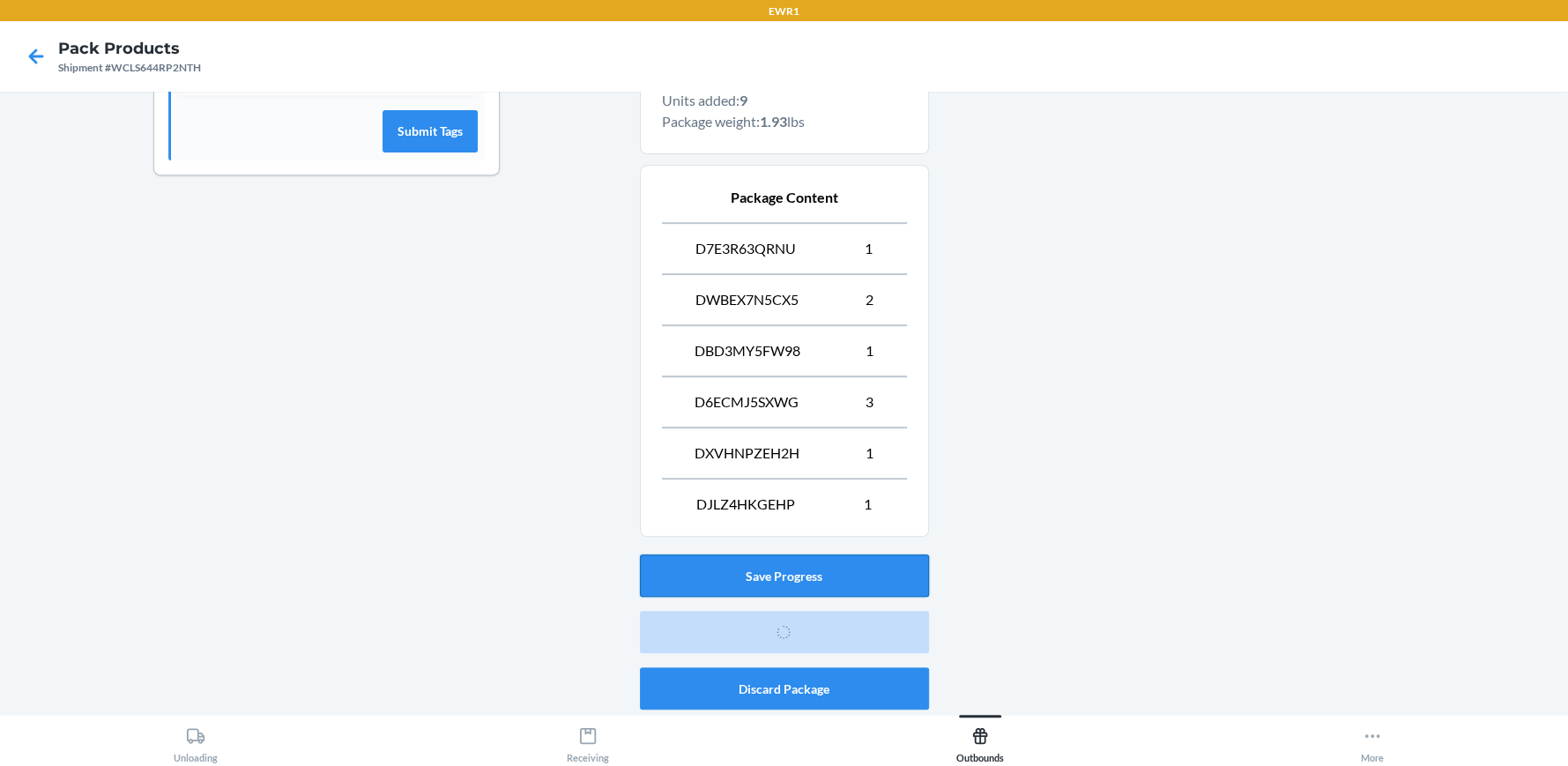
scroll to position [80, 0]
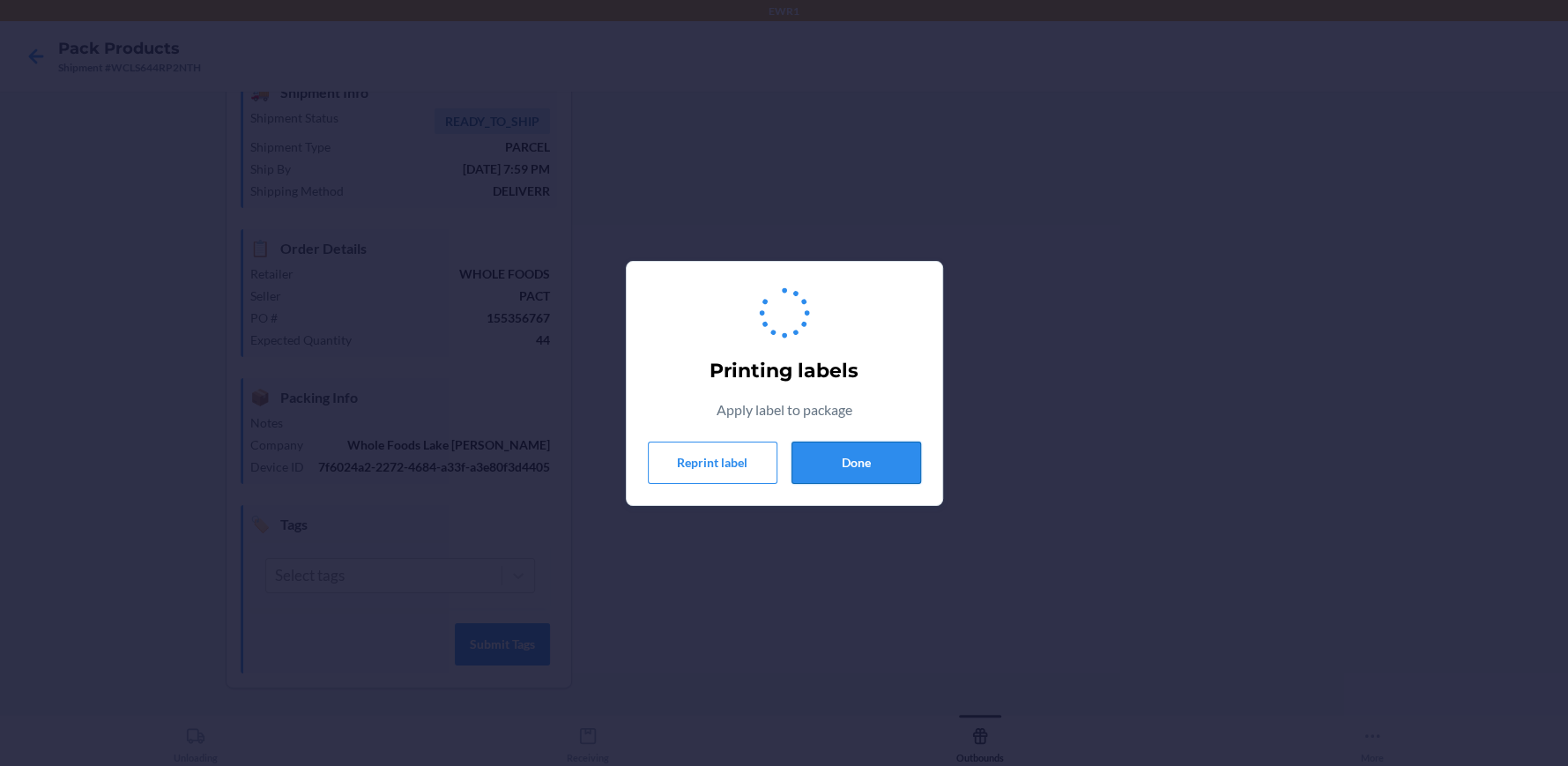
click at [824, 477] on button "Done" at bounding box center [856, 463] width 130 height 42
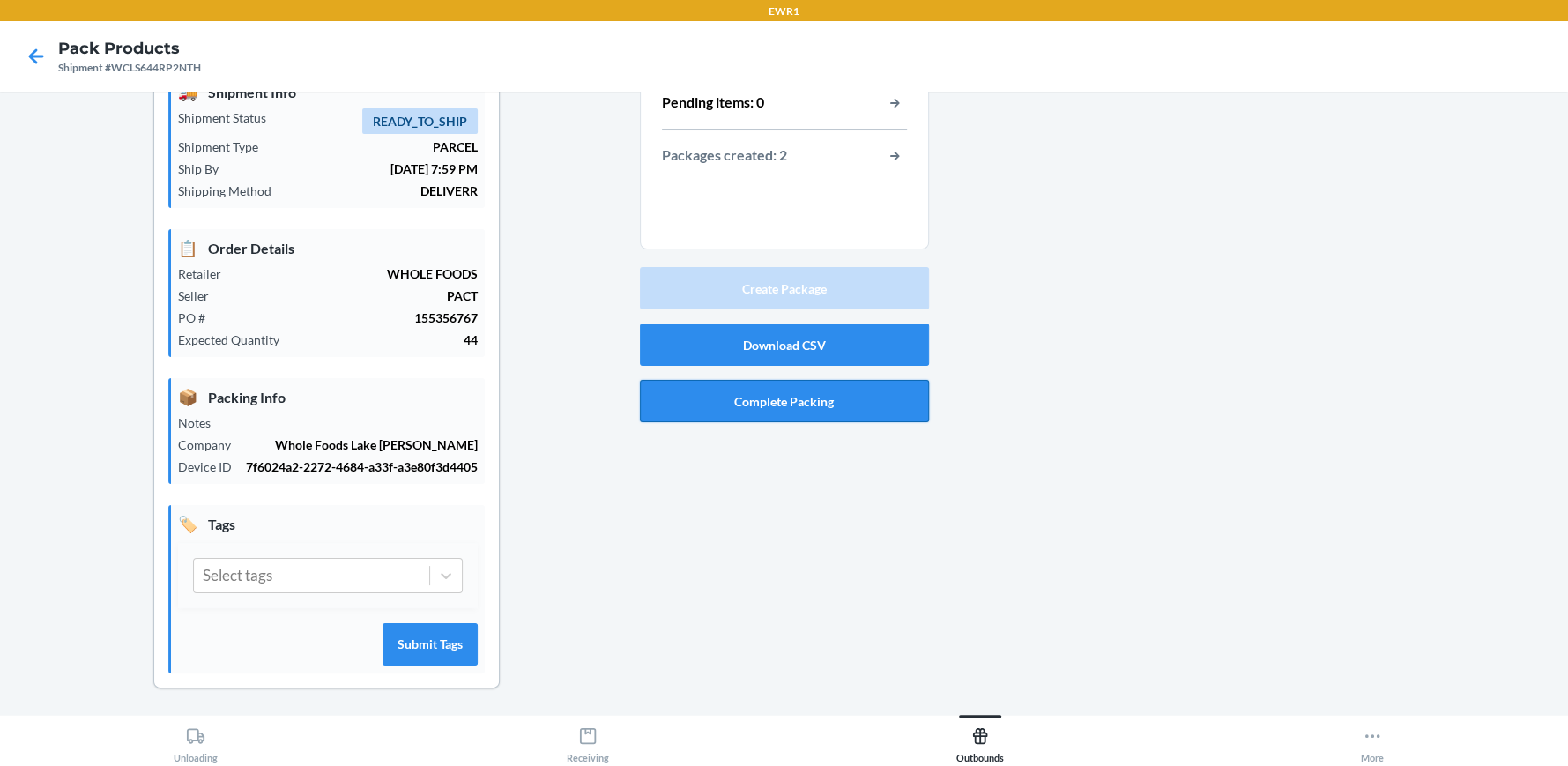
click at [719, 404] on button "Complete Packing" at bounding box center [784, 400] width 289 height 42
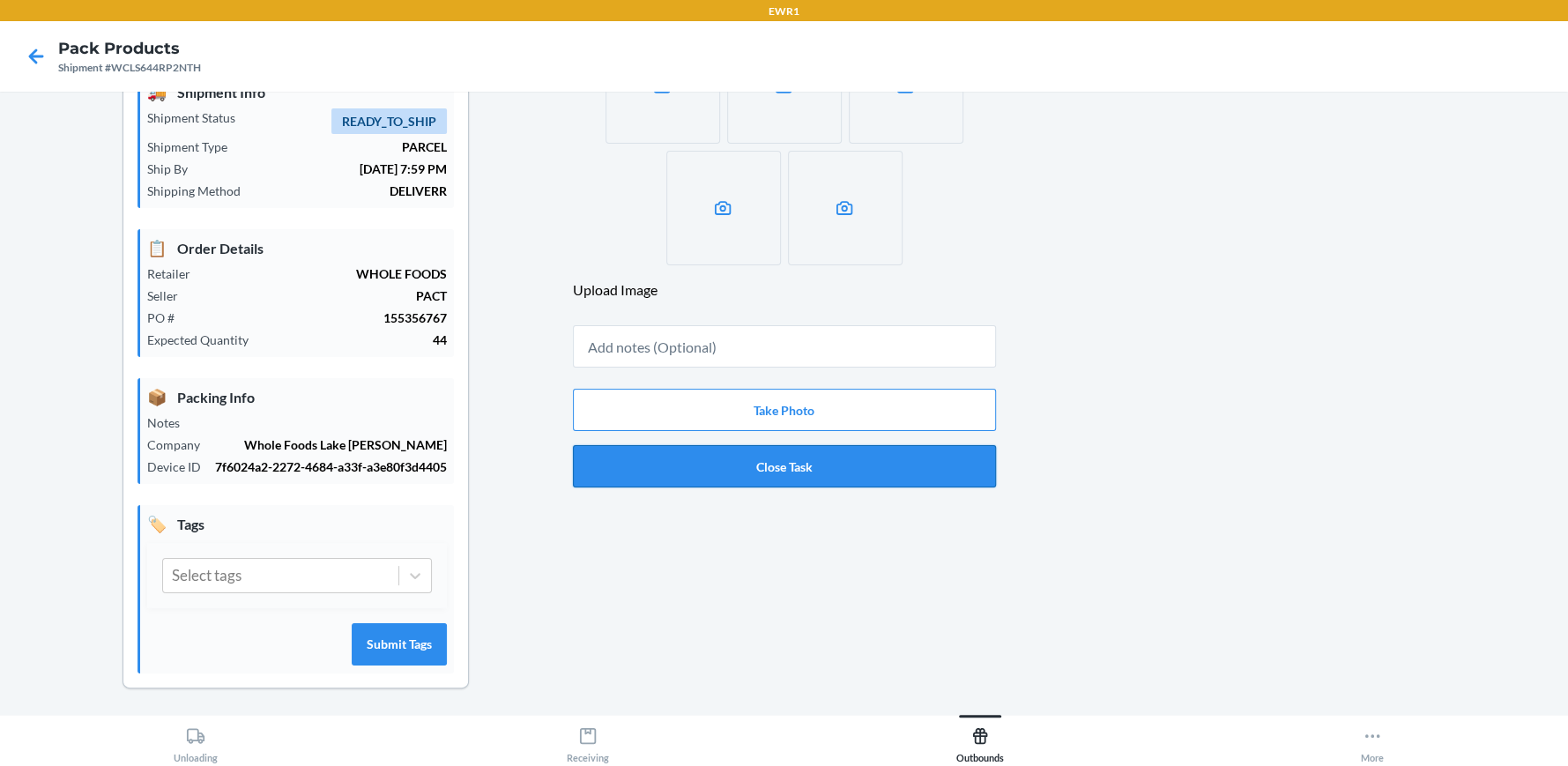
click at [749, 465] on button "Close Task" at bounding box center [784, 465] width 423 height 42
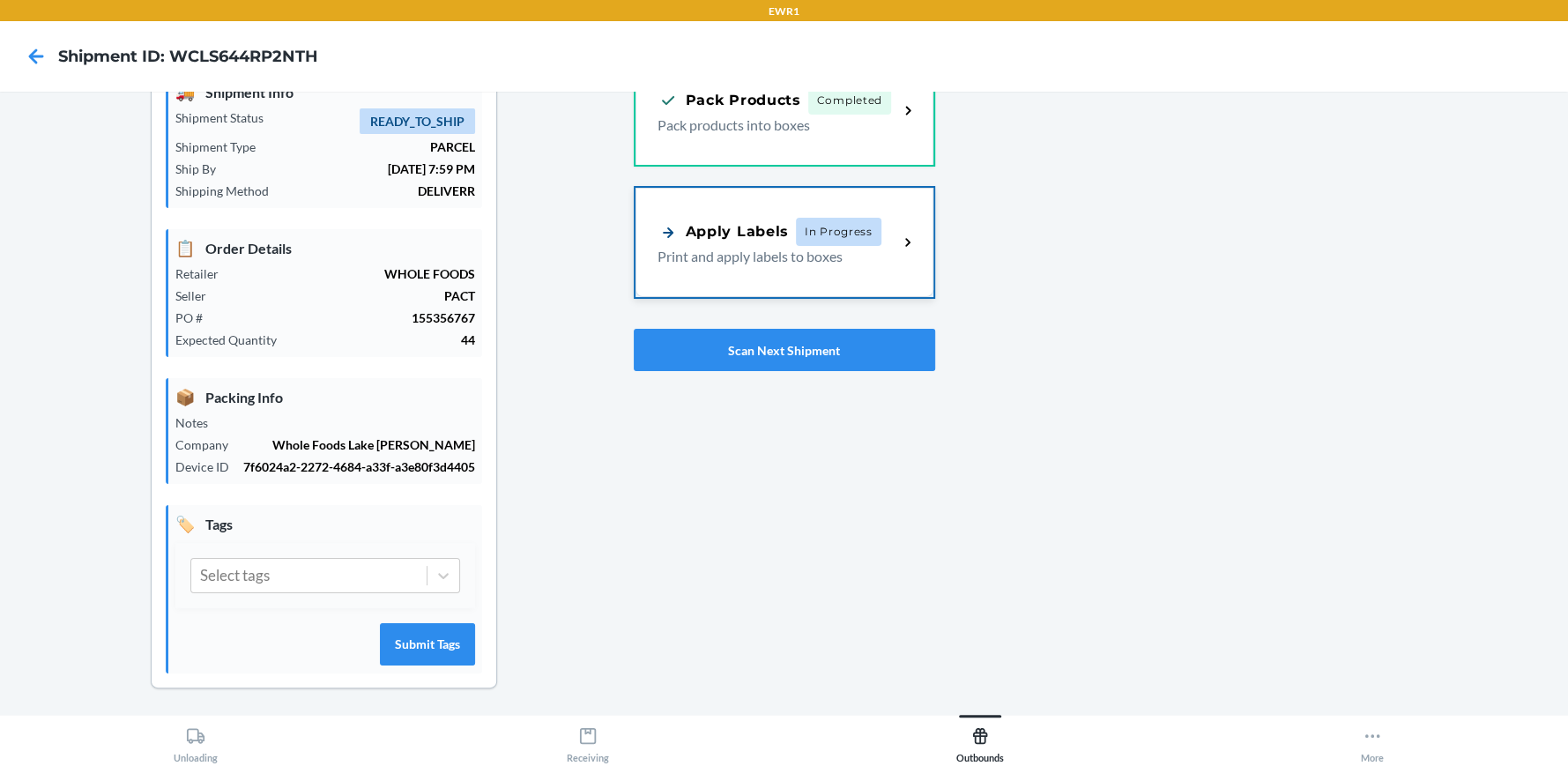
click at [782, 252] on p "Print and apply labels to boxes" at bounding box center [771, 257] width 227 height 21
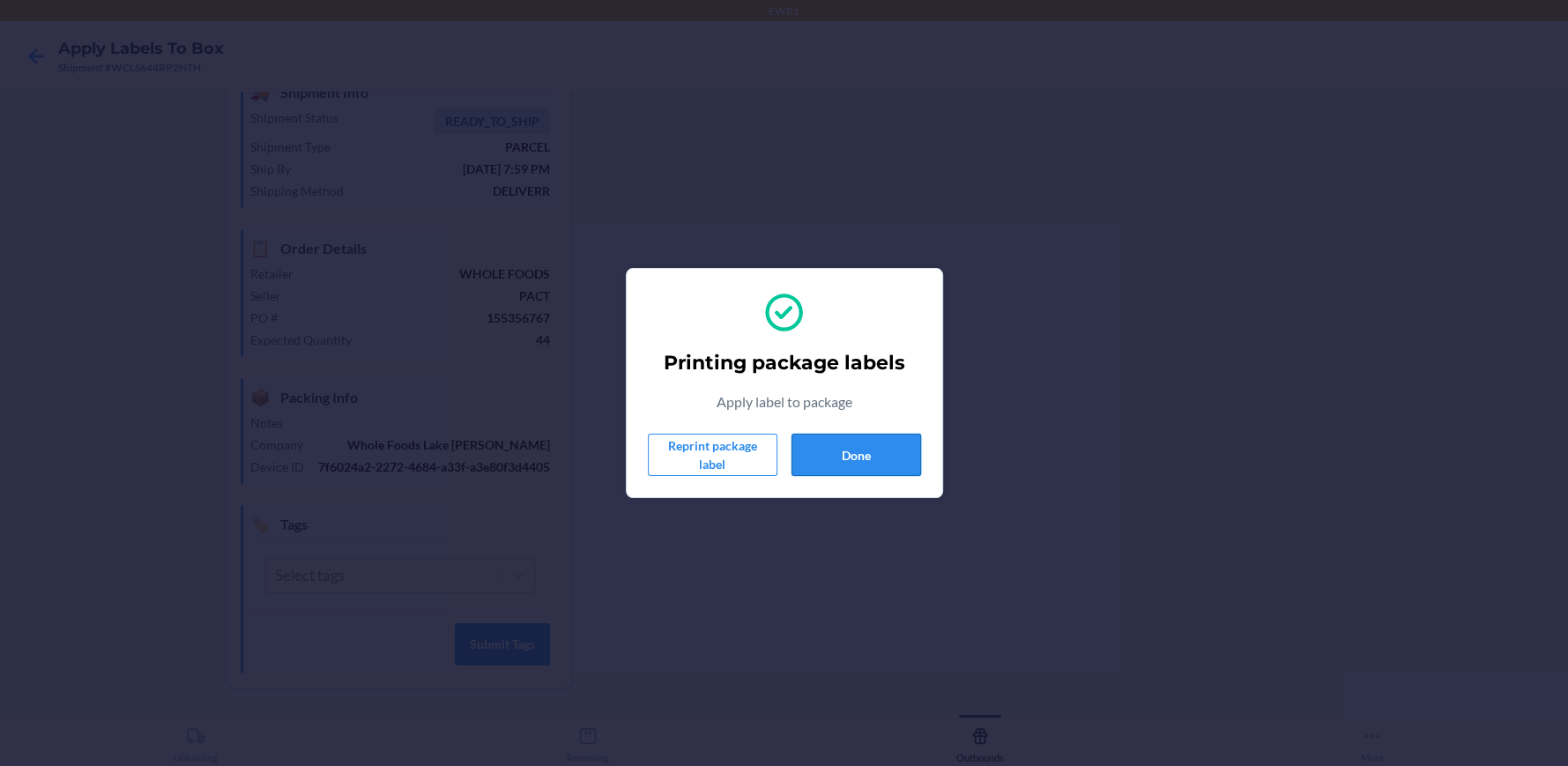
click at [829, 444] on button "Done" at bounding box center [856, 455] width 130 height 42
click at [896, 448] on button "Done" at bounding box center [856, 455] width 130 height 42
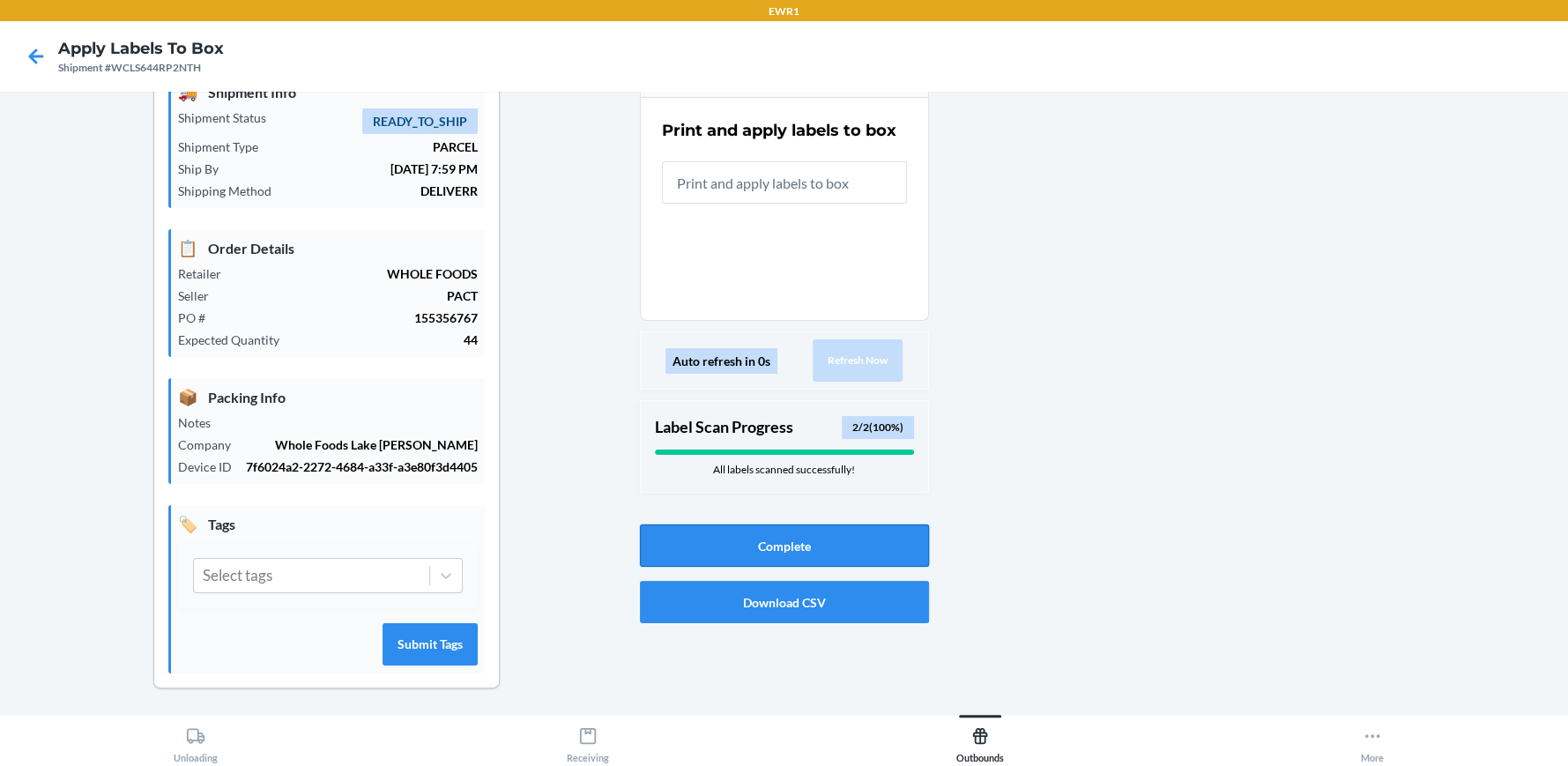
click at [859, 536] on button "Complete" at bounding box center [784, 545] width 289 height 42
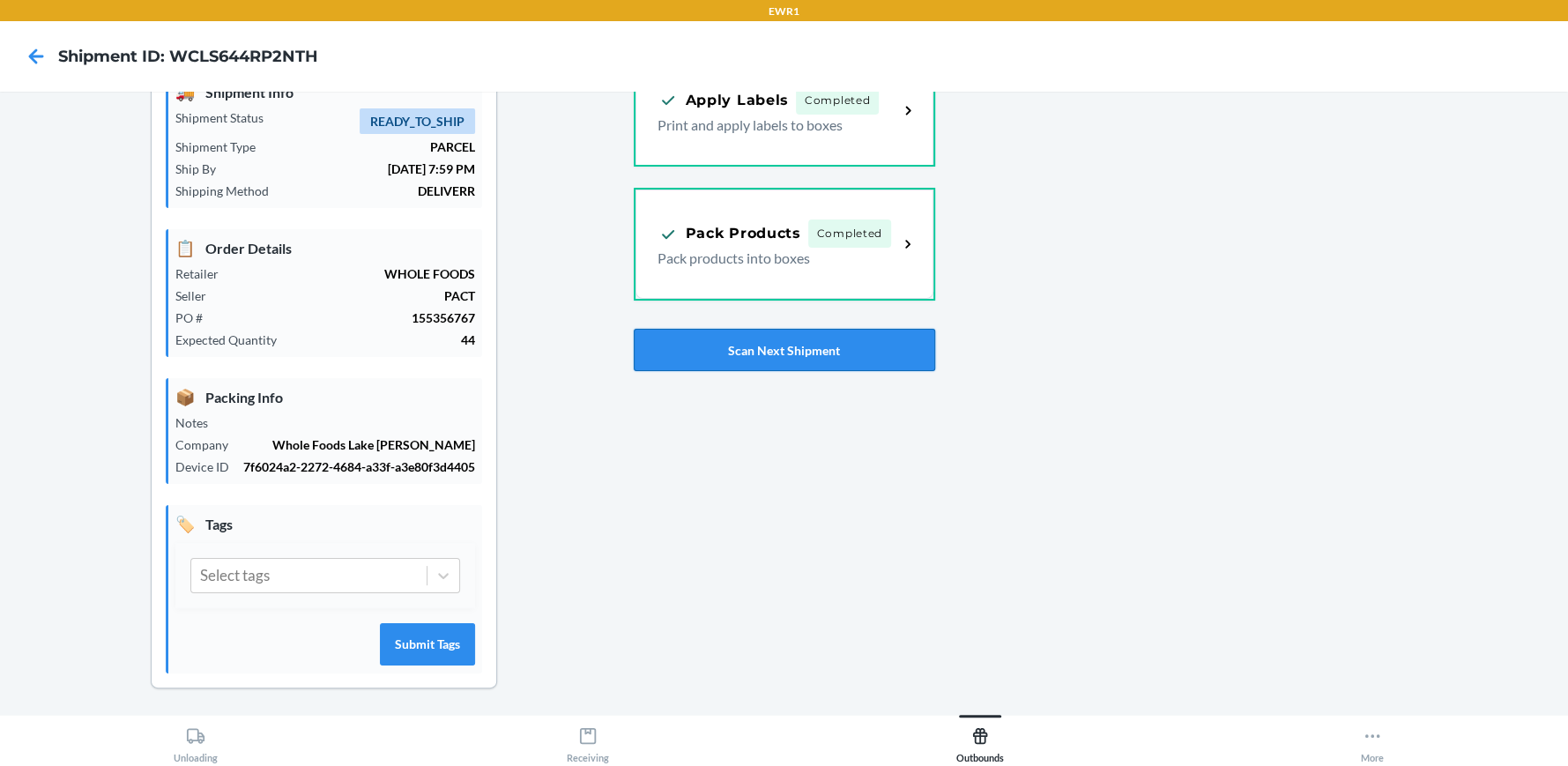
click at [826, 356] on button "Scan Next Shipment" at bounding box center [784, 349] width 302 height 42
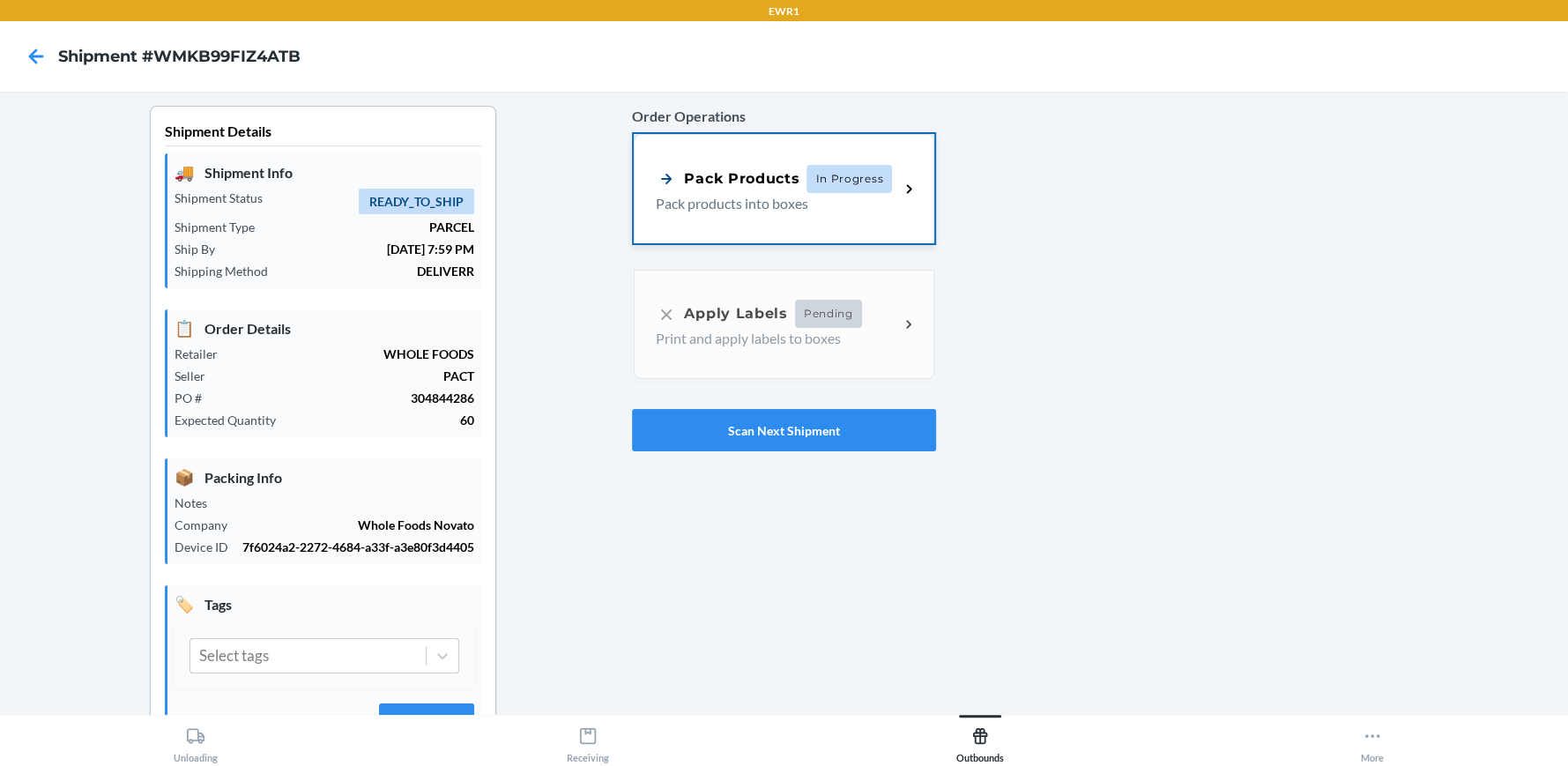
click at [766, 183] on div "Pack Products" at bounding box center [727, 179] width 143 height 22
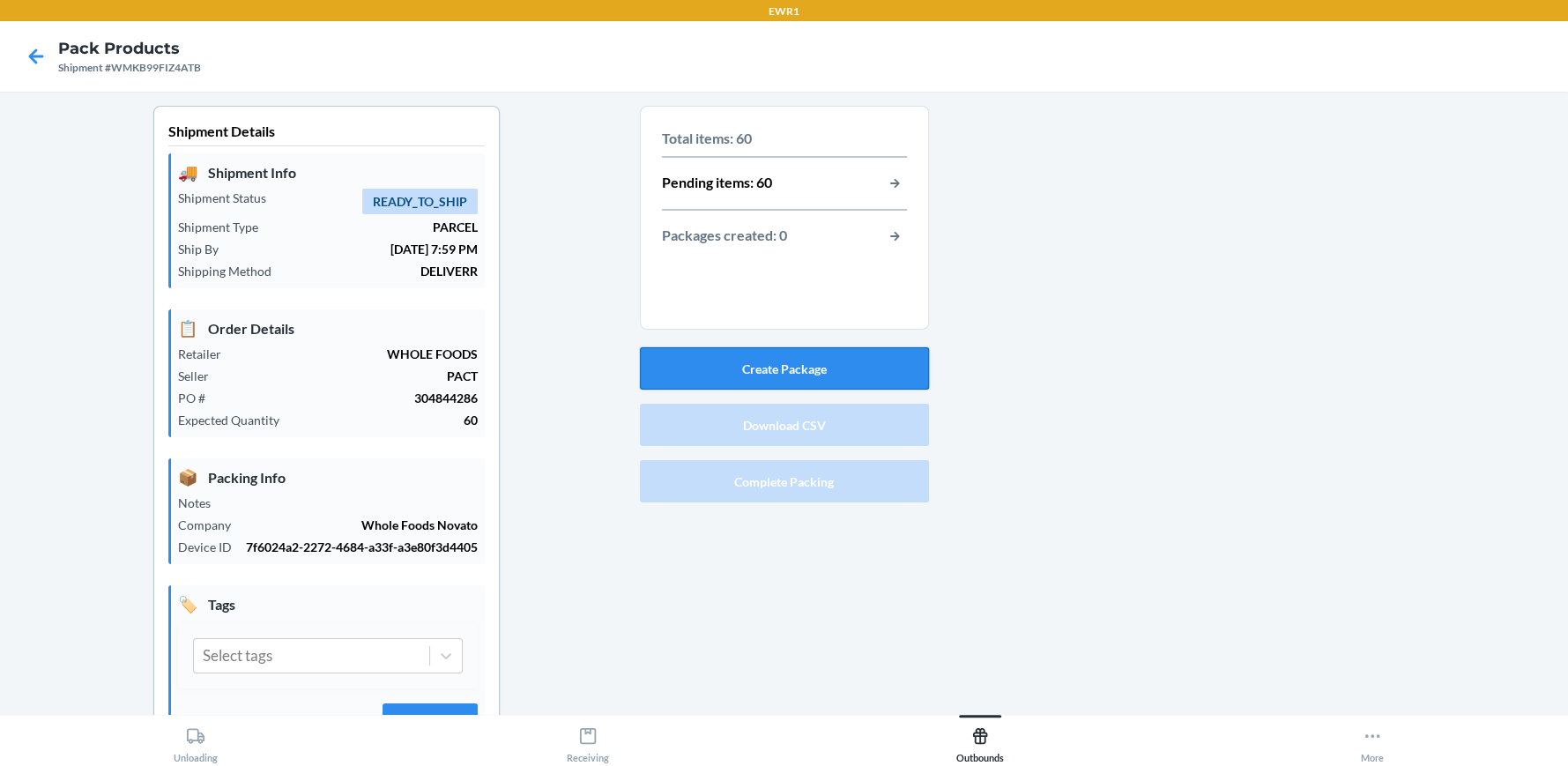
click at [797, 376] on button "Create Package" at bounding box center [784, 368] width 289 height 42
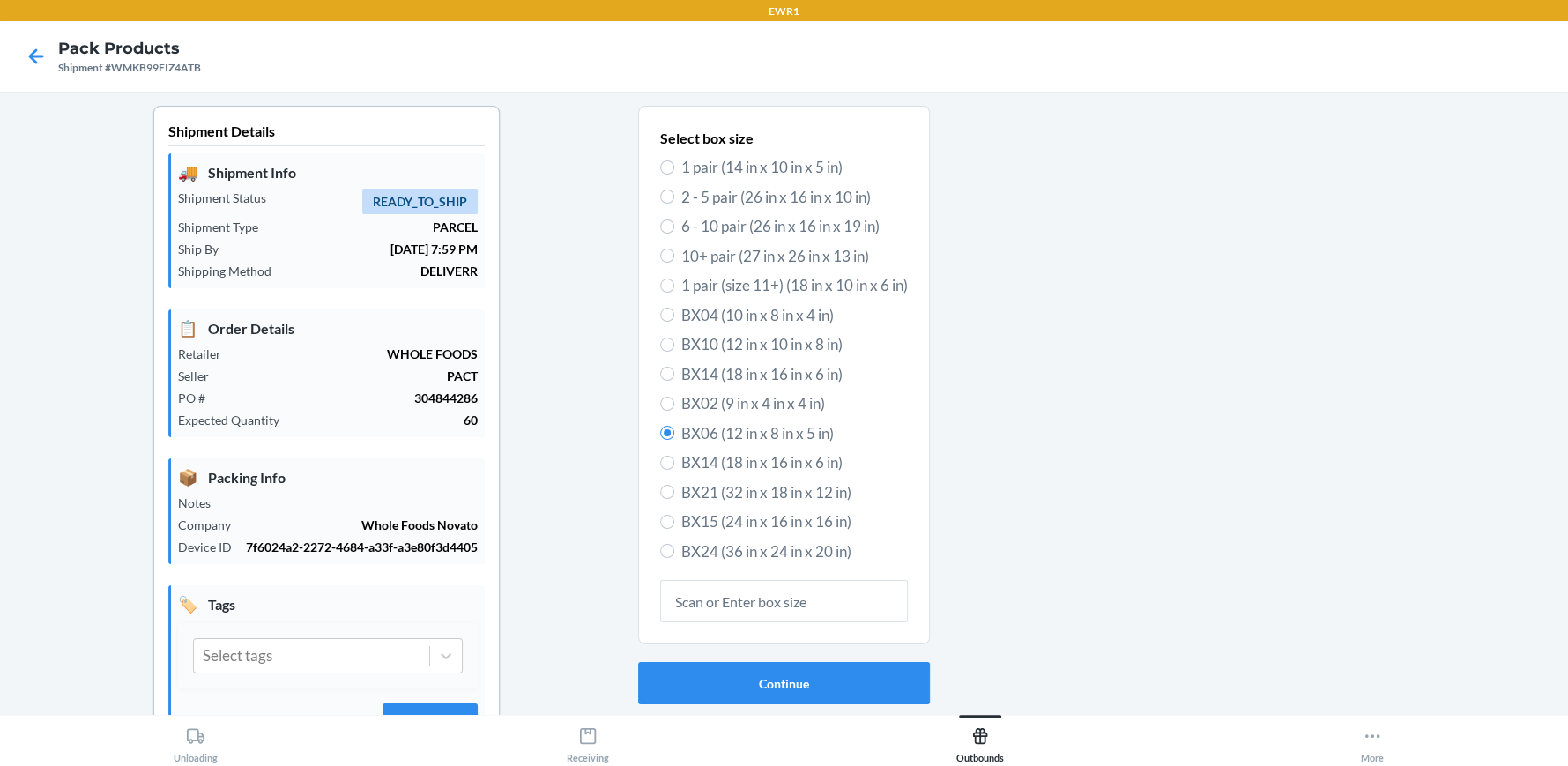
click at [771, 516] on span "BX15 (24 in x 16 in x 16 in)" at bounding box center [794, 521] width 226 height 22
click at [674, 516] on input "BX15 (24 in x 16 in x 16 in)" at bounding box center [667, 522] width 14 height 14
radio input "true"
radio input "false"
click at [787, 671] on button "Continue" at bounding box center [784, 683] width 292 height 42
